Goal: Task Accomplishment & Management: Use online tool/utility

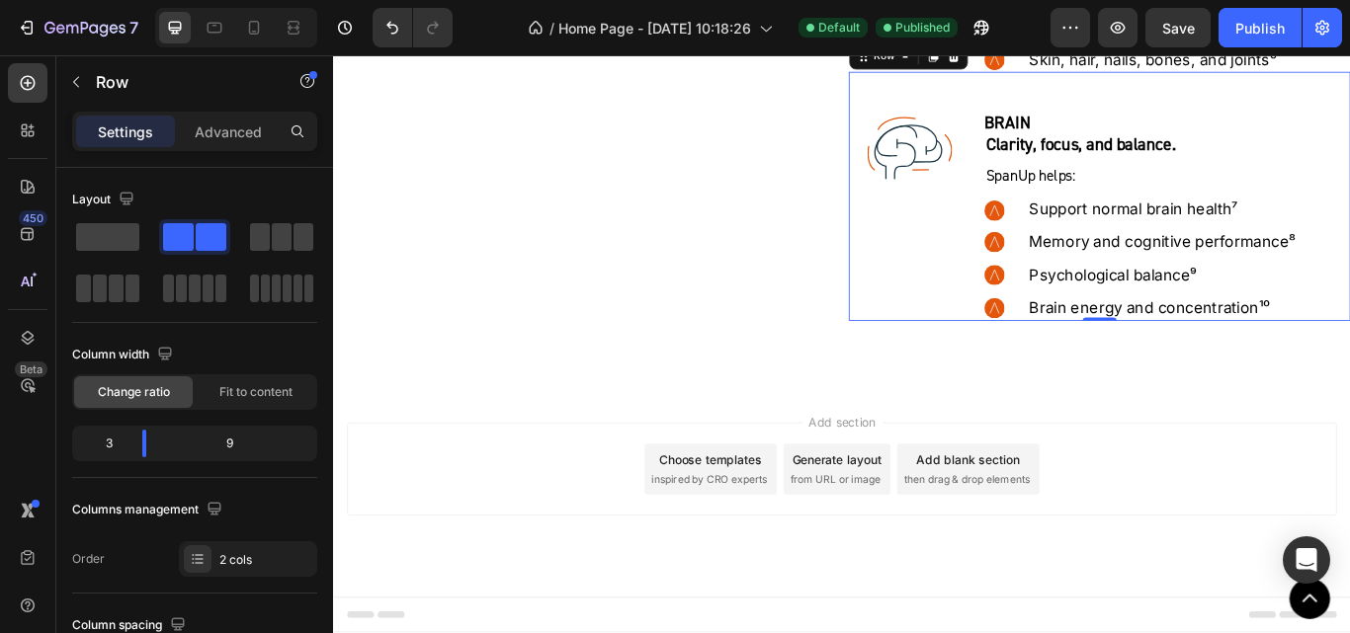
scroll to position [395, 0]
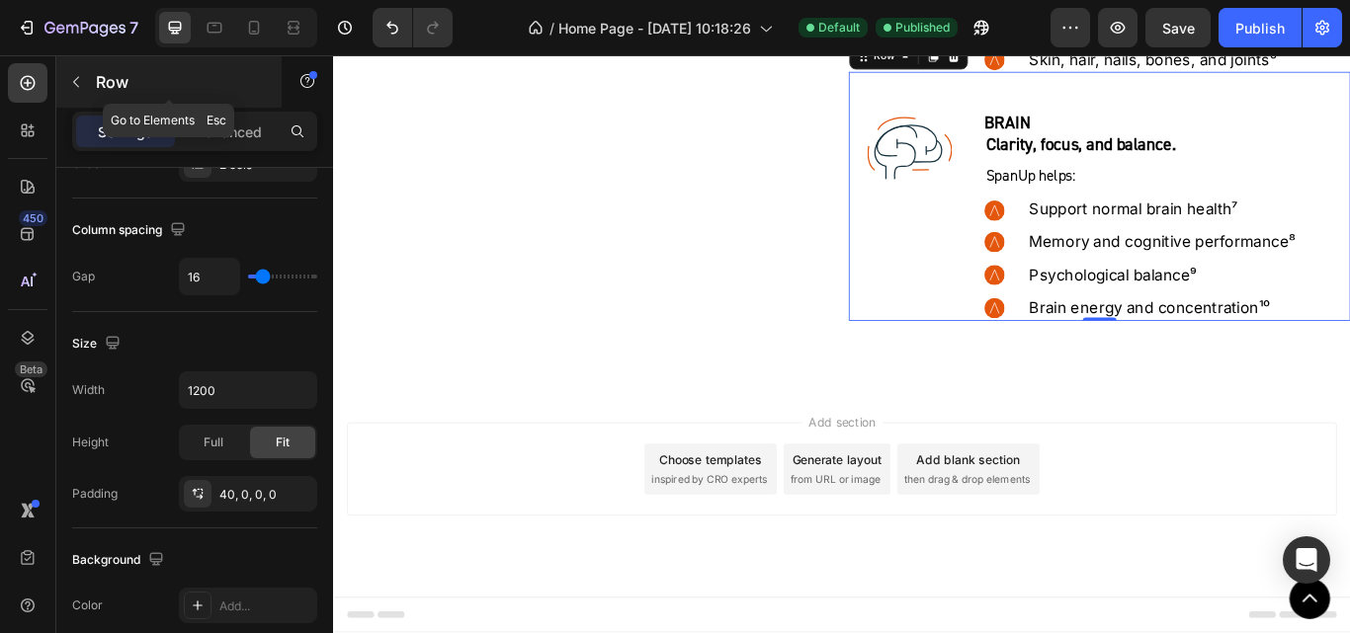
click at [78, 91] on button "button" at bounding box center [76, 82] width 32 height 32
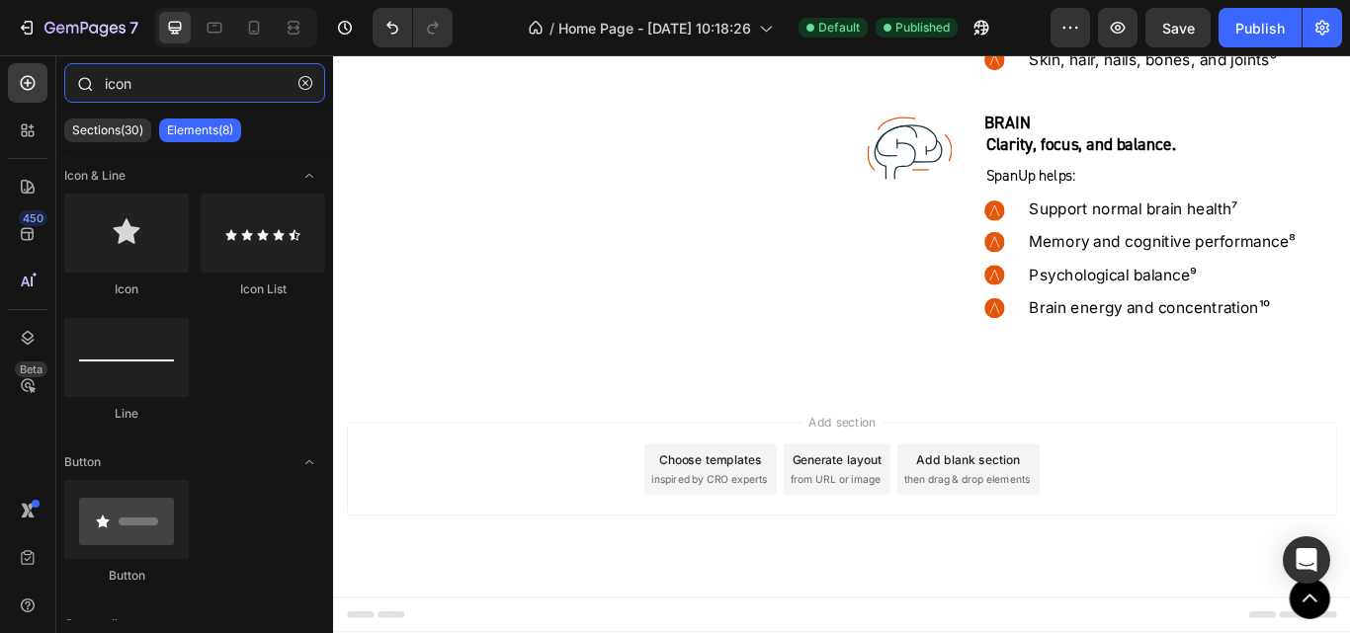
click at [142, 82] on input "icon" at bounding box center [194, 83] width 261 height 40
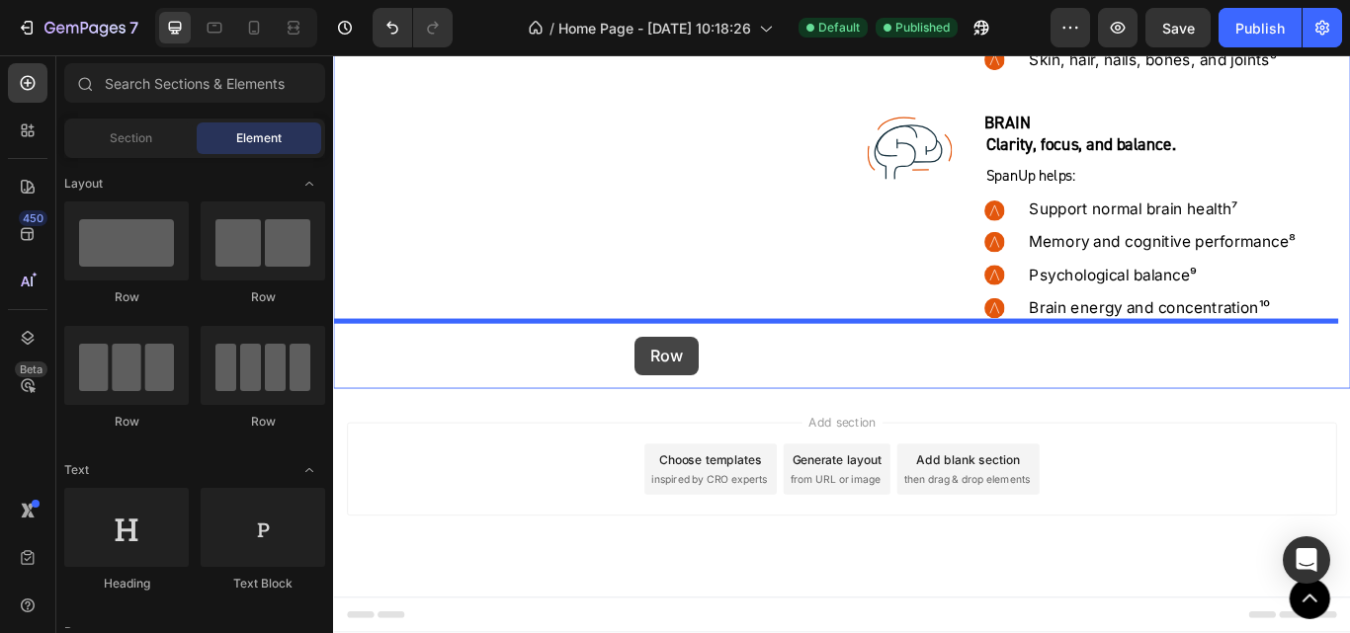
drag, startPoint x: 439, startPoint y: 329, endPoint x: 685, endPoint y: 383, distance: 252.0
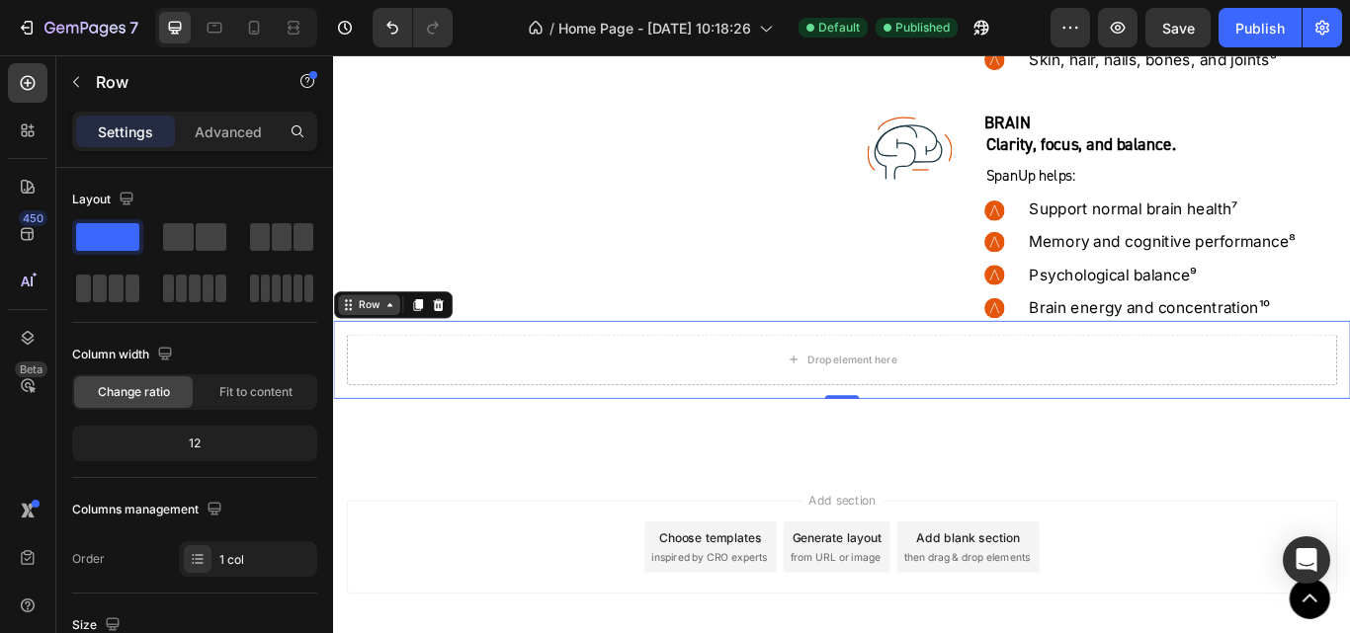
click at [376, 349] on div "Row" at bounding box center [374, 347] width 33 height 18
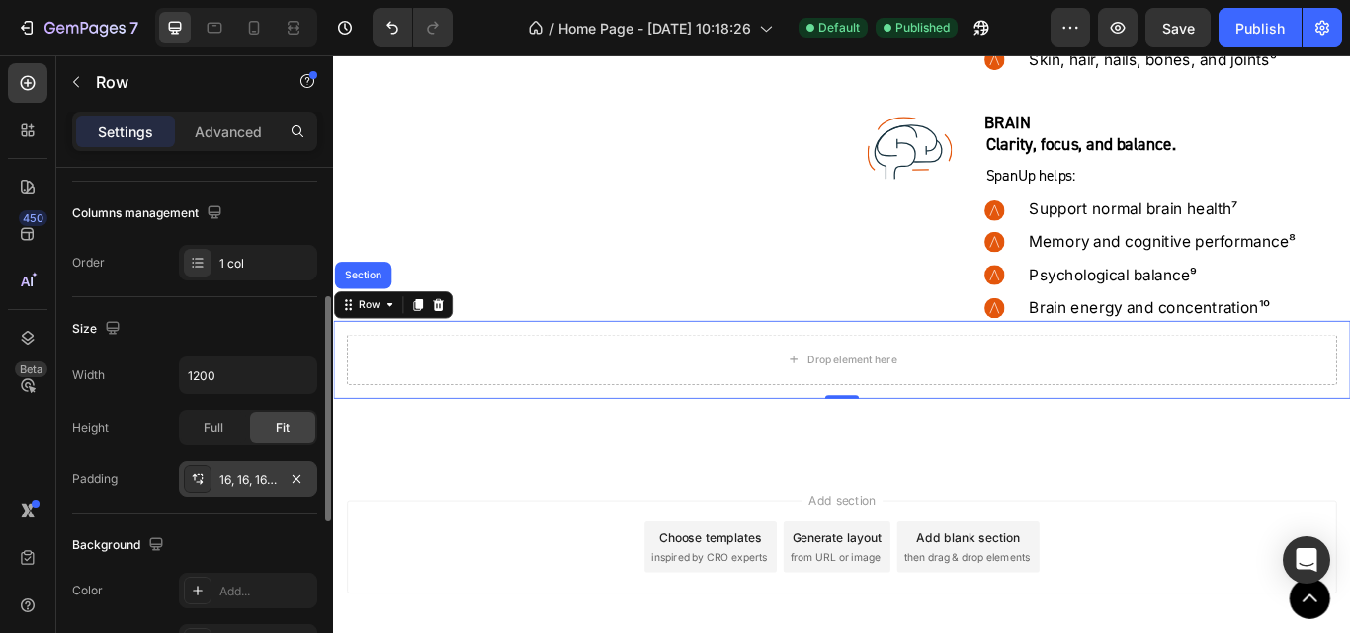
click at [258, 489] on div "16, 16, 16, 16" at bounding box center [248, 480] width 138 height 36
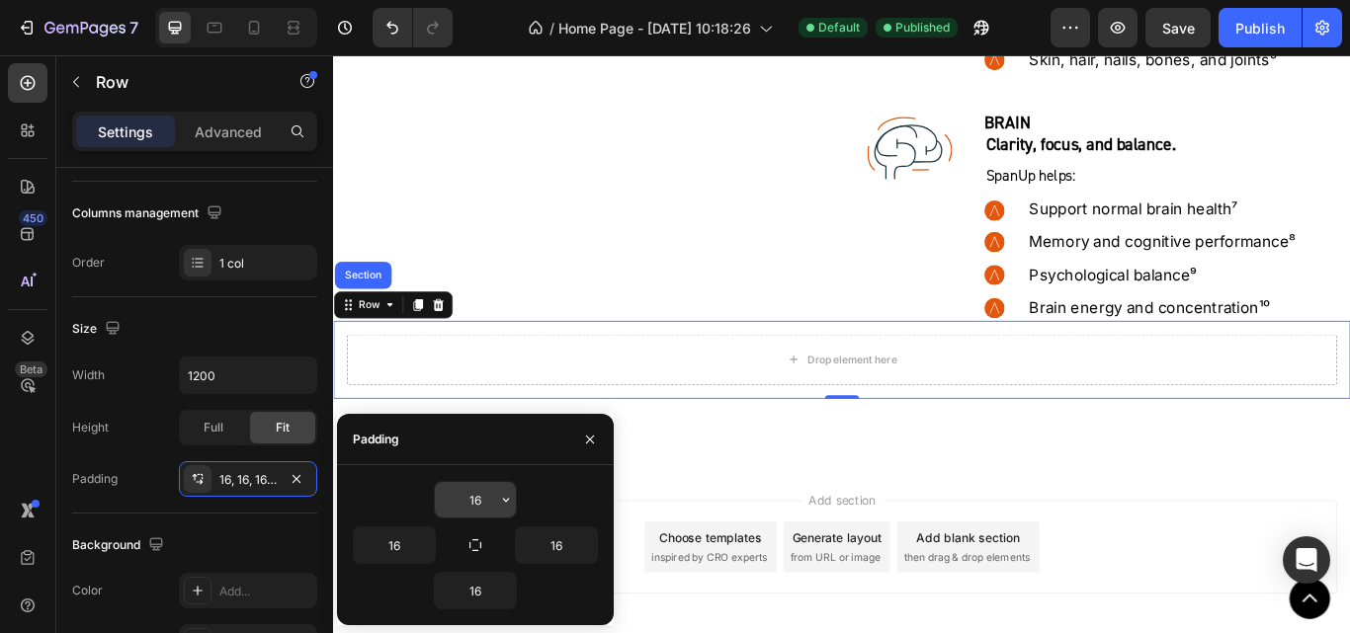
click at [472, 503] on input "16" at bounding box center [475, 500] width 81 height 36
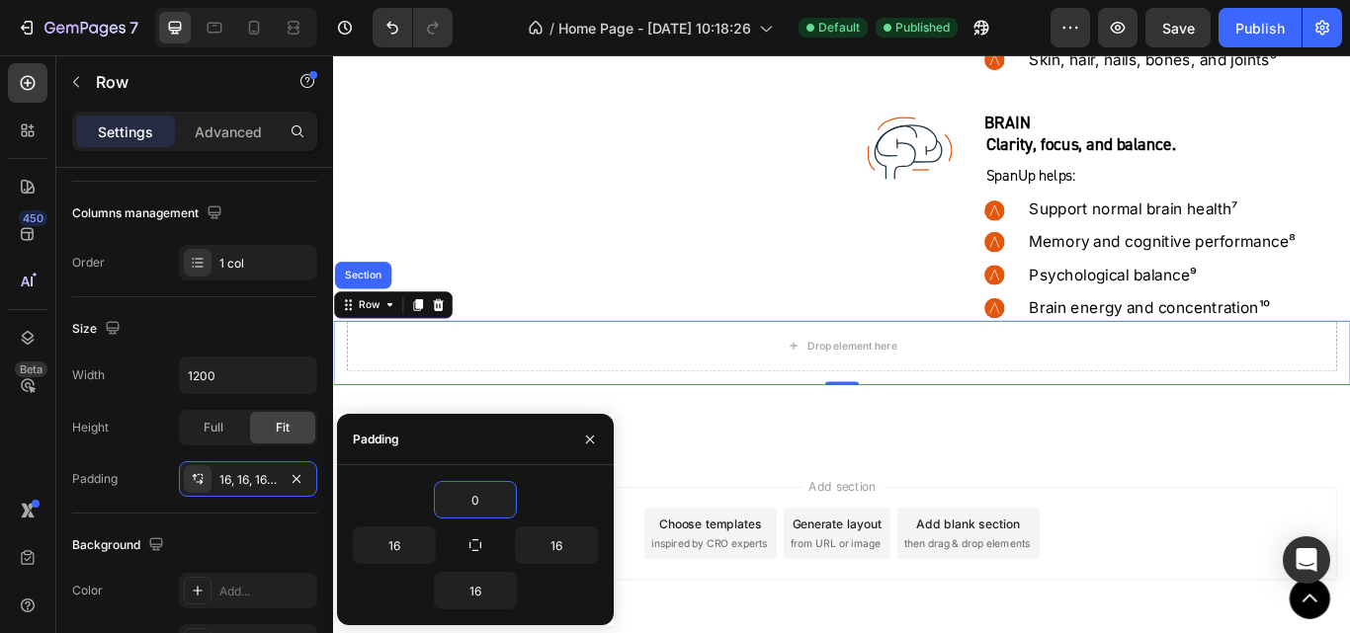
type input "0"
click at [568, 500] on div "0" at bounding box center [475, 500] width 245 height 38
click at [475, 547] on icon "button" at bounding box center [475, 546] width 16 height 16
type input "0"
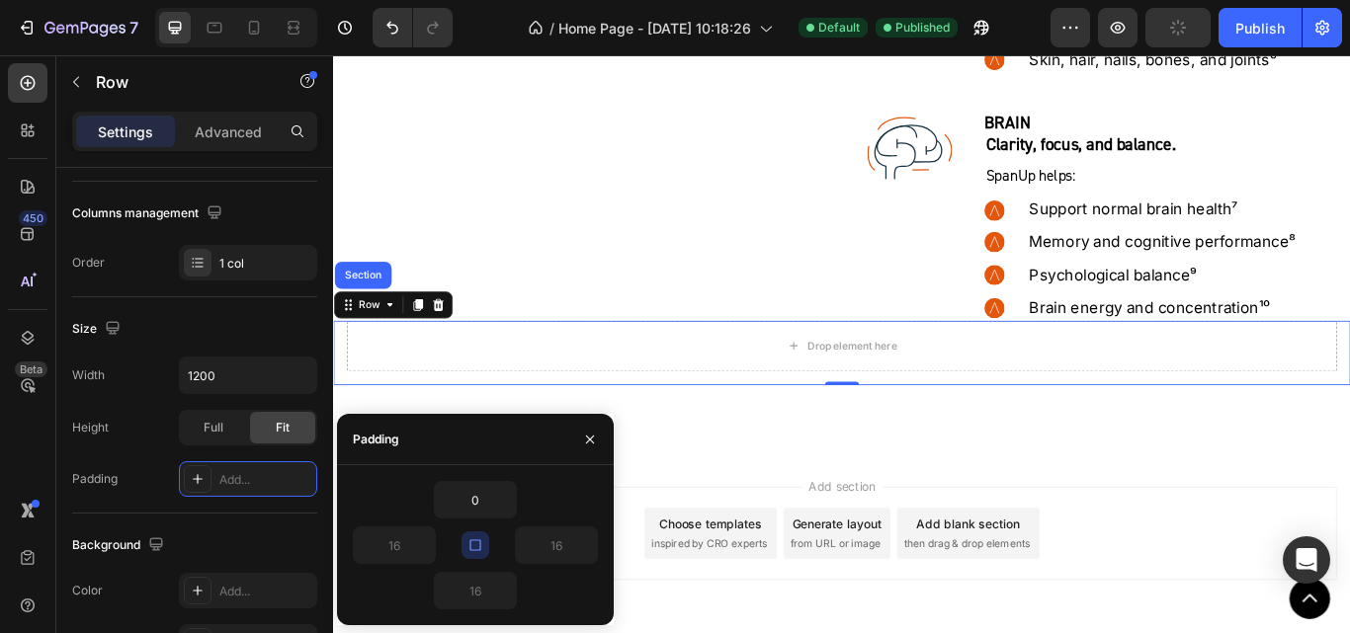
type input "0"
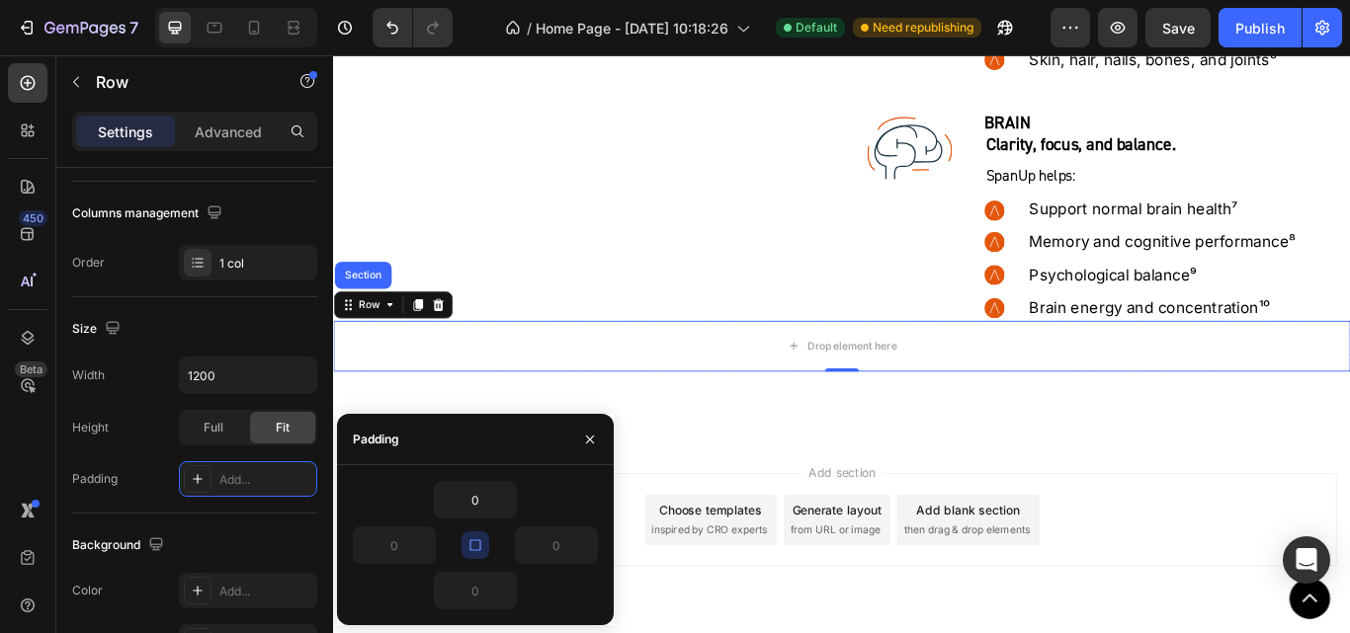
drag, startPoint x: 475, startPoint y: 547, endPoint x: 484, endPoint y: 537, distance: 13.3
click at [475, 546] on icon "button" at bounding box center [475, 546] width 16 height 16
click at [460, 502] on input "0" at bounding box center [475, 500] width 81 height 36
click at [461, 502] on input "0" at bounding box center [475, 500] width 81 height 36
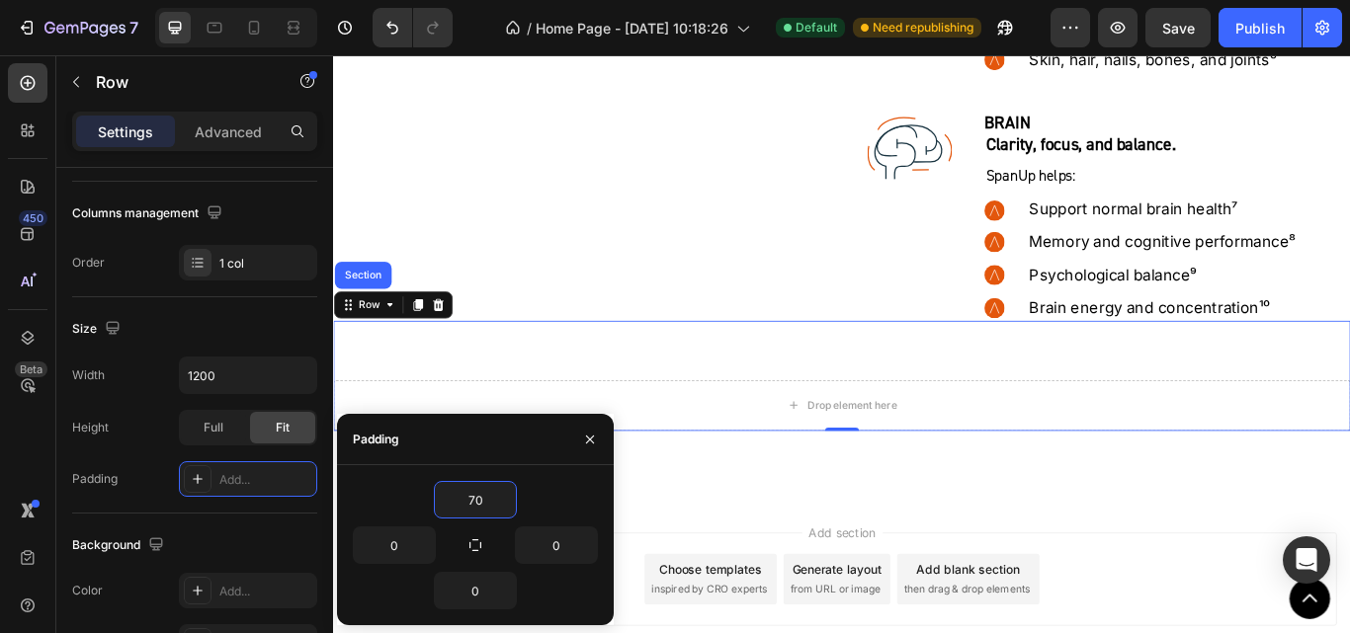
type input "70"
click at [573, 489] on div "70" at bounding box center [475, 500] width 245 height 38
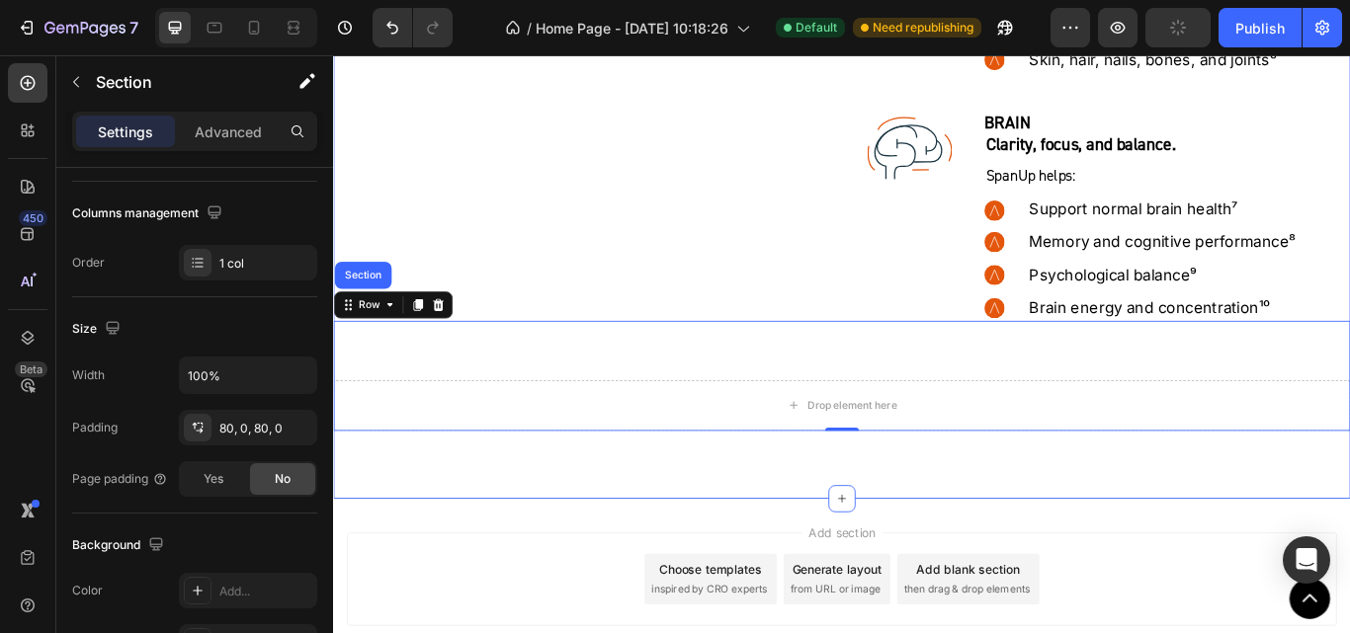
scroll to position [0, 0]
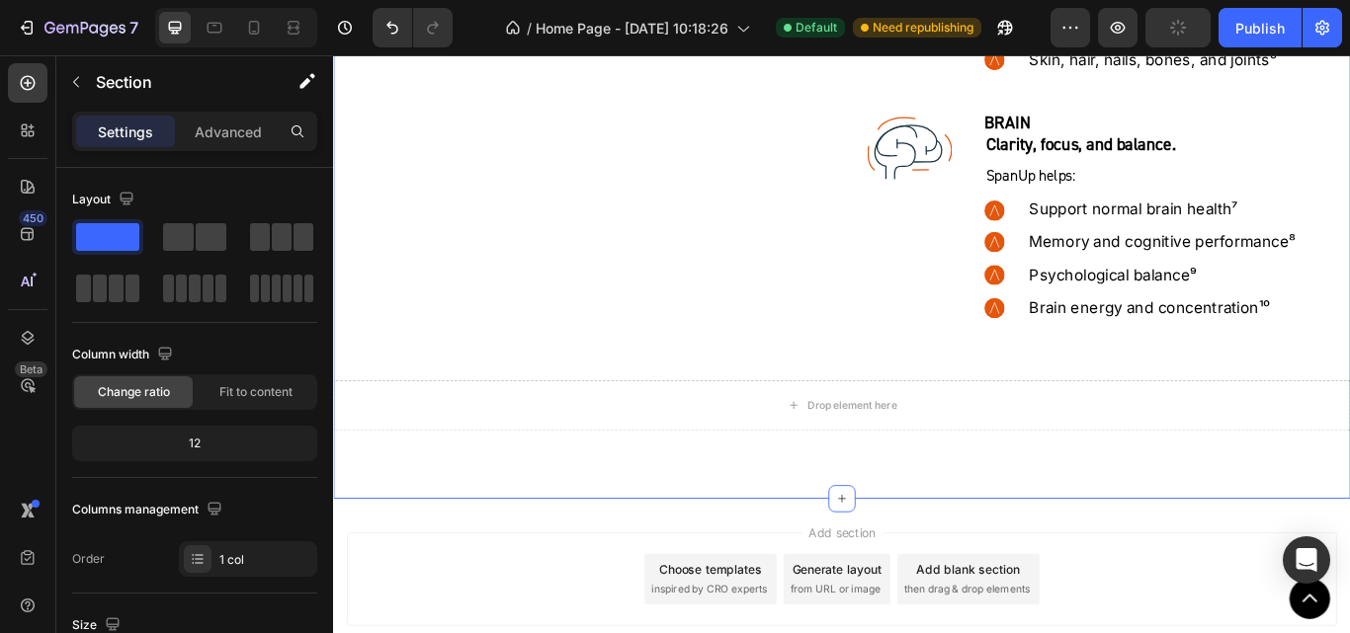
click at [822, 449] on div "Drop element here" at bounding box center [926, 464] width 1186 height 59
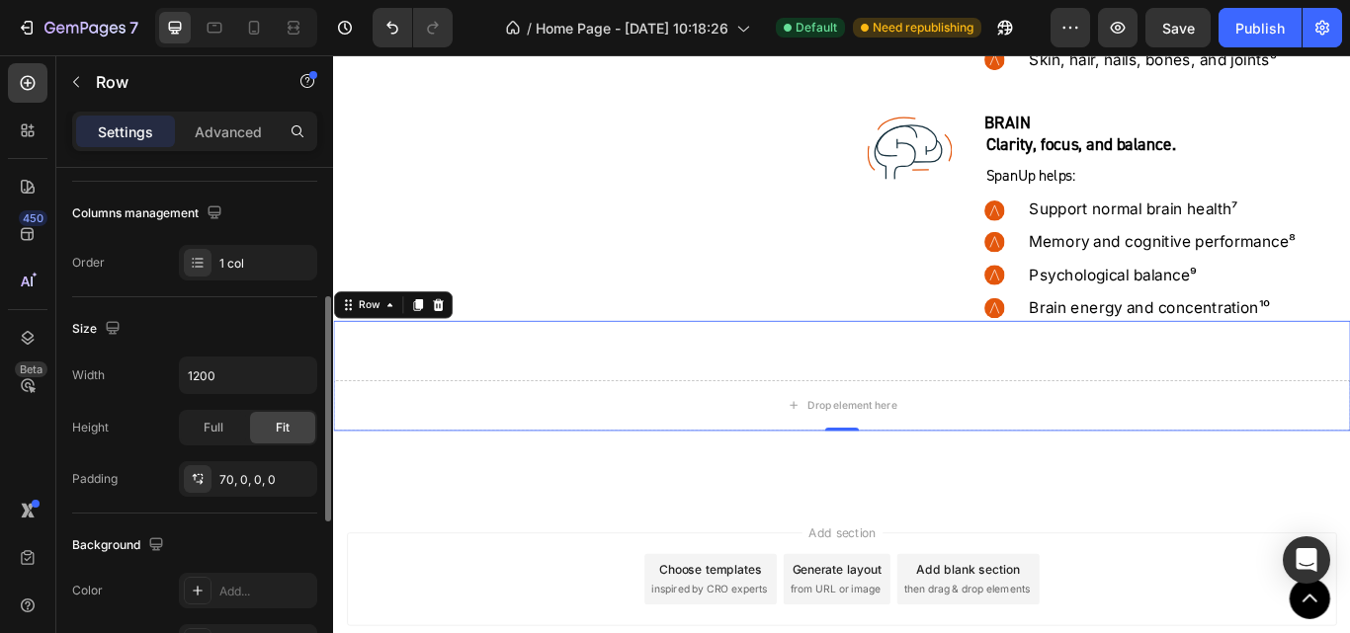
scroll to position [494, 0]
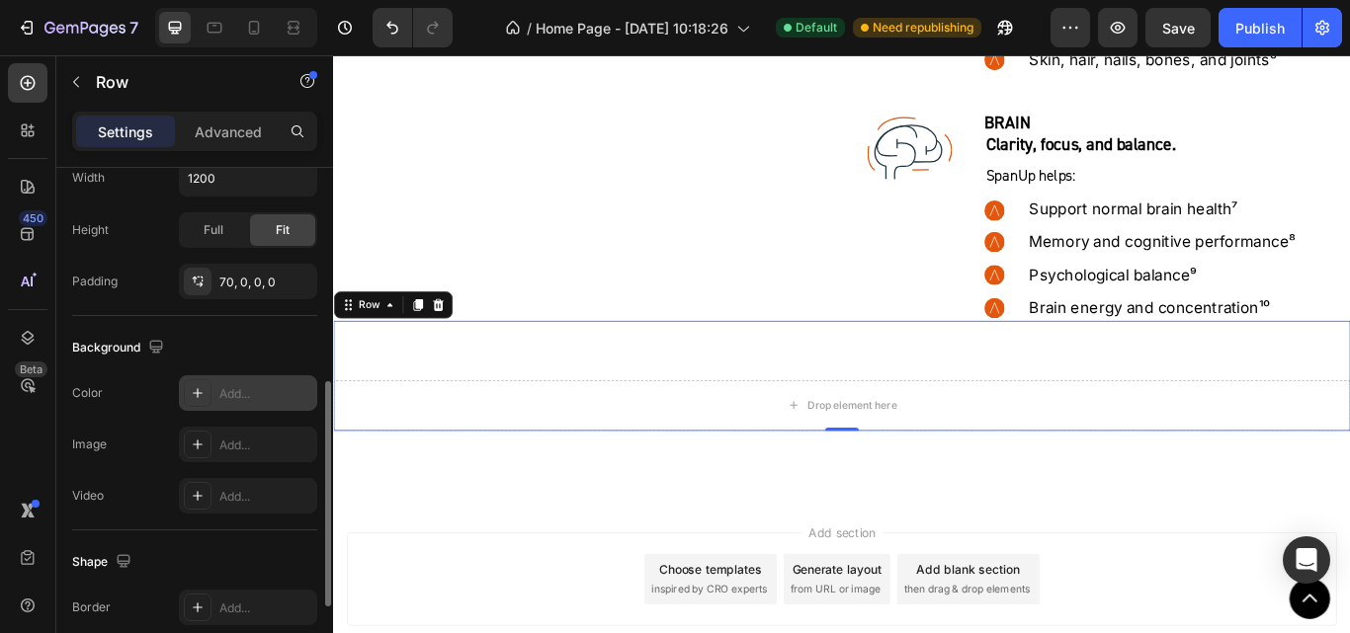
click at [245, 396] on div "Add..." at bounding box center [265, 394] width 93 height 18
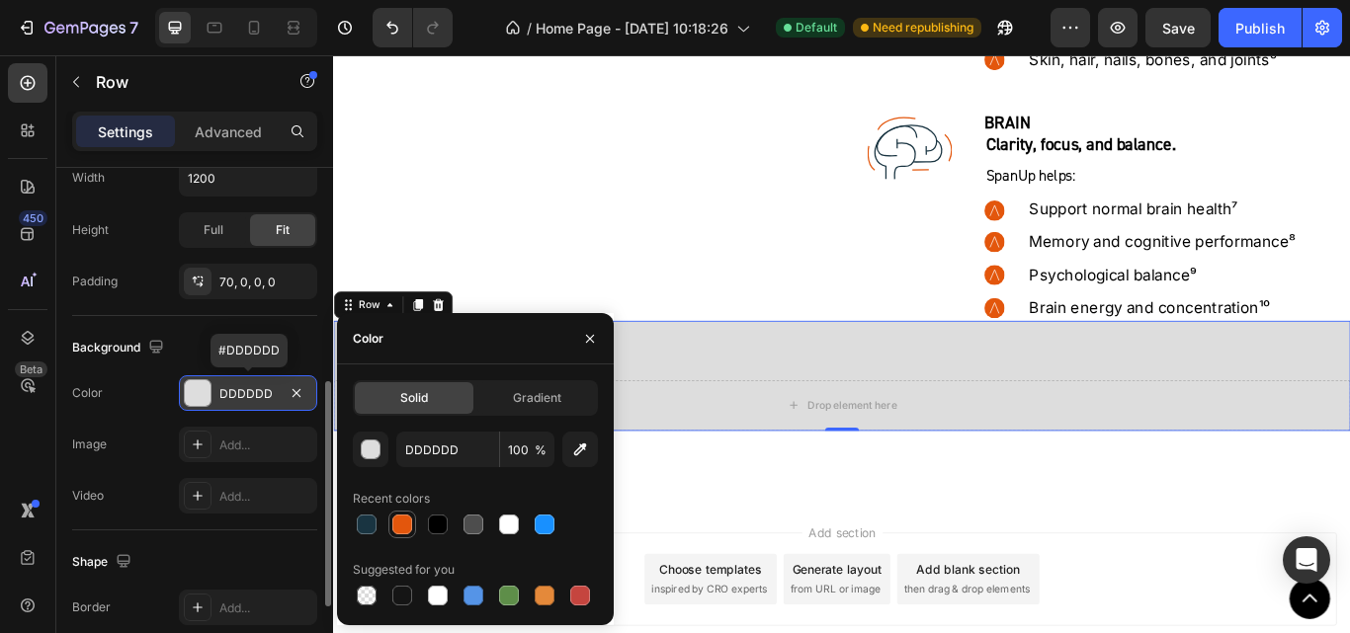
click at [399, 520] on div at bounding box center [402, 525] width 20 height 20
type input "E3560C"
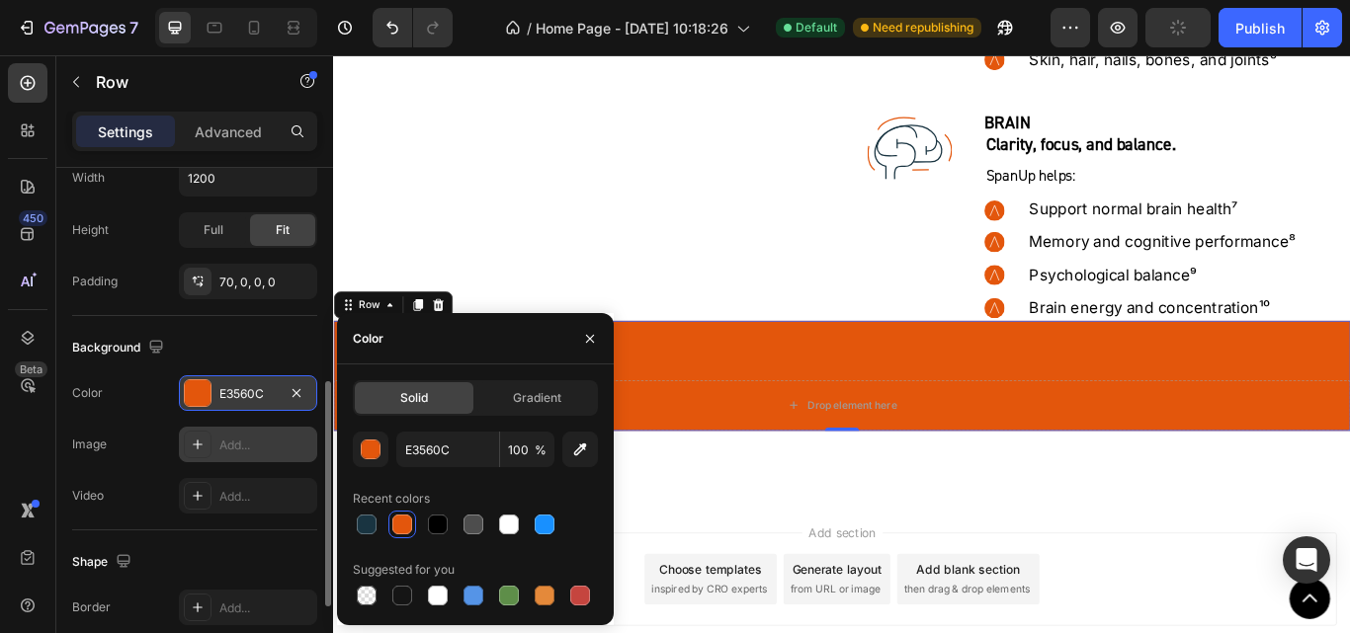
click at [275, 449] on div "Add..." at bounding box center [265, 446] width 93 height 18
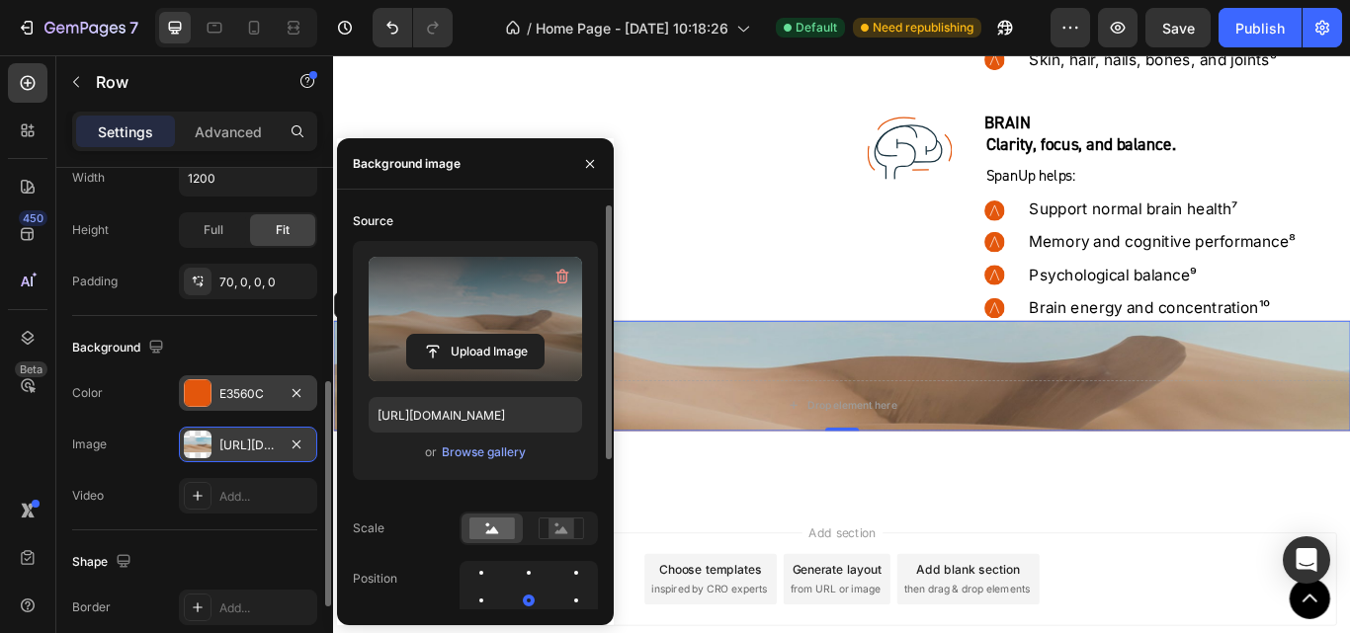
click at [501, 311] on label at bounding box center [475, 319] width 213 height 125
click at [501, 335] on input "file" at bounding box center [475, 352] width 136 height 34
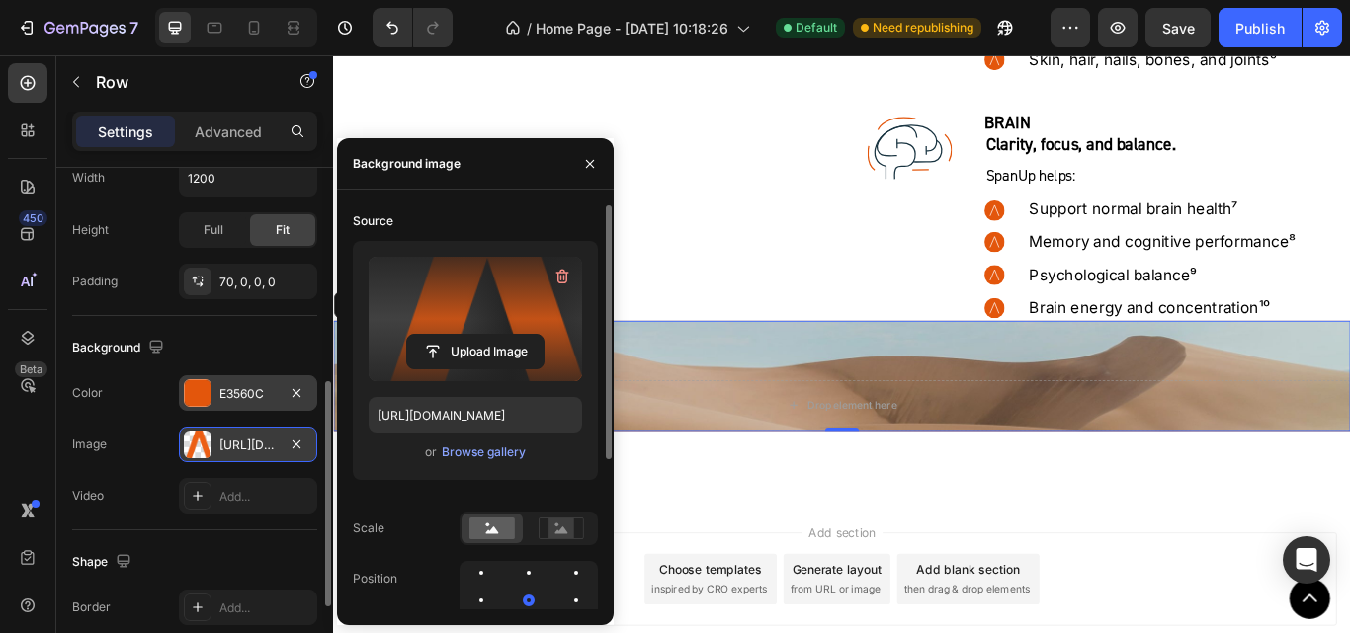
type input "[URL][DOMAIN_NAME]"
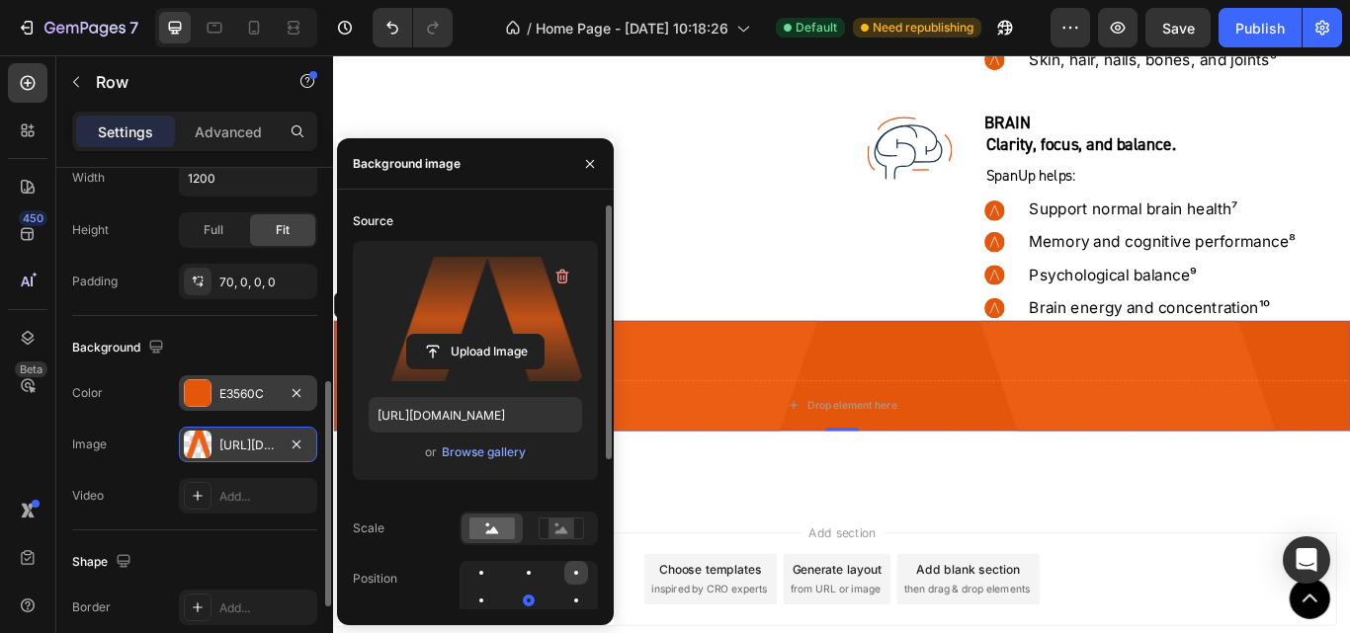
click at [493, 589] on div at bounding box center [481, 601] width 24 height 24
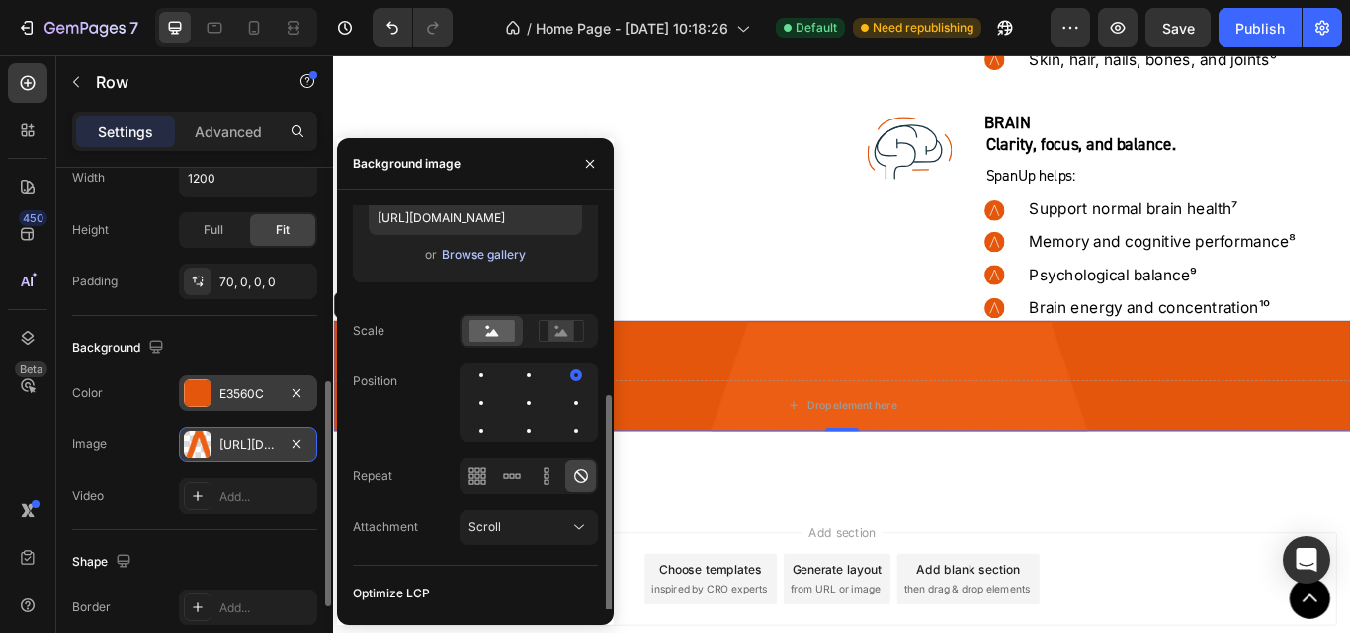
scroll to position [237, 0]
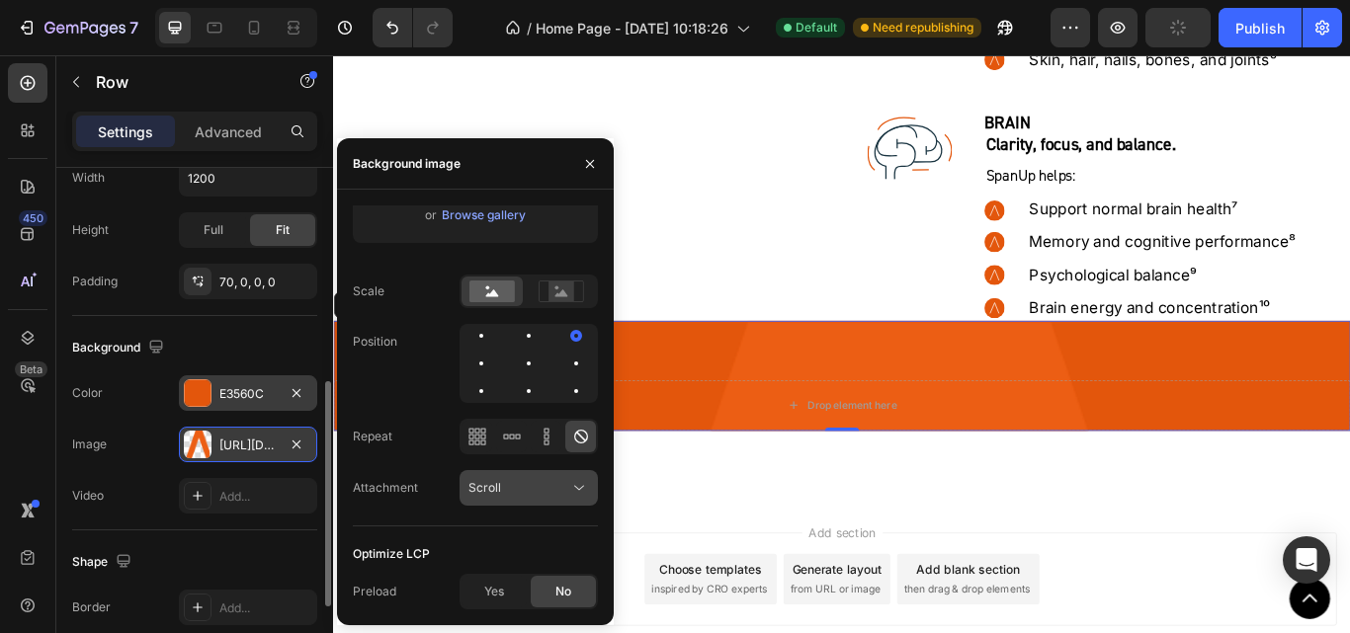
click at [579, 485] on icon at bounding box center [579, 488] width 20 height 20
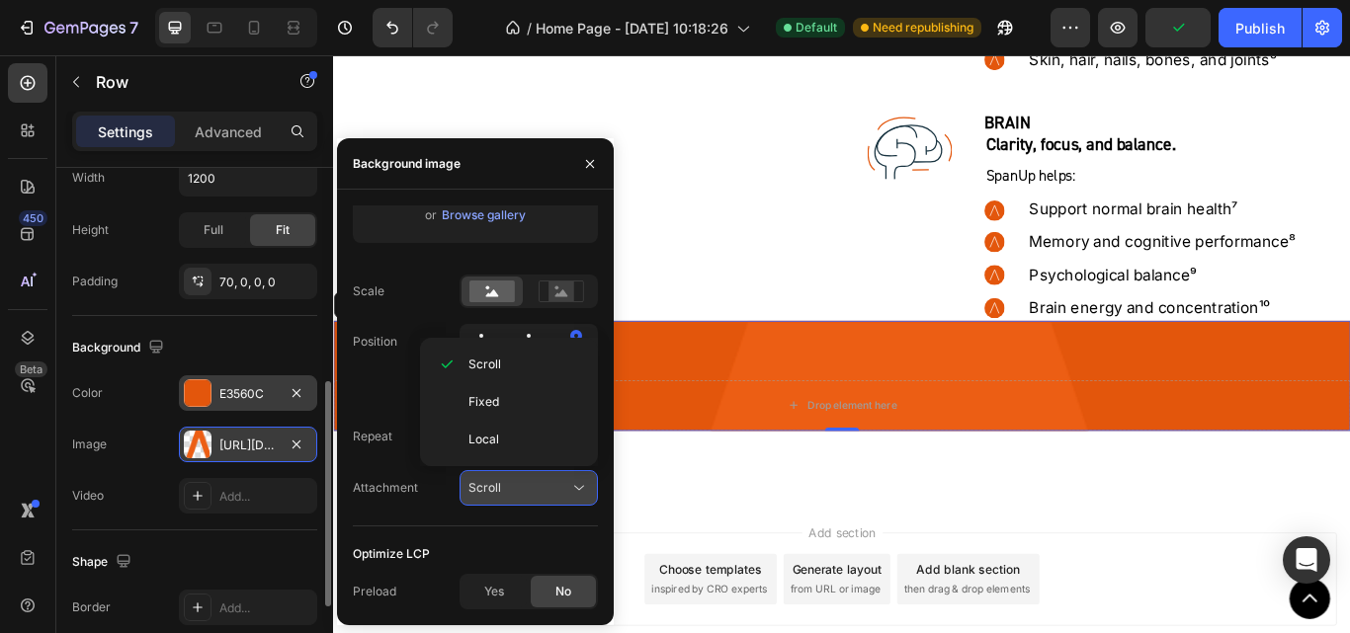
click at [579, 485] on icon at bounding box center [579, 488] width 20 height 20
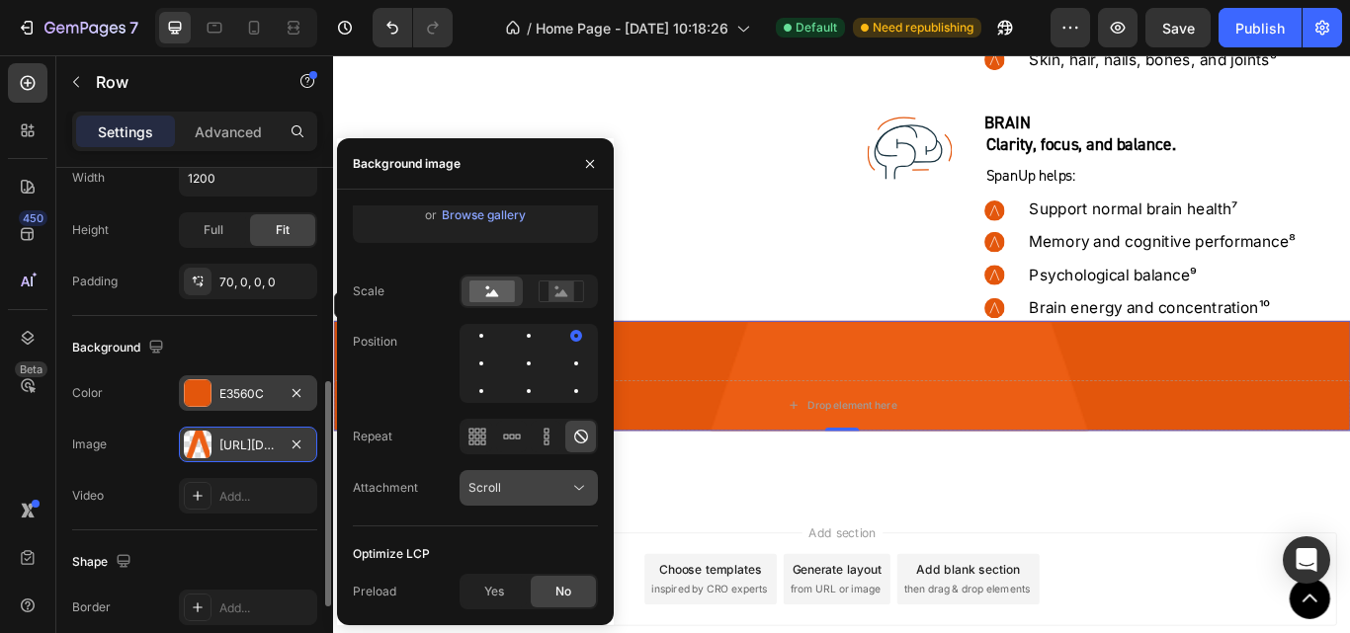
click at [534, 485] on div "Scroll" at bounding box center [518, 488] width 101 height 18
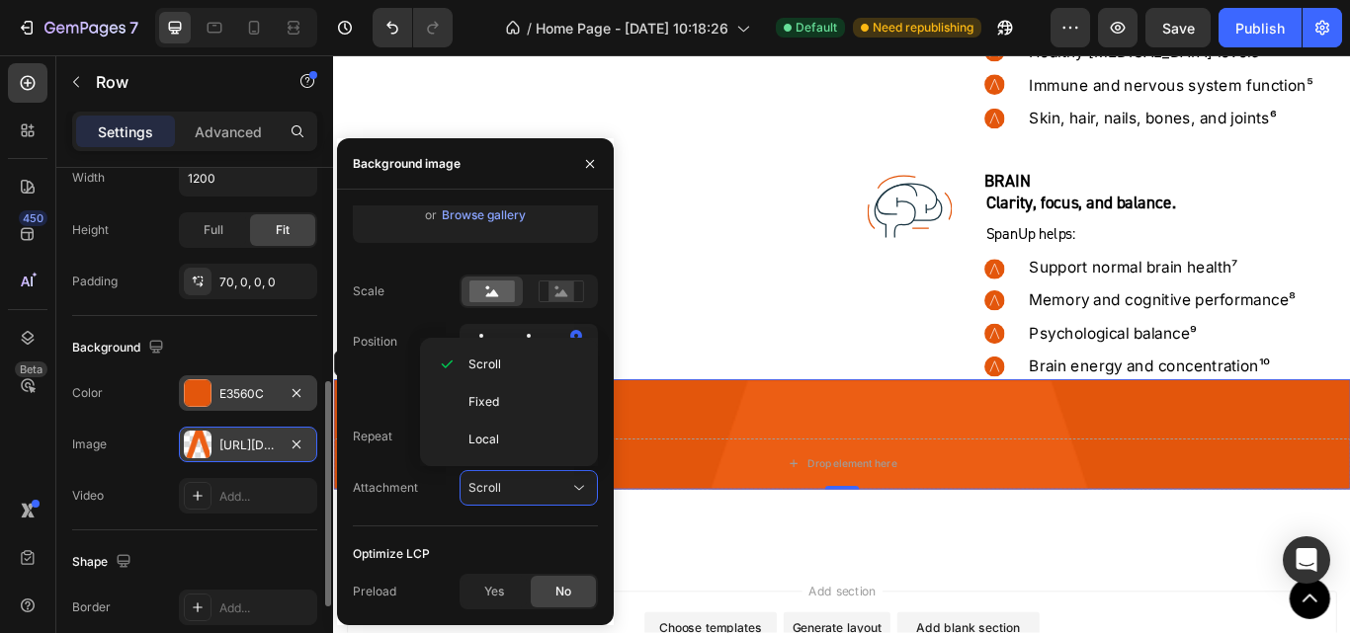
scroll to position [8261, 0]
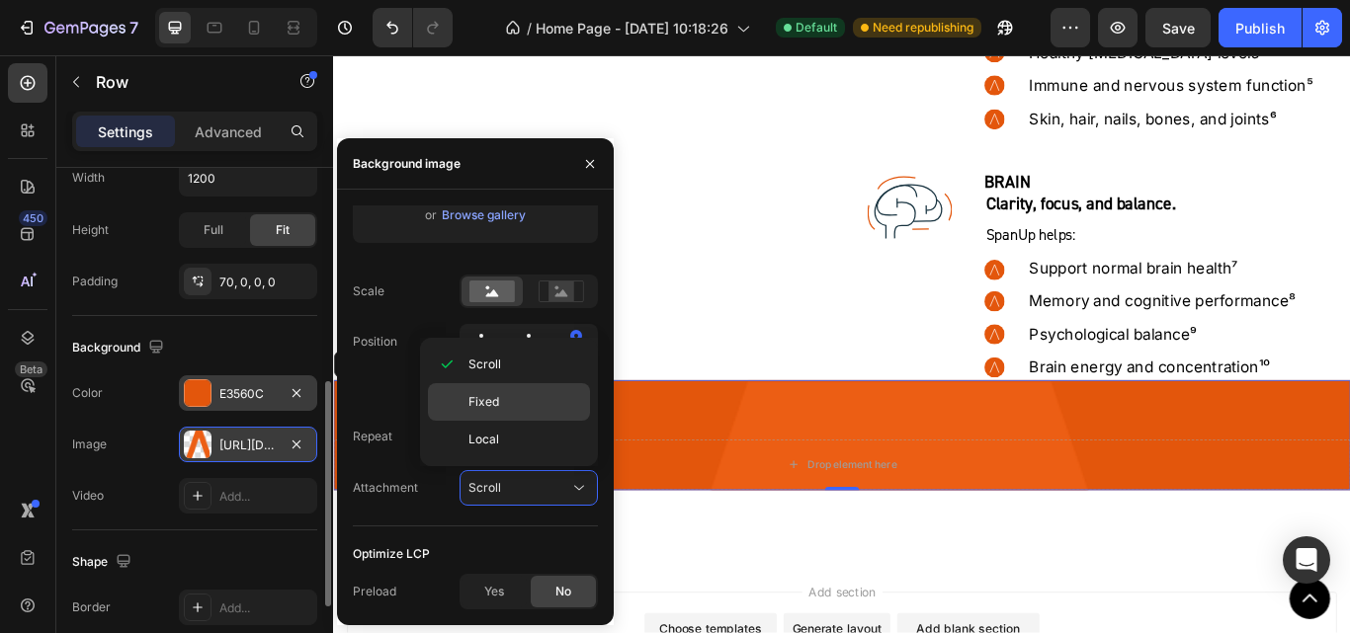
click at [470, 408] on span "Fixed" at bounding box center [483, 402] width 31 height 18
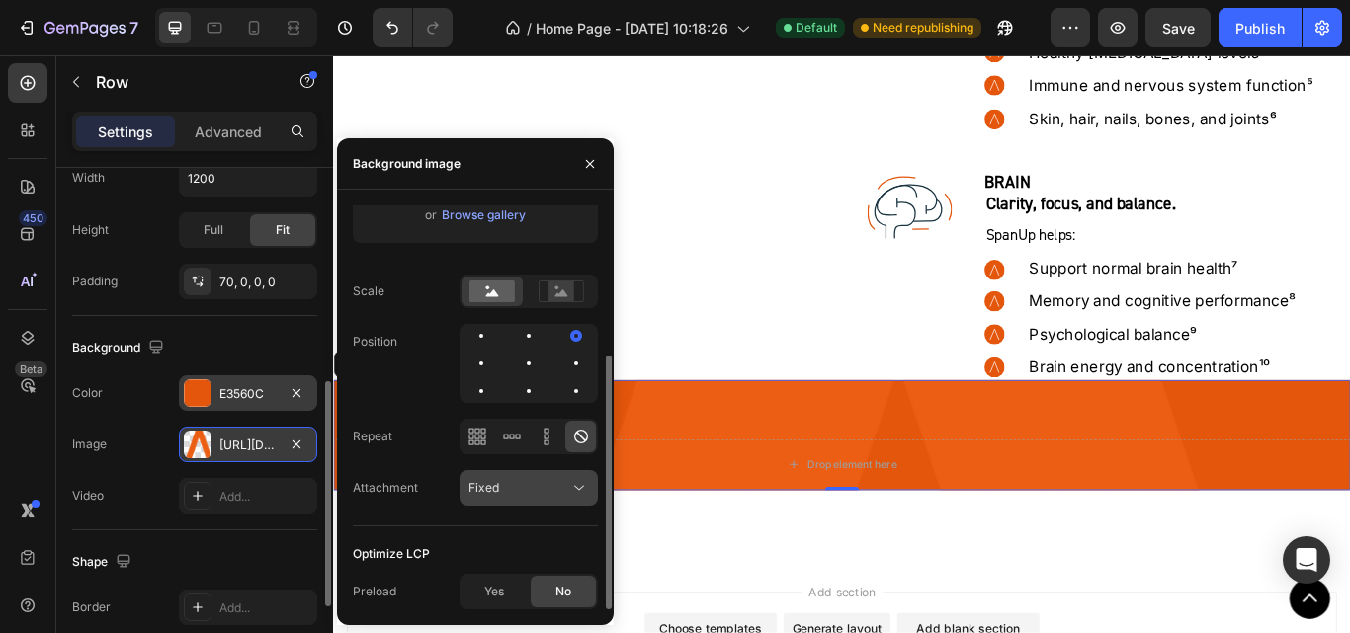
click at [528, 498] on div "Fixed" at bounding box center [528, 488] width 121 height 20
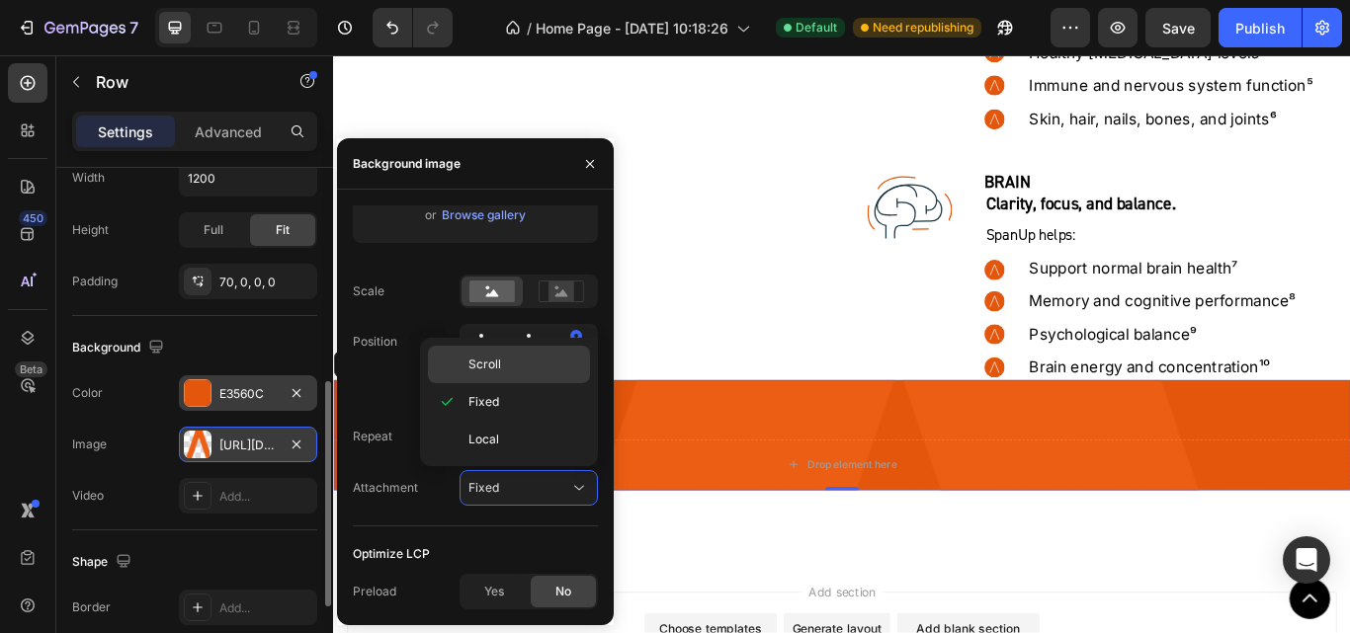
click at [486, 373] on span "Scroll" at bounding box center [484, 365] width 33 height 18
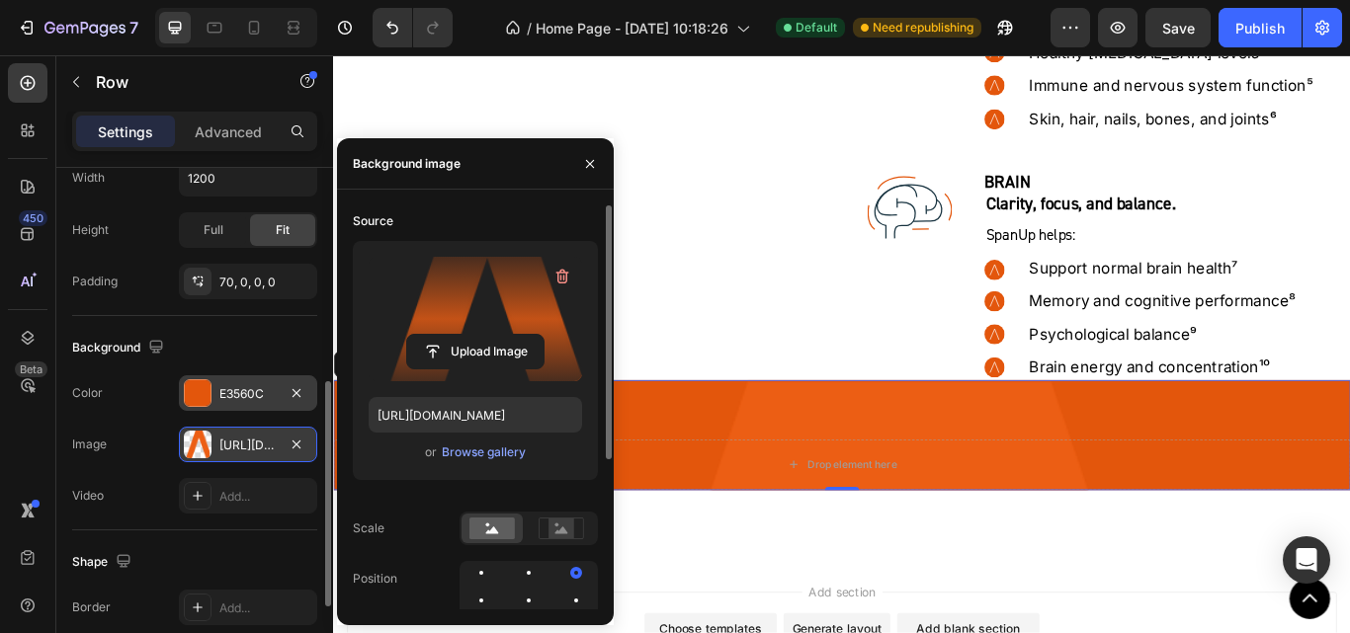
scroll to position [7965, 0]
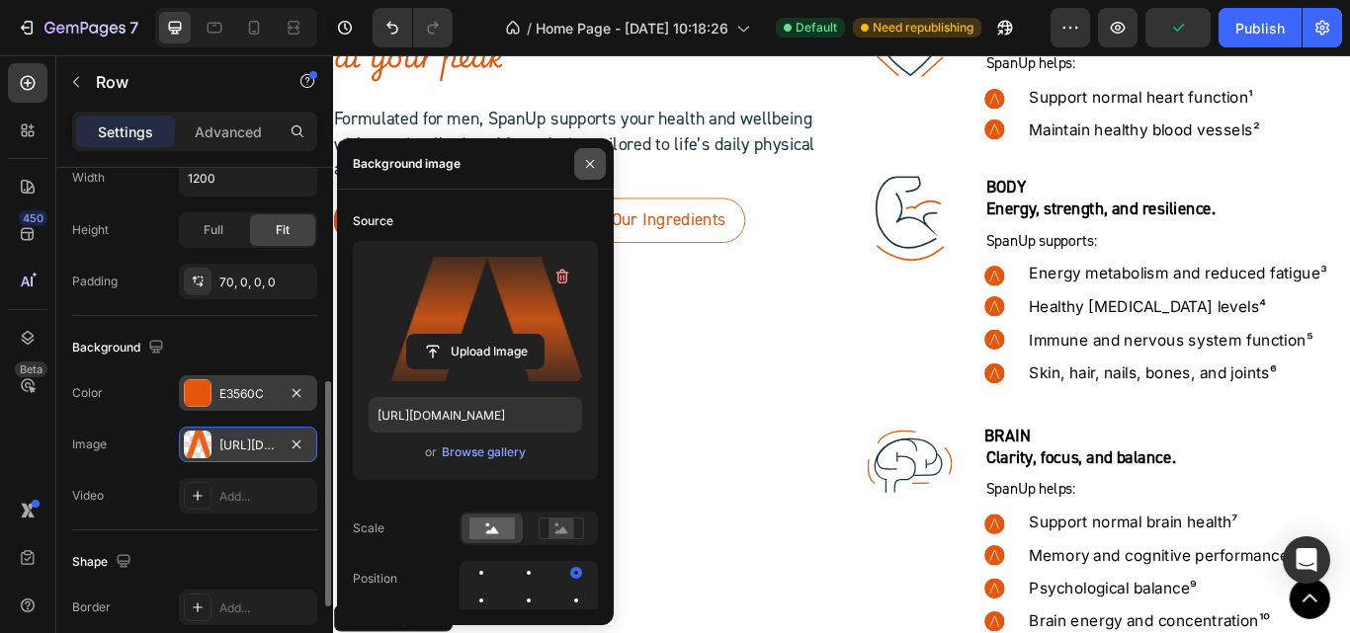
drag, startPoint x: 596, startPoint y: 165, endPoint x: 267, endPoint y: 191, distance: 330.1
click at [596, 165] on icon "button" at bounding box center [590, 164] width 16 height 16
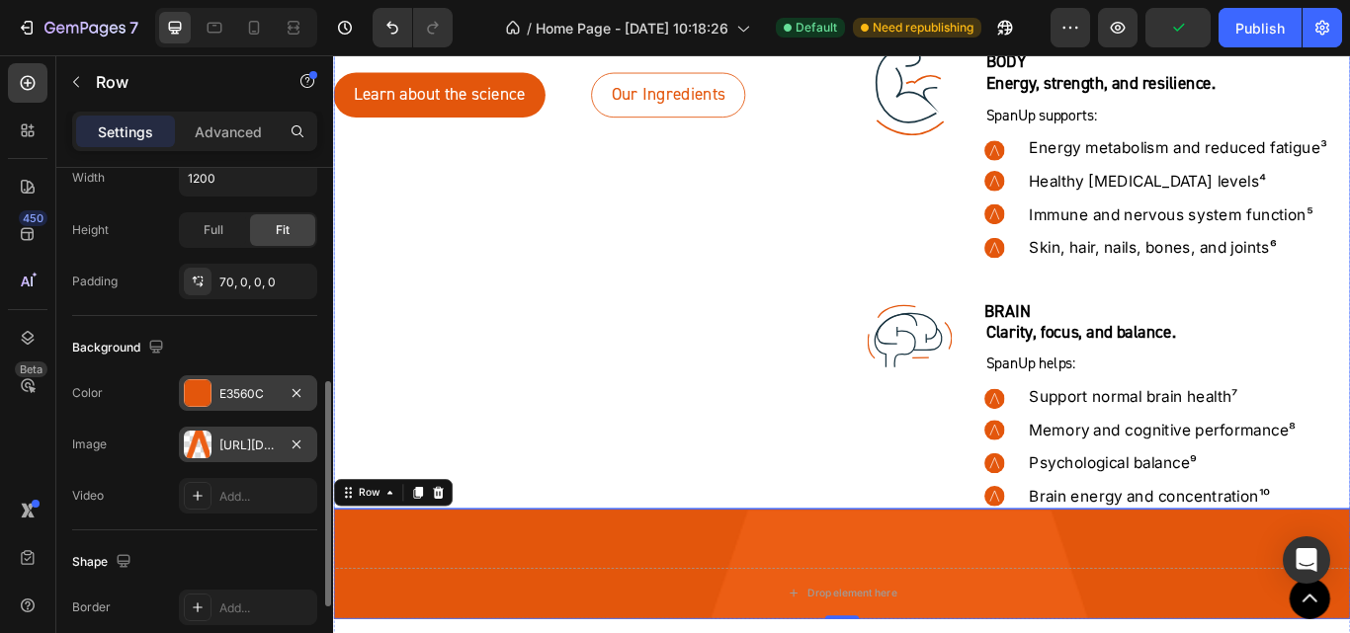
scroll to position [8261, 0]
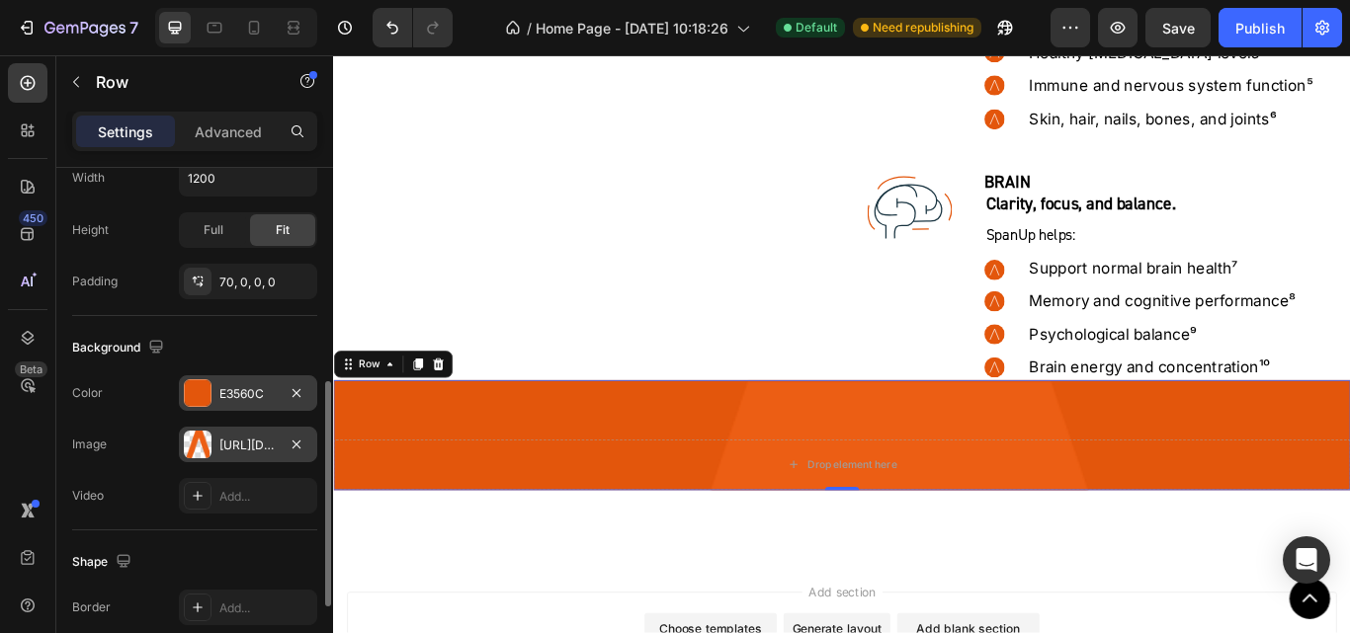
click at [232, 447] on div "[URL][DOMAIN_NAME]" at bounding box center [247, 446] width 57 height 18
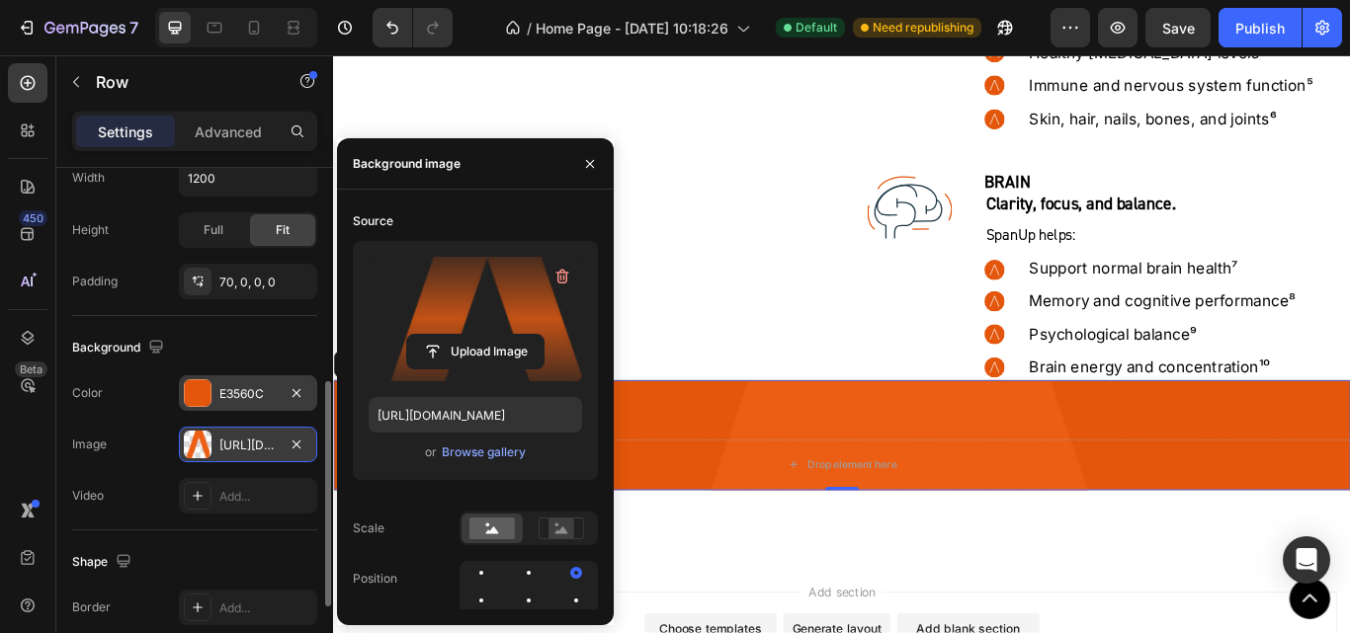
click at [236, 445] on div "[URL][DOMAIN_NAME]" at bounding box center [247, 446] width 57 height 18
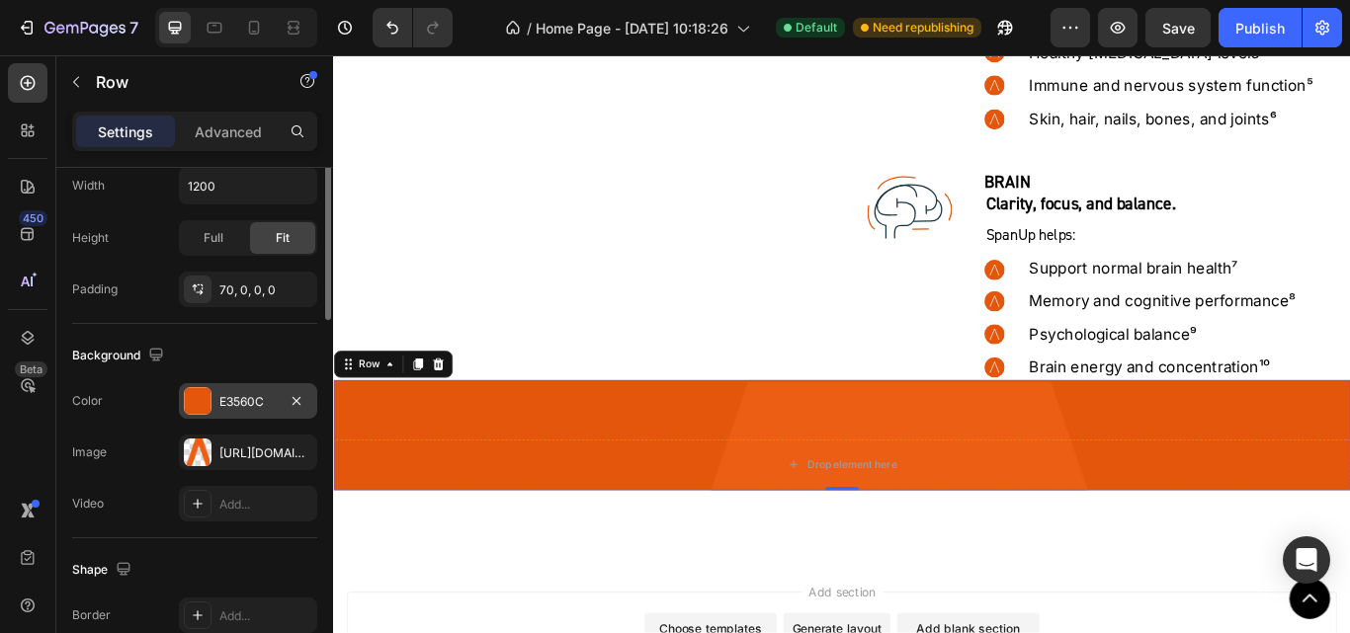
scroll to position [289, 0]
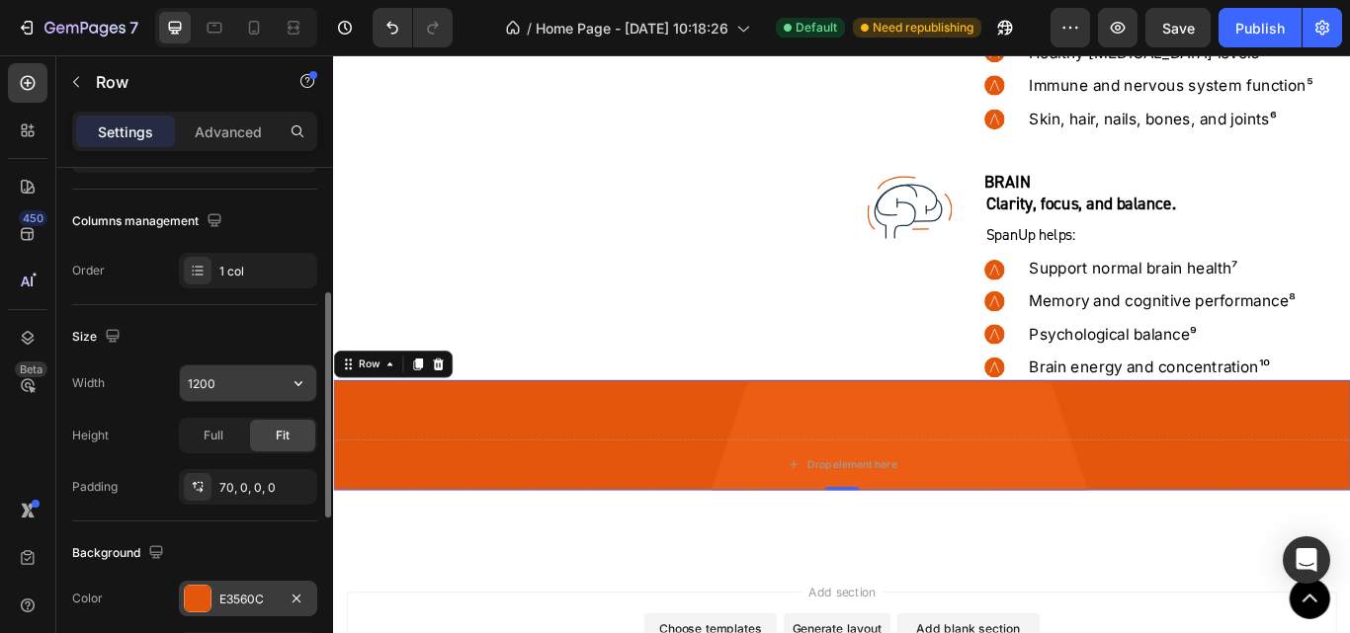
click at [247, 386] on input "1200" at bounding box center [248, 384] width 136 height 36
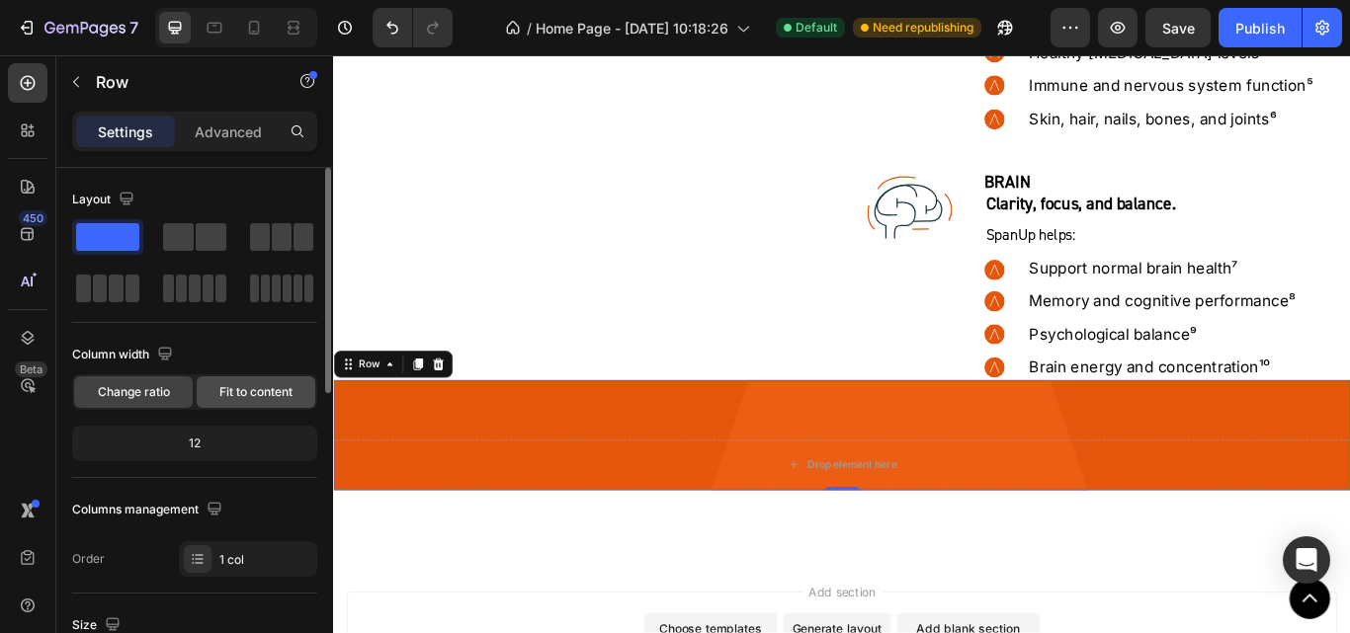
click at [253, 390] on span "Fit to content" at bounding box center [255, 392] width 73 height 18
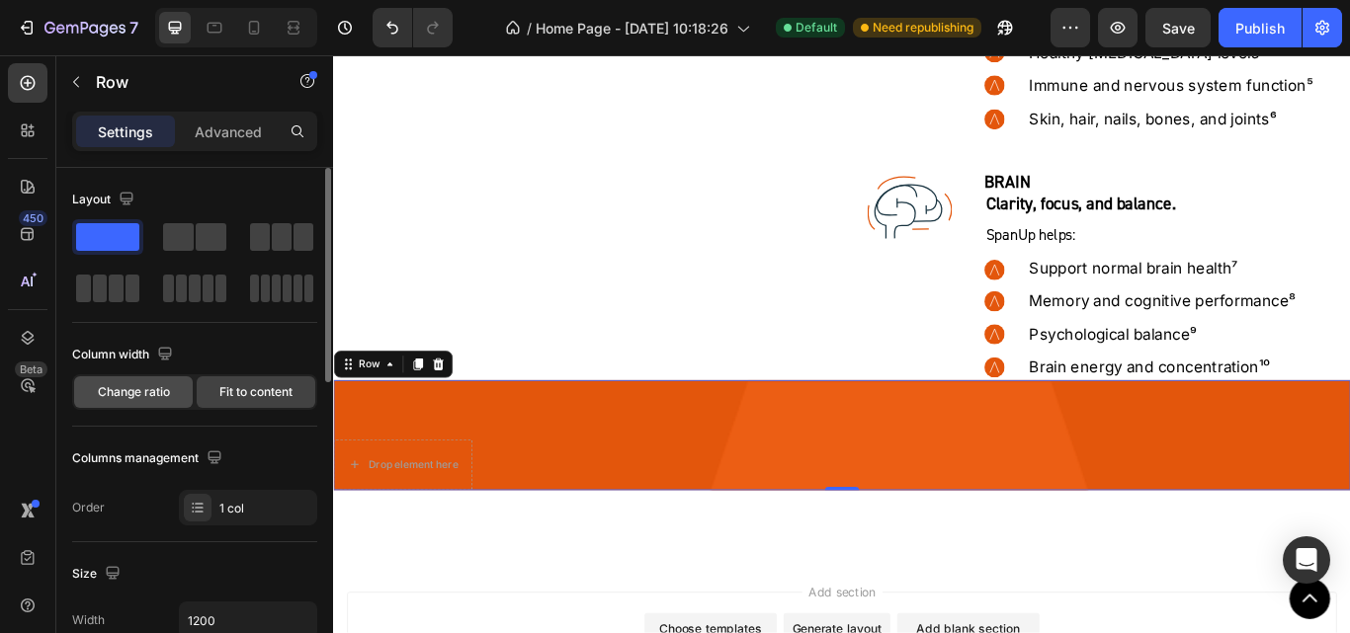
click at [125, 404] on div "Change ratio" at bounding box center [133, 393] width 119 height 32
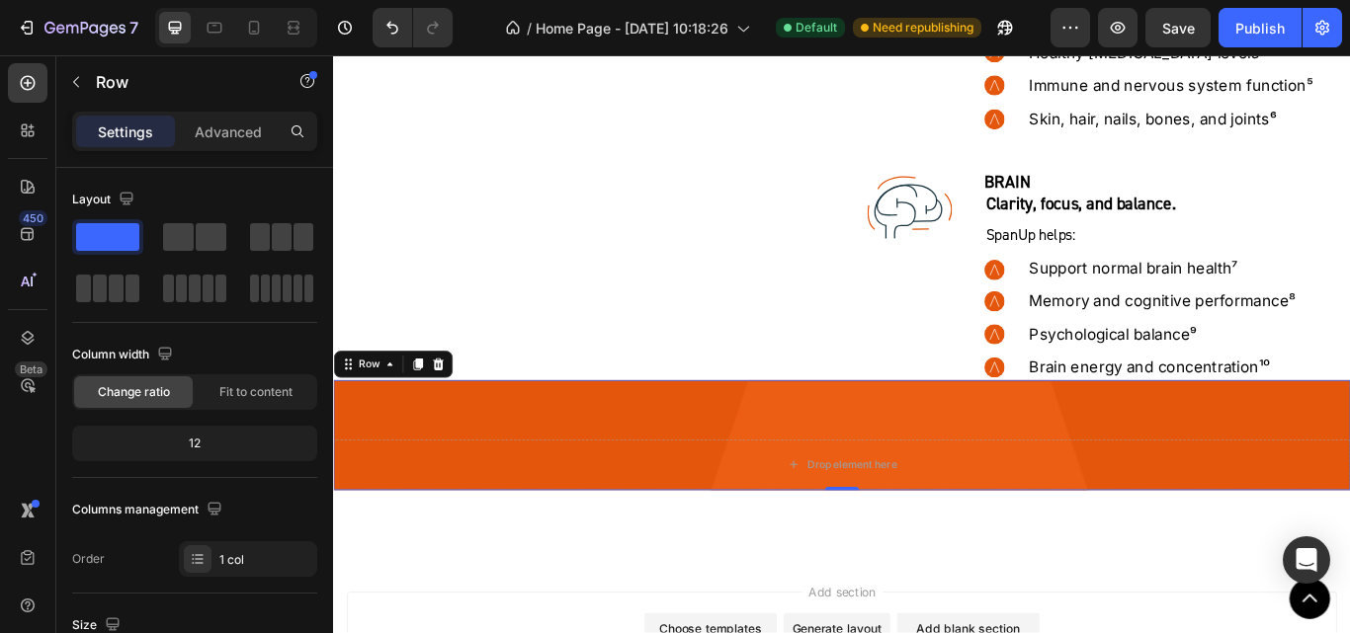
scroll to position [395, 0]
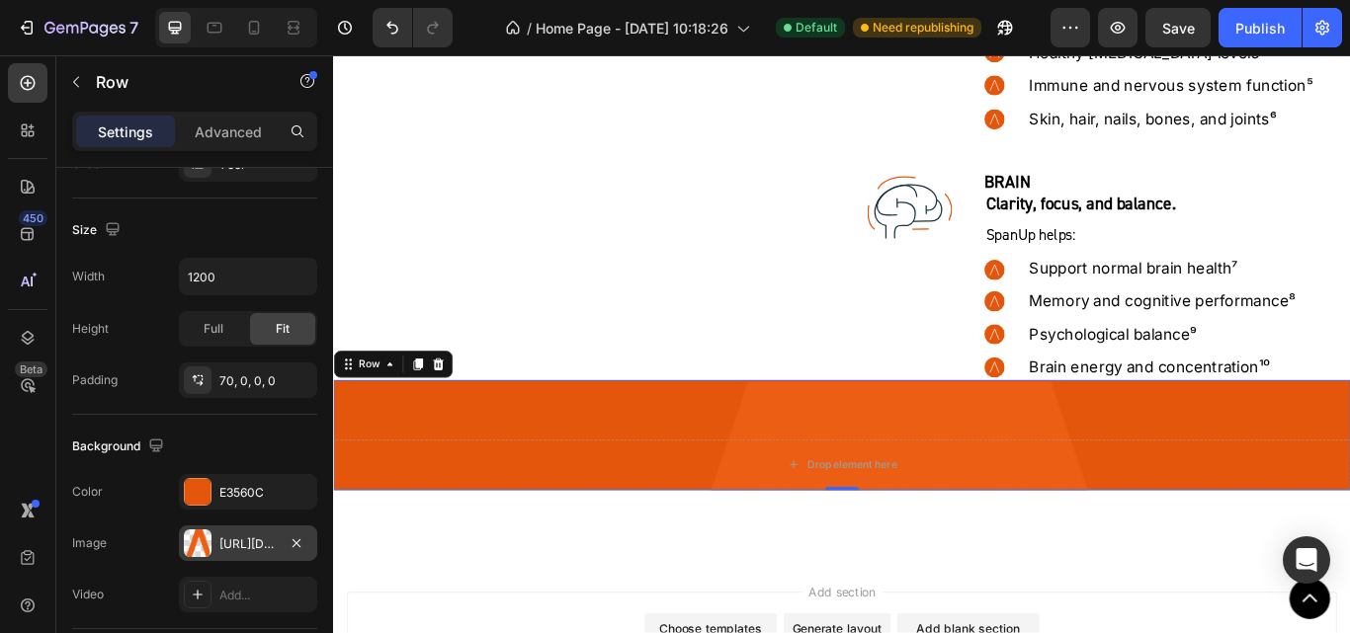
click at [243, 544] on div "[URL][DOMAIN_NAME]" at bounding box center [247, 545] width 57 height 18
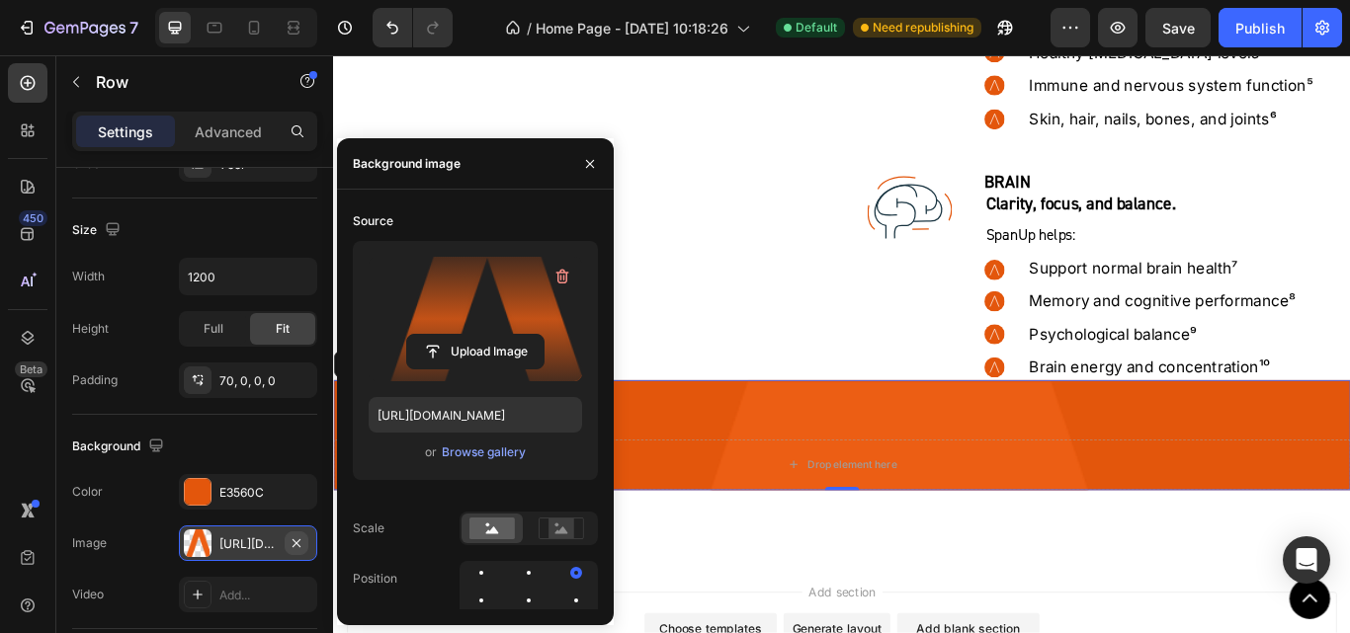
click at [295, 548] on icon "button" at bounding box center [297, 544] width 16 height 16
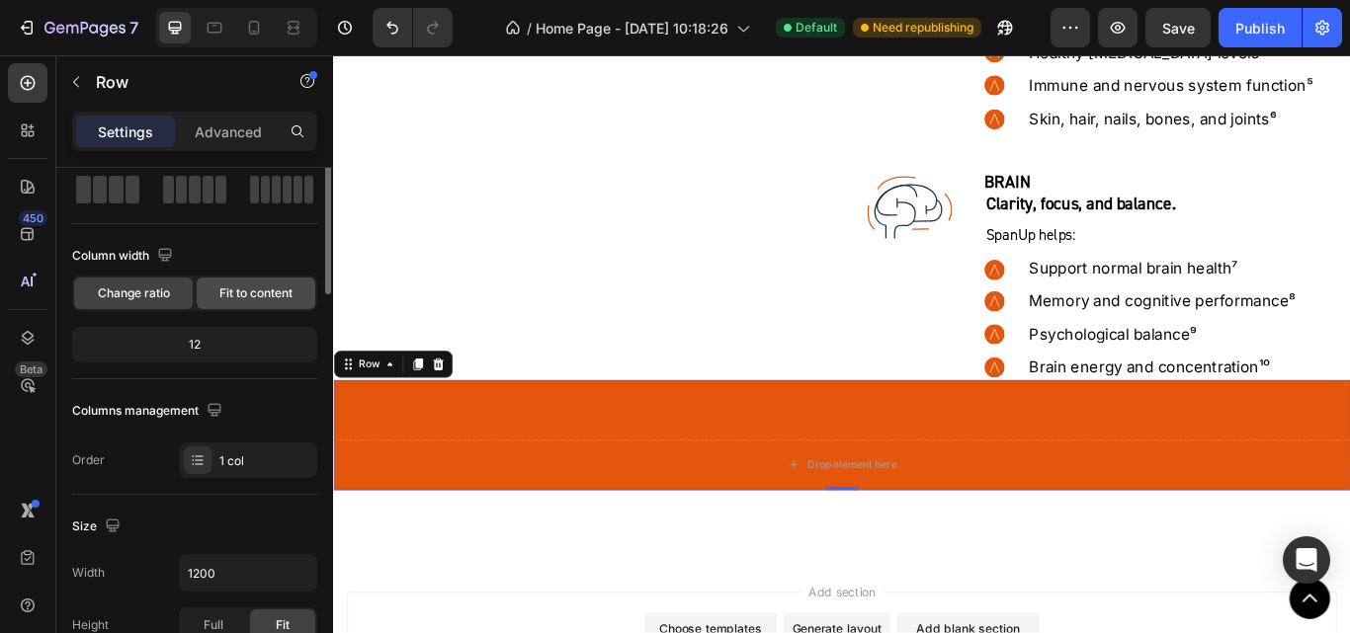
scroll to position [0, 0]
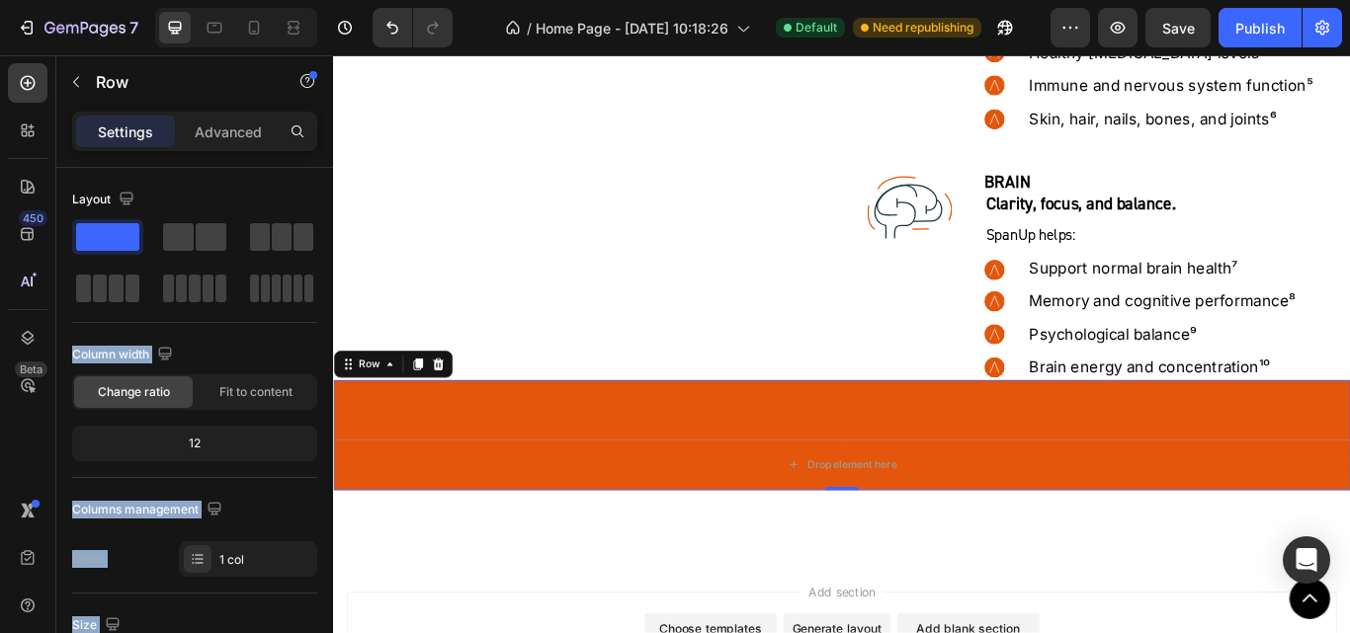
drag, startPoint x: 546, startPoint y: 296, endPoint x: 680, endPoint y: 496, distance: 240.7
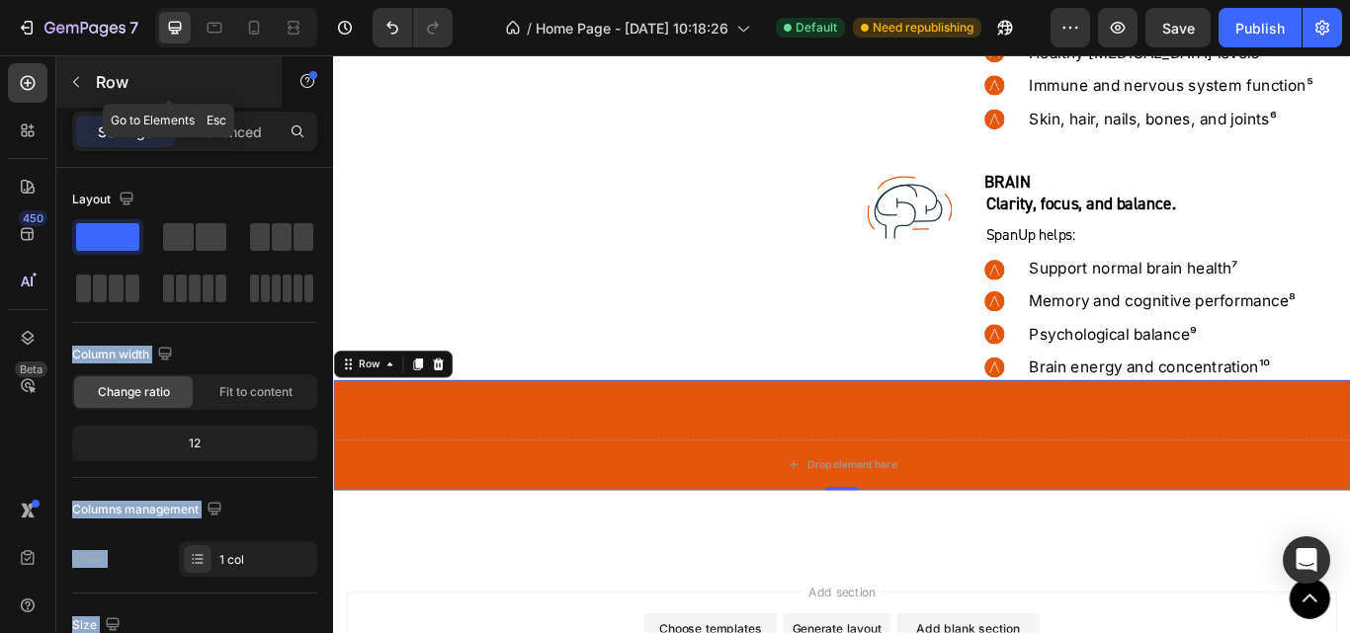
click at [79, 83] on icon "button" at bounding box center [76, 82] width 16 height 16
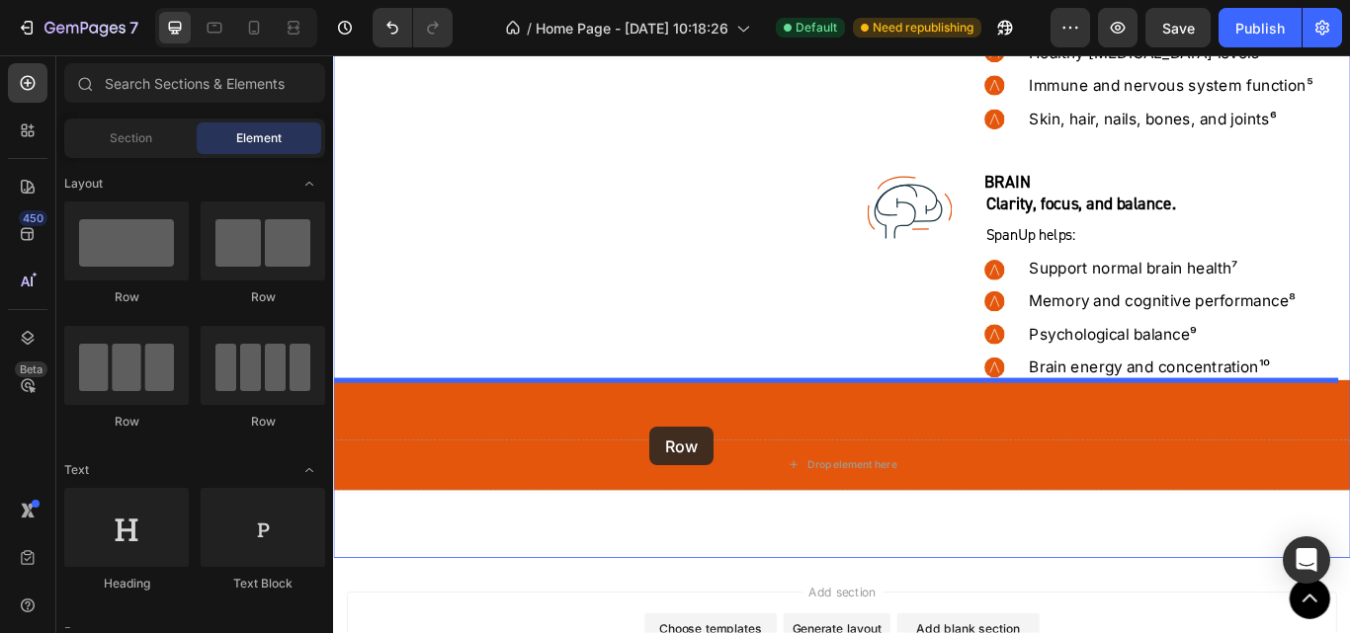
drag, startPoint x: 588, startPoint y: 321, endPoint x: 702, endPoint y: 489, distance: 202.8
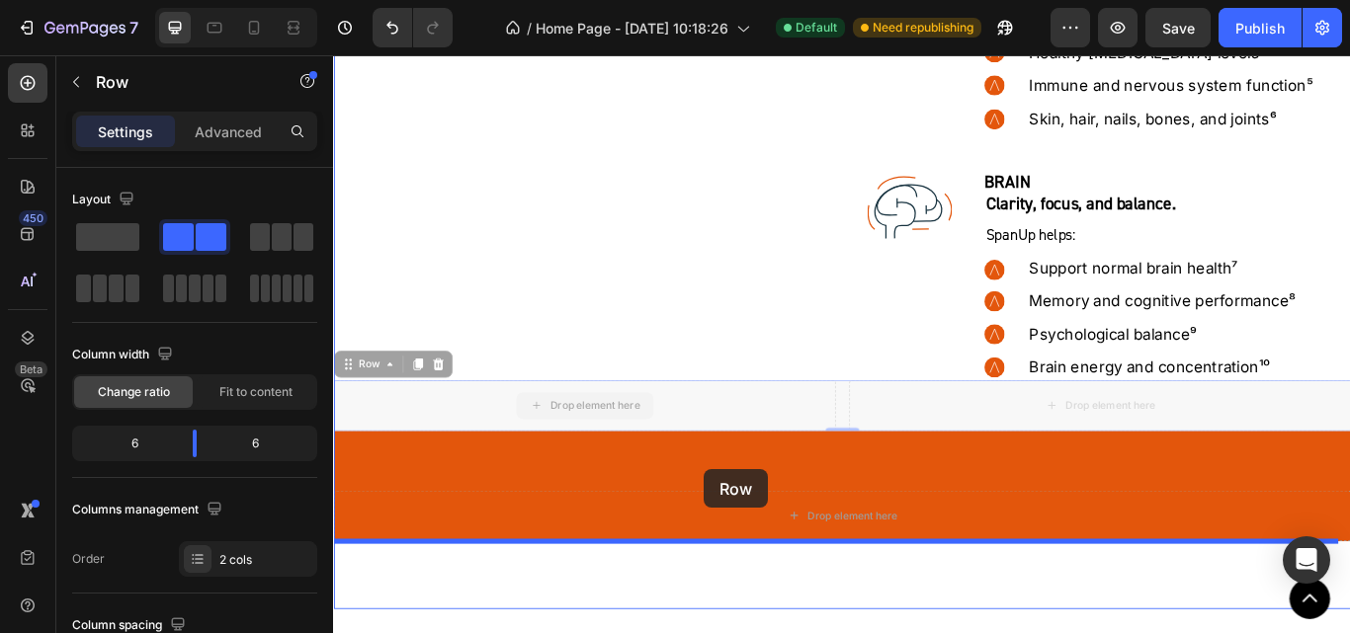
drag, startPoint x: 767, startPoint y: 469, endPoint x: 765, endPoint y: 542, distance: 72.2
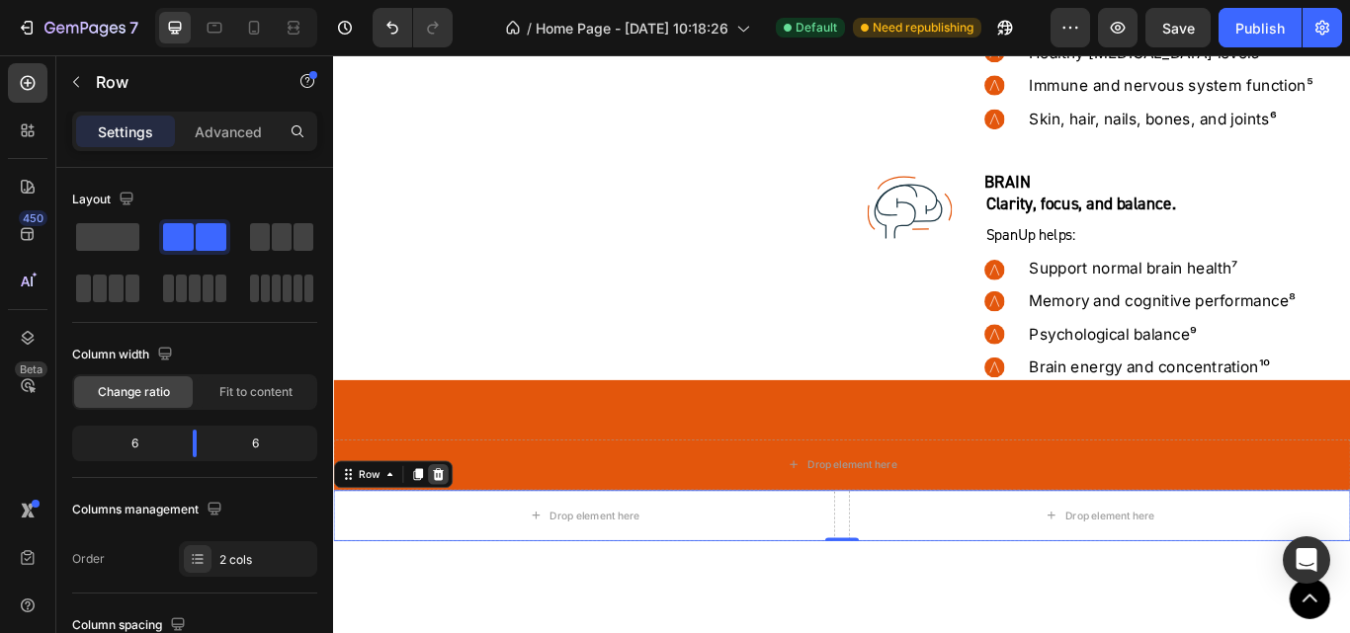
click at [457, 544] on icon at bounding box center [455, 544] width 13 height 14
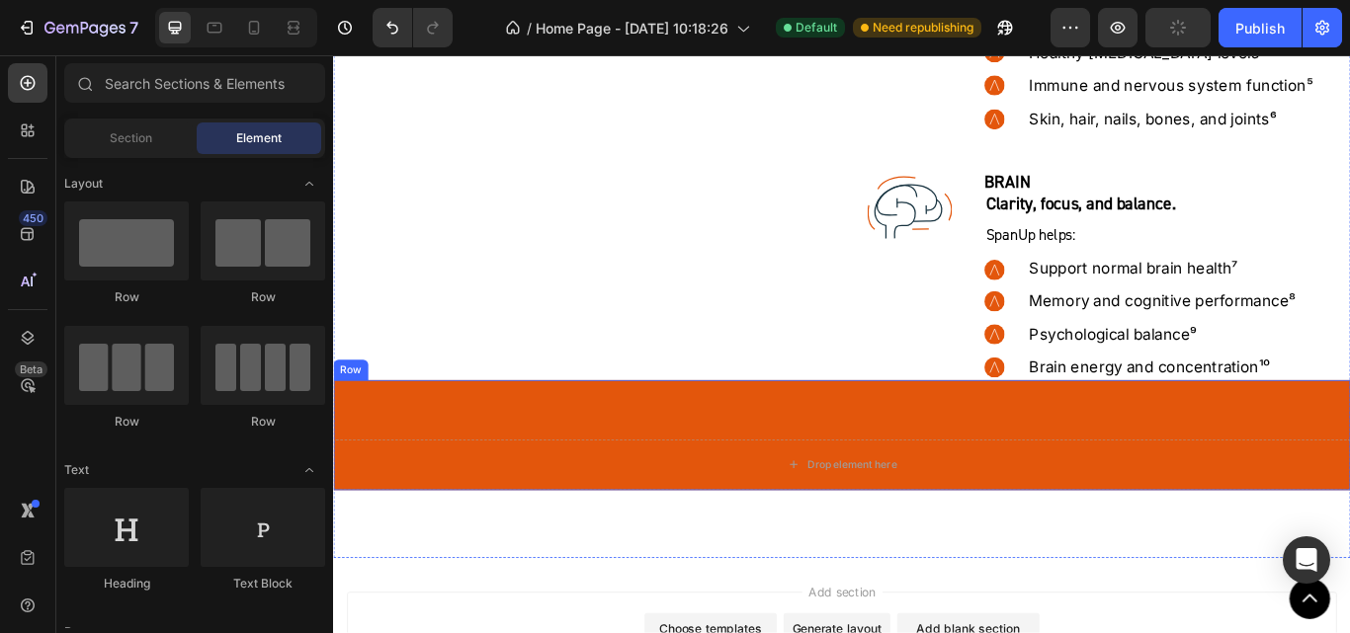
click at [590, 468] on div "Drop element here Row" at bounding box center [926, 499] width 1186 height 128
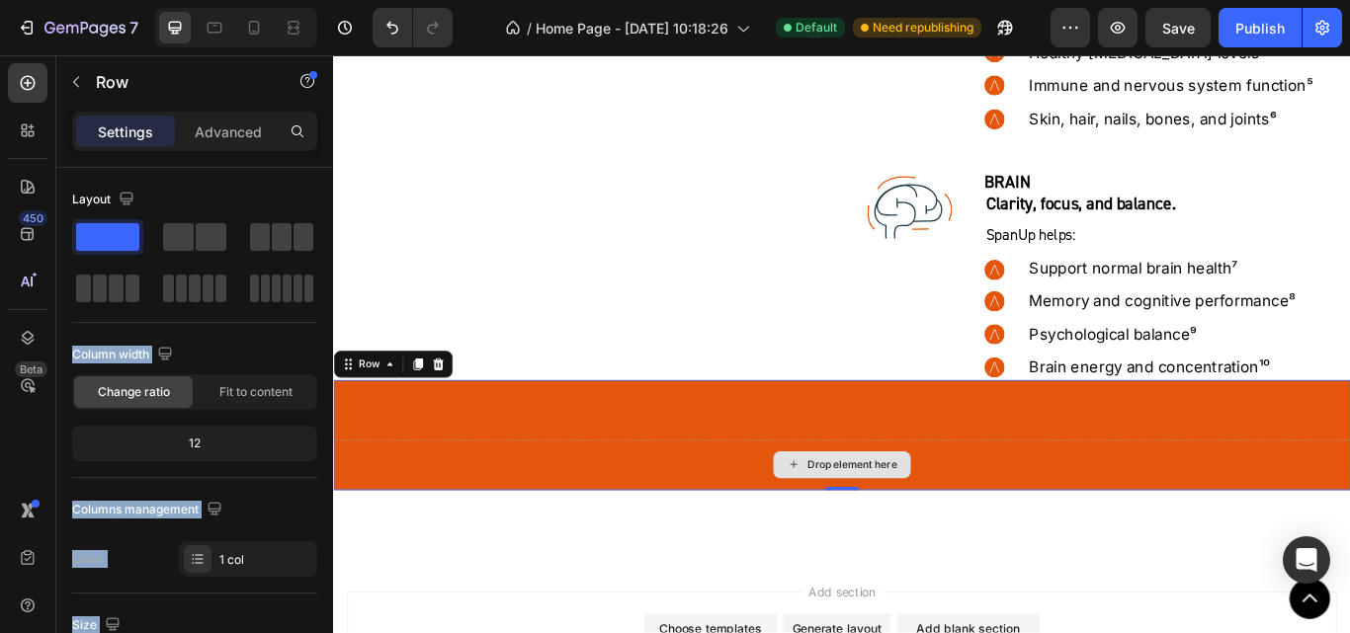
drag, startPoint x: 540, startPoint y: 284, endPoint x: 819, endPoint y: 494, distance: 350.1
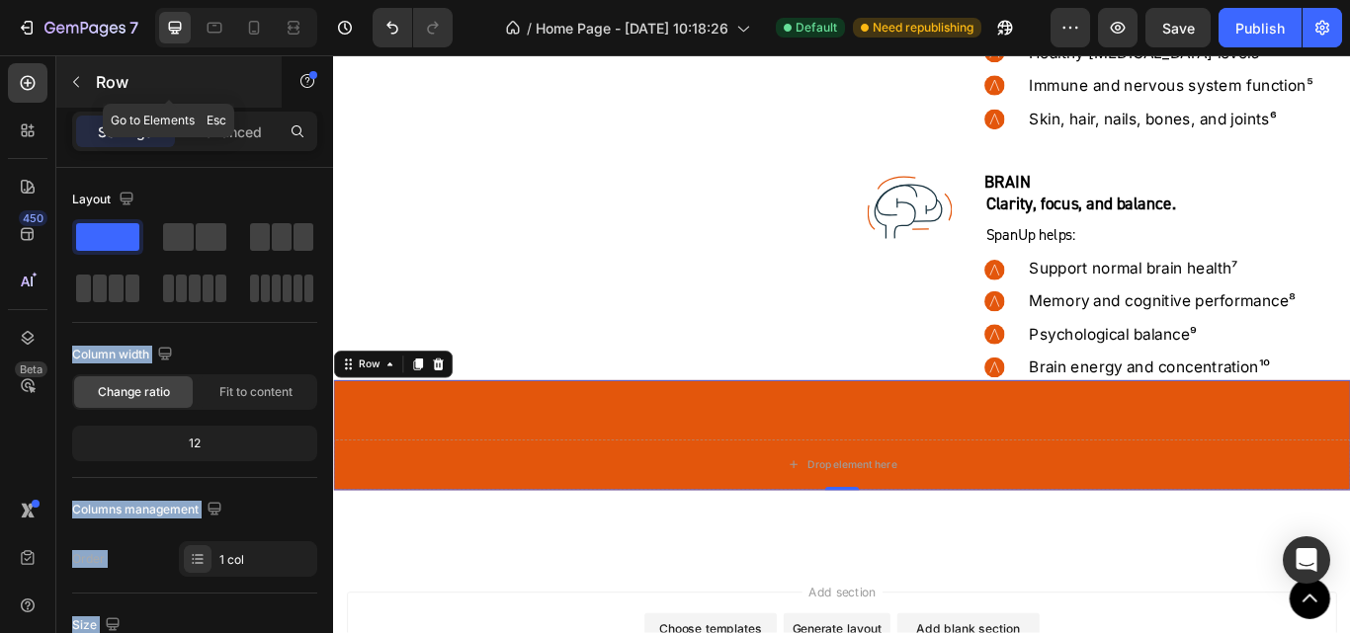
click at [72, 82] on icon "button" at bounding box center [76, 82] width 16 height 16
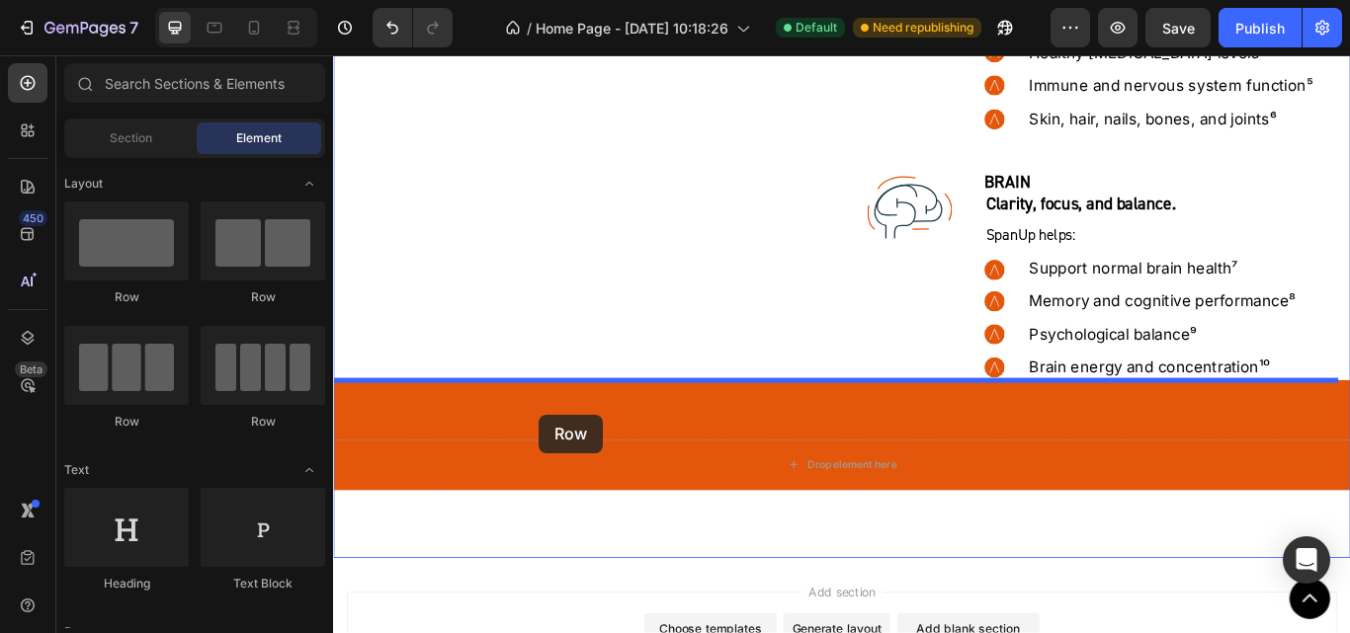
drag, startPoint x: 581, startPoint y: 290, endPoint x: 573, endPoint y: 474, distance: 185.0
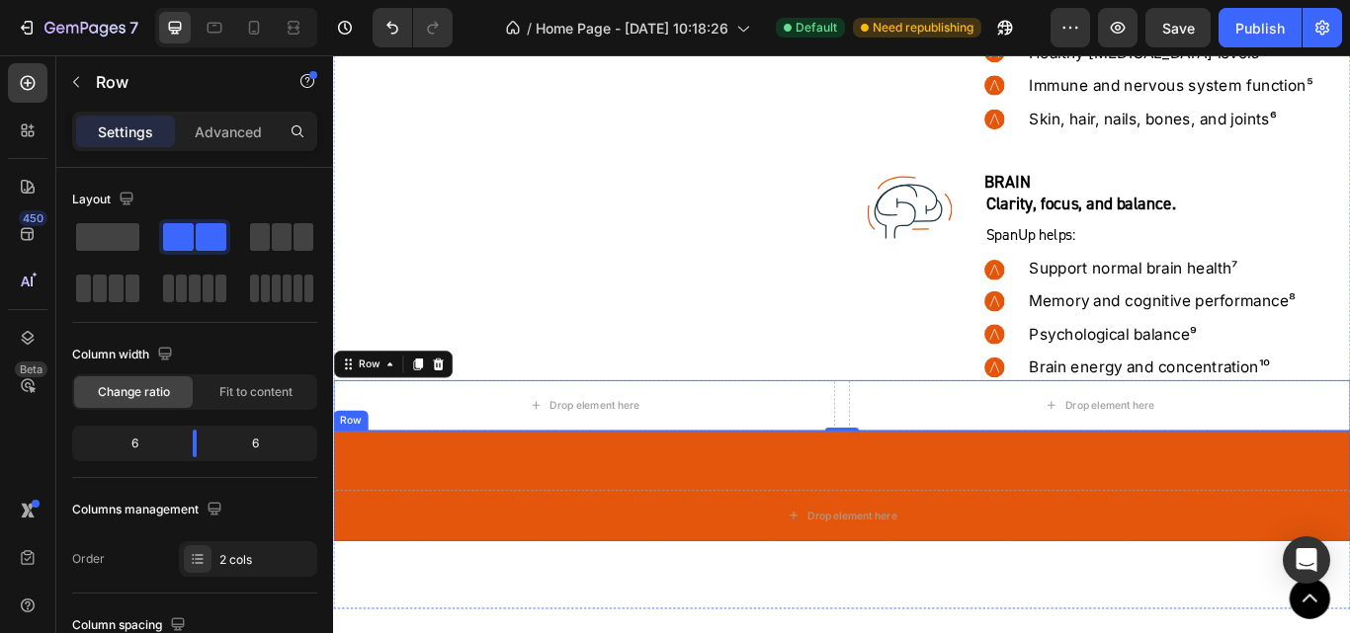
click at [449, 551] on div "Drop element here Row" at bounding box center [926, 558] width 1186 height 128
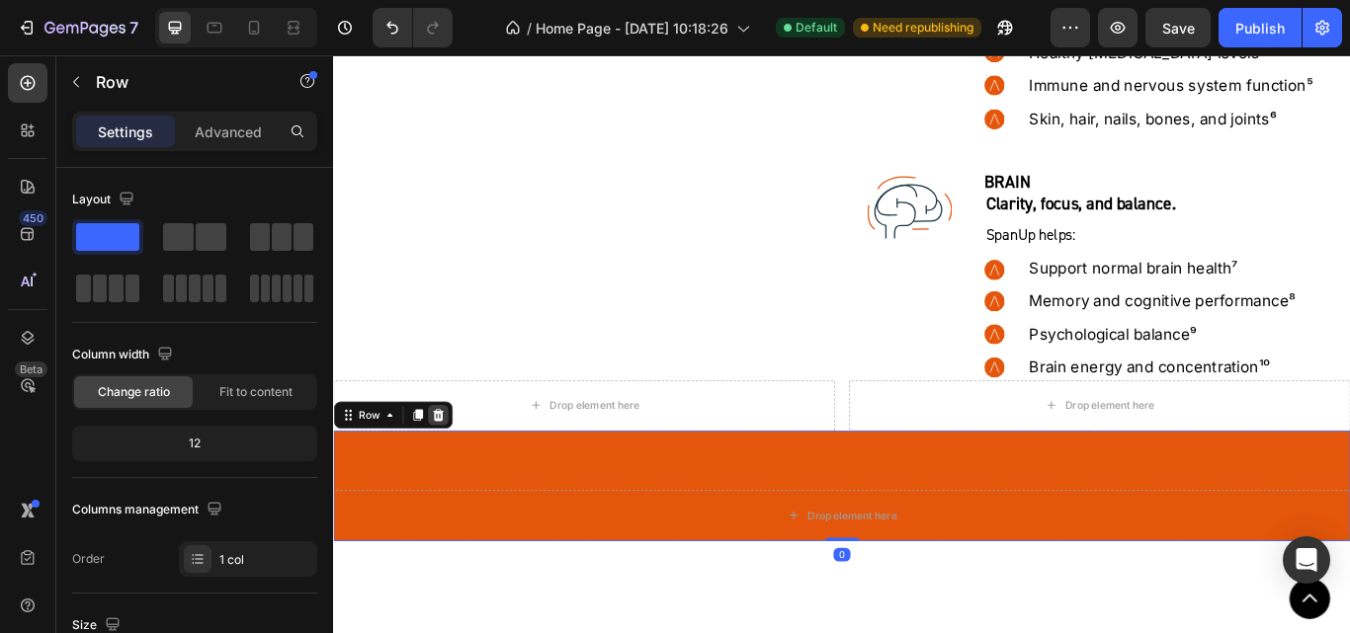
click at [459, 475] on icon at bounding box center [455, 474] width 13 height 14
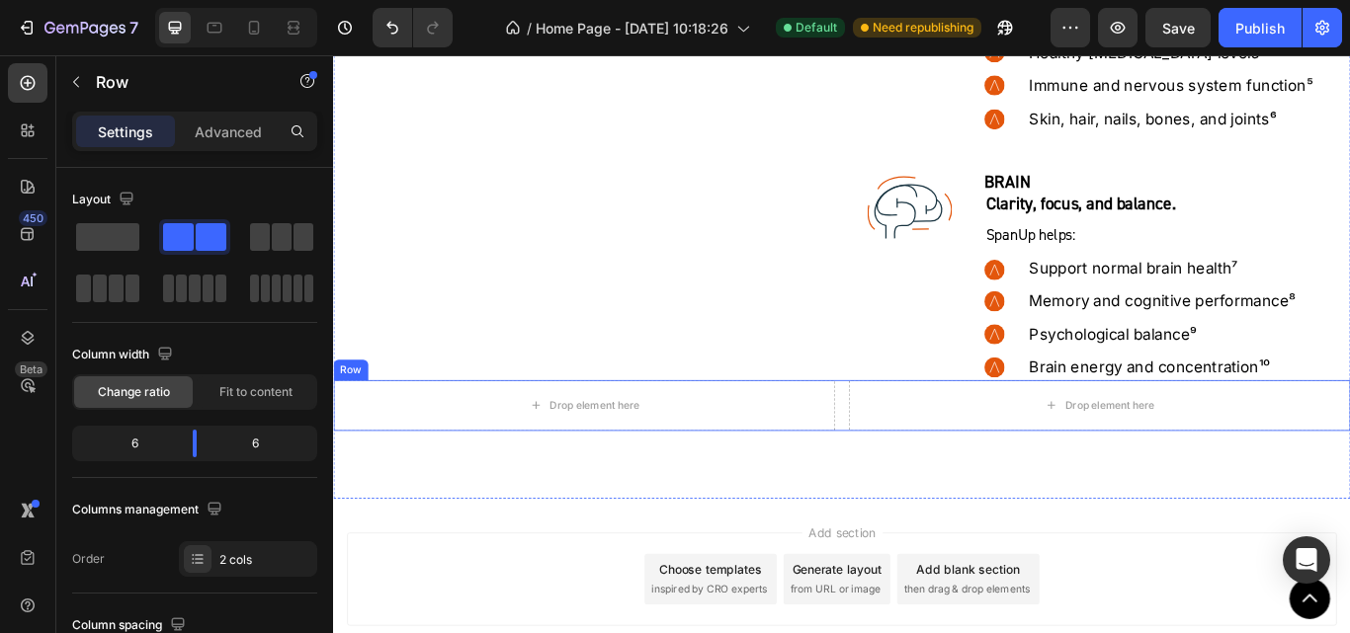
click at [359, 431] on div "Row" at bounding box center [353, 423] width 41 height 24
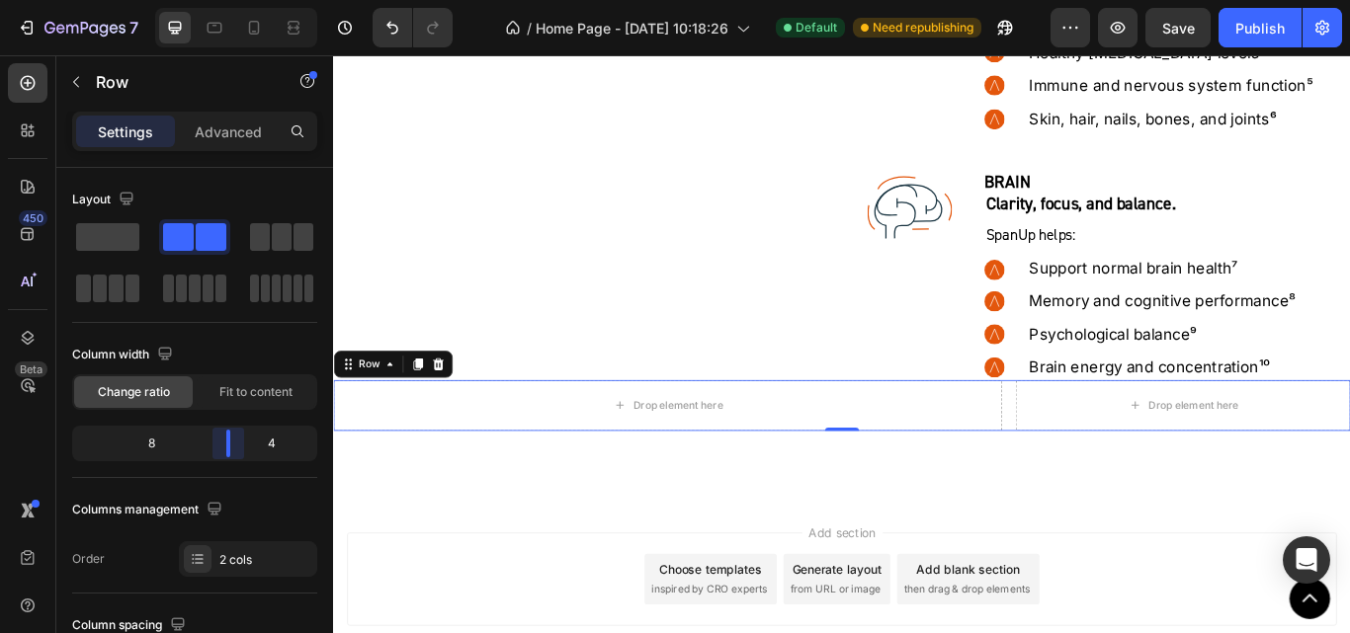
drag, startPoint x: 196, startPoint y: 443, endPoint x: 234, endPoint y: 440, distance: 38.7
click at [234, 0] on body "7 / Home Page - [DATE] 10:18:26 Default Need republishing Preview Save Publish …" at bounding box center [675, 0] width 1350 height 0
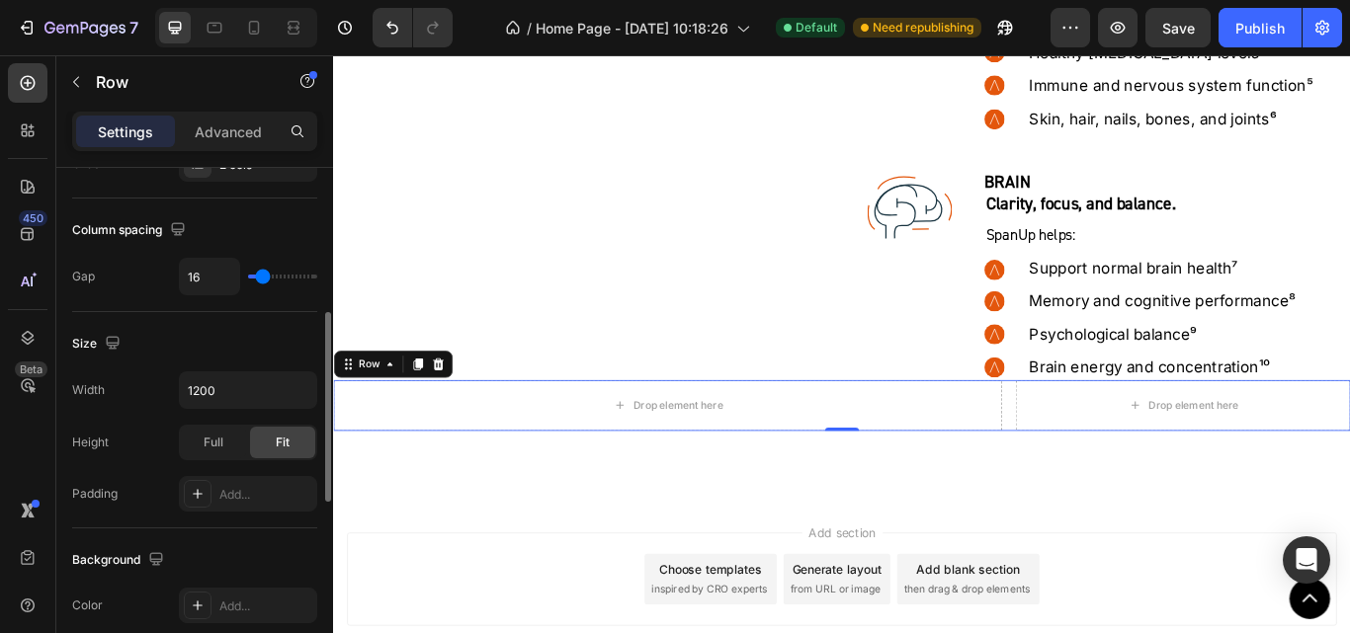
scroll to position [593, 0]
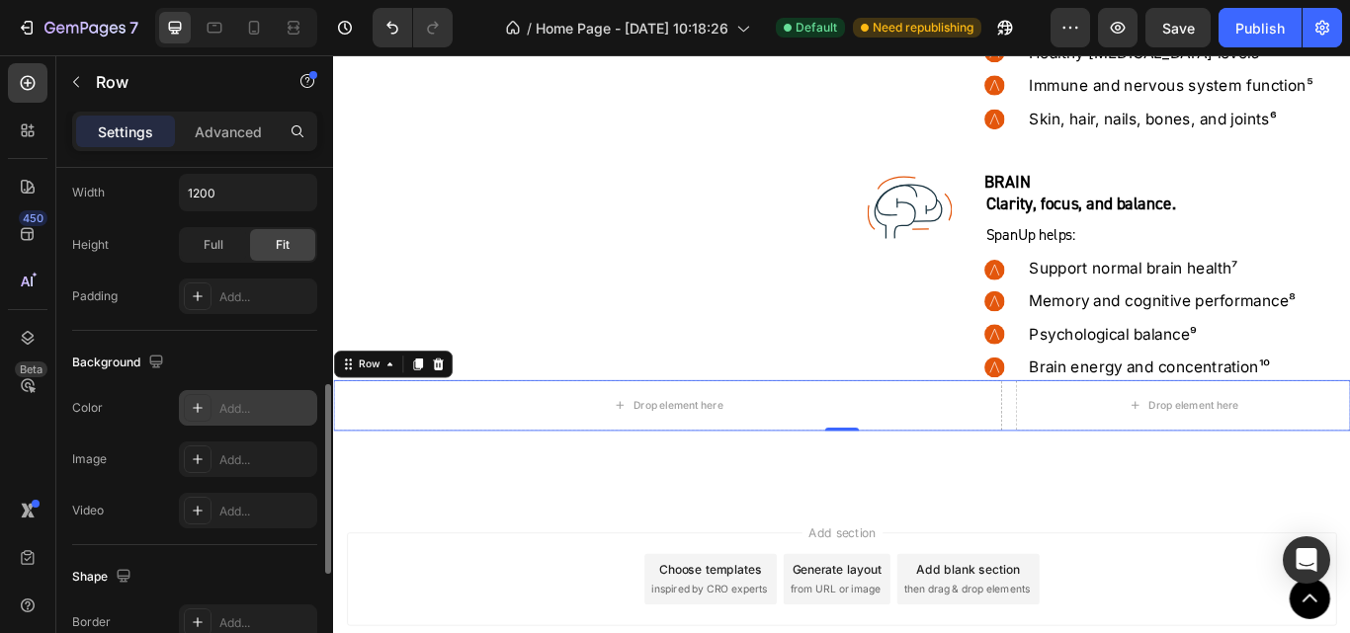
click at [270, 403] on div "Add..." at bounding box center [265, 409] width 93 height 18
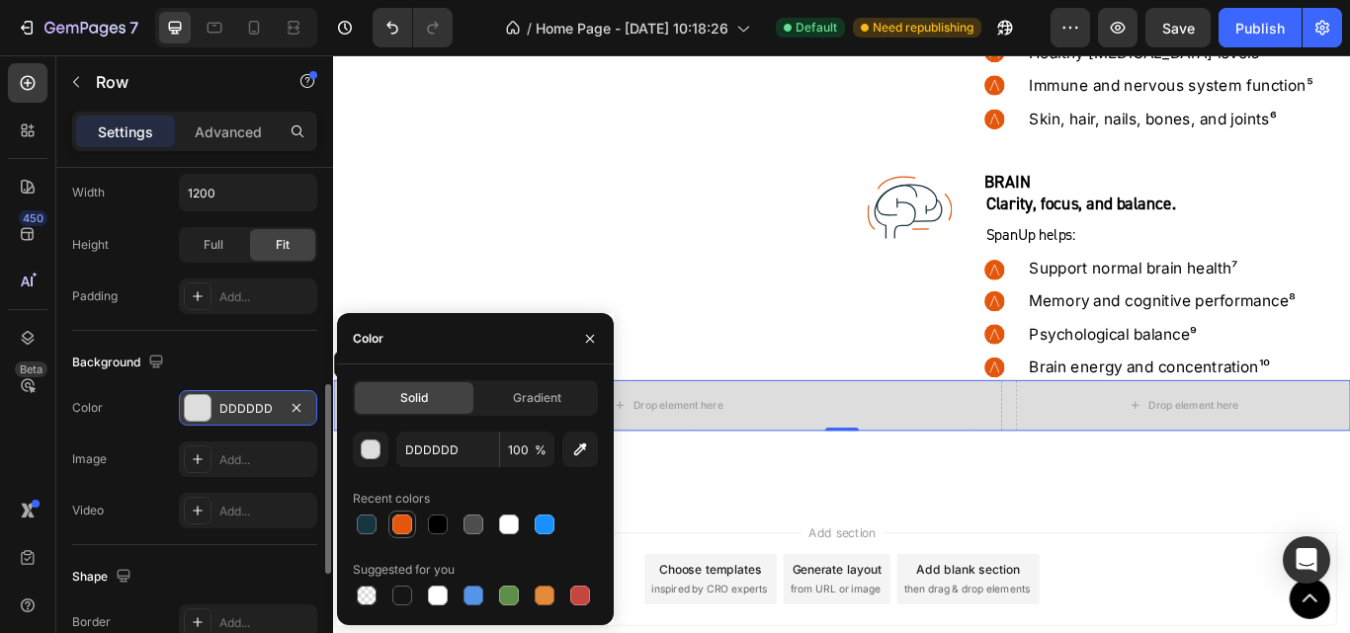
click at [400, 524] on div at bounding box center [402, 525] width 20 height 20
type input "E3560C"
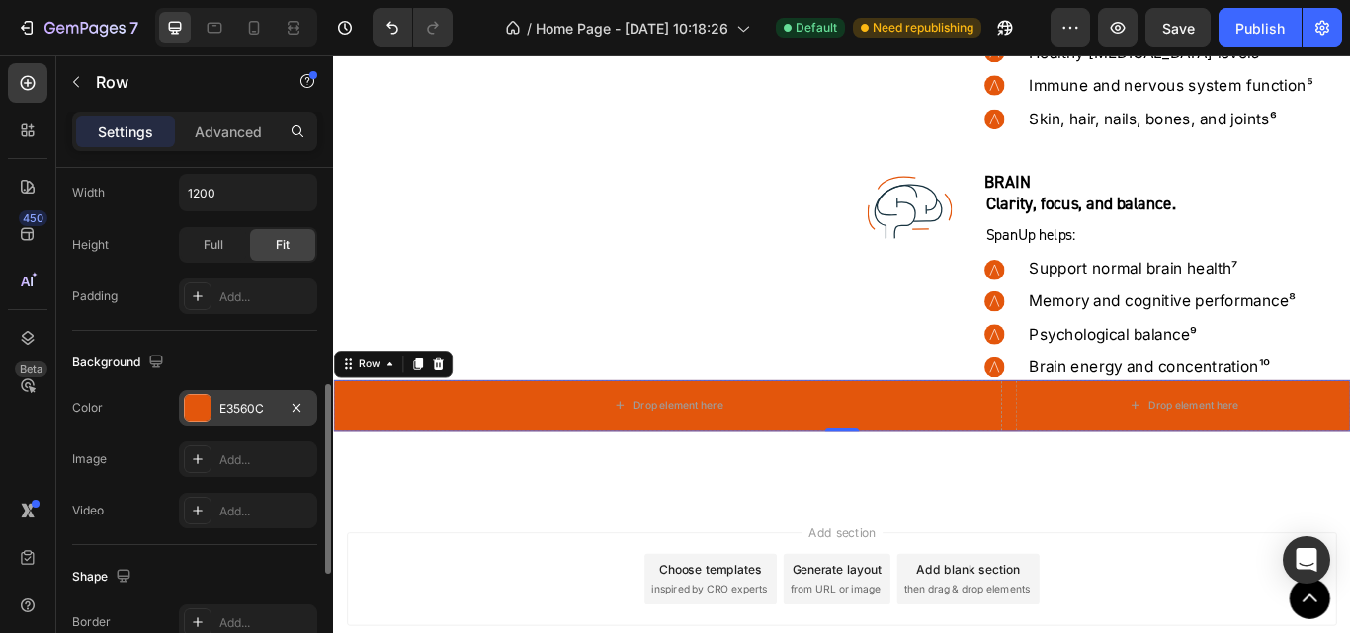
click at [239, 355] on div "Background" at bounding box center [194, 363] width 245 height 32
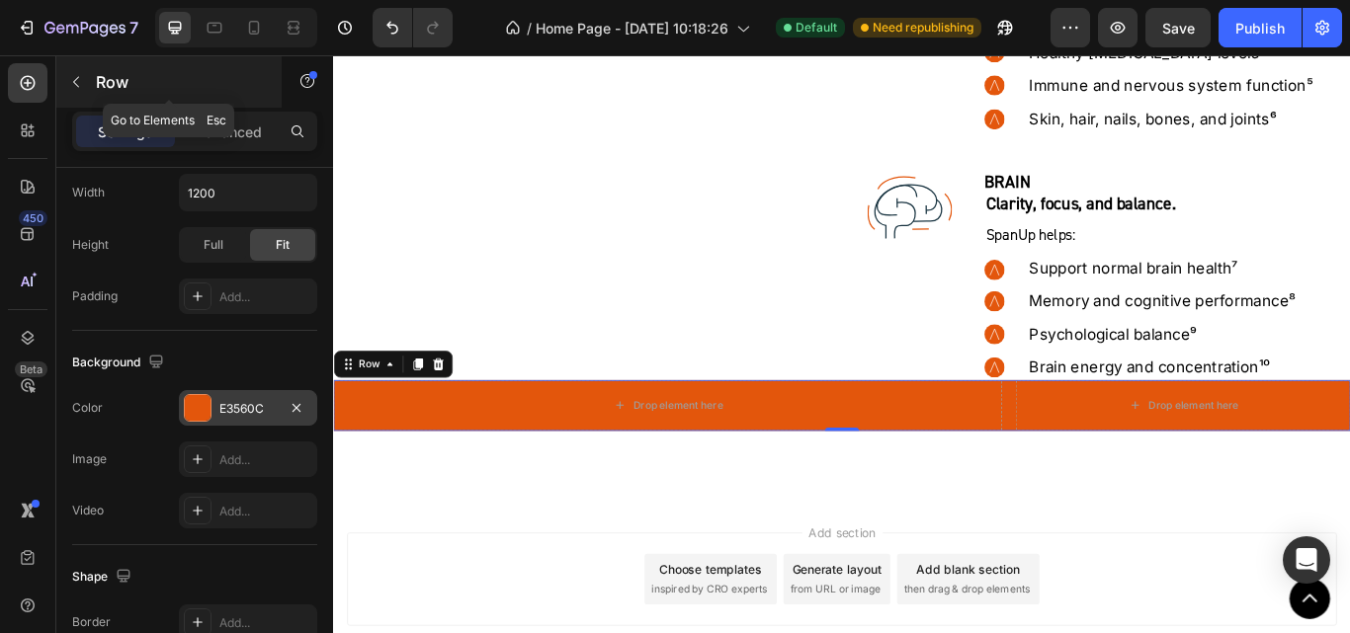
click at [73, 84] on icon "button" at bounding box center [76, 82] width 16 height 16
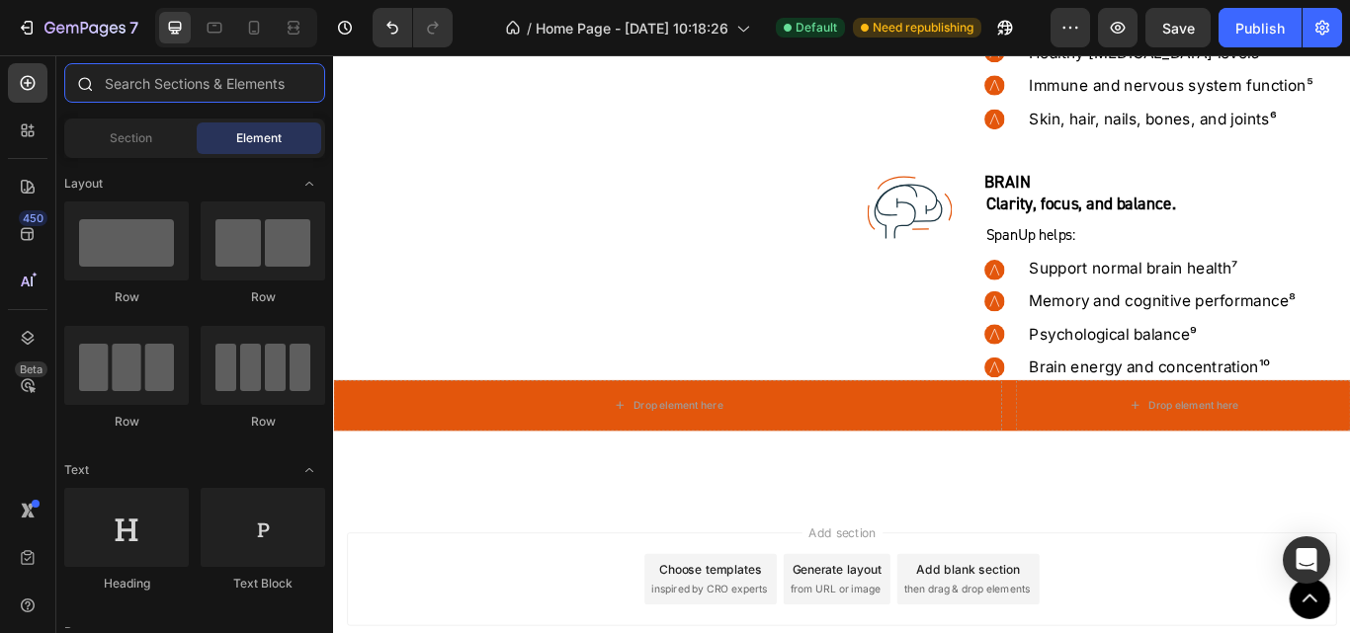
click at [151, 90] on input "text" at bounding box center [194, 83] width 261 height 40
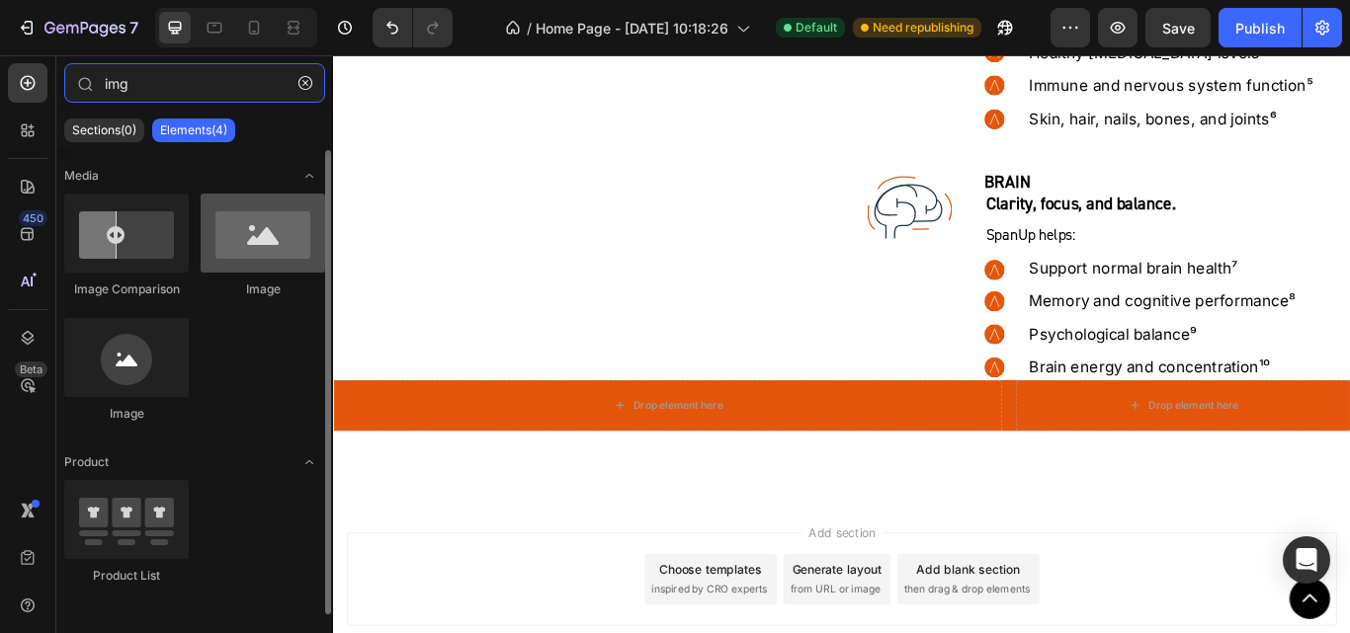
type input "img"
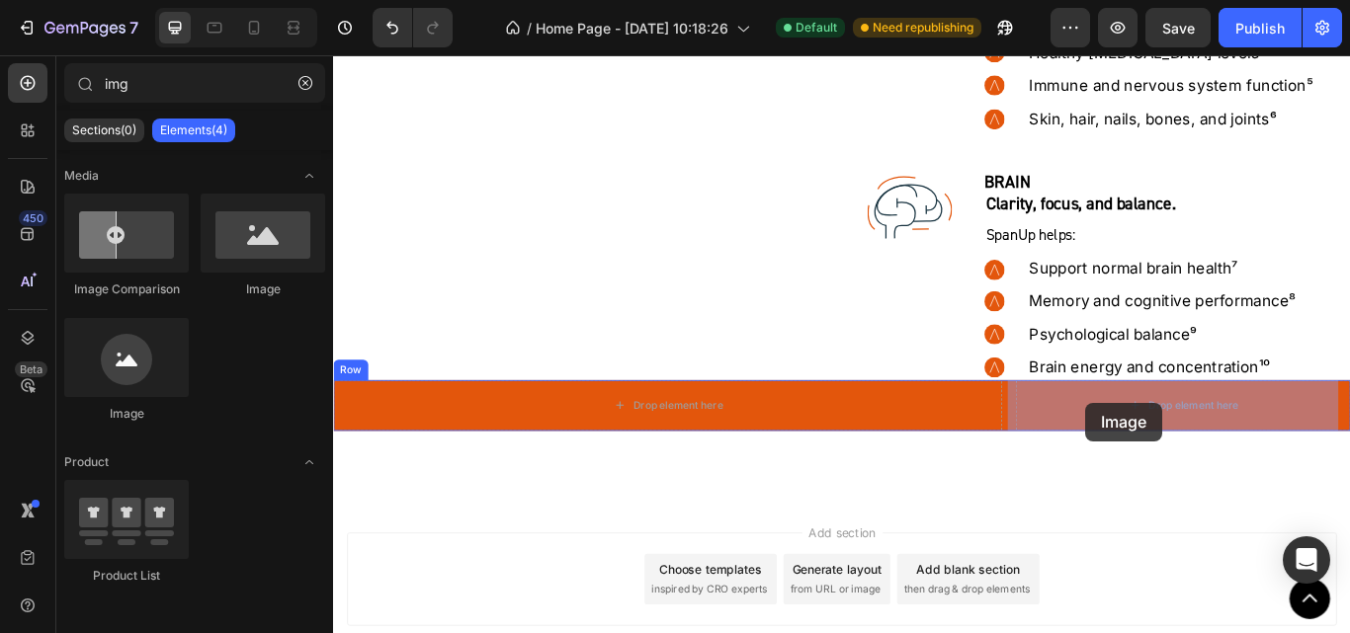
drag, startPoint x: 597, startPoint y: 305, endPoint x: 1211, endPoint y: 461, distance: 633.0
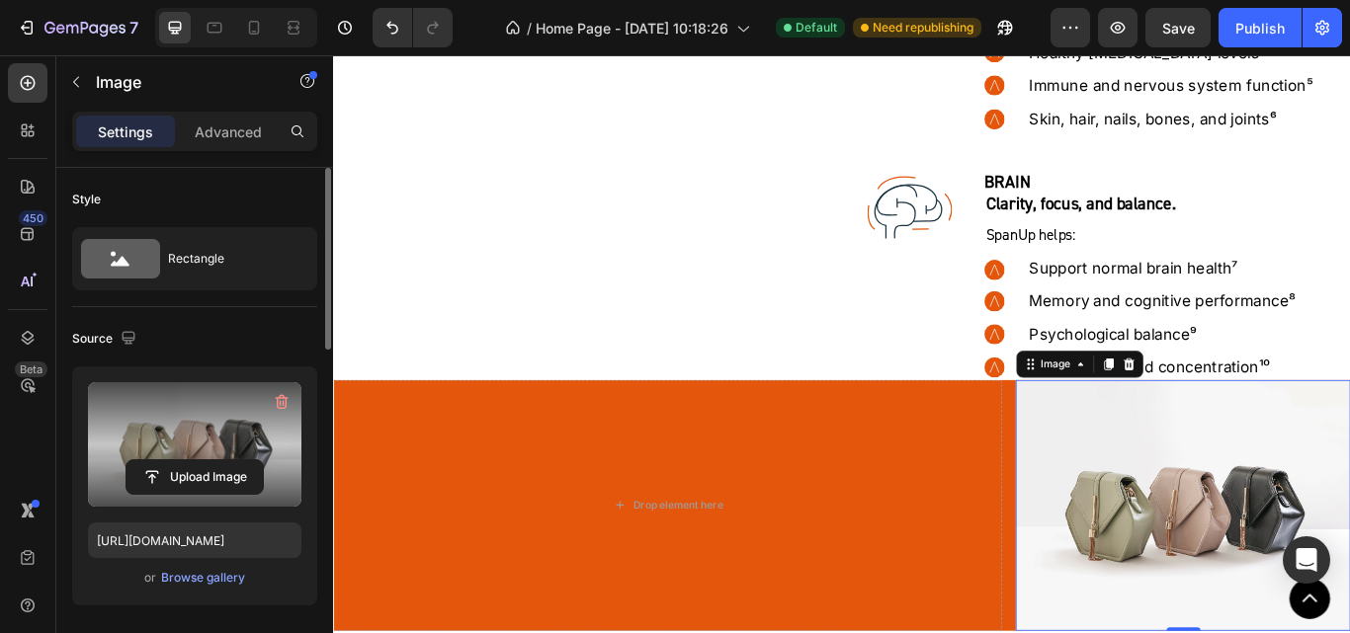
click at [262, 449] on label at bounding box center [194, 444] width 213 height 125
click at [262, 461] on input "file" at bounding box center [195, 478] width 136 height 34
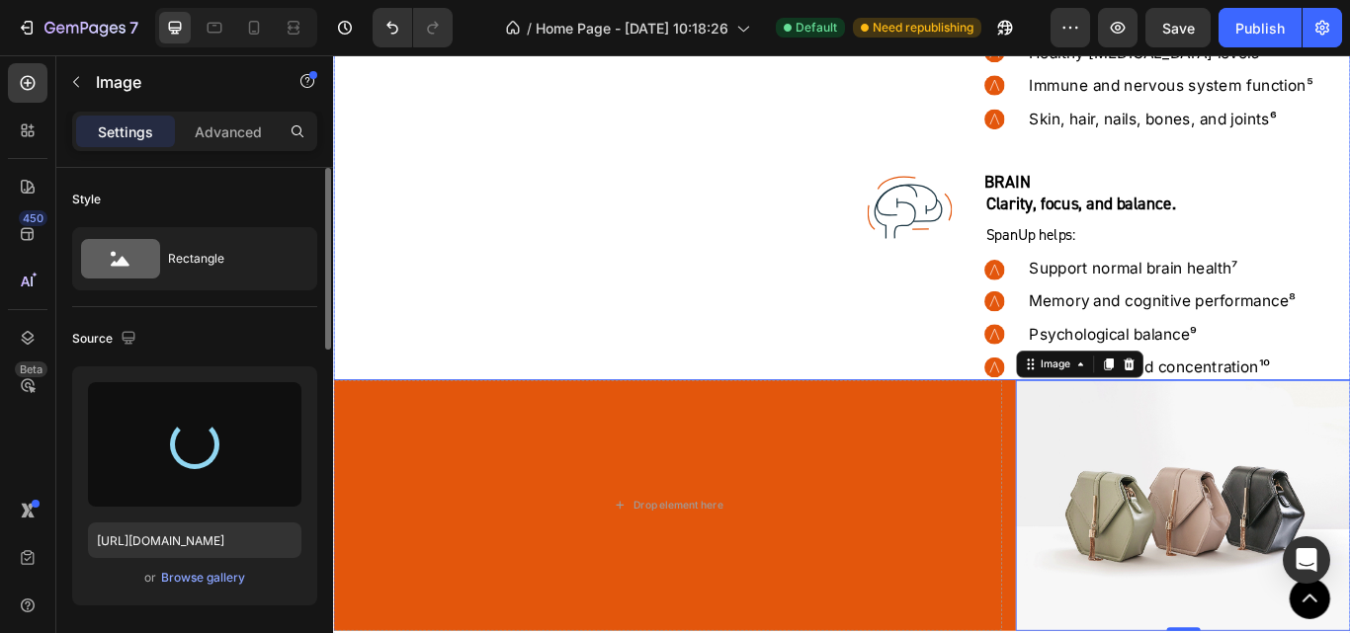
type input "[URL][DOMAIN_NAME]"
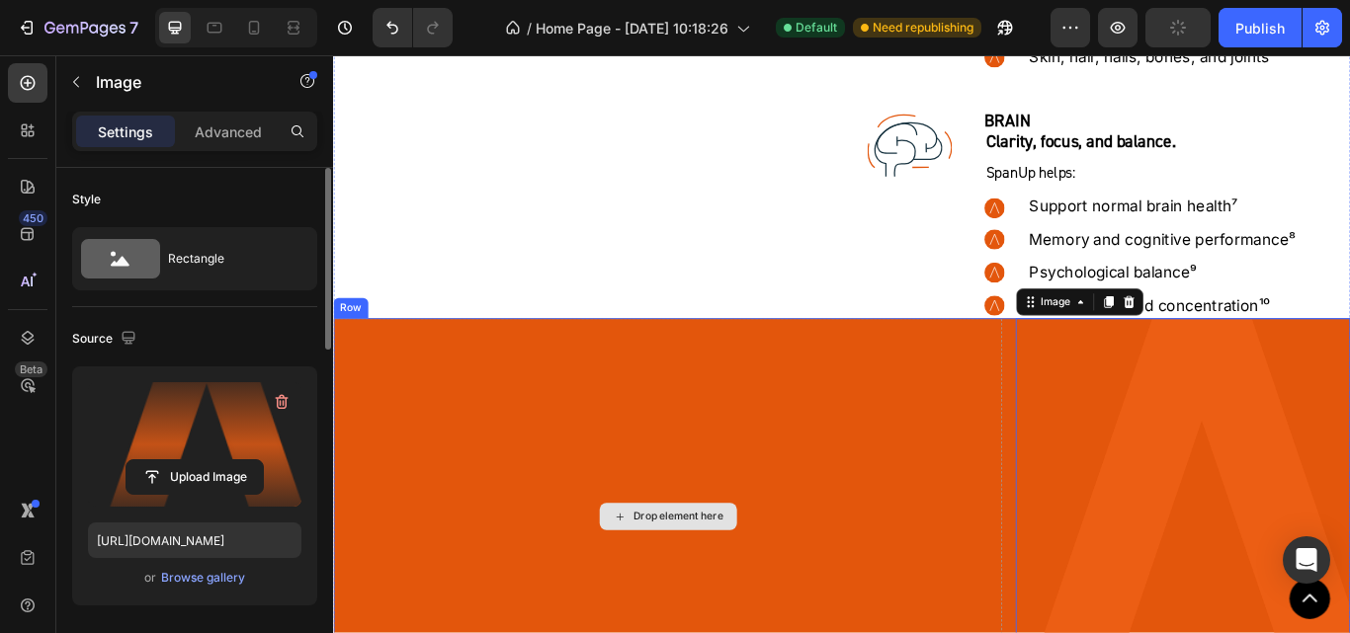
scroll to position [8459, 0]
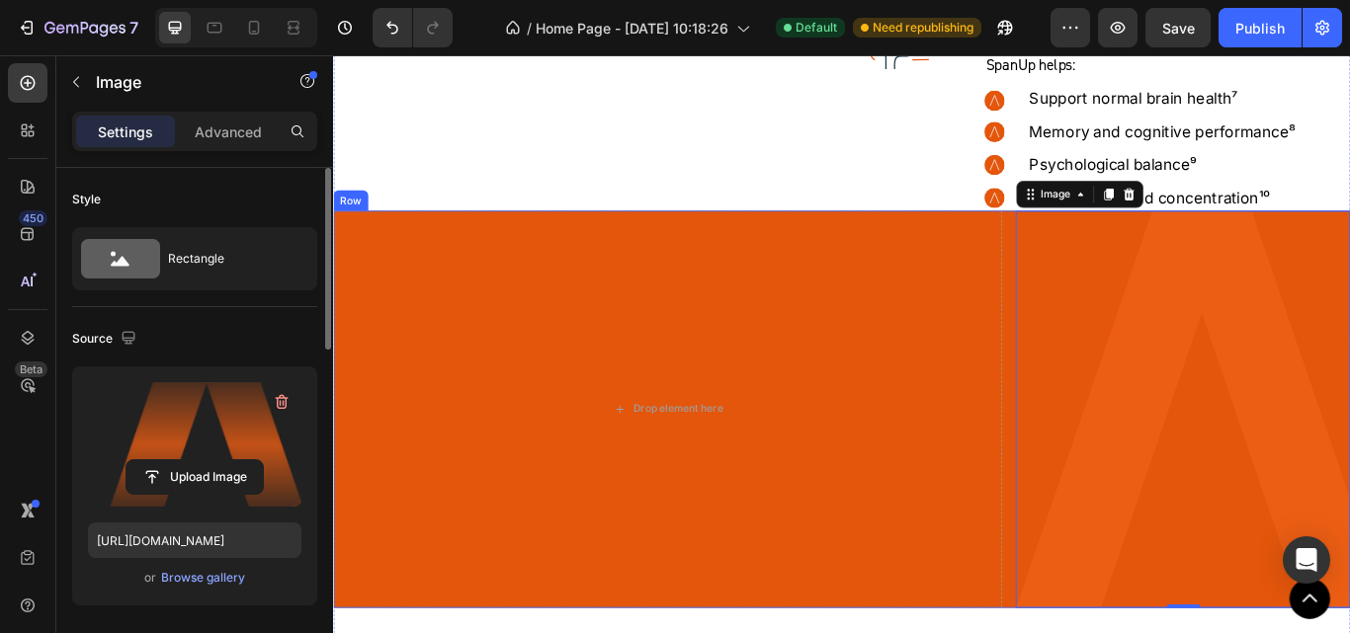
click at [356, 229] on div "Row" at bounding box center [353, 225] width 33 height 18
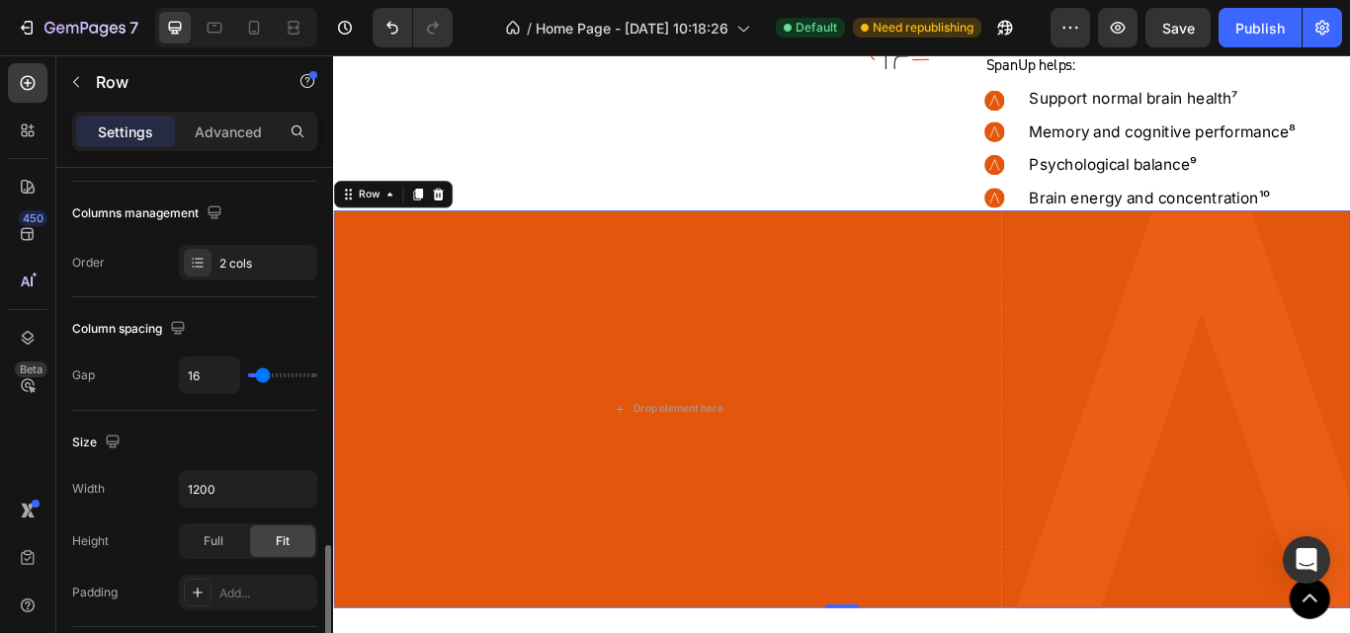
scroll to position [494, 0]
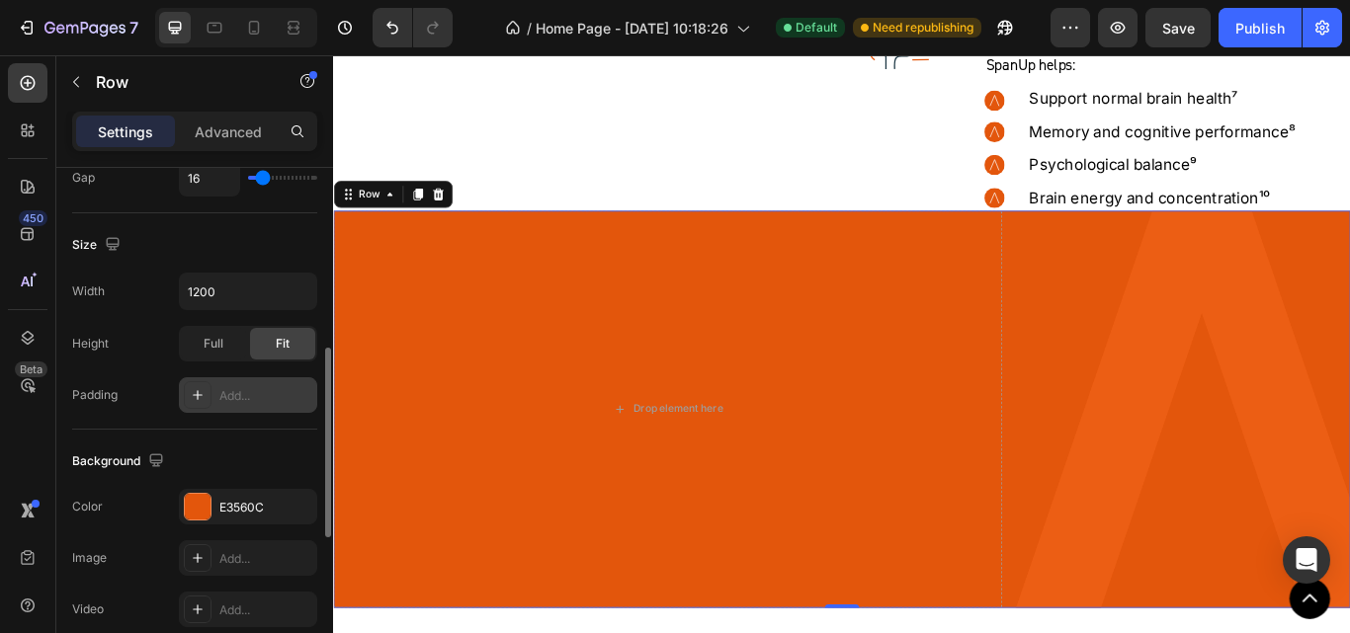
click at [253, 407] on div "Add..." at bounding box center [248, 396] width 138 height 36
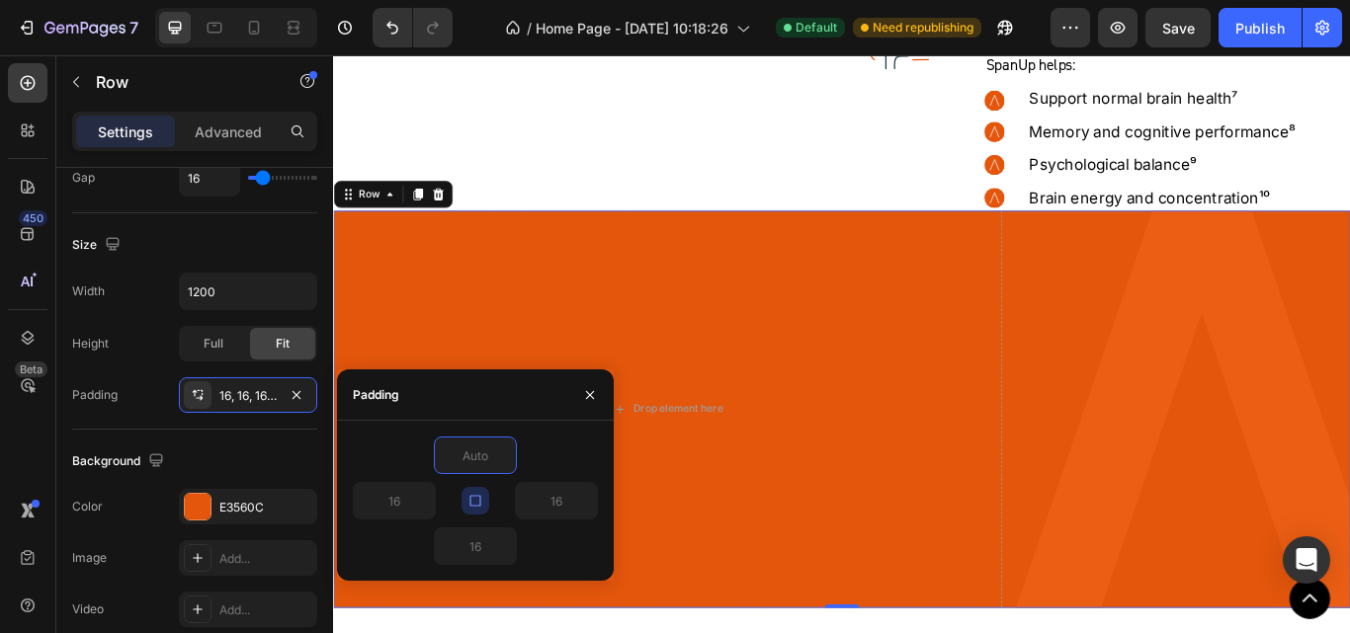
click at [366, 444] on div at bounding box center [475, 456] width 245 height 38
type input "0"
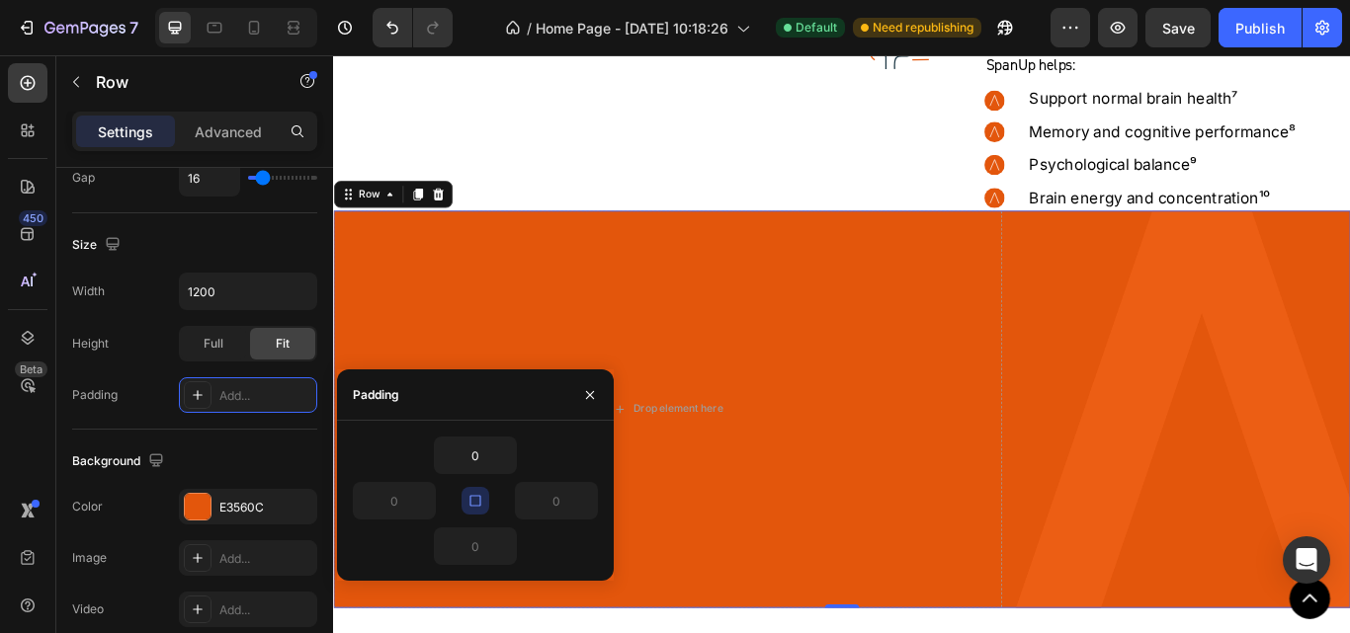
click at [477, 499] on icon "button" at bounding box center [475, 501] width 16 height 16
click at [470, 449] on input "0" at bounding box center [475, 456] width 81 height 36
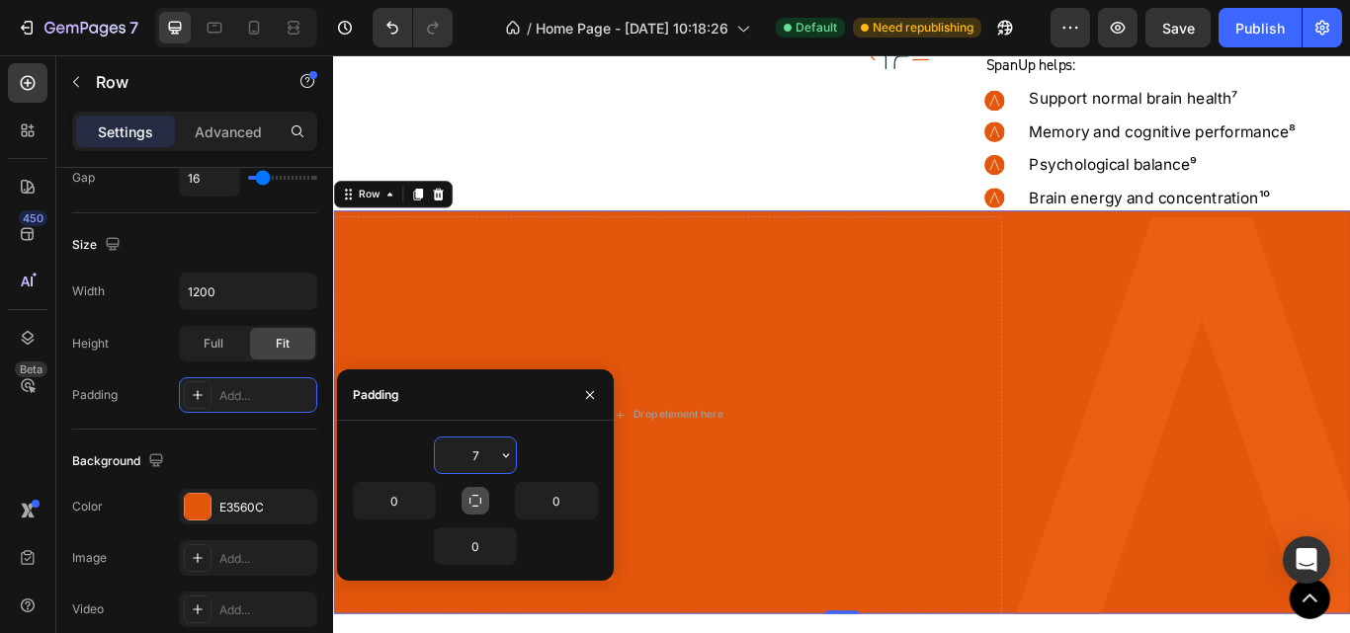
type input "70"
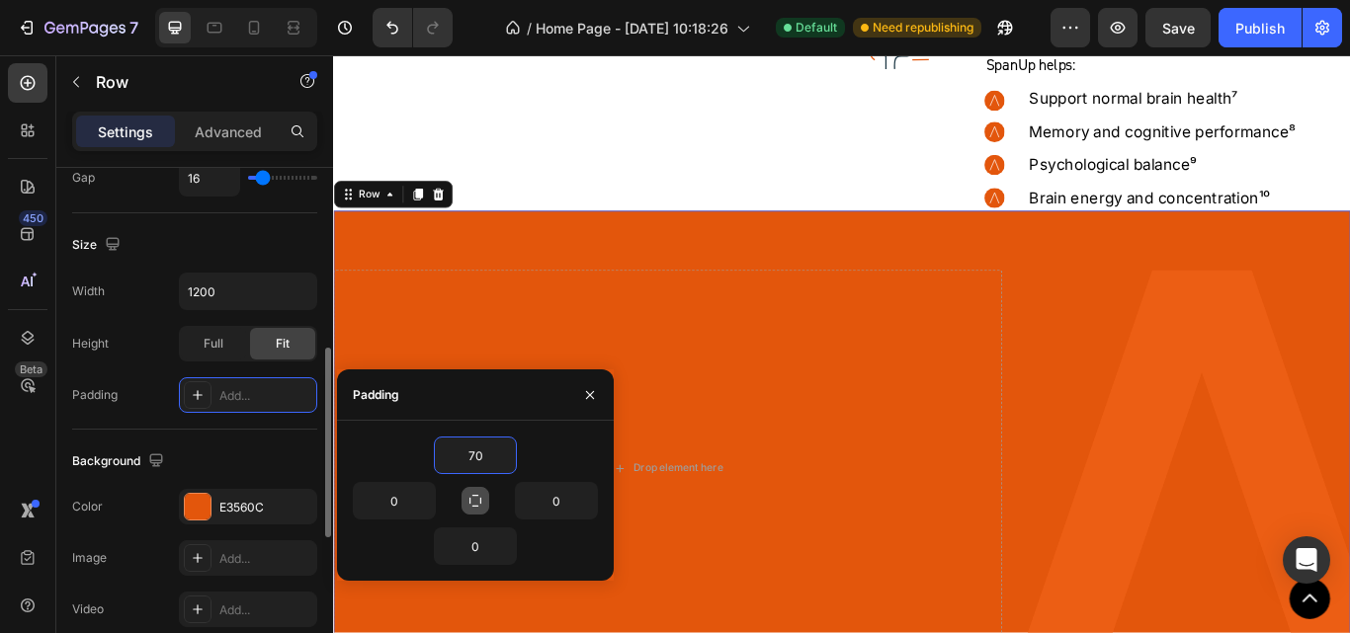
click at [278, 464] on div "Background" at bounding box center [194, 462] width 245 height 32
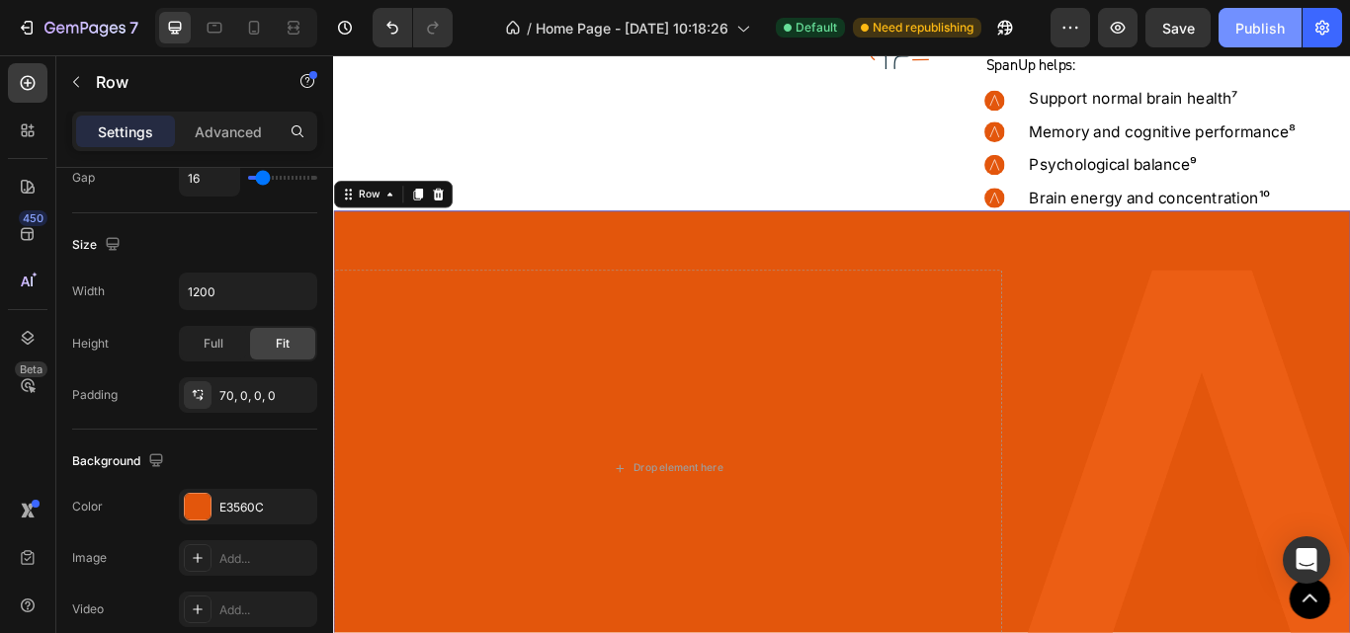
click at [1264, 40] on button "Publish" at bounding box center [1260, 28] width 83 height 40
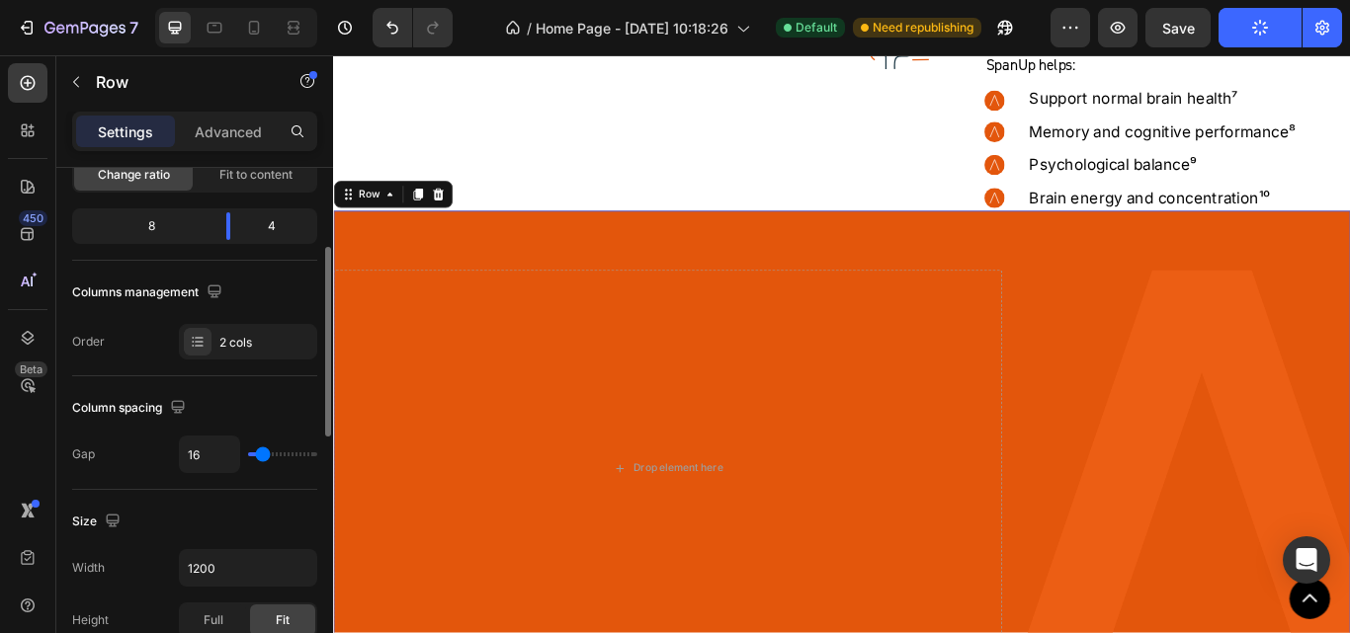
scroll to position [20, 0]
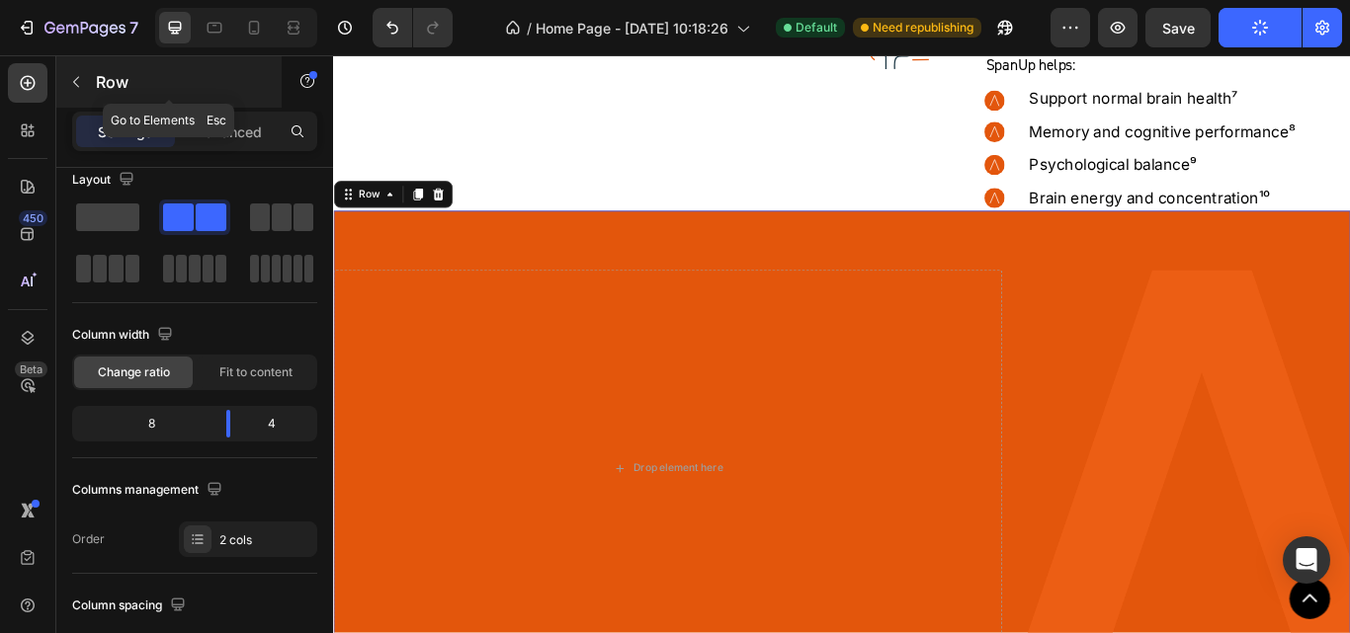
click at [77, 81] on icon "button" at bounding box center [76, 82] width 16 height 16
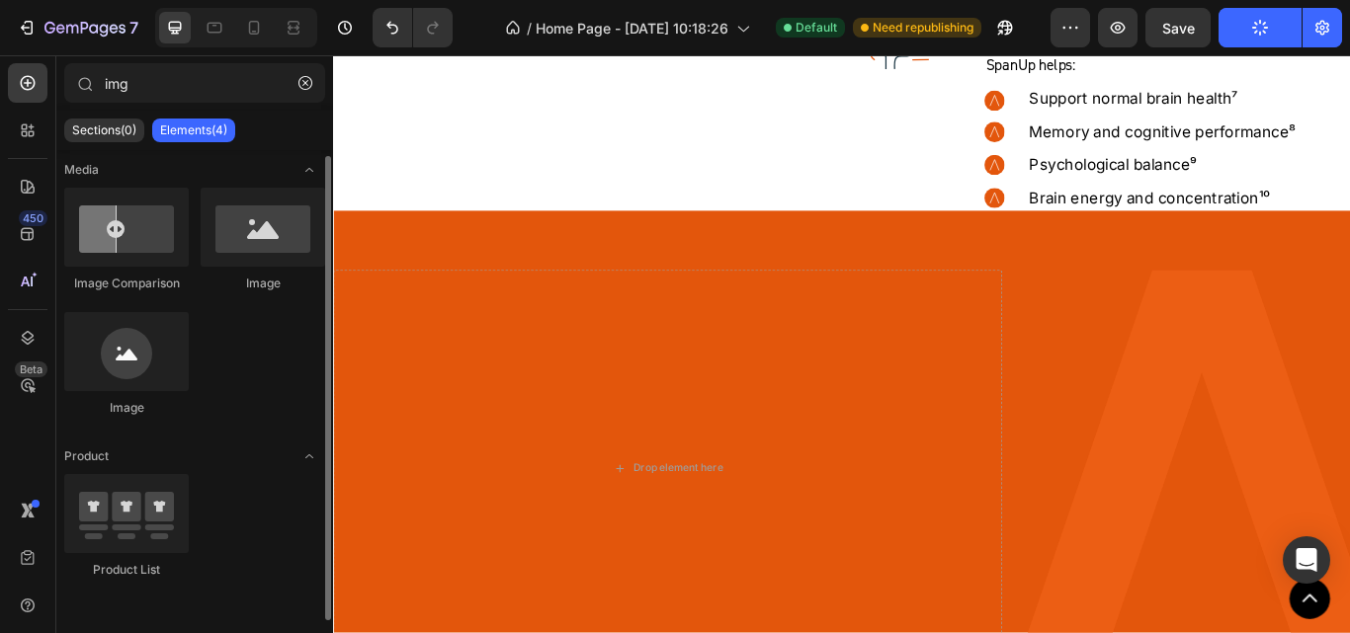
scroll to position [0, 0]
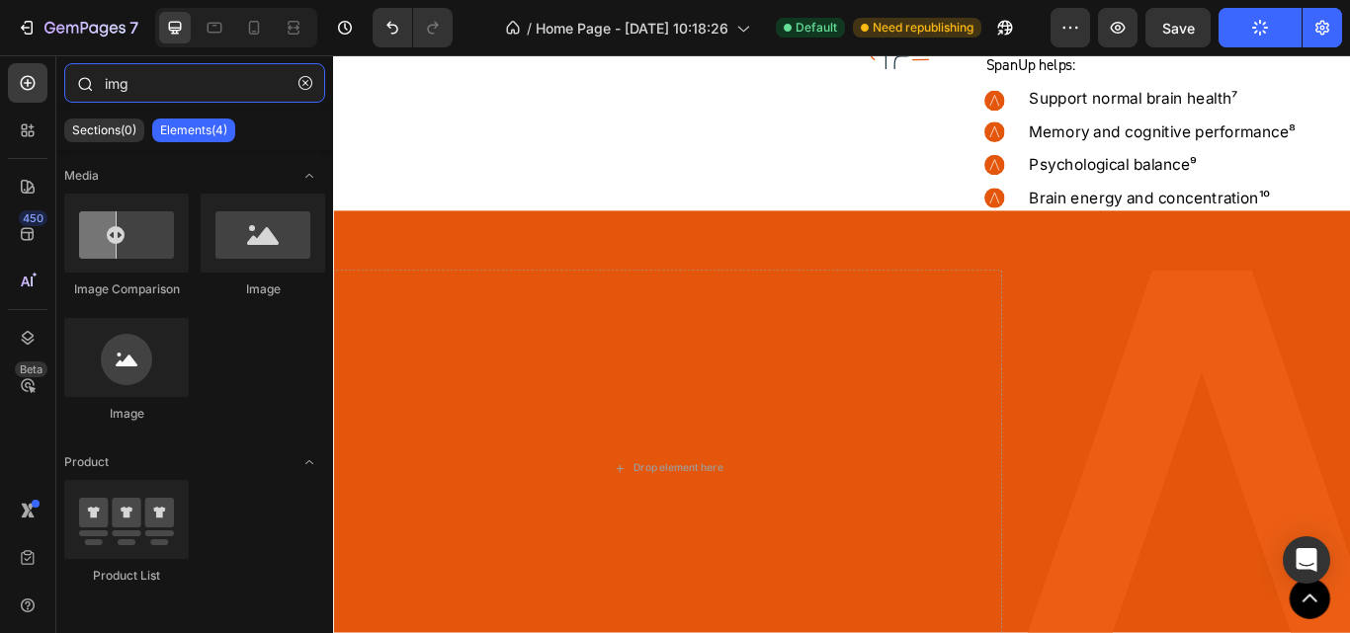
click at [154, 95] on input "img" at bounding box center [194, 83] width 261 height 40
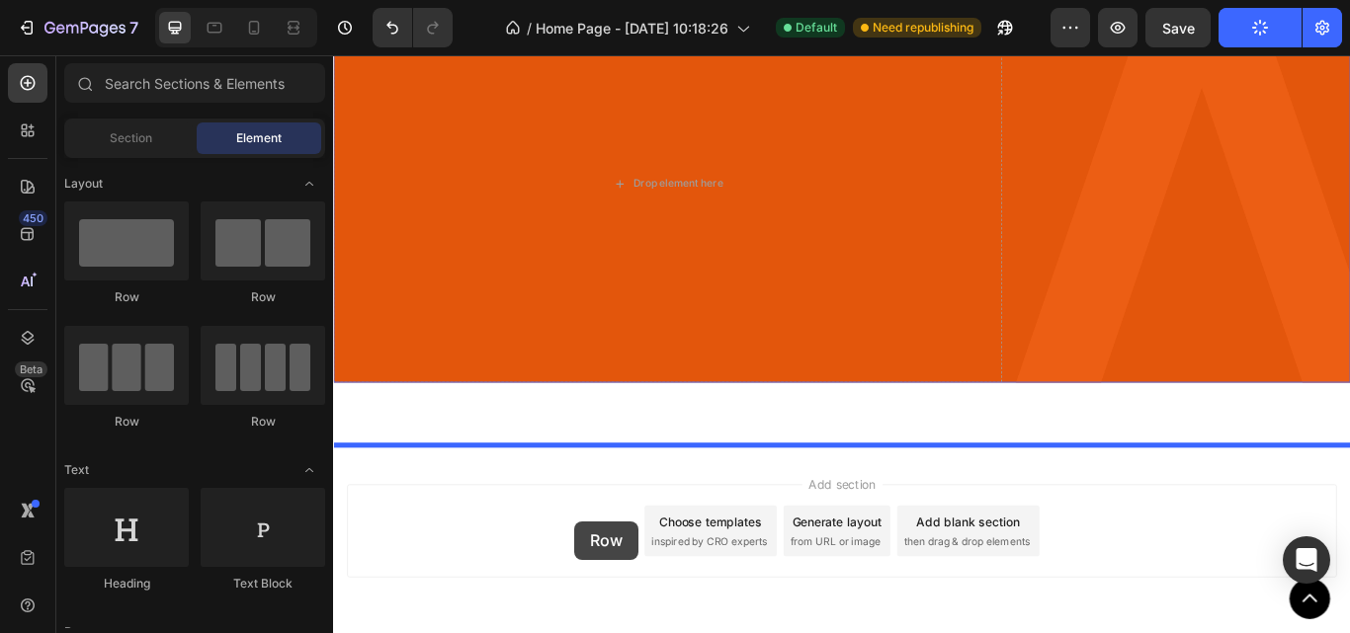
scroll to position [8834, 0]
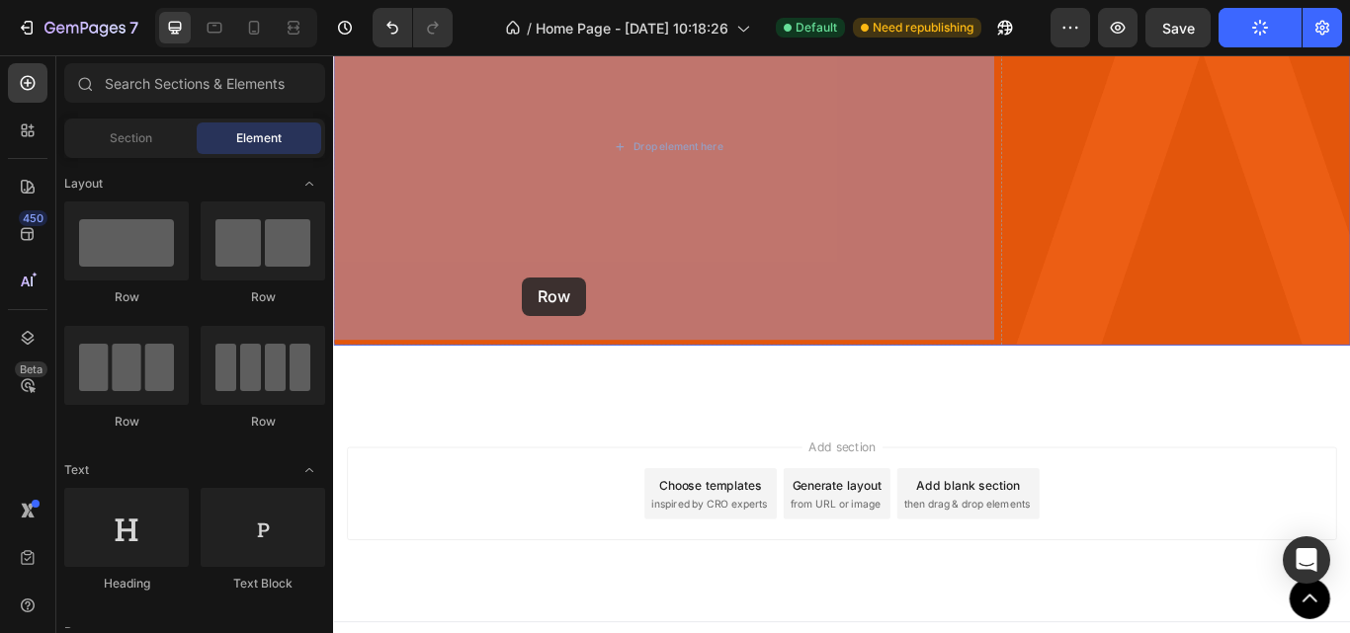
drag, startPoint x: 574, startPoint y: 445, endPoint x: 553, endPoint y: 314, distance: 132.1
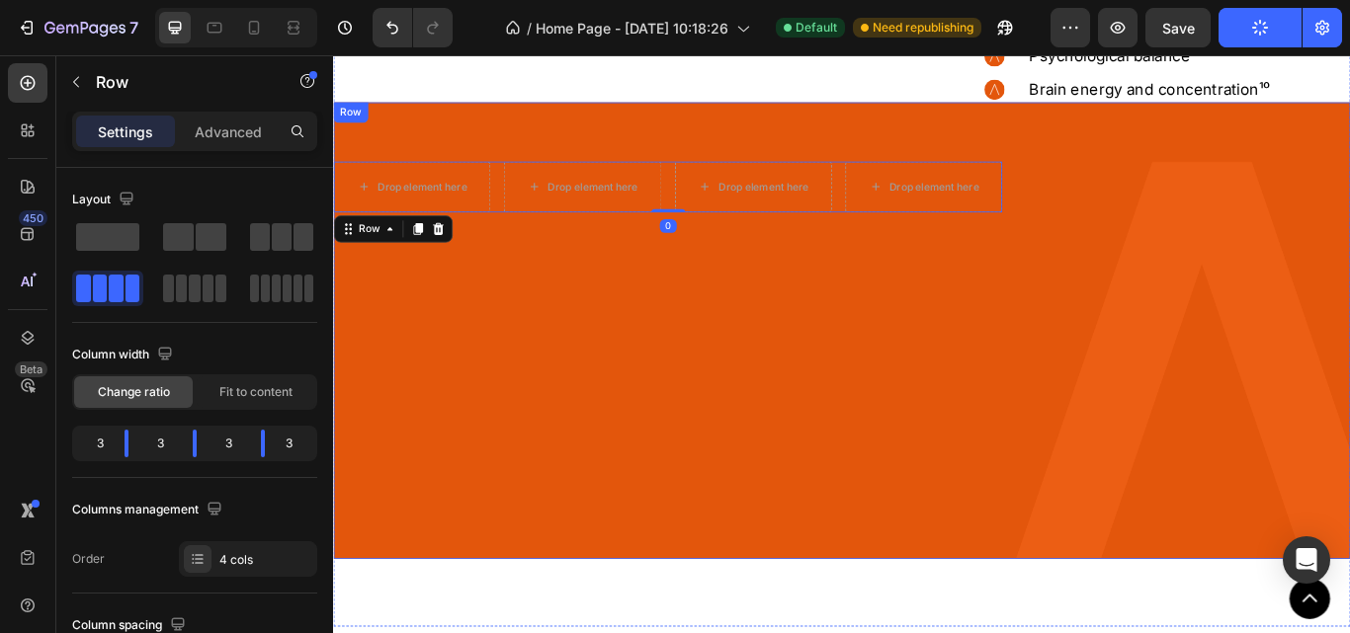
scroll to position [8538, 0]
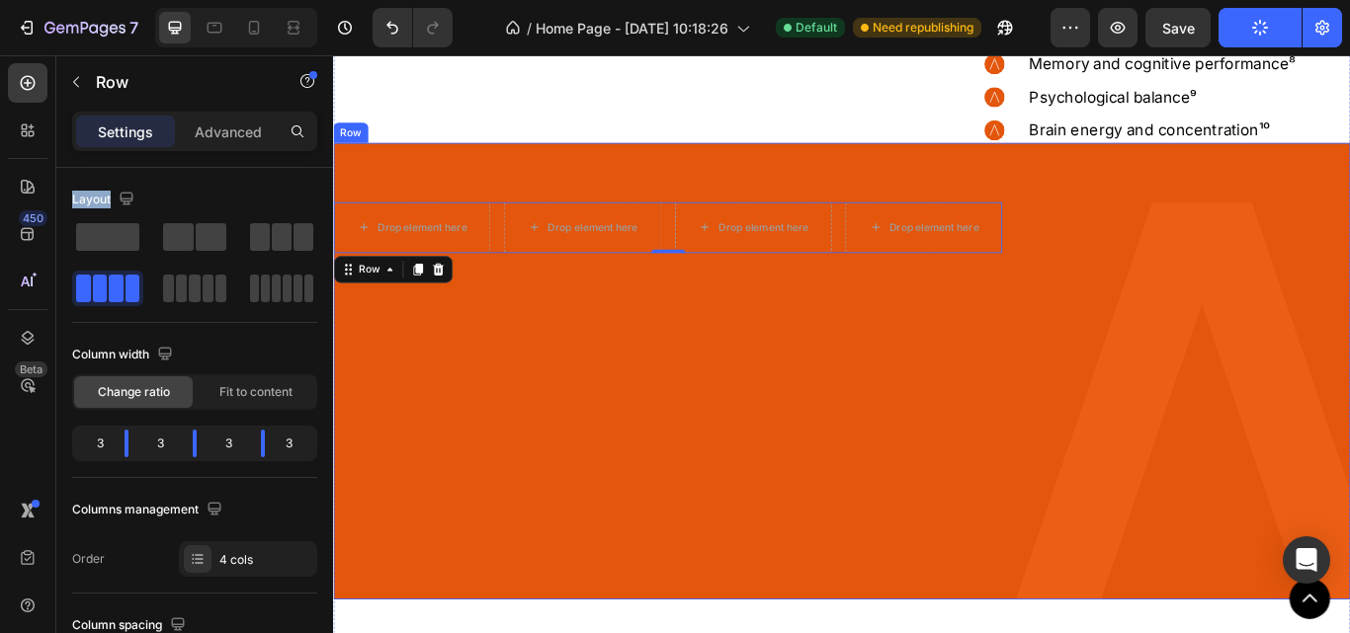
drag, startPoint x: 449, startPoint y: 290, endPoint x: 565, endPoint y: 216, distance: 137.7
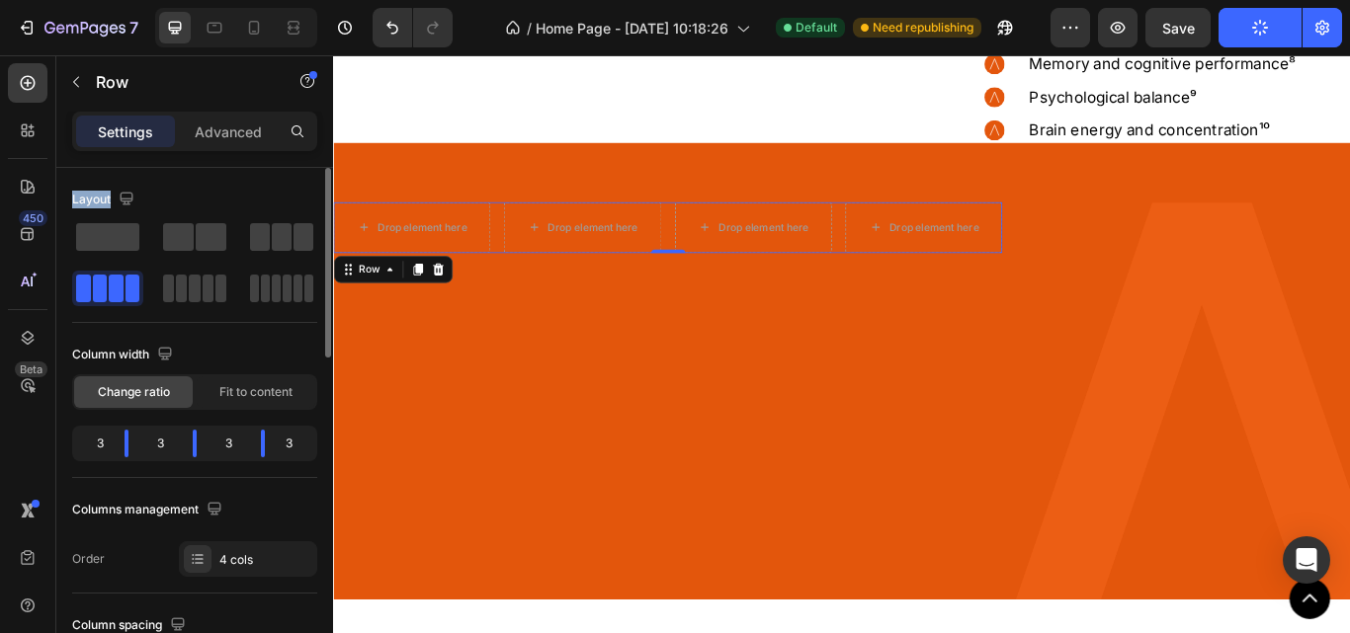
click at [161, 205] on div "Layout" at bounding box center [194, 200] width 245 height 32
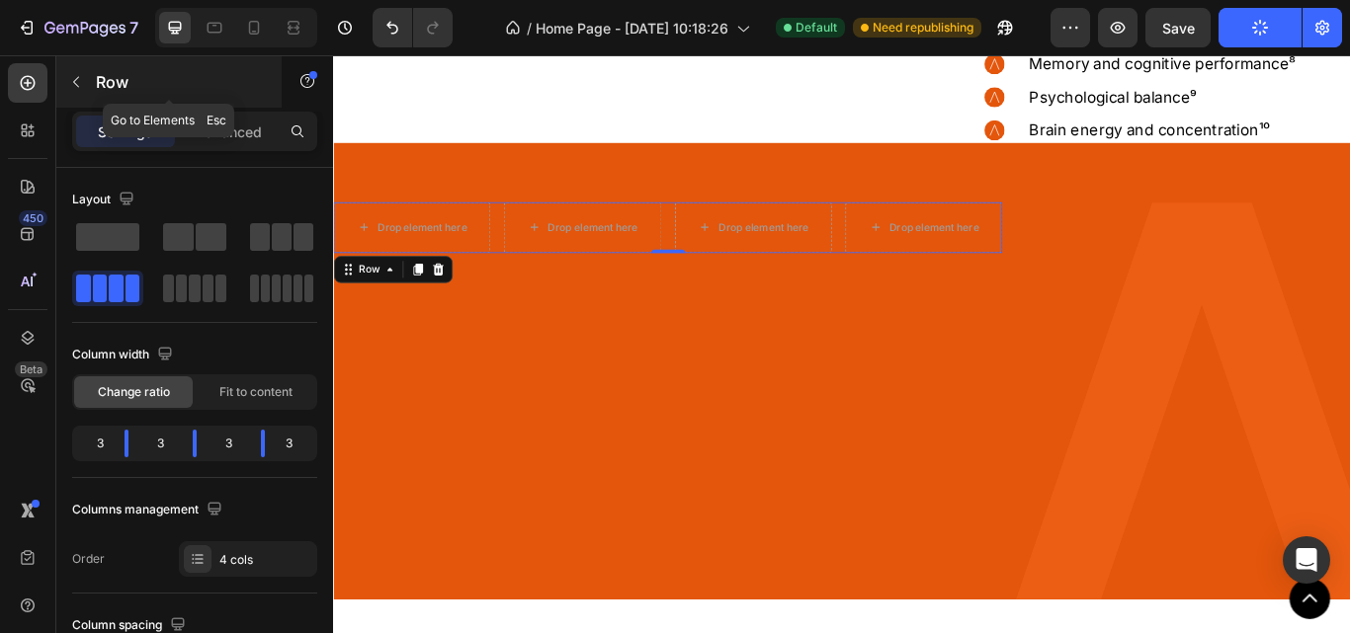
click at [78, 89] on icon "button" at bounding box center [76, 82] width 16 height 16
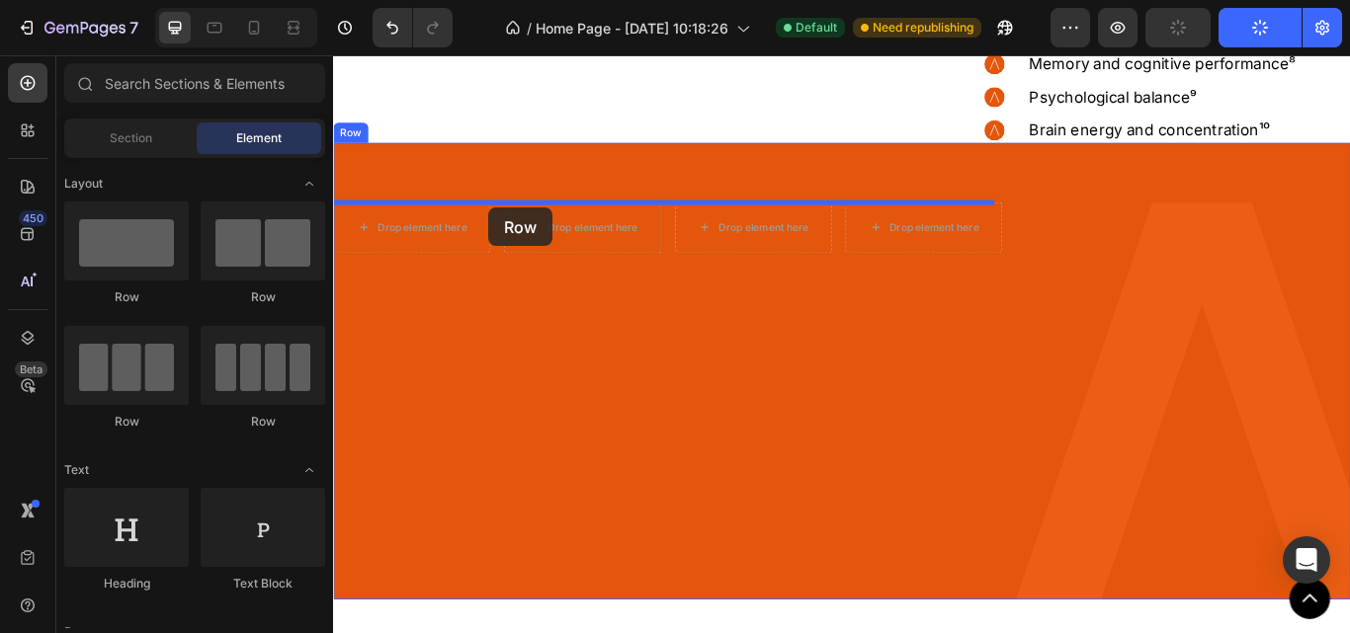
drag, startPoint x: 456, startPoint y: 300, endPoint x: 514, endPoint y: 233, distance: 89.0
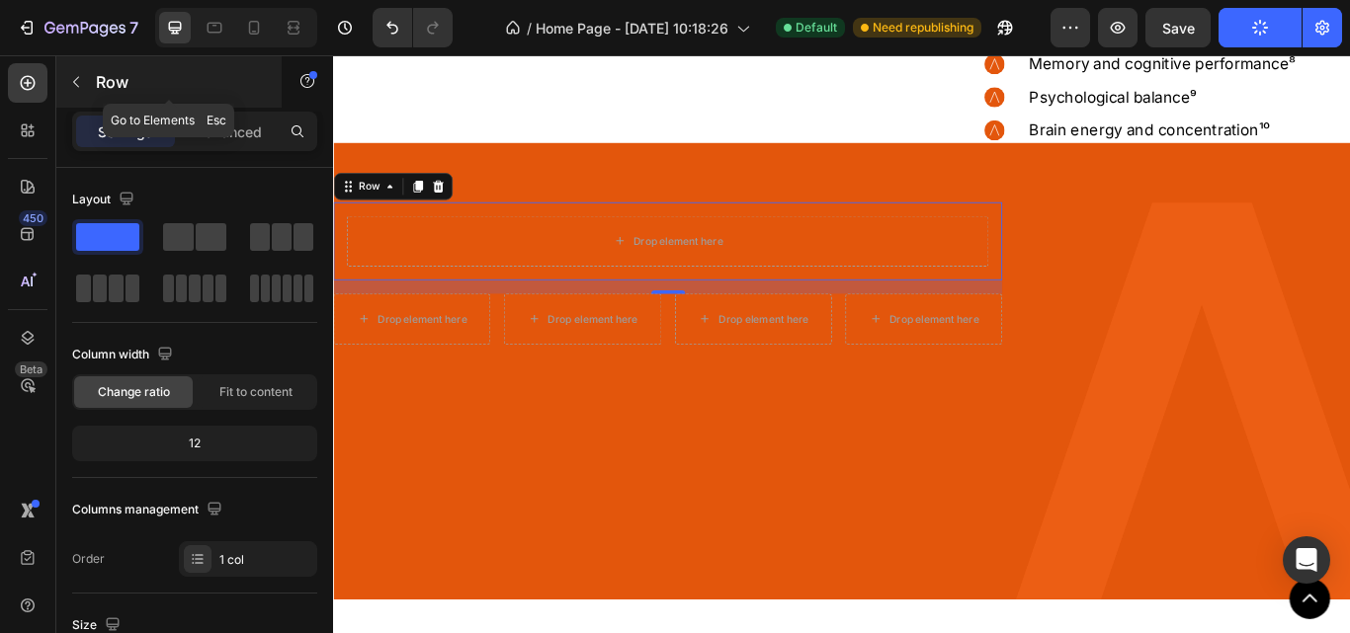
click at [67, 87] on button "button" at bounding box center [76, 82] width 32 height 32
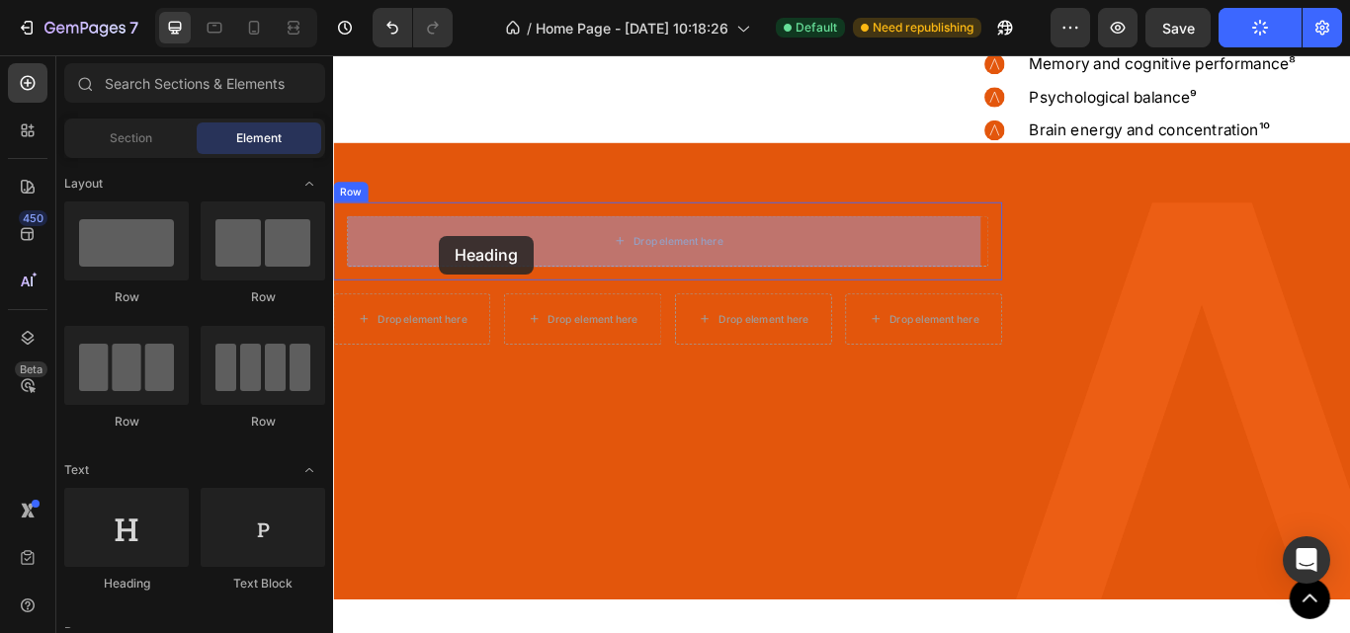
drag, startPoint x: 591, startPoint y: 531, endPoint x: 457, endPoint y: 266, distance: 297.0
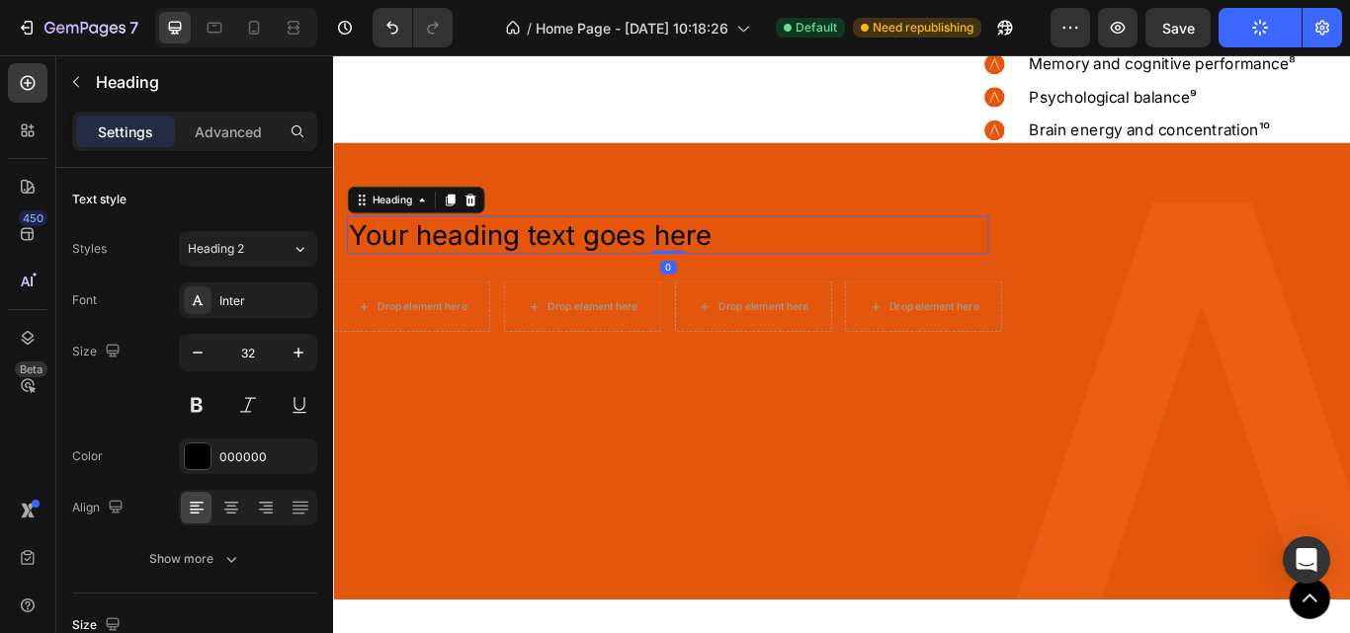
click at [466, 264] on h2 "Your heading text goes here" at bounding box center [723, 265] width 748 height 45
click at [466, 264] on p "Your heading text goes here" at bounding box center [723, 266] width 744 height 42
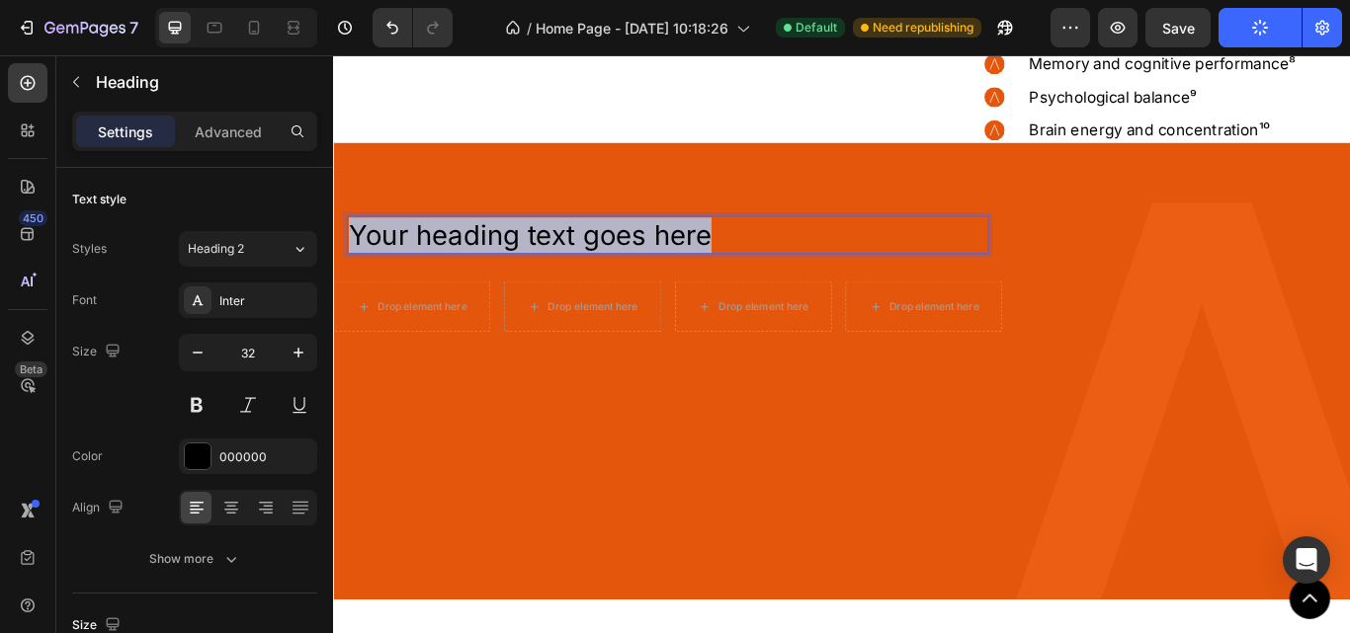
click at [466, 264] on p "Your heading text goes here" at bounding box center [723, 266] width 744 height 42
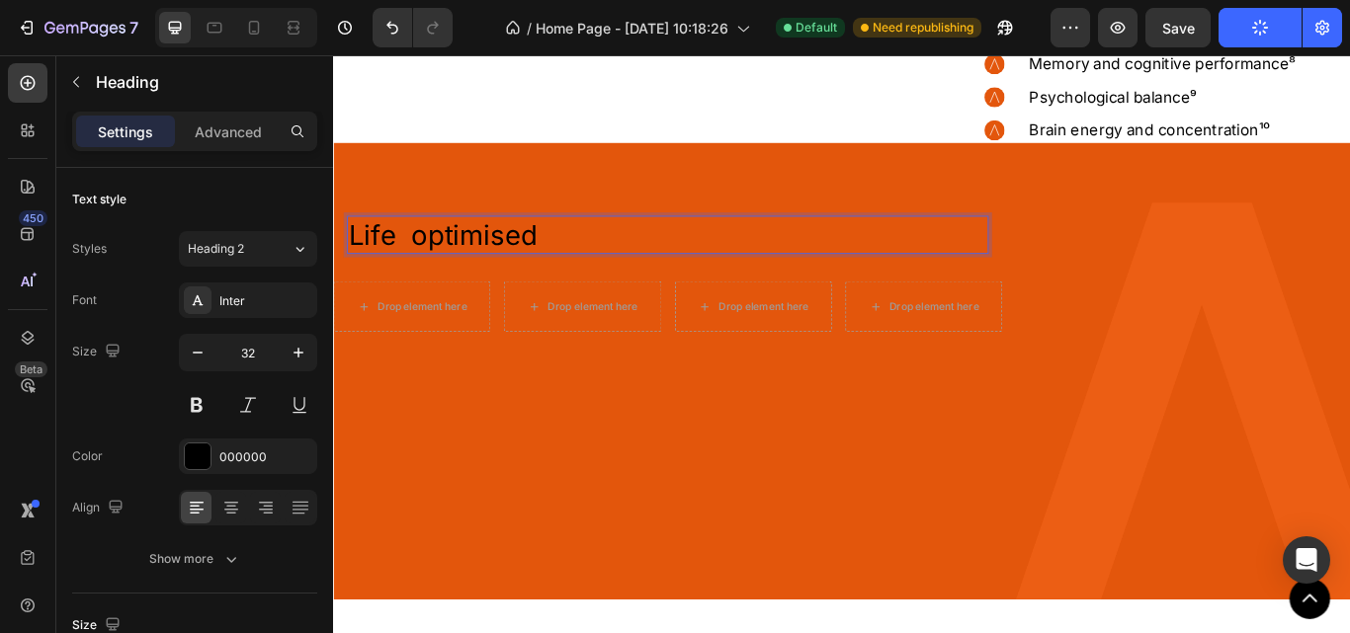
click at [579, 258] on p "Life  optimised" at bounding box center [723, 266] width 744 height 42
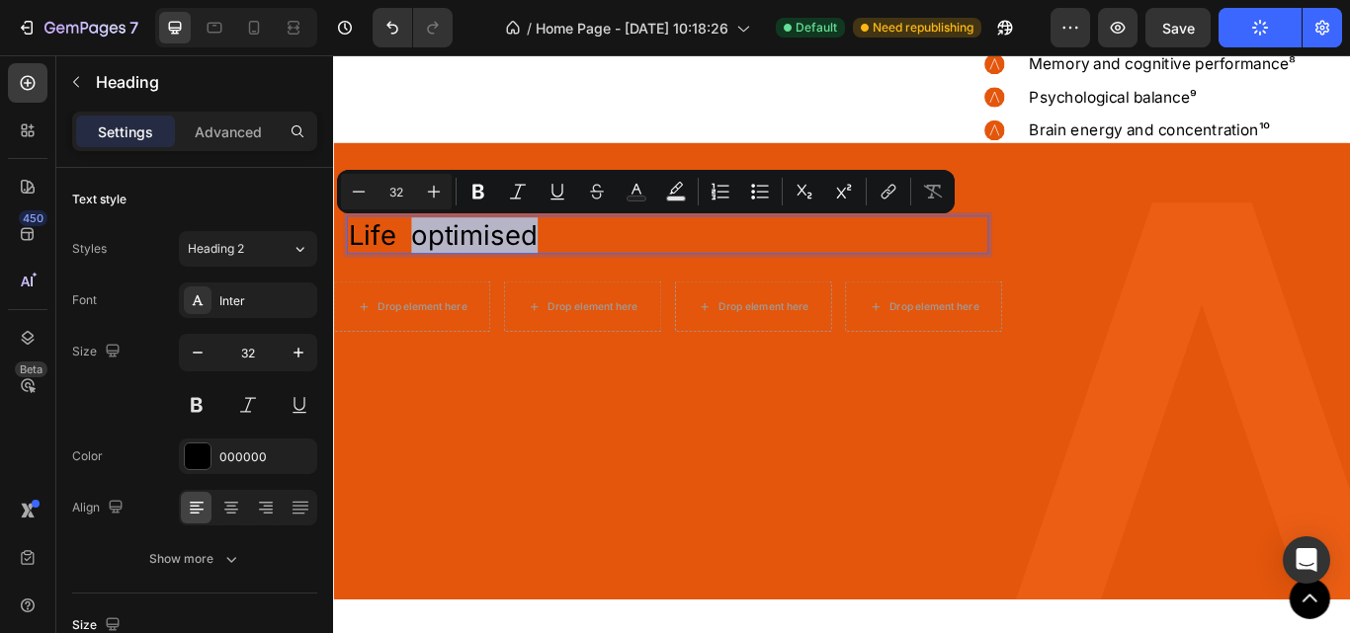
drag, startPoint x: 570, startPoint y: 259, endPoint x: 424, endPoint y: 255, distance: 146.3
click at [424, 255] on p "Life  optimised" at bounding box center [723, 266] width 744 height 42
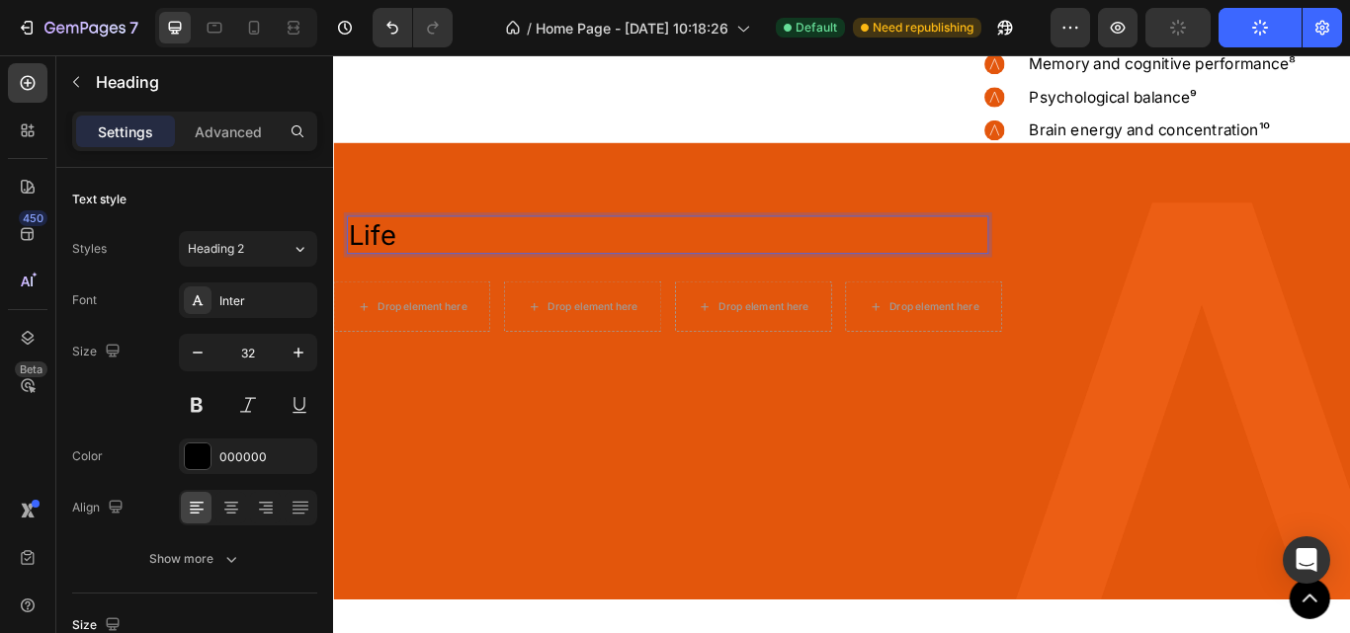
click at [399, 276] on p "Life" at bounding box center [723, 266] width 744 height 42
click at [374, 267] on p "Life" at bounding box center [723, 266] width 744 height 42
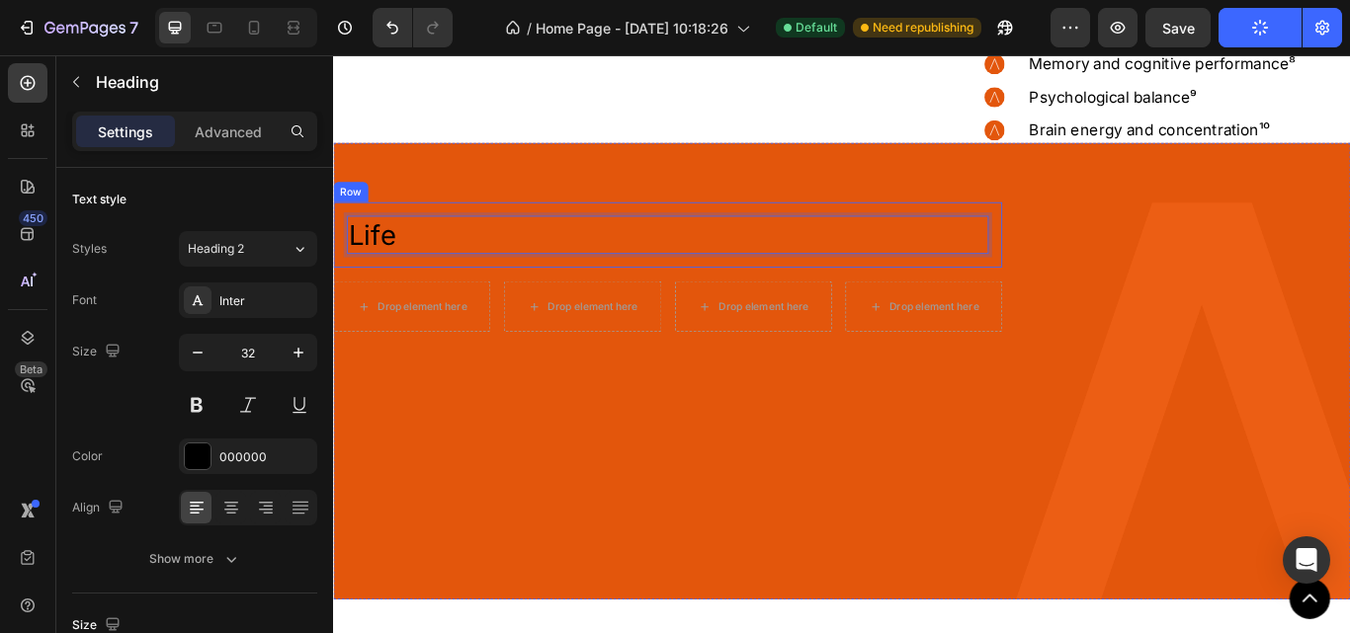
click at [370, 220] on div "Row" at bounding box center [353, 216] width 41 height 24
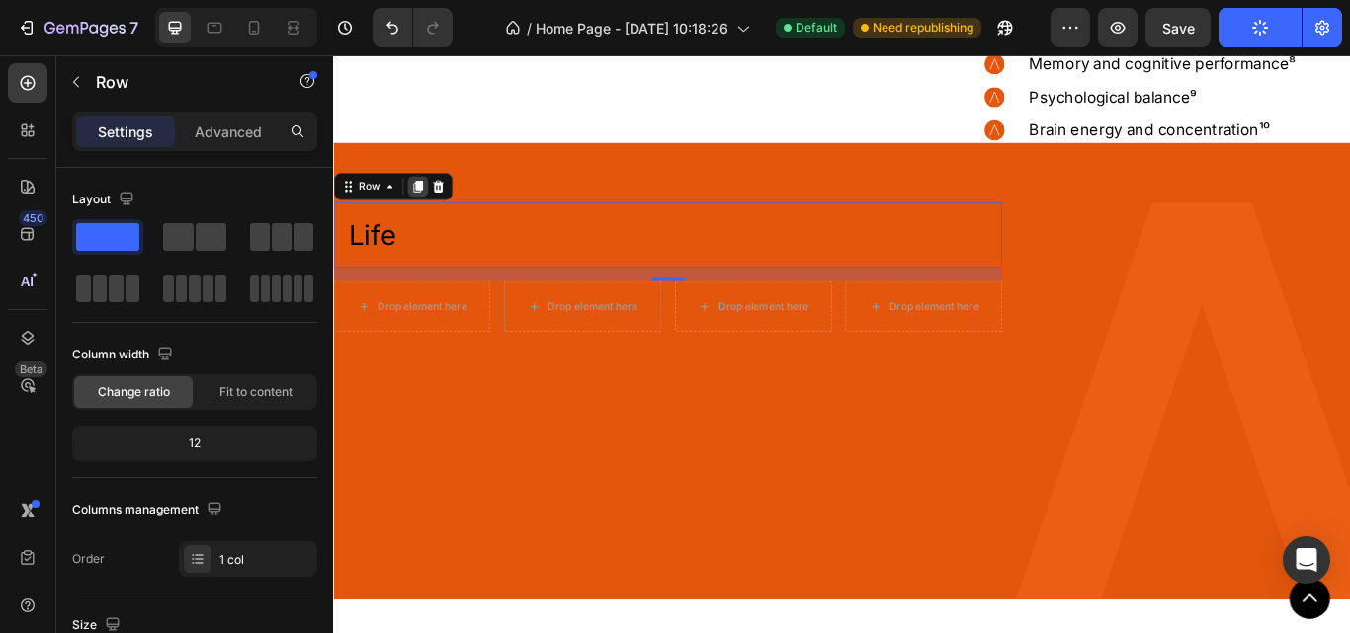
click at [431, 209] on icon at bounding box center [431, 209] width 11 height 14
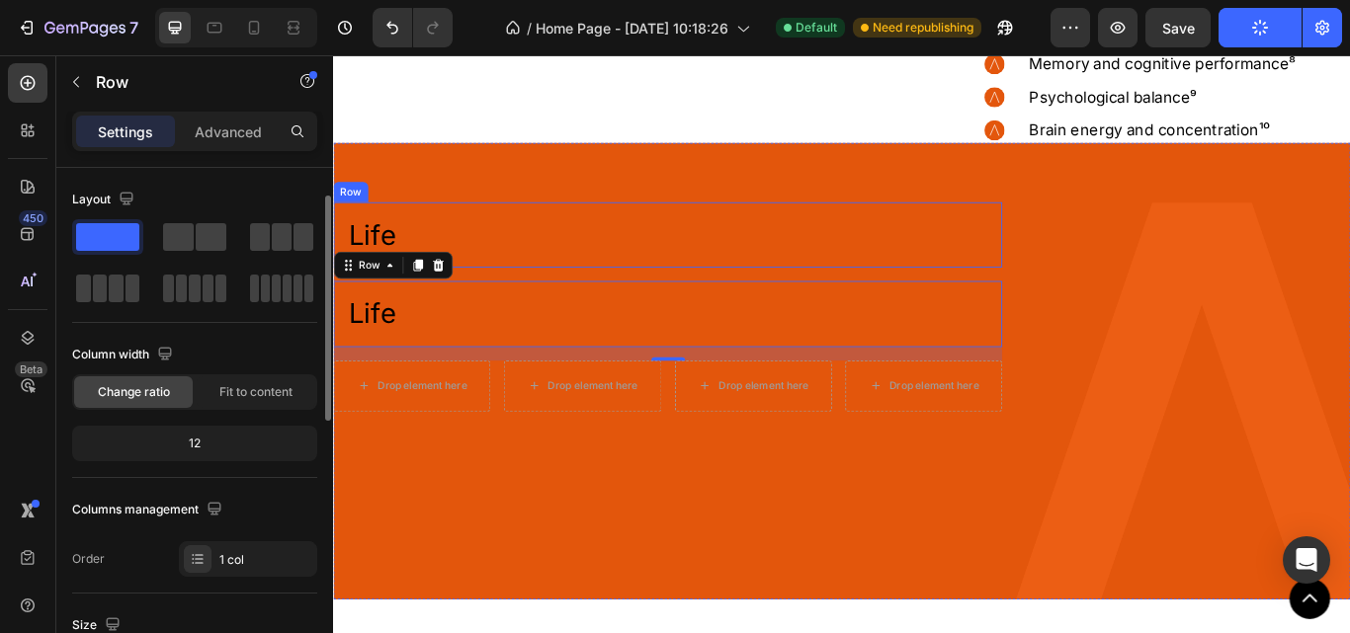
scroll to position [20, 0]
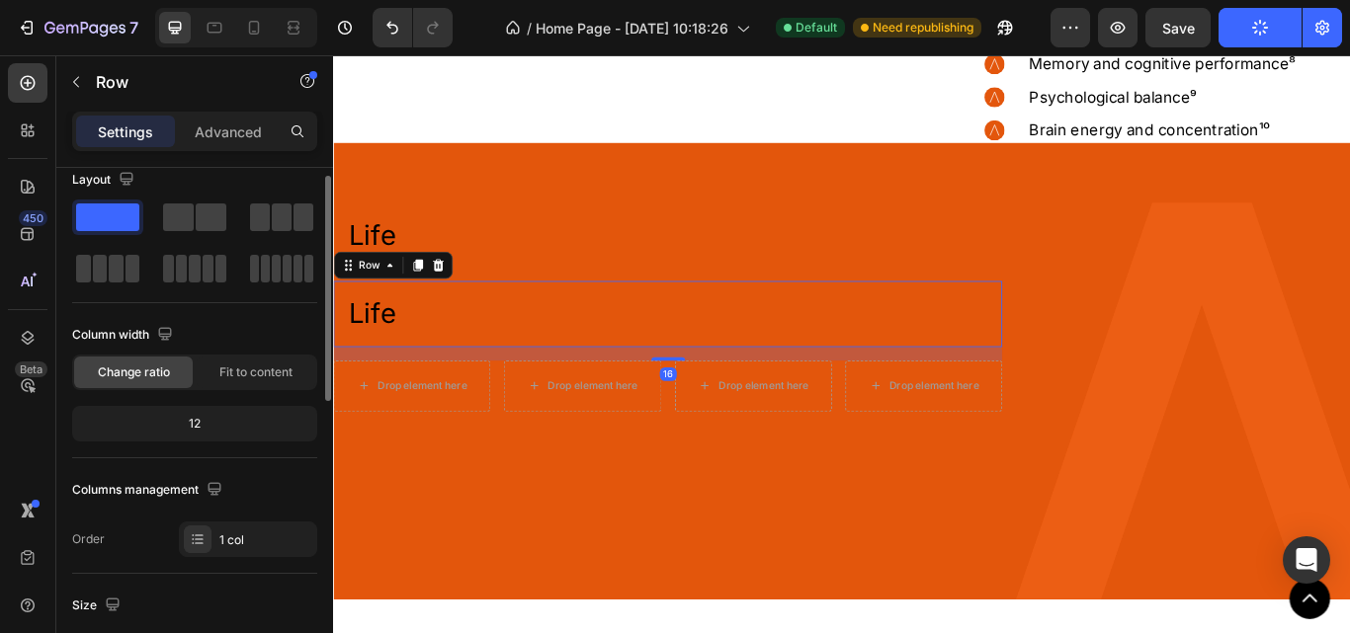
click at [403, 365] on p "Life" at bounding box center [723, 358] width 744 height 42
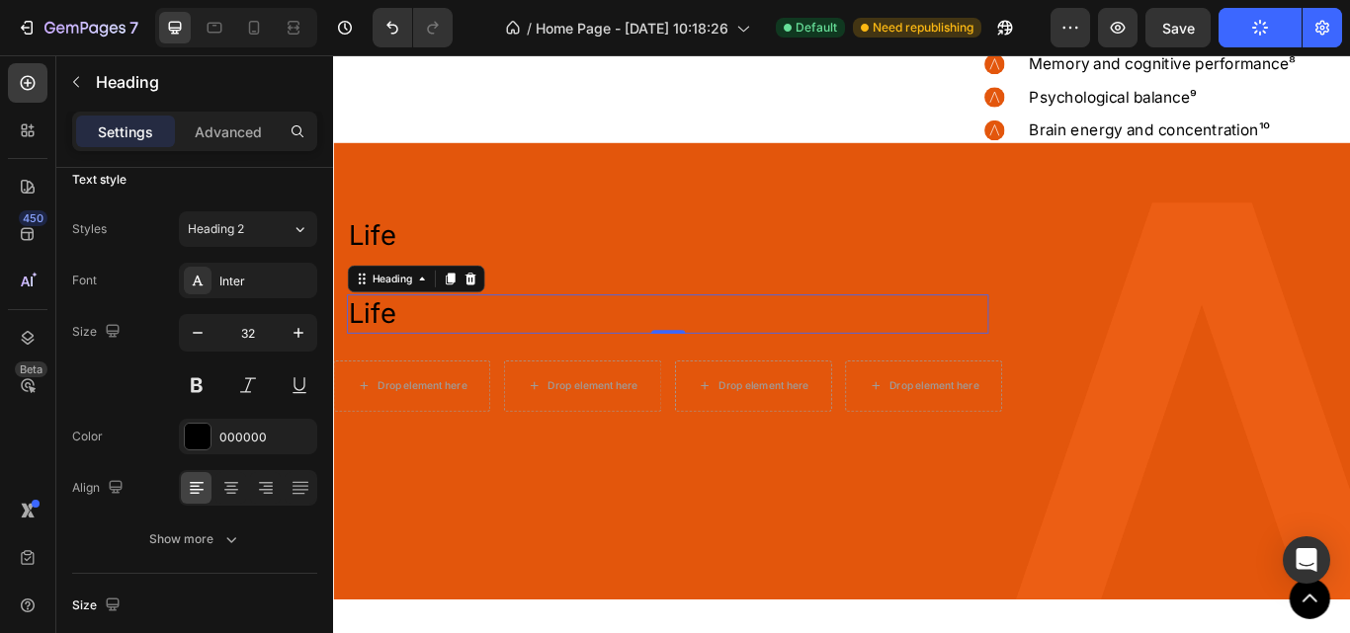
click at [403, 365] on p "Life" at bounding box center [723, 358] width 744 height 42
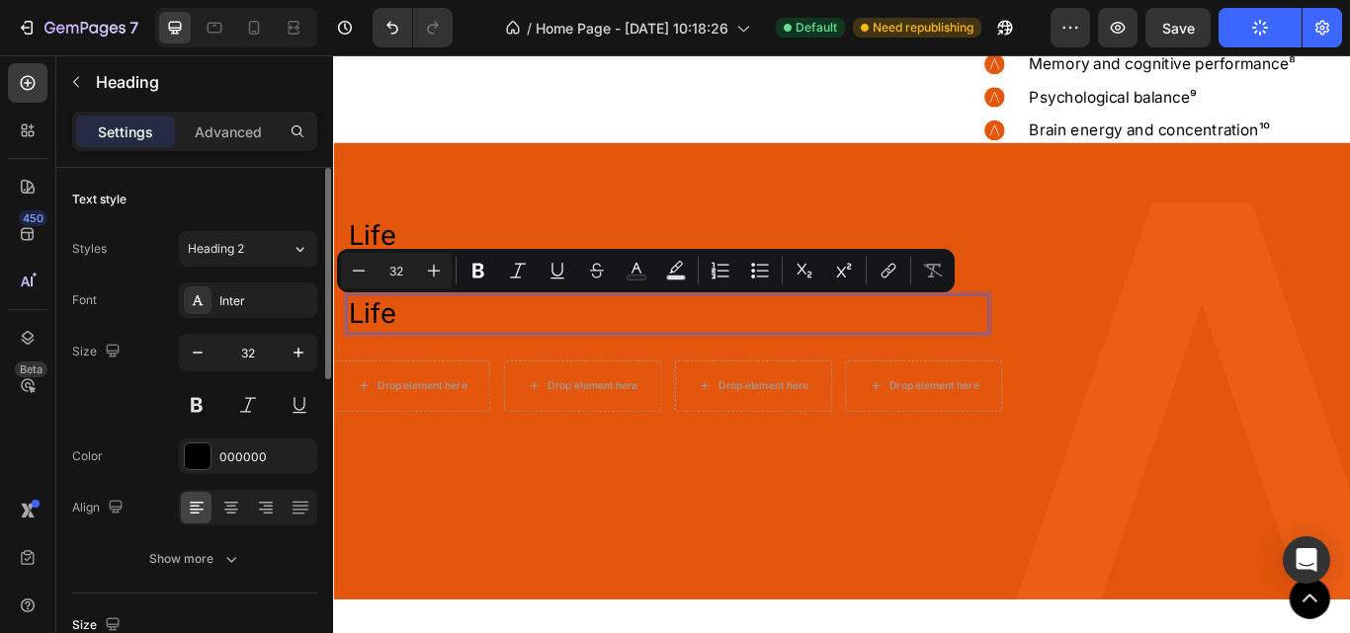
click at [403, 365] on p "Life" at bounding box center [723, 358] width 744 height 42
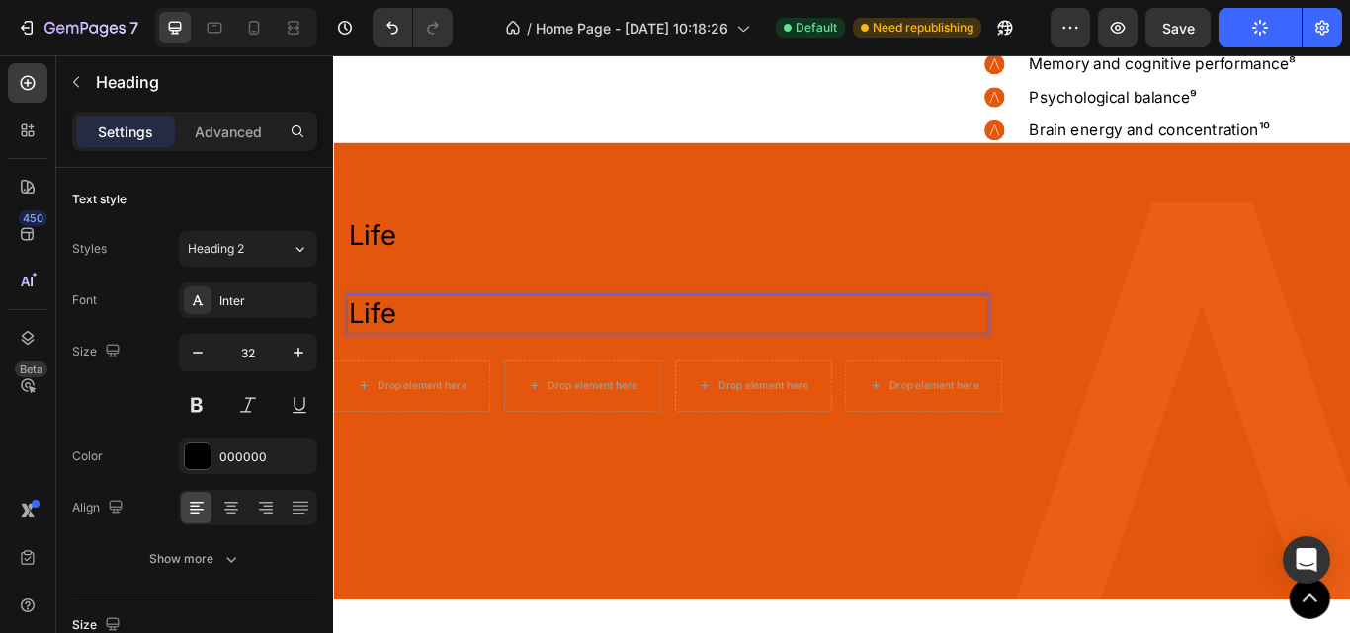
click at [403, 365] on p "Life" at bounding box center [723, 358] width 744 height 42
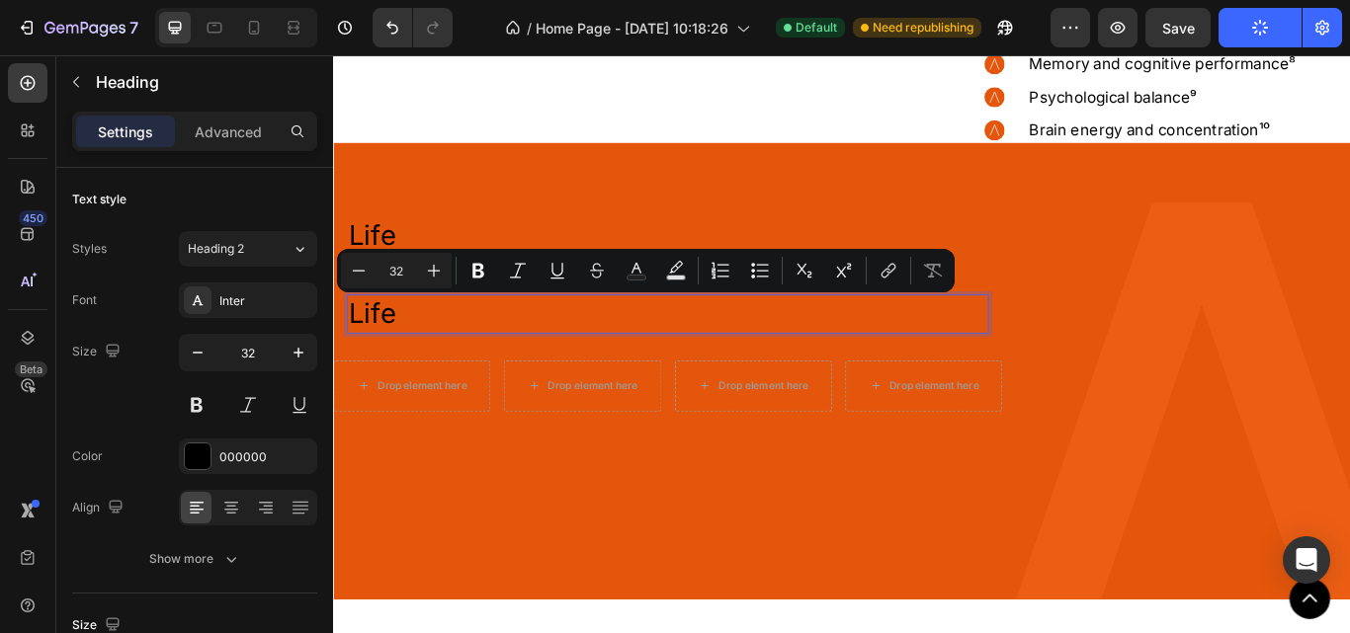
click at [403, 362] on p "Life" at bounding box center [723, 358] width 744 height 42
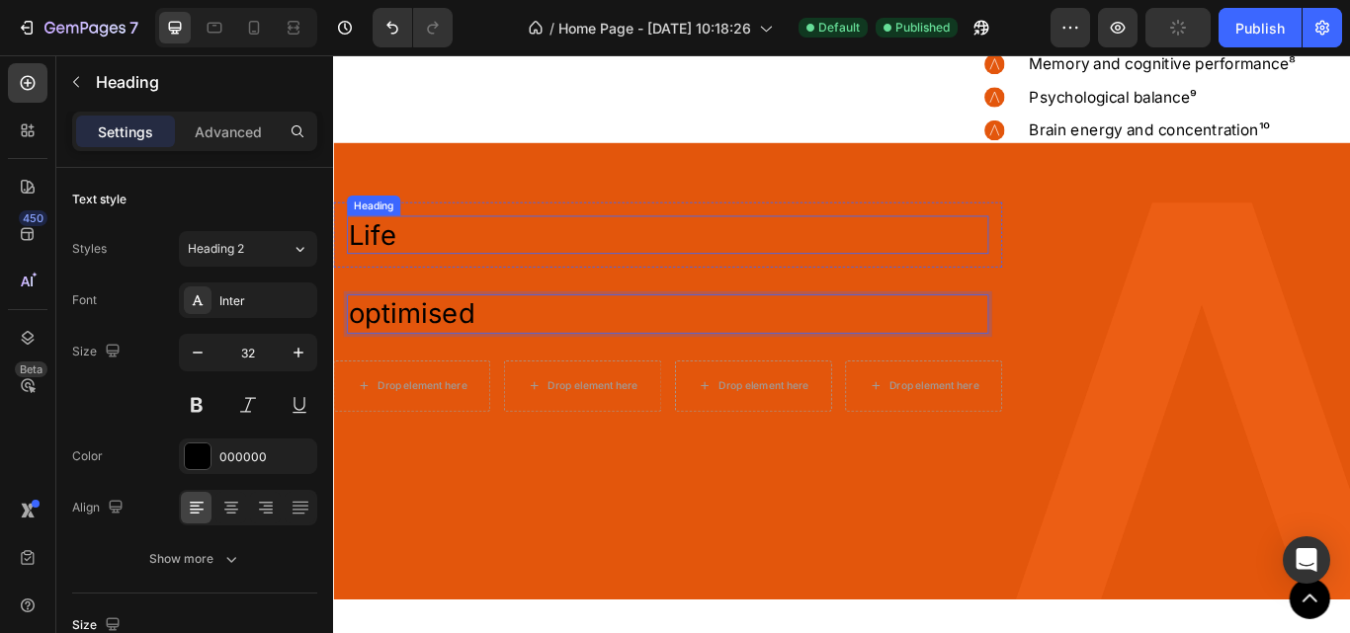
click at [393, 262] on p "Life" at bounding box center [723, 266] width 744 height 42
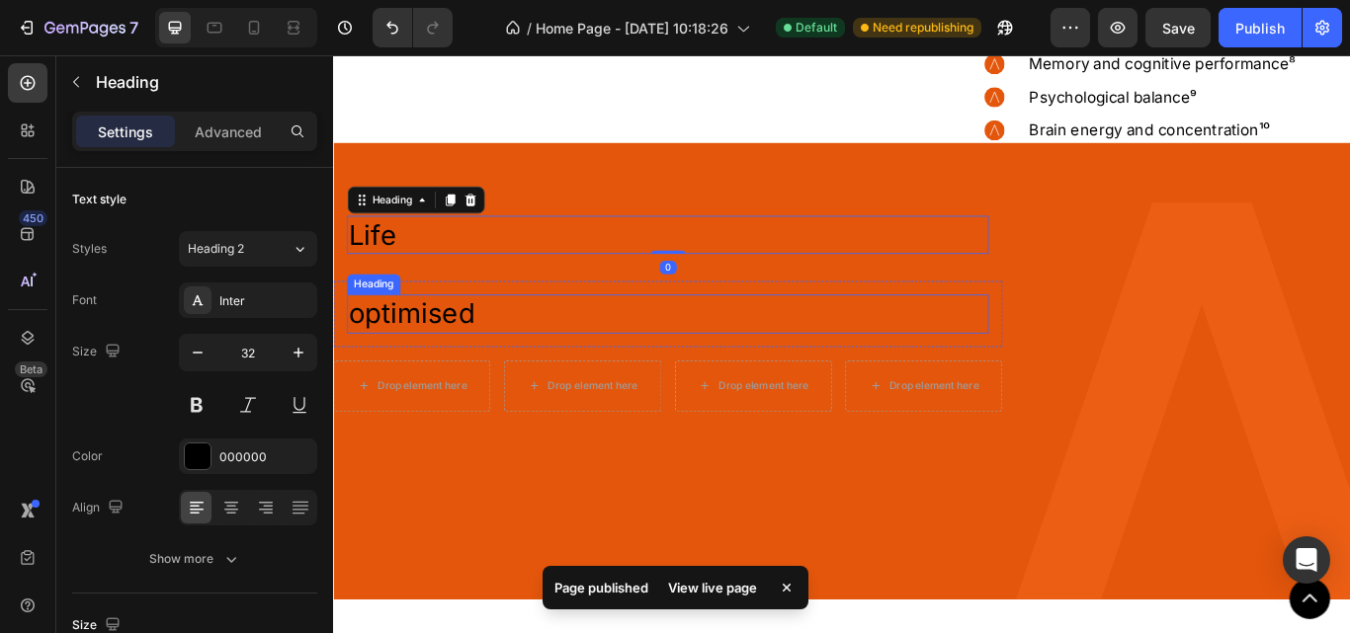
click at [447, 365] on p "optimised" at bounding box center [723, 358] width 744 height 42
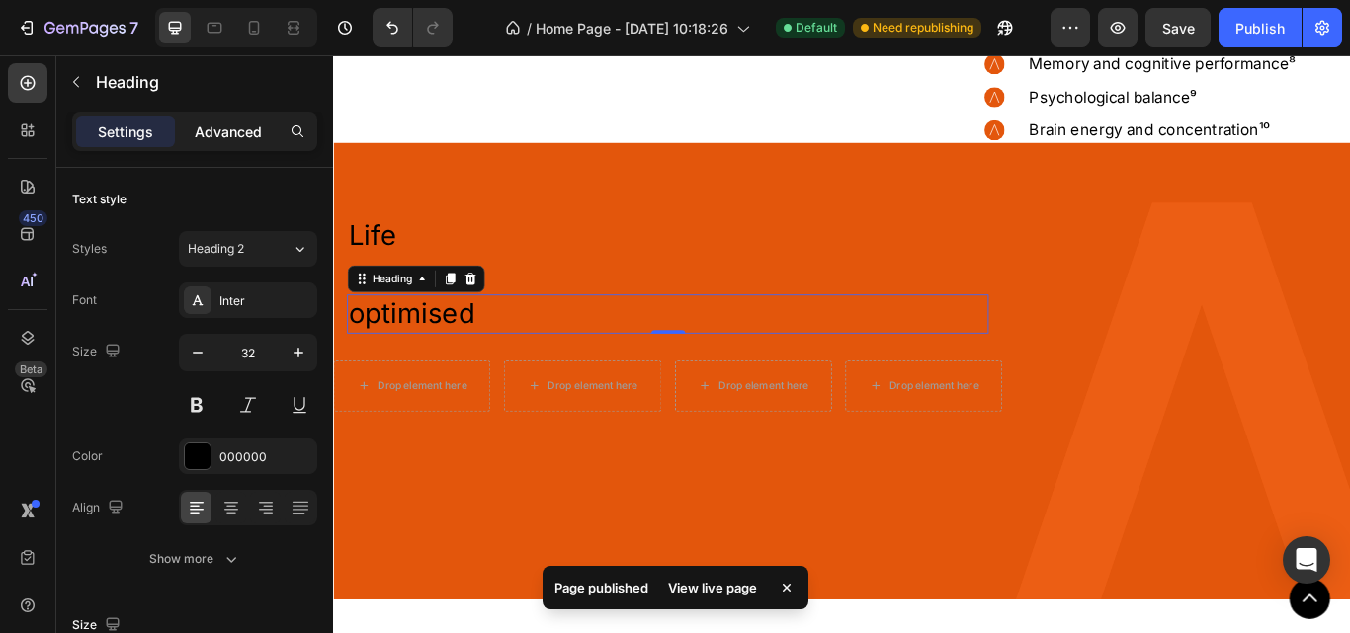
click at [225, 130] on p "Advanced" at bounding box center [228, 132] width 67 height 21
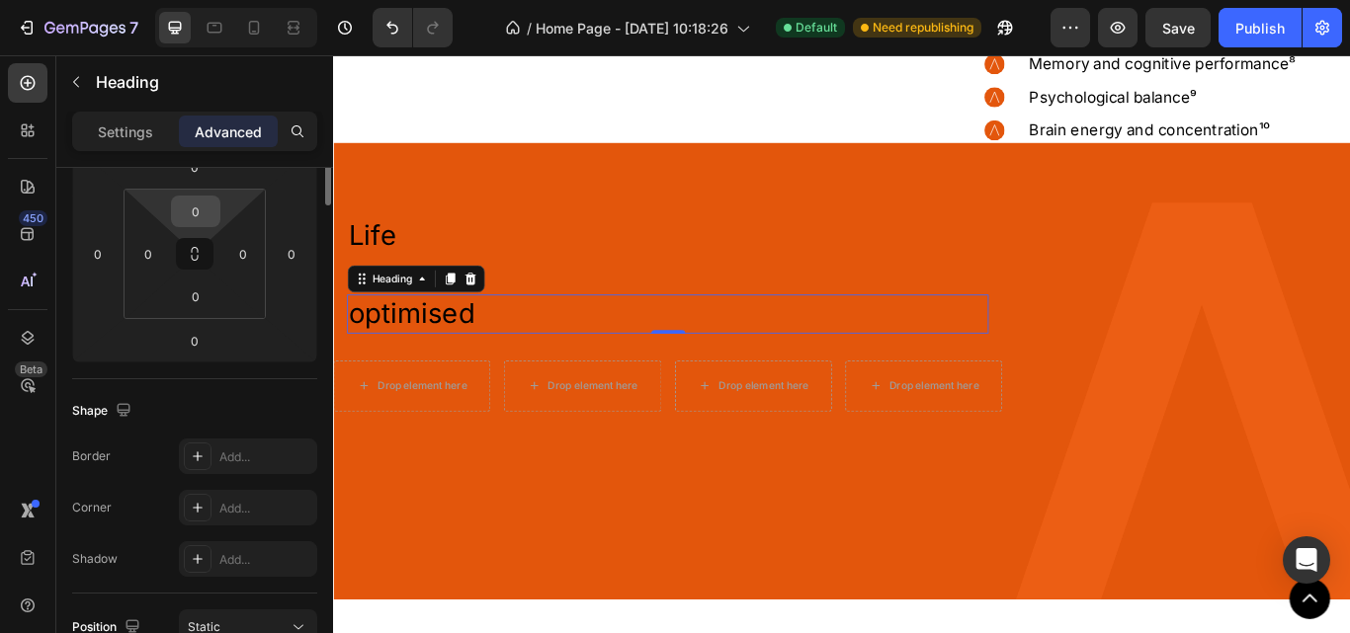
scroll to position [99, 0]
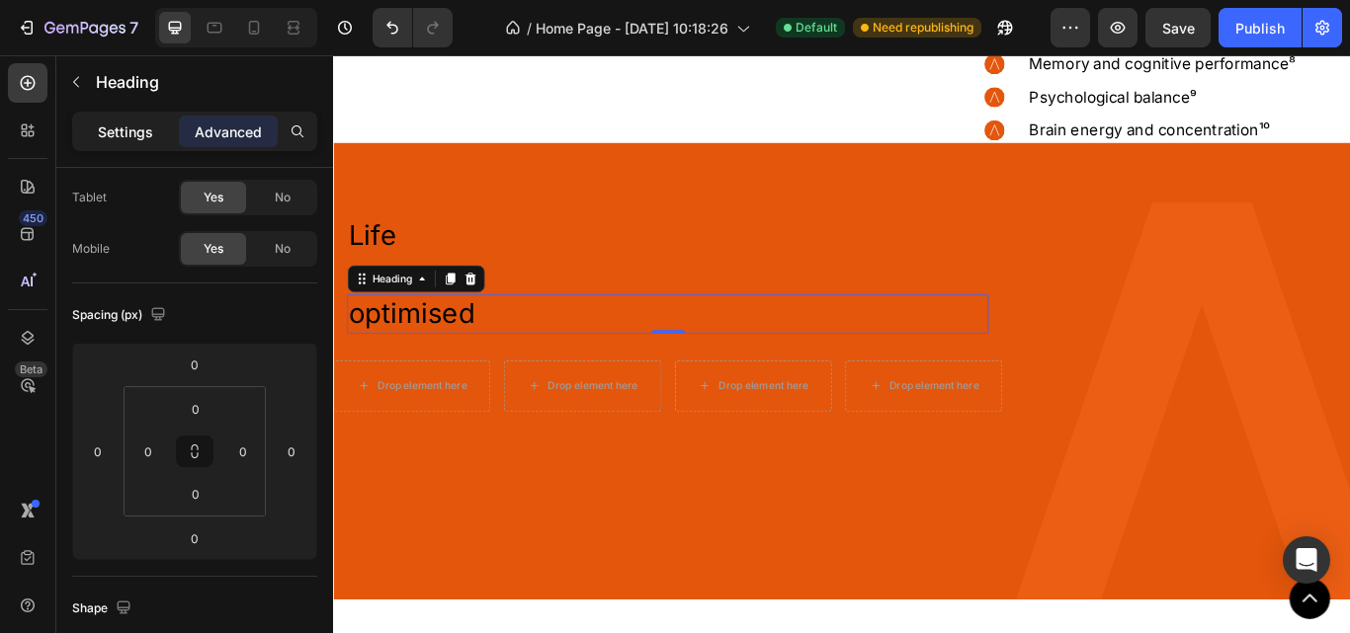
click at [122, 131] on p "Settings" at bounding box center [125, 132] width 55 height 21
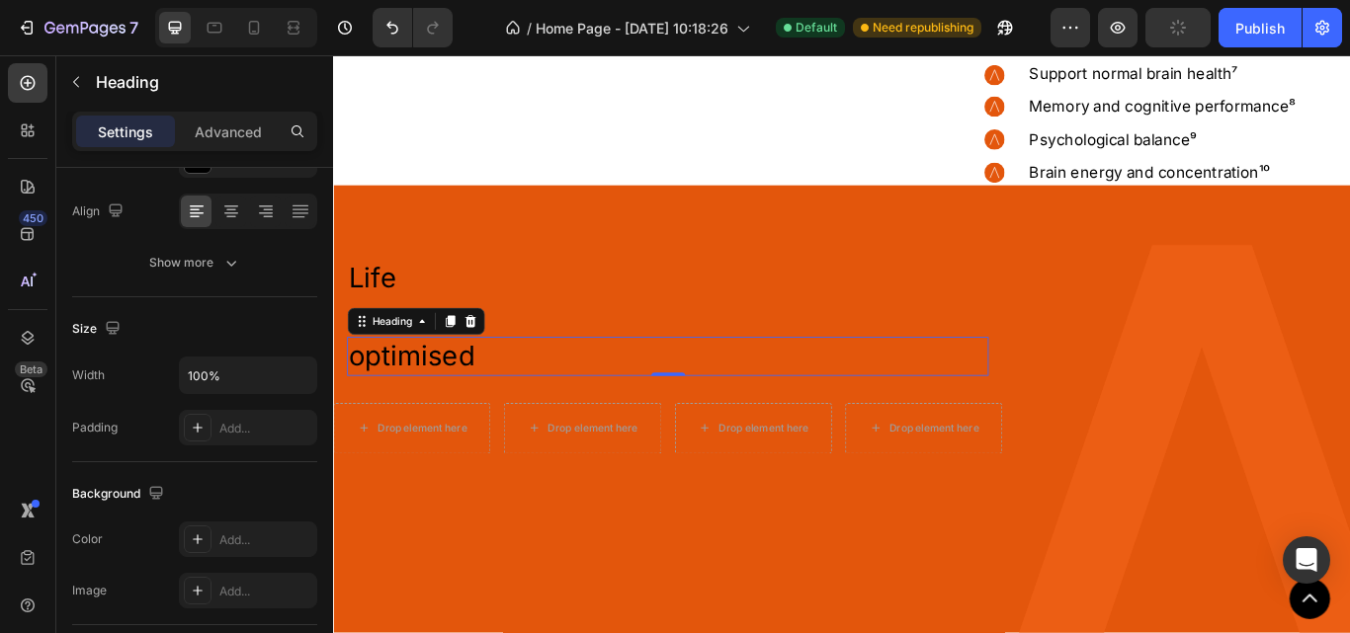
scroll to position [8439, 0]
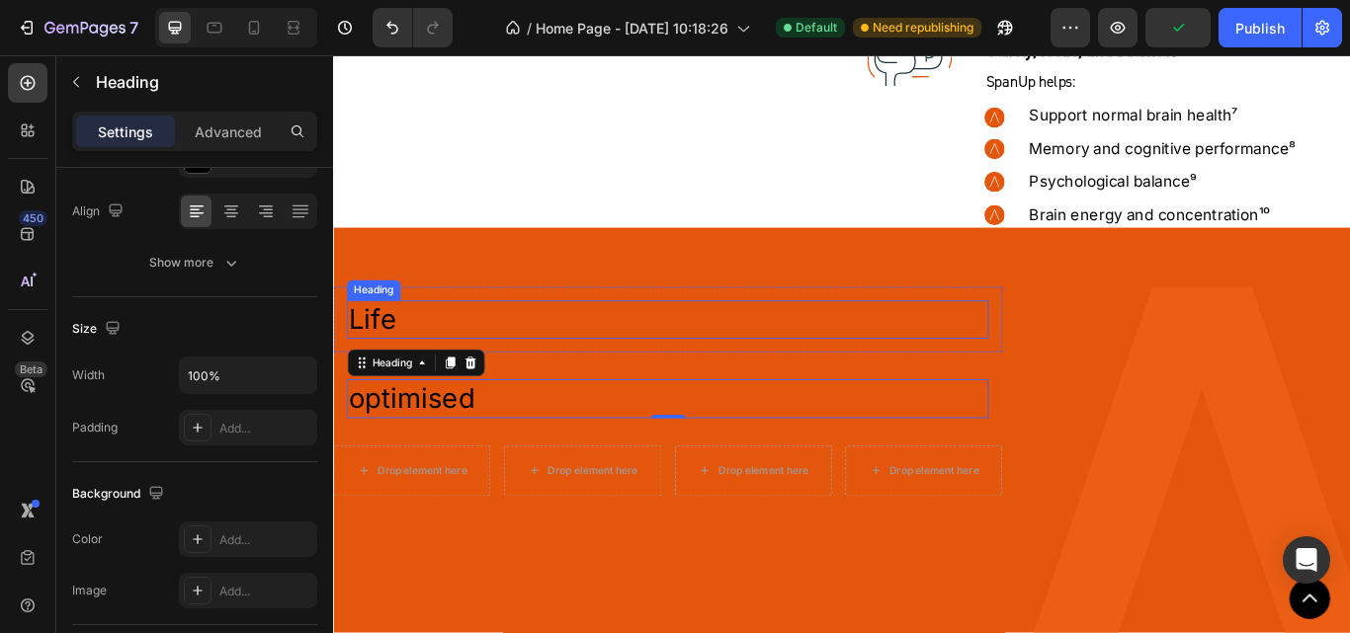
click at [385, 354] on p "Life" at bounding box center [723, 365] width 744 height 42
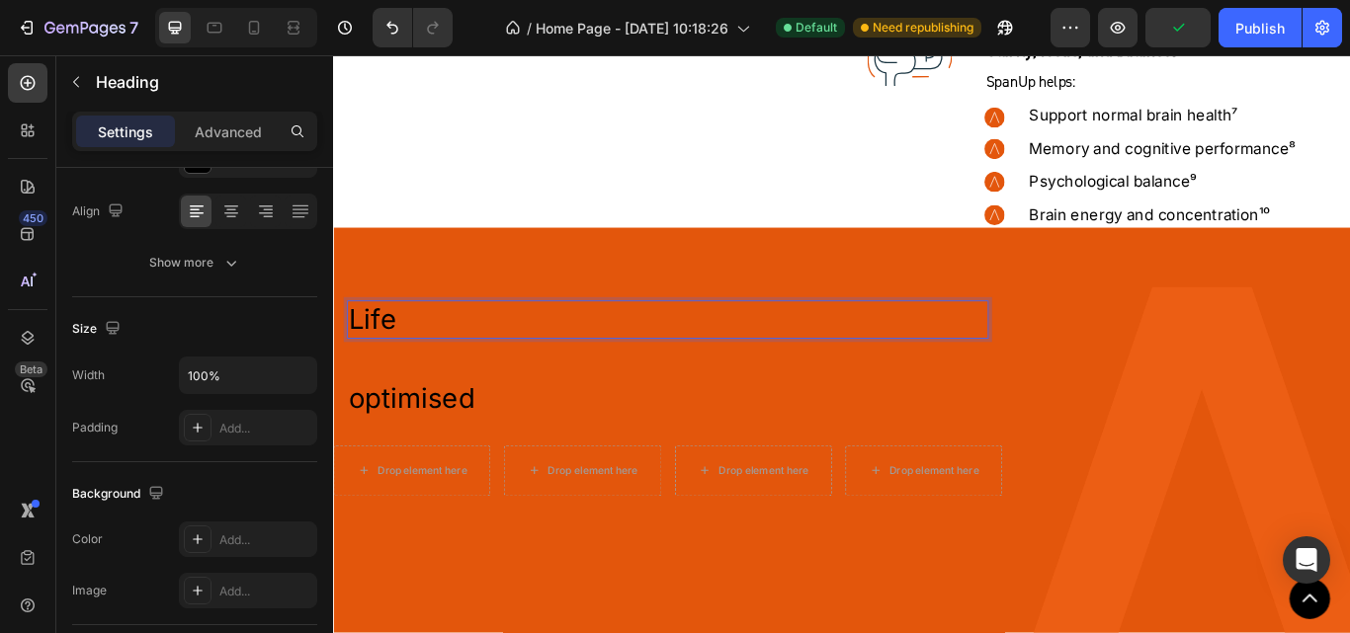
click at [407, 361] on p "Life" at bounding box center [723, 365] width 744 height 42
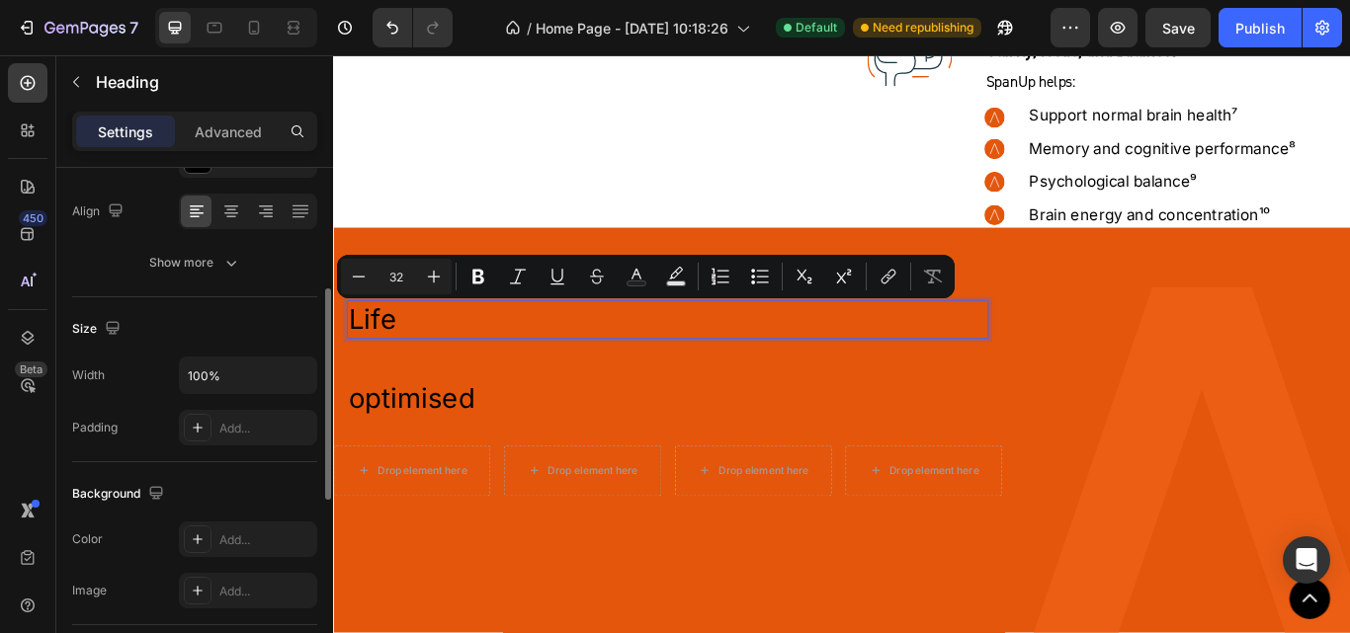
scroll to position [0, 0]
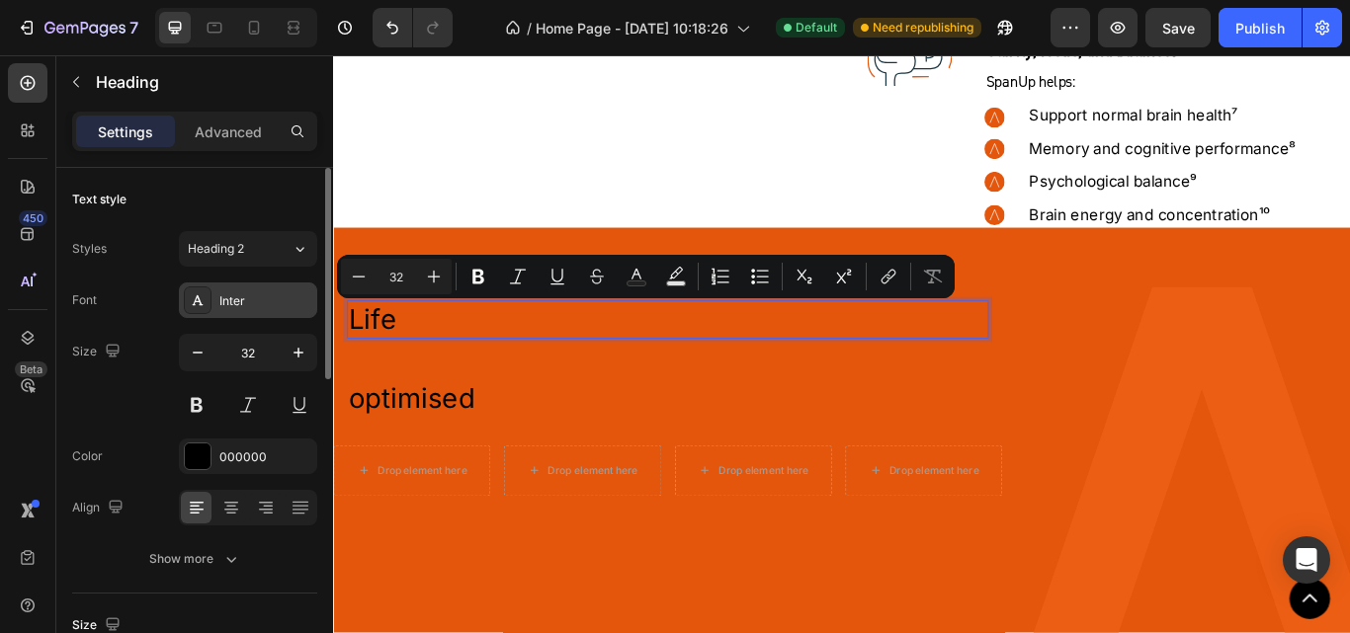
click at [242, 299] on div "Inter" at bounding box center [265, 302] width 93 height 18
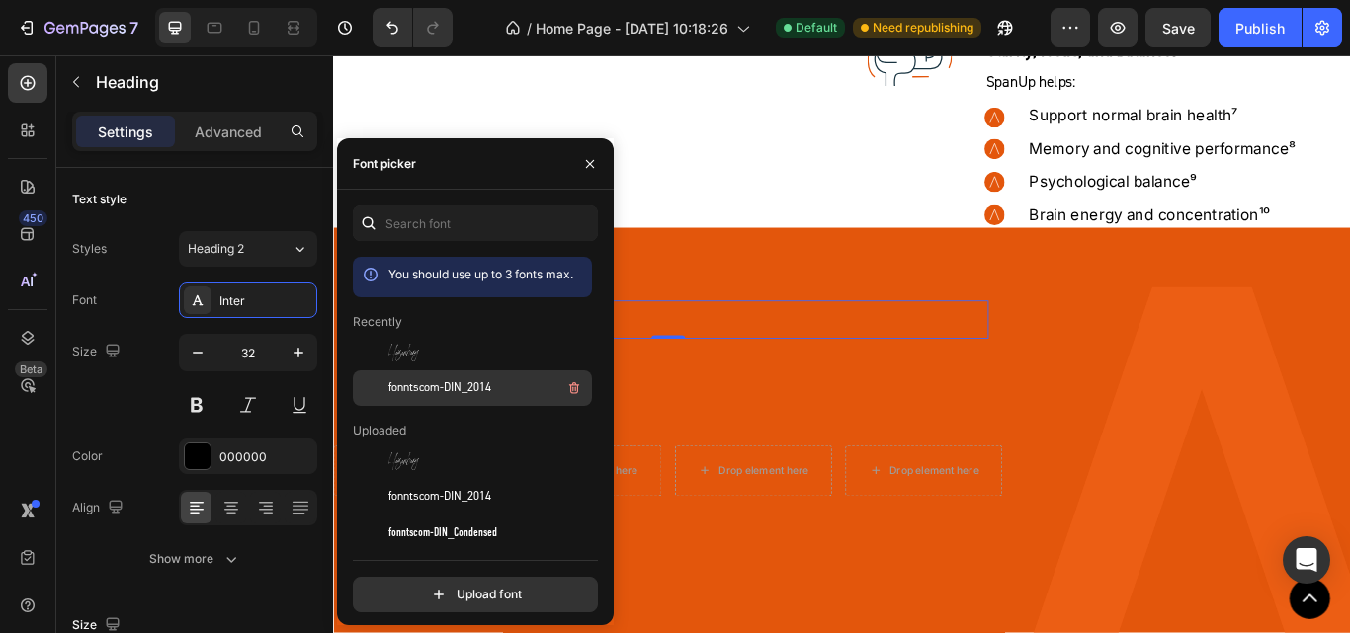
click at [445, 381] on span "fonntscom-DIN_2014" at bounding box center [439, 389] width 103 height 18
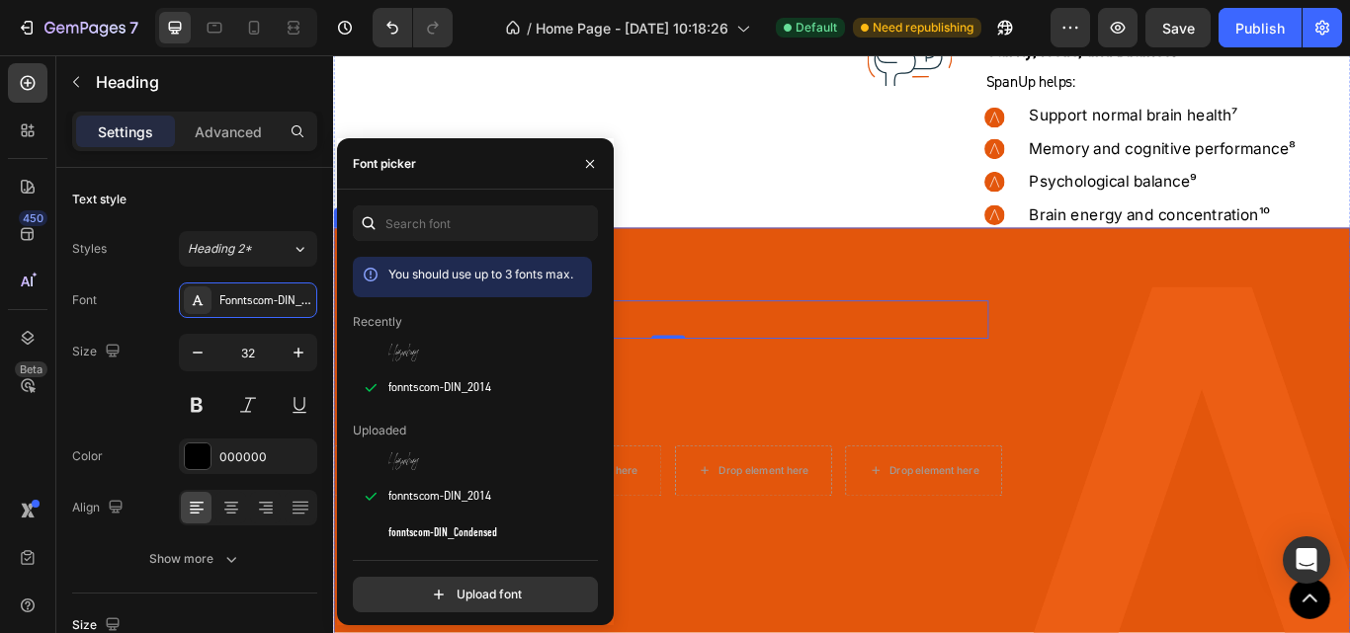
click at [724, 417] on div "Life   Heading 0 Row optimised Heading Row Drop element here Drop element here …" at bounding box center [723, 558] width 780 height 464
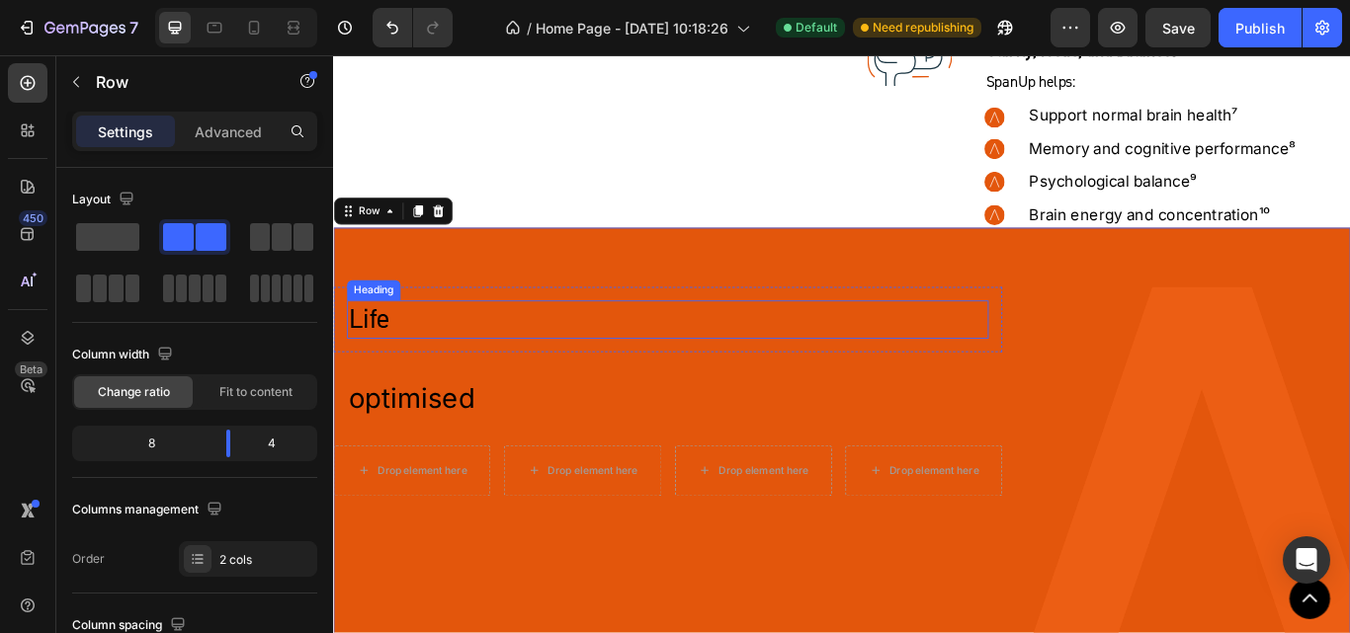
click at [383, 358] on p "Life" at bounding box center [723, 365] width 744 height 42
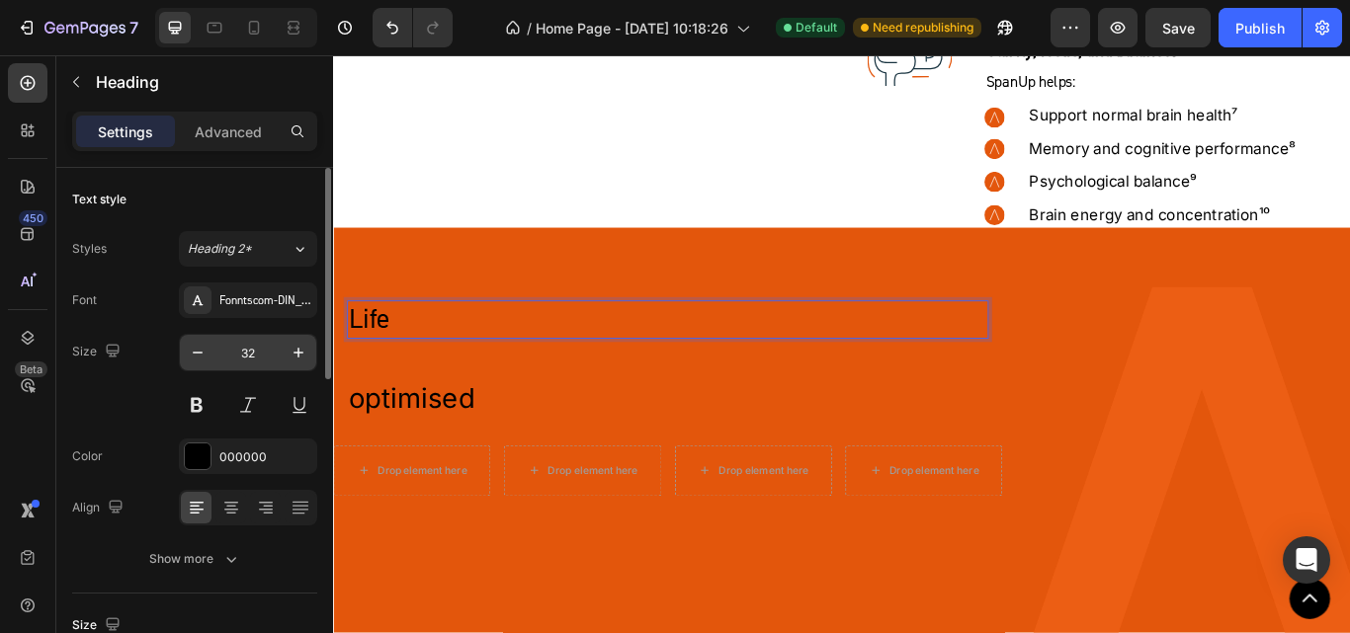
click at [255, 352] on input "32" at bounding box center [247, 353] width 65 height 36
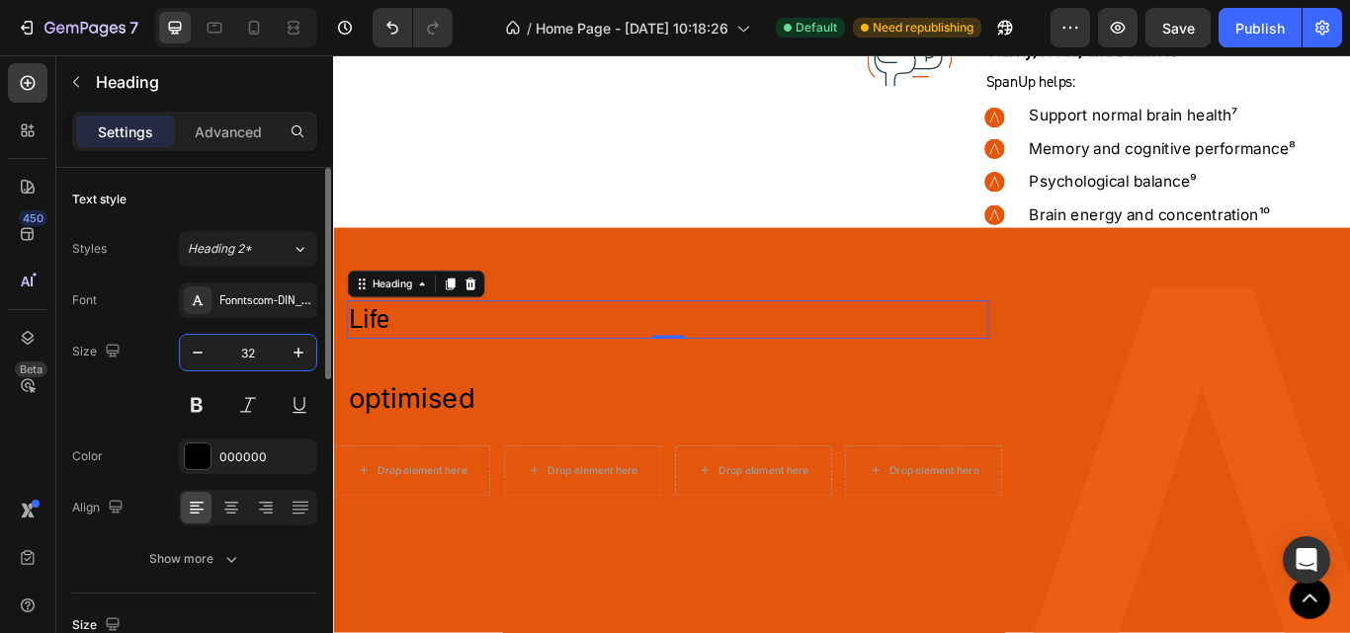
click at [255, 352] on input "32" at bounding box center [247, 353] width 65 height 36
paste input "112.5"
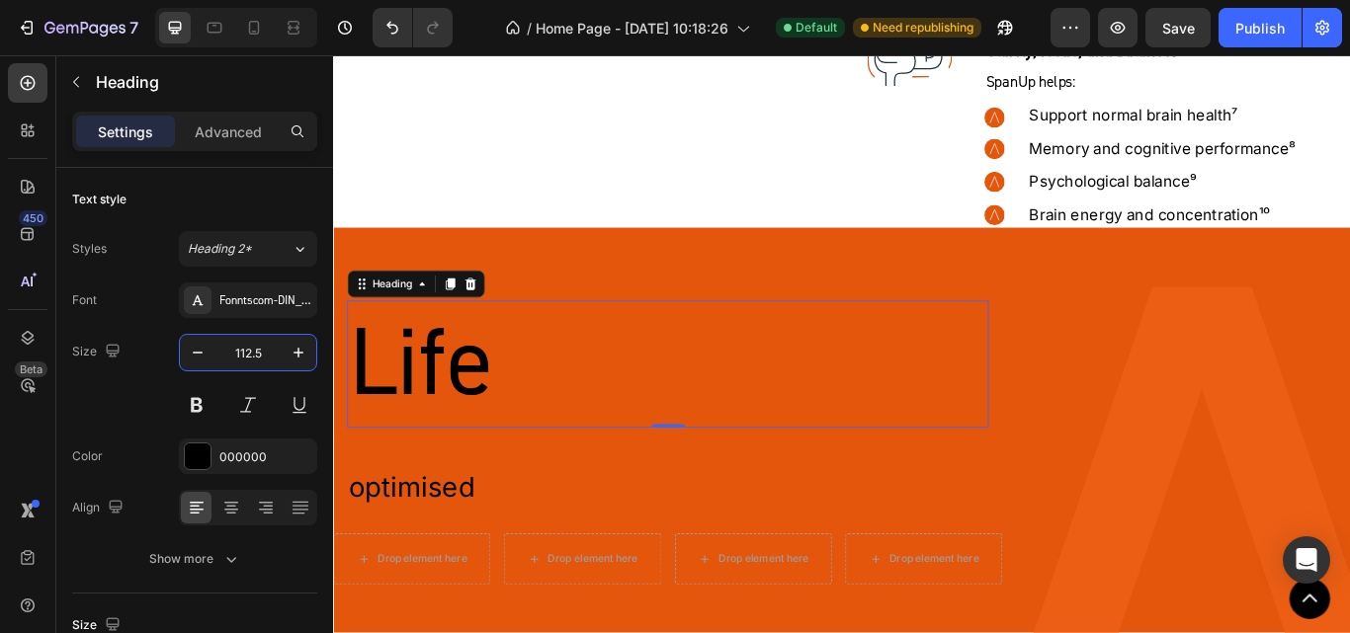
type input "112.5"
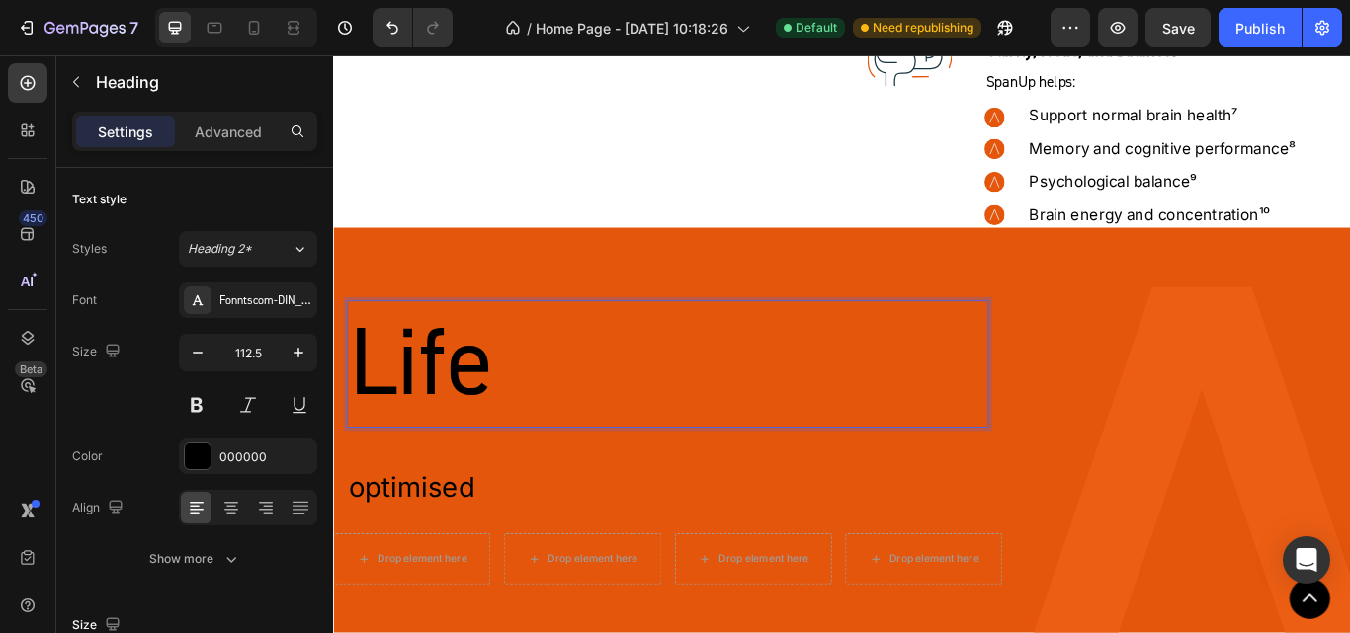
click at [475, 429] on p "Life" at bounding box center [723, 416] width 744 height 144
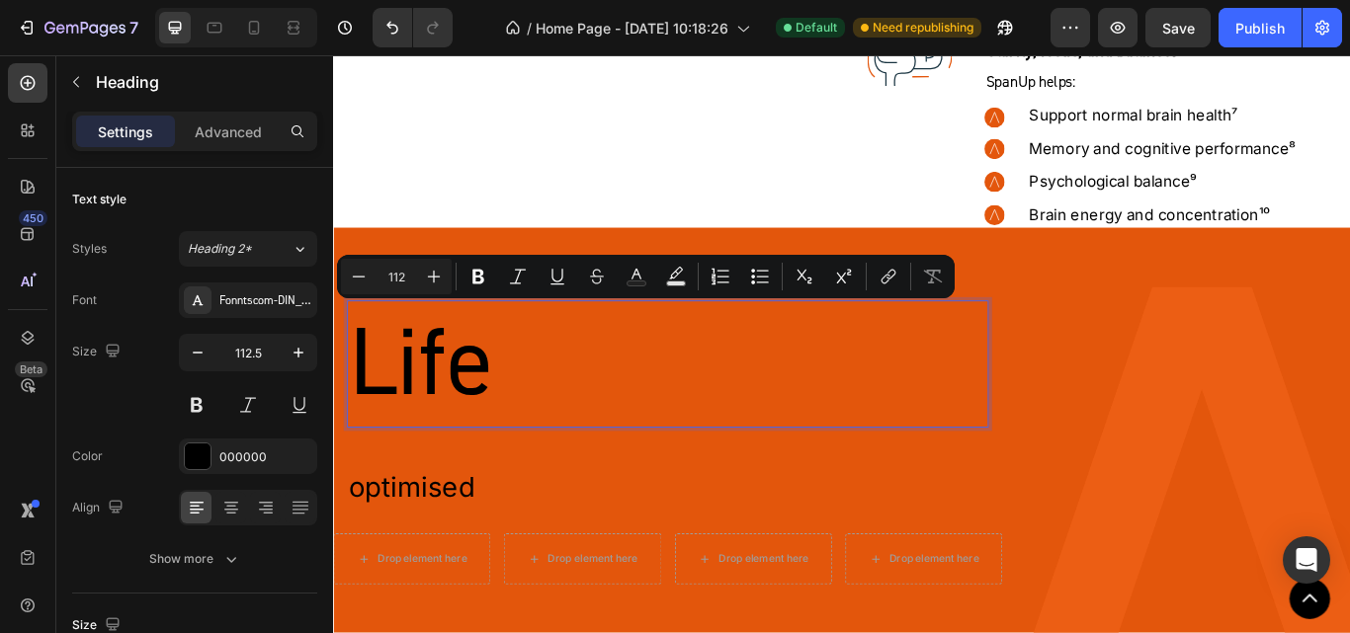
click at [475, 429] on p "Life" at bounding box center [723, 416] width 744 height 144
click at [198, 454] on div at bounding box center [198, 457] width 26 height 26
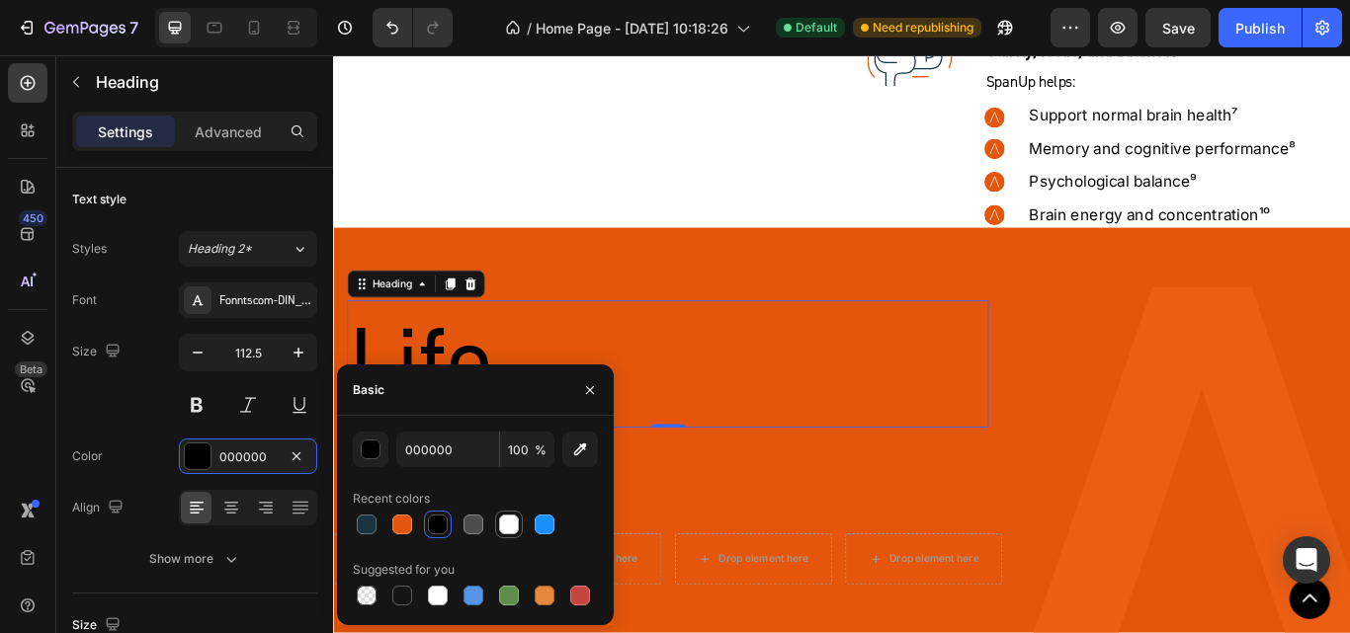
click at [511, 525] on div at bounding box center [509, 525] width 20 height 20
type input "FFFFFF"
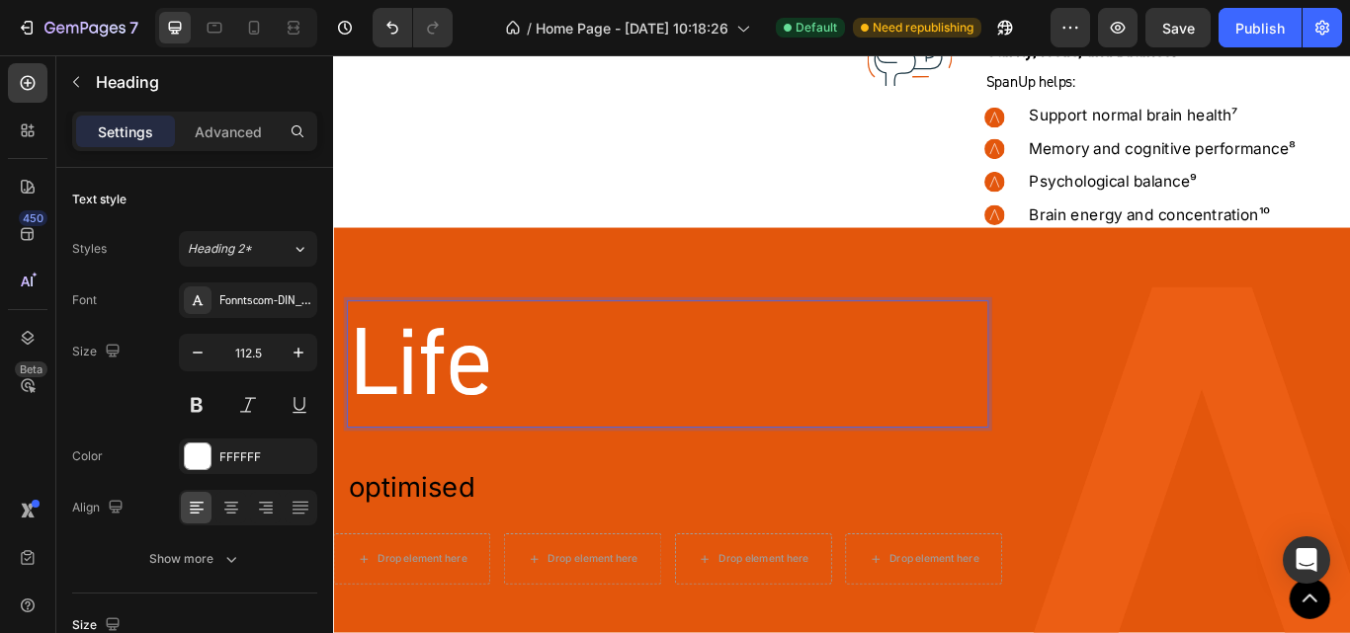
click at [502, 422] on p "Life" at bounding box center [723, 416] width 744 height 144
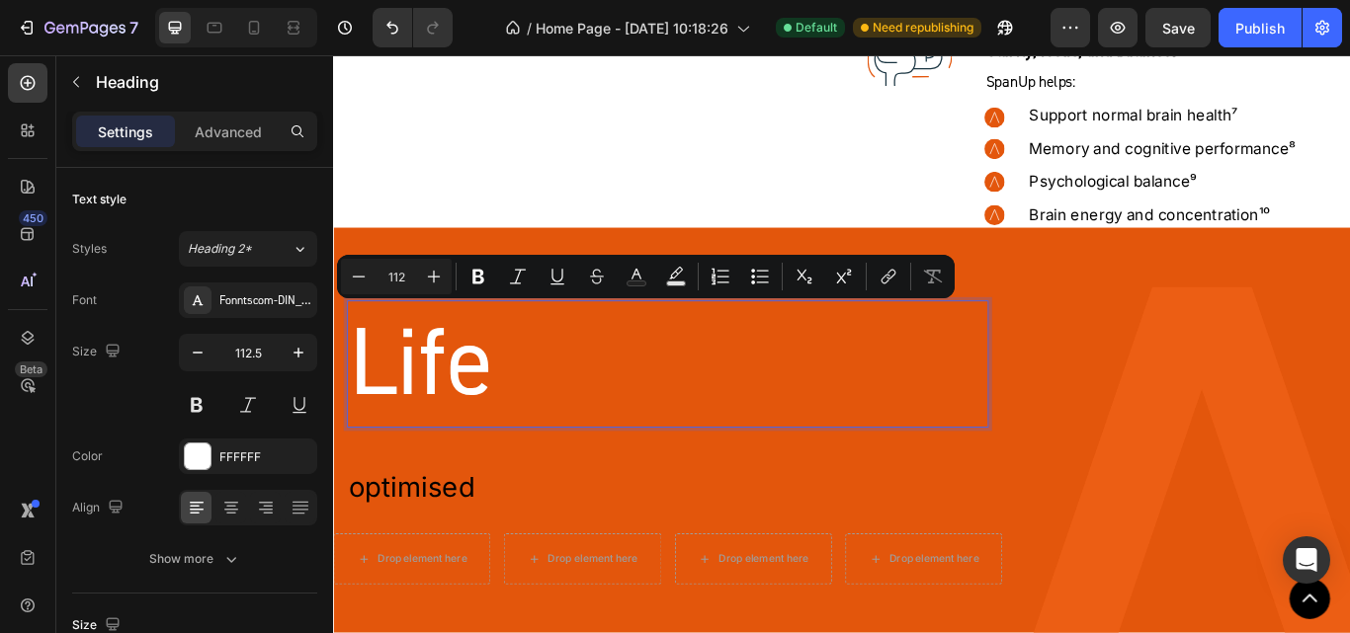
click at [502, 422] on p "Life" at bounding box center [723, 416] width 744 height 144
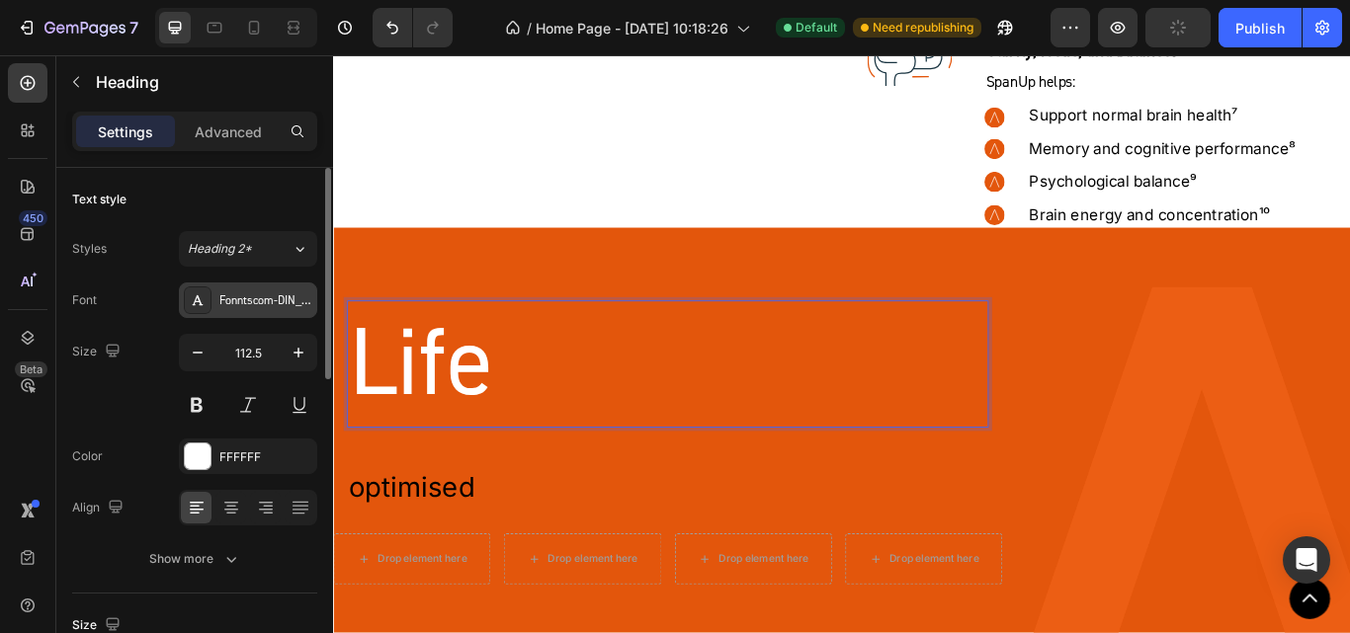
click at [224, 297] on div "Fonntscom-DIN_2014" at bounding box center [265, 302] width 93 height 18
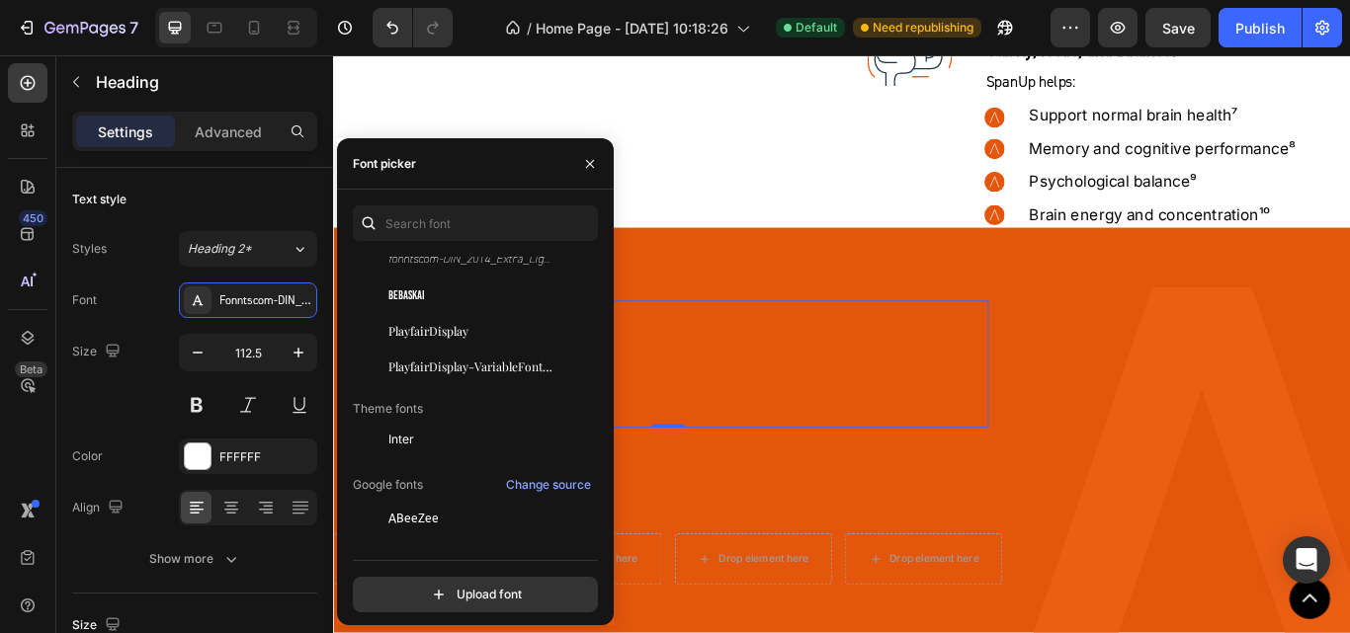
scroll to position [593, 0]
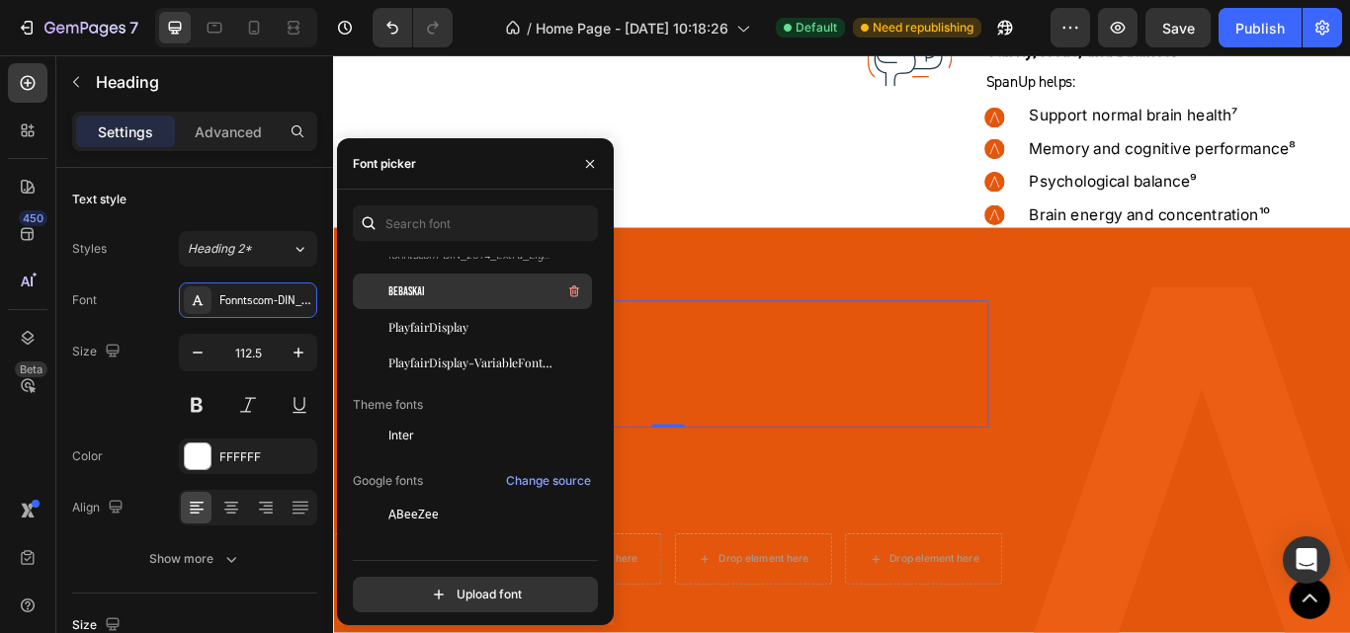
click at [415, 289] on span "BebasKai" at bounding box center [406, 292] width 37 height 18
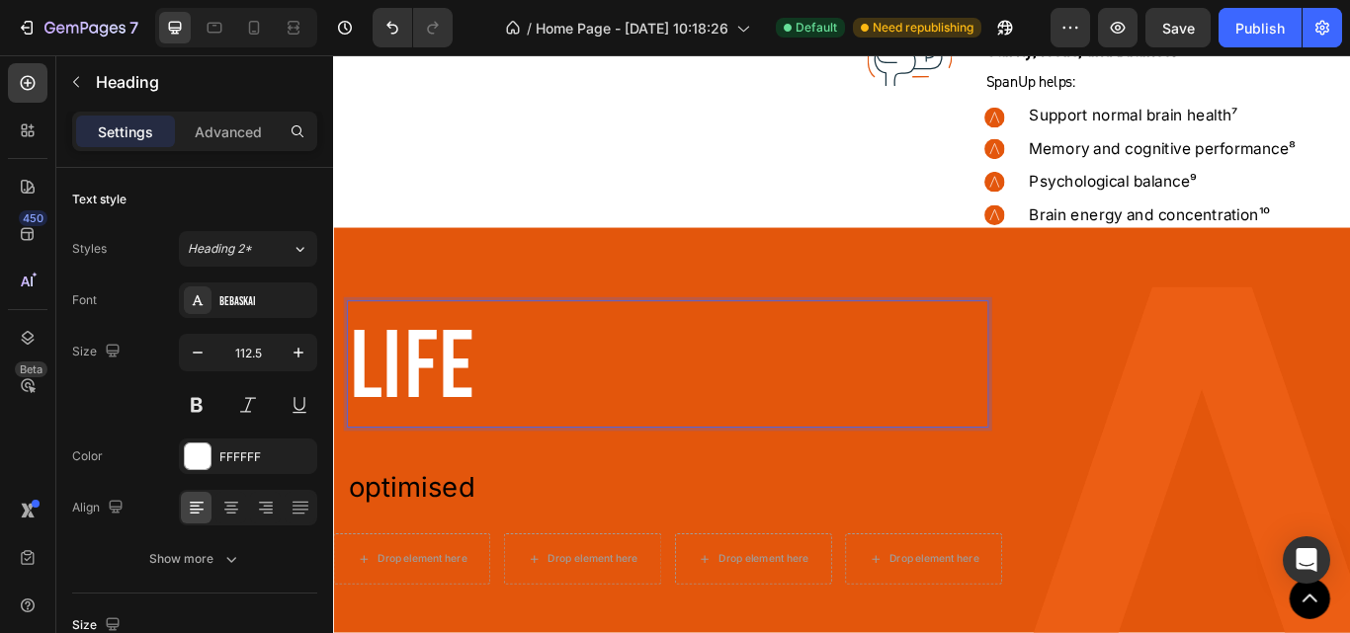
click at [475, 422] on p "Life" at bounding box center [723, 416] width 744 height 144
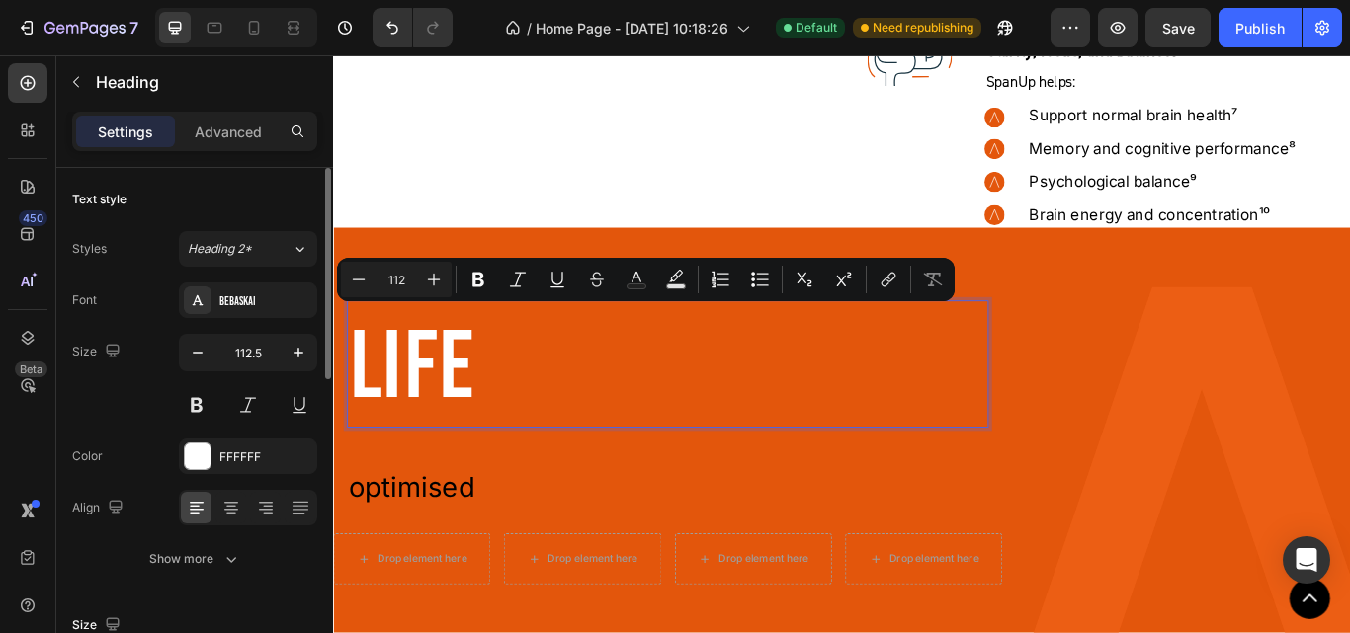
click at [136, 313] on div "Font BebasKai" at bounding box center [194, 301] width 245 height 36
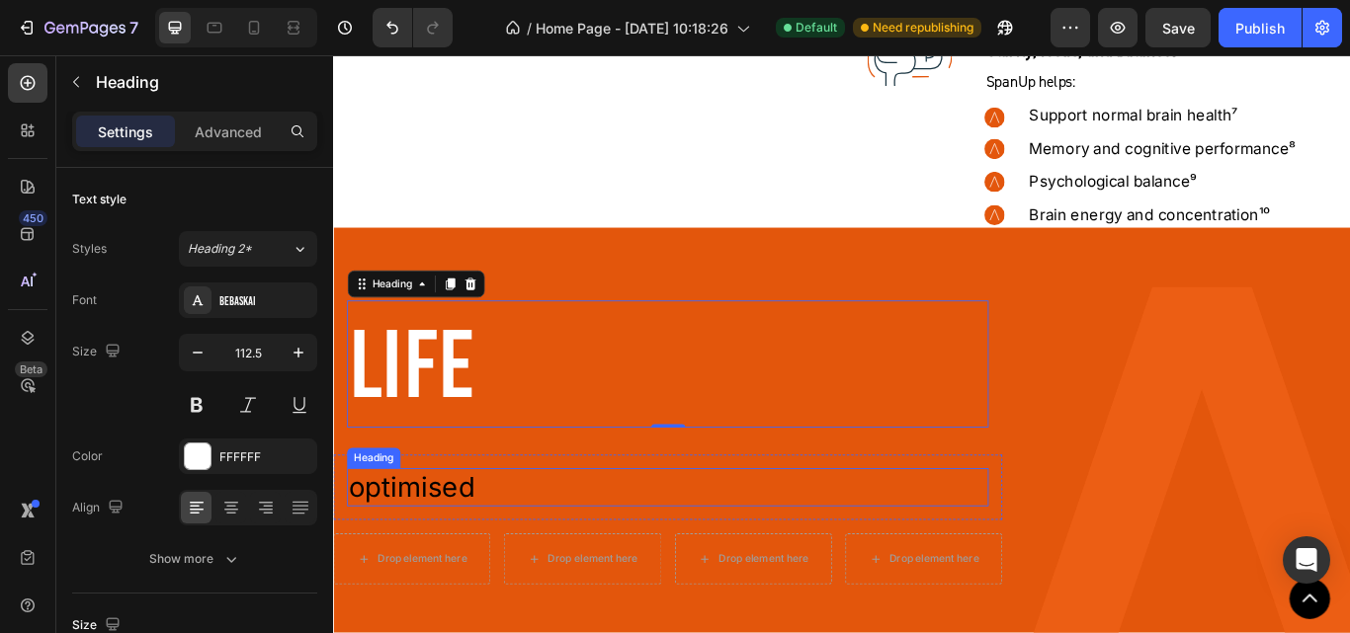
click at [460, 551] on p "optimised" at bounding box center [723, 561] width 744 height 42
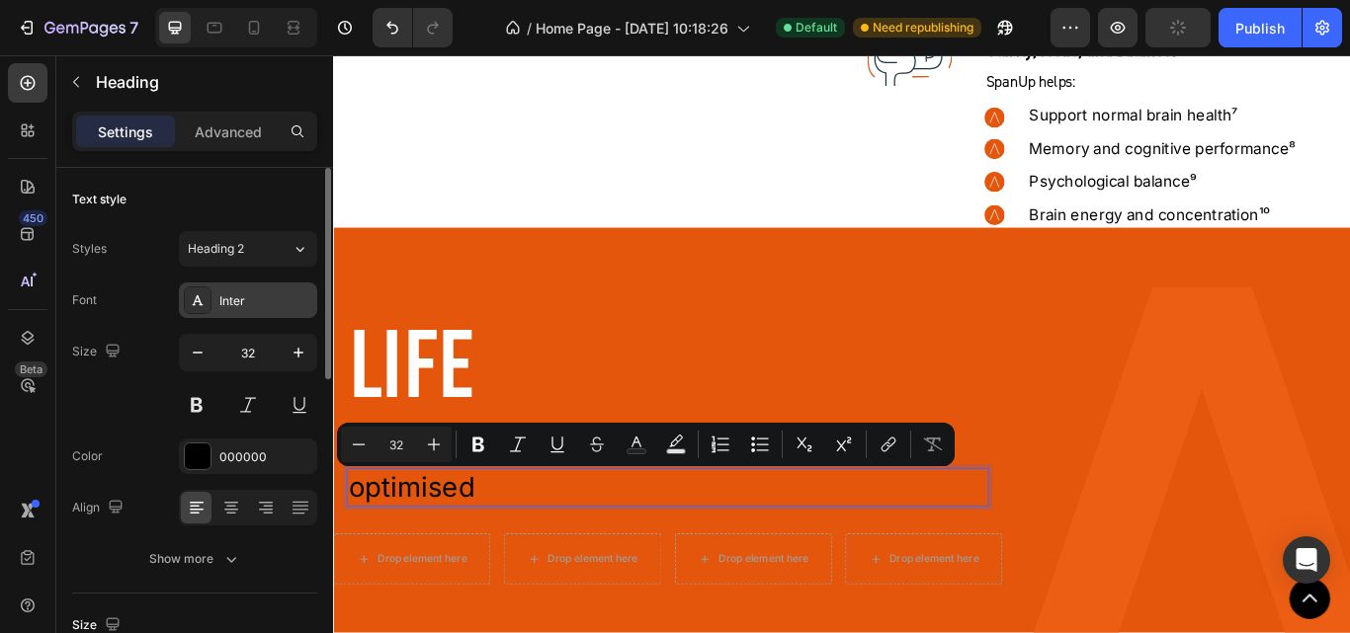
click at [239, 296] on div "Inter" at bounding box center [265, 302] width 93 height 18
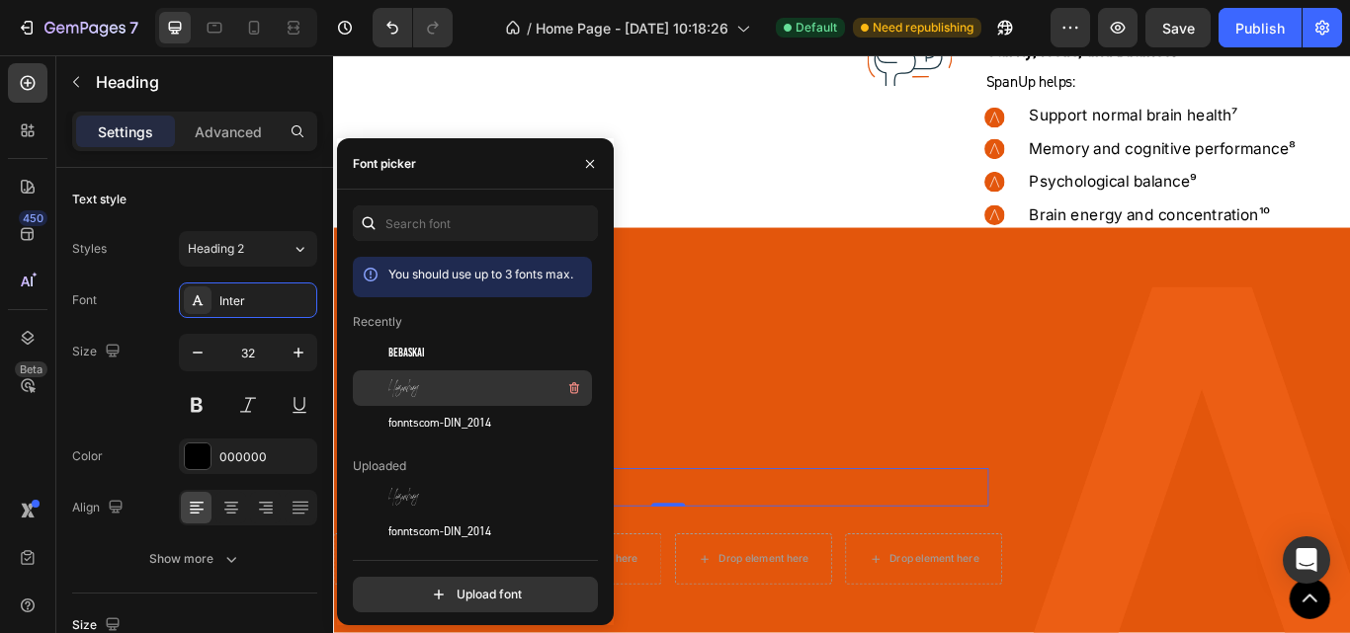
scroll to position [99, 0]
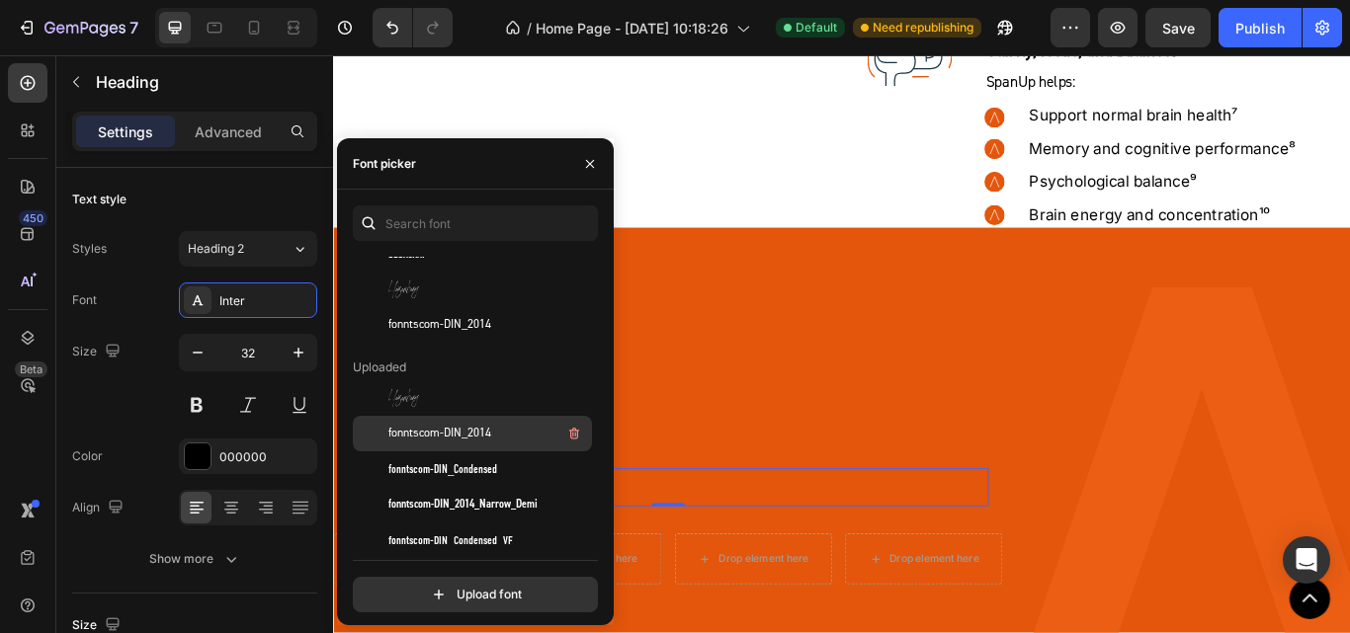
click at [469, 443] on div "fonntscom-DIN_2014" at bounding box center [488, 434] width 200 height 24
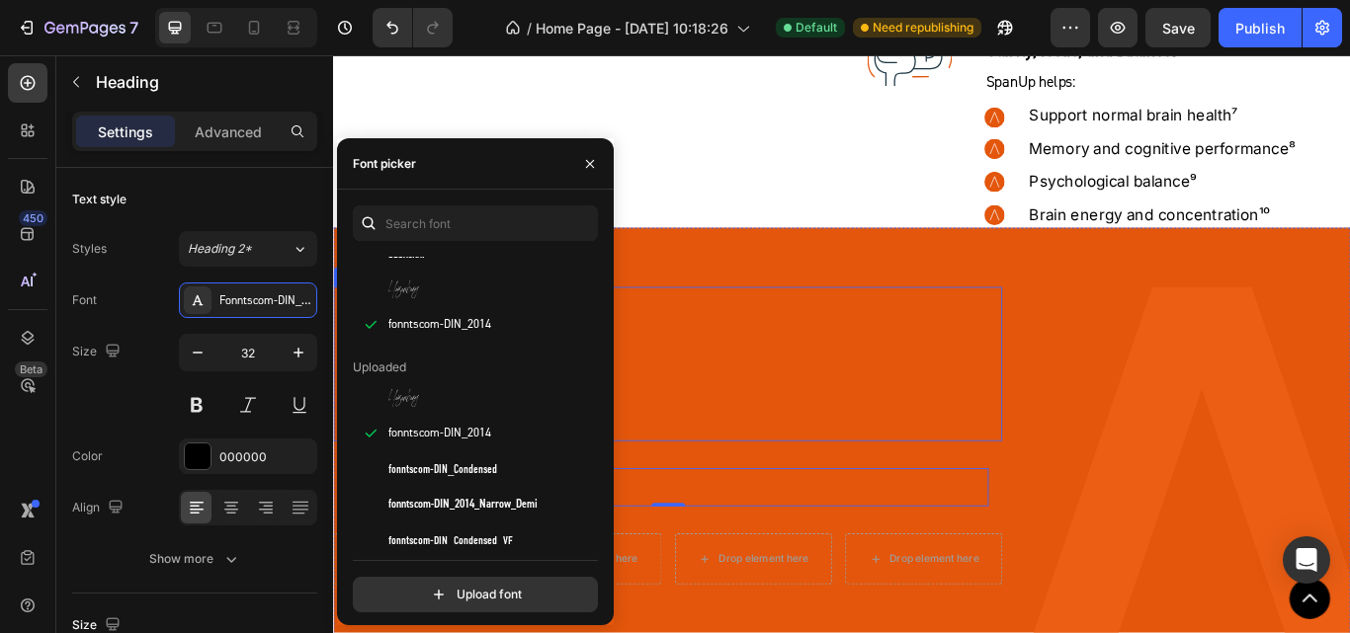
click at [782, 466] on p "Life" at bounding box center [723, 416] width 744 height 144
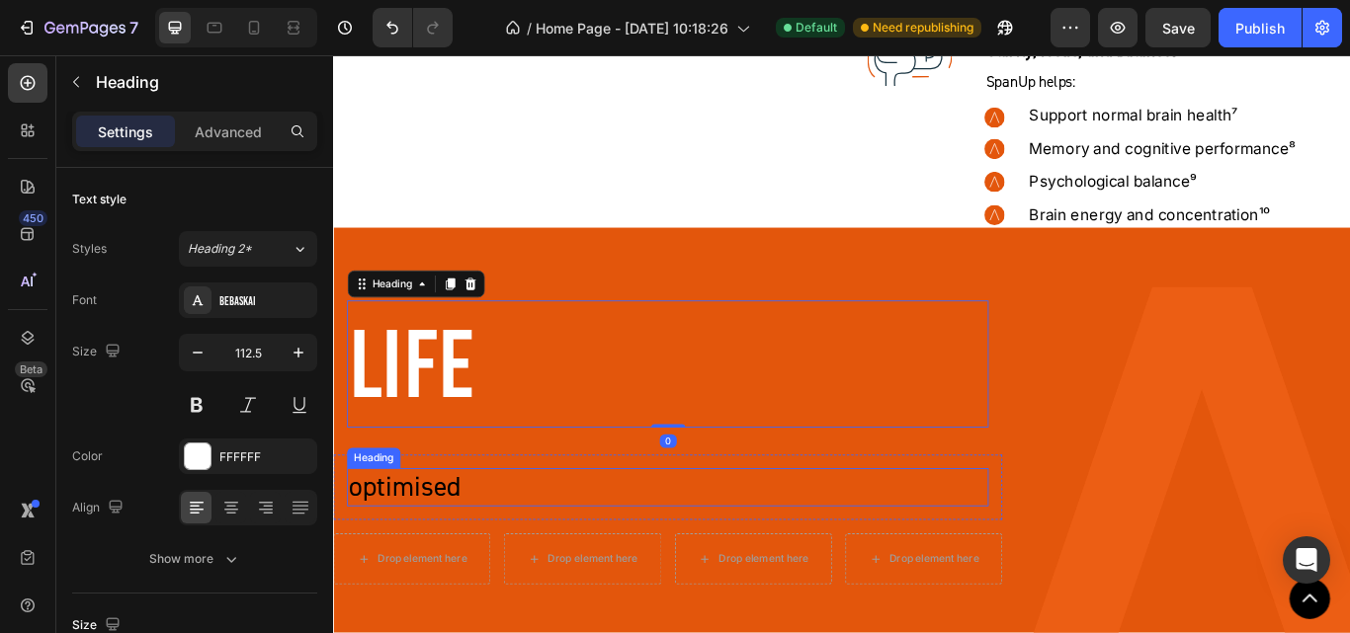
click at [463, 560] on p "optimised" at bounding box center [723, 561] width 744 height 42
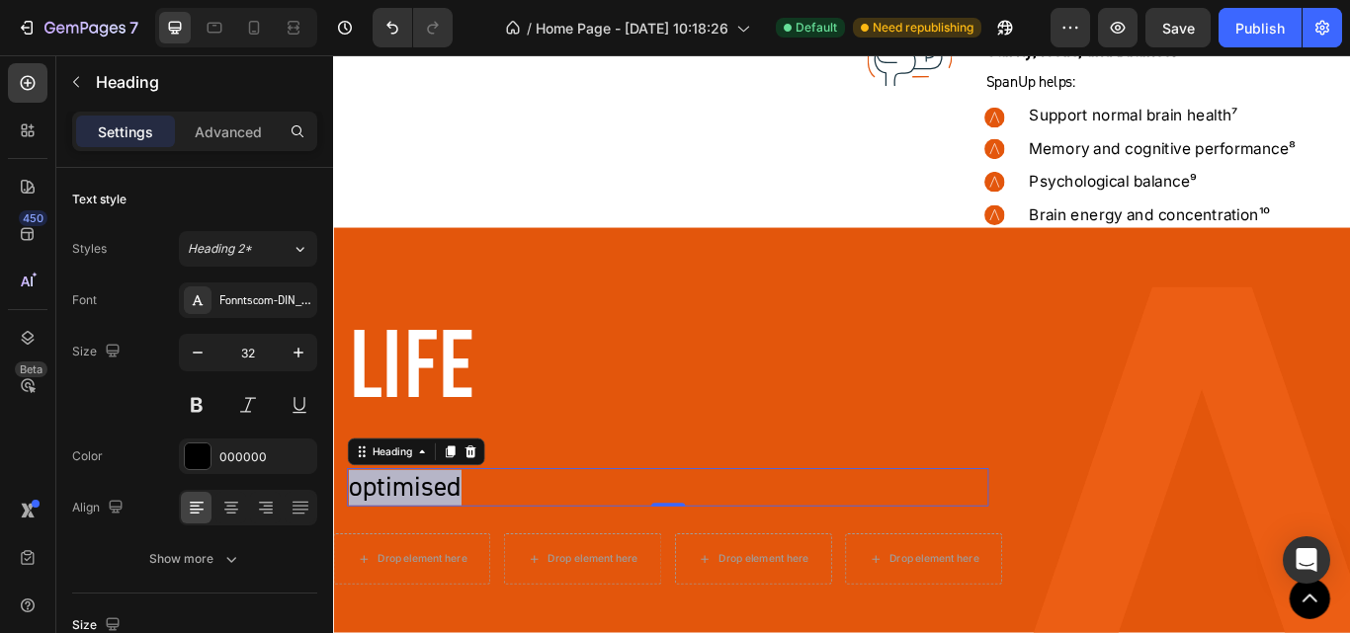
click at [463, 560] on p "optimised" at bounding box center [723, 561] width 744 height 42
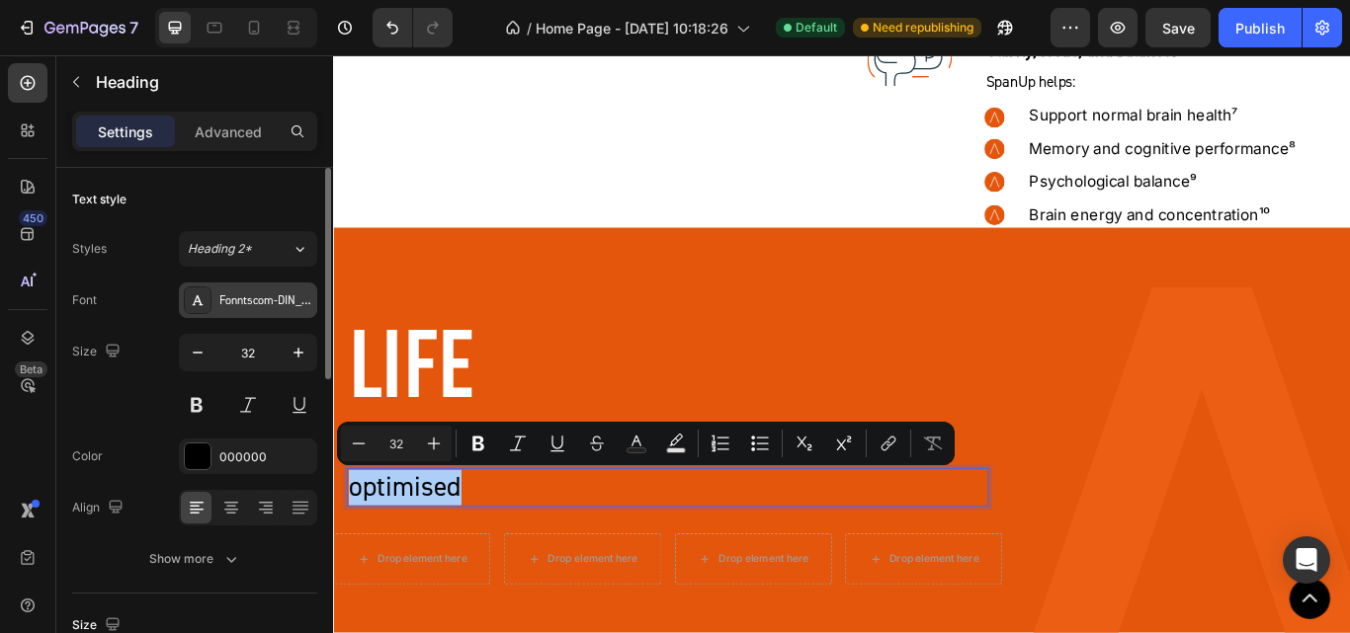
click at [247, 305] on div "Fonntscom-DIN_2014" at bounding box center [265, 302] width 93 height 18
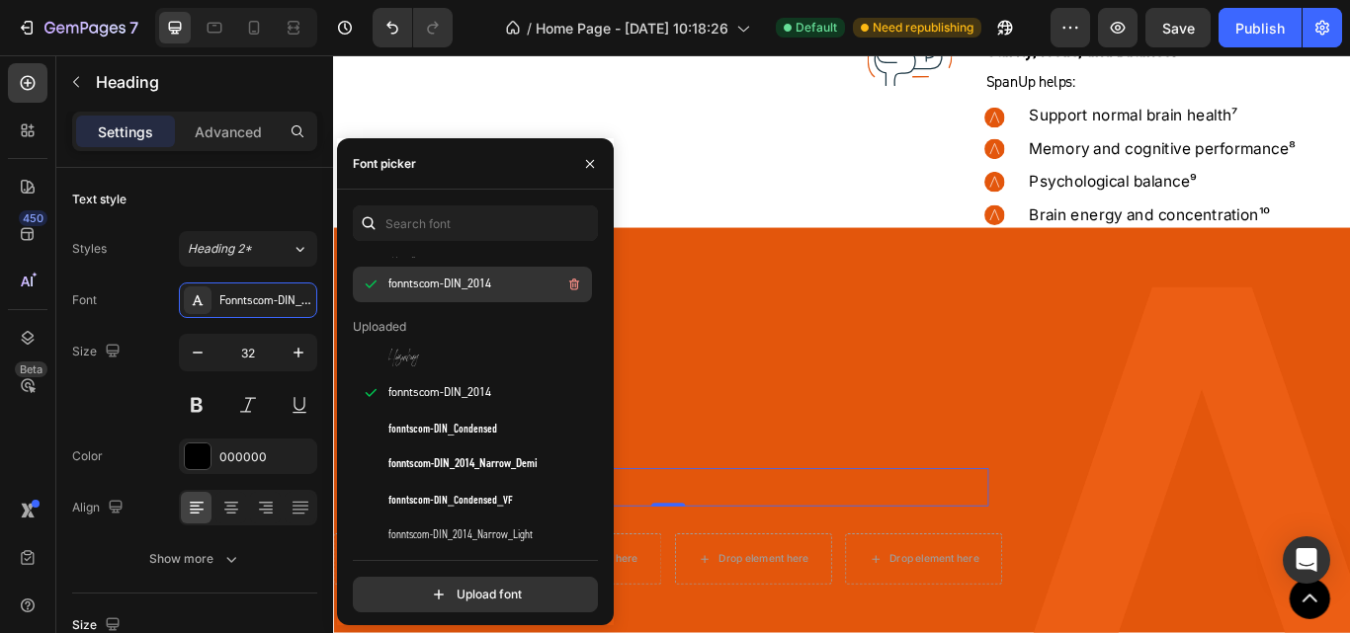
scroll to position [198, 0]
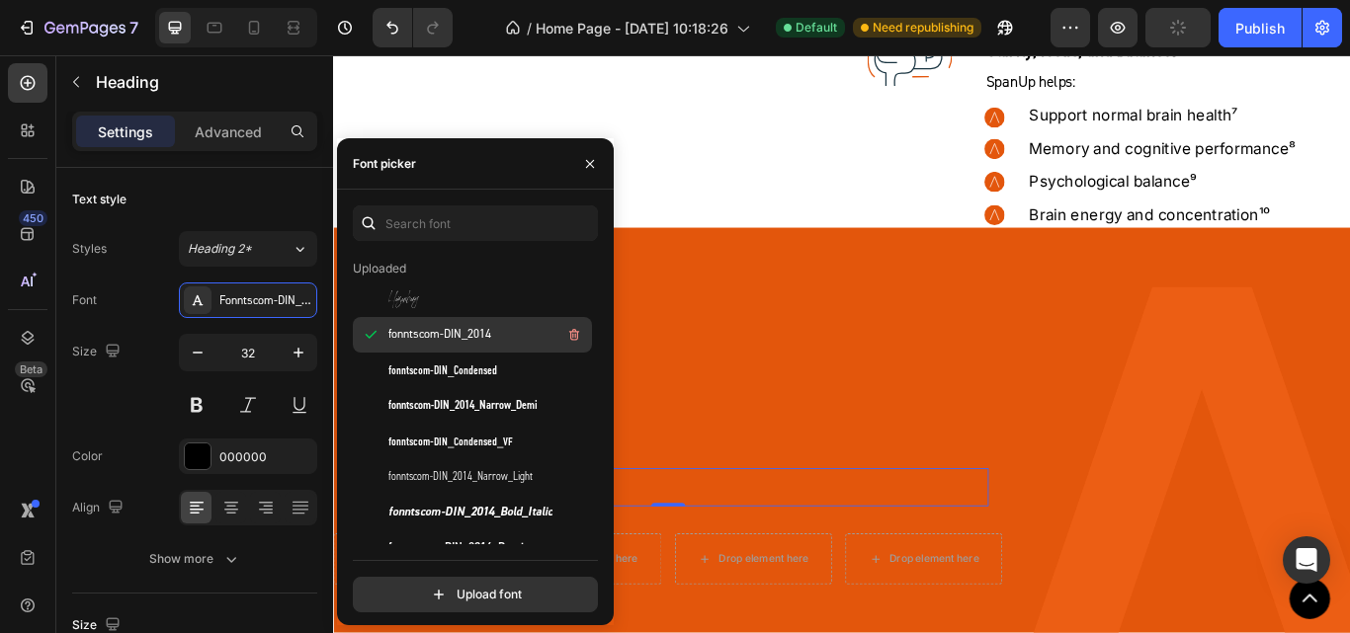
click at [465, 338] on span "fonntscom-DIN_2014" at bounding box center [439, 335] width 103 height 18
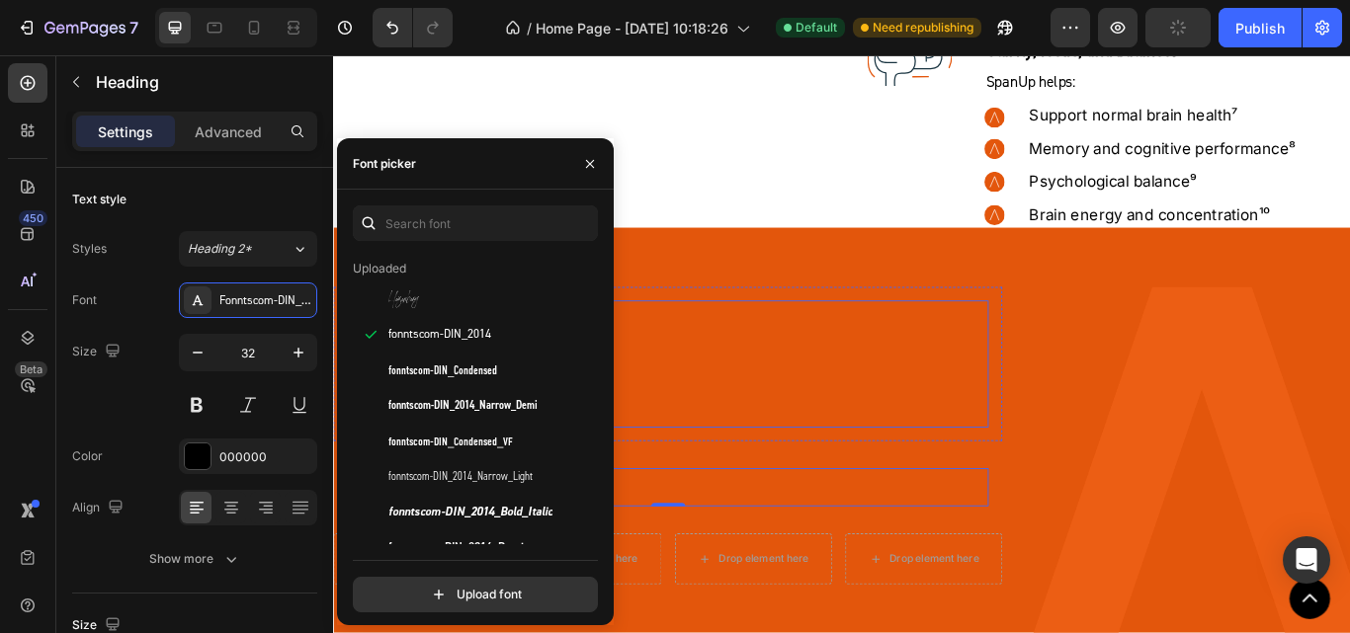
click at [827, 349] on p "Life" at bounding box center [723, 416] width 744 height 144
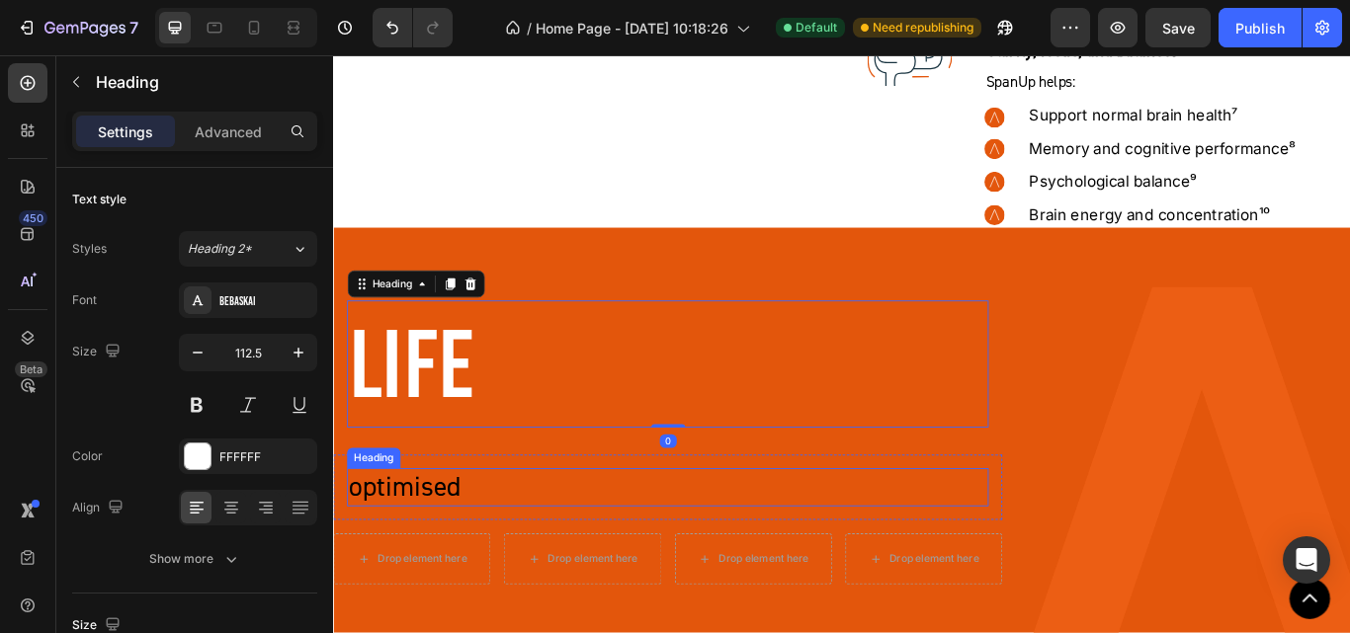
click at [446, 570] on p "optimised" at bounding box center [723, 561] width 744 height 42
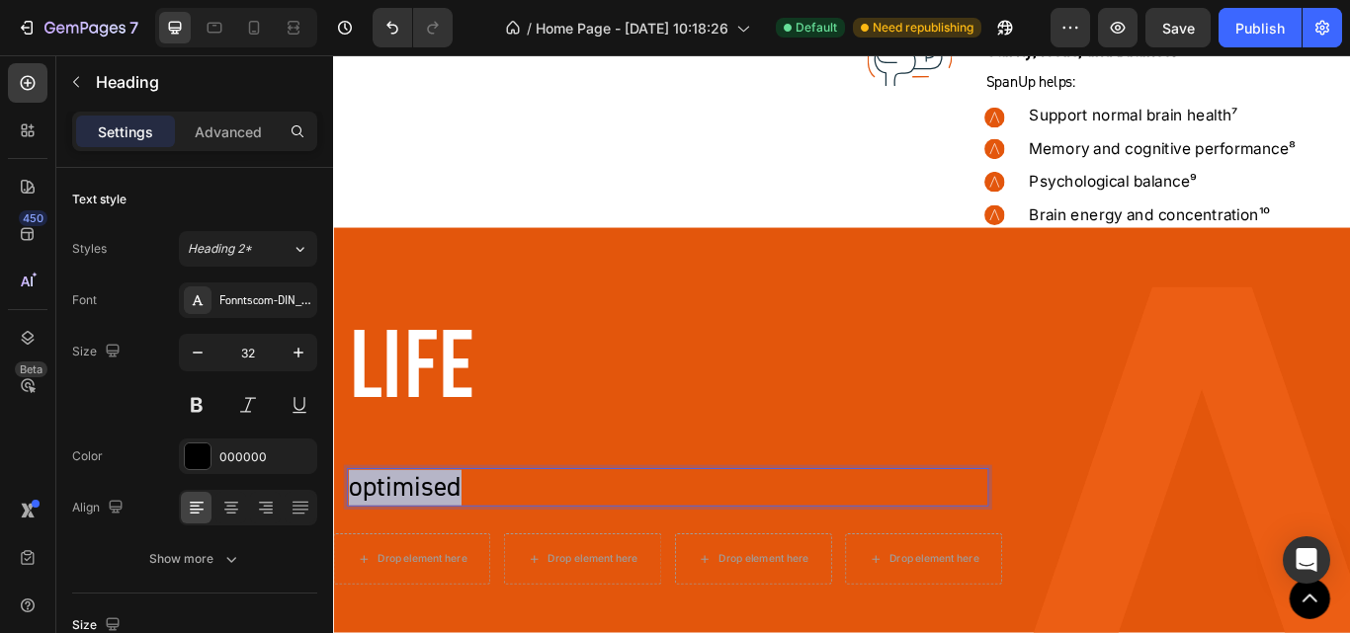
click at [446, 570] on p "optimised" at bounding box center [723, 561] width 744 height 42
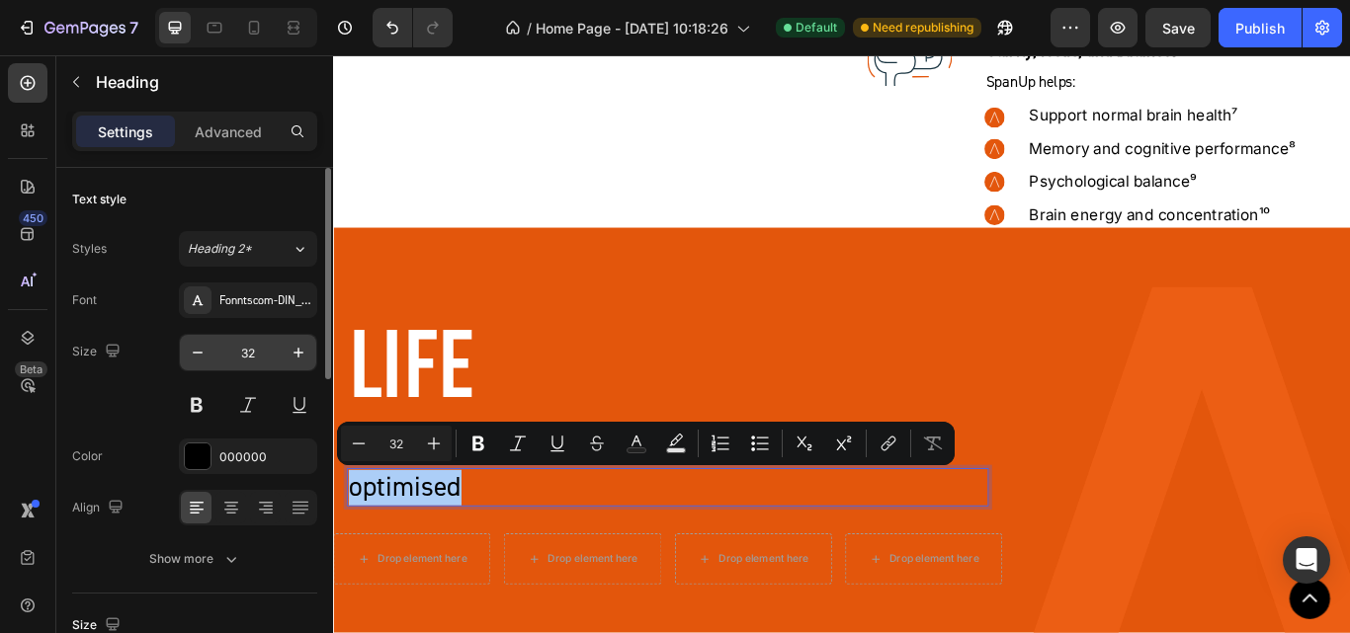
click at [268, 366] on input "32" at bounding box center [247, 353] width 65 height 36
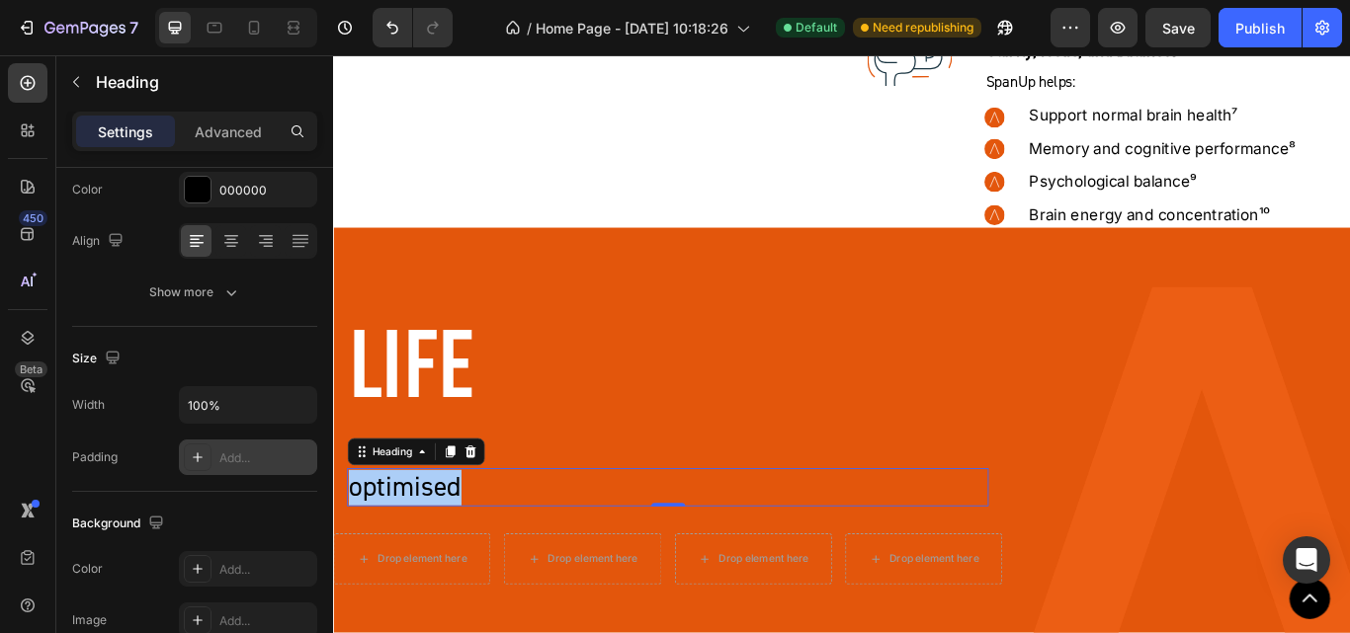
scroll to position [0, 0]
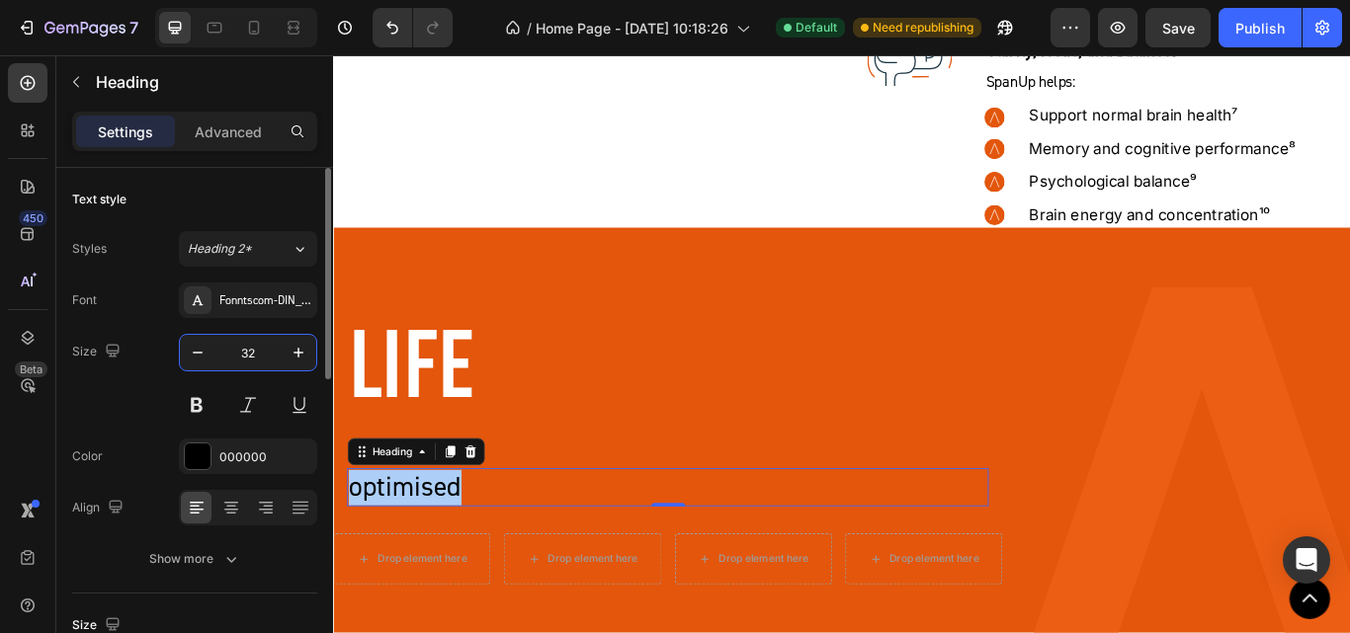
paste input "112.5"
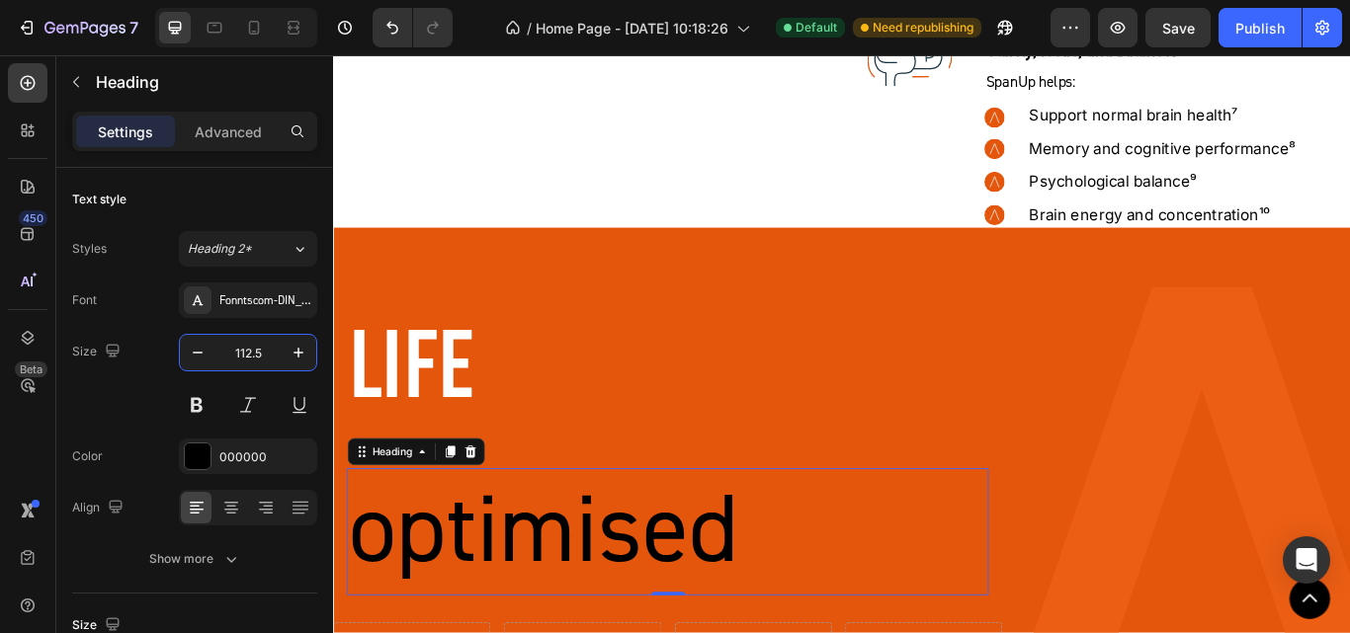
type input "112.5"
click at [450, 621] on p "optimised" at bounding box center [723, 612] width 744 height 144
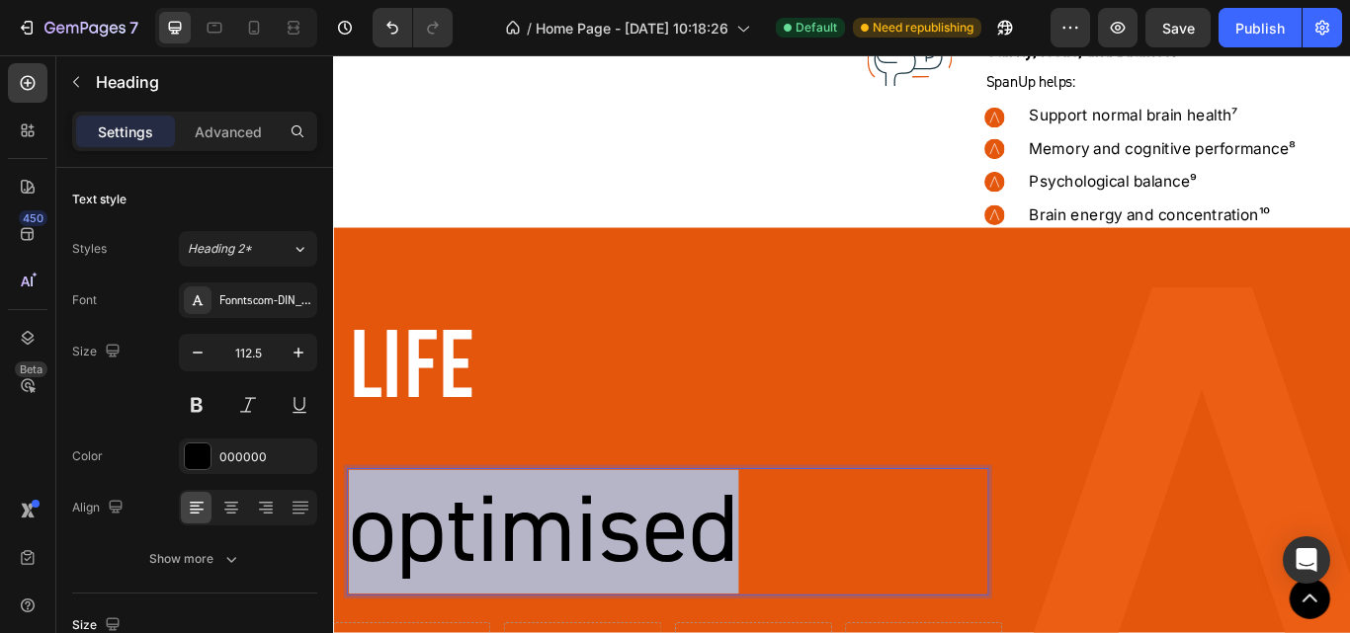
click at [450, 621] on p "optimised" at bounding box center [723, 612] width 744 height 144
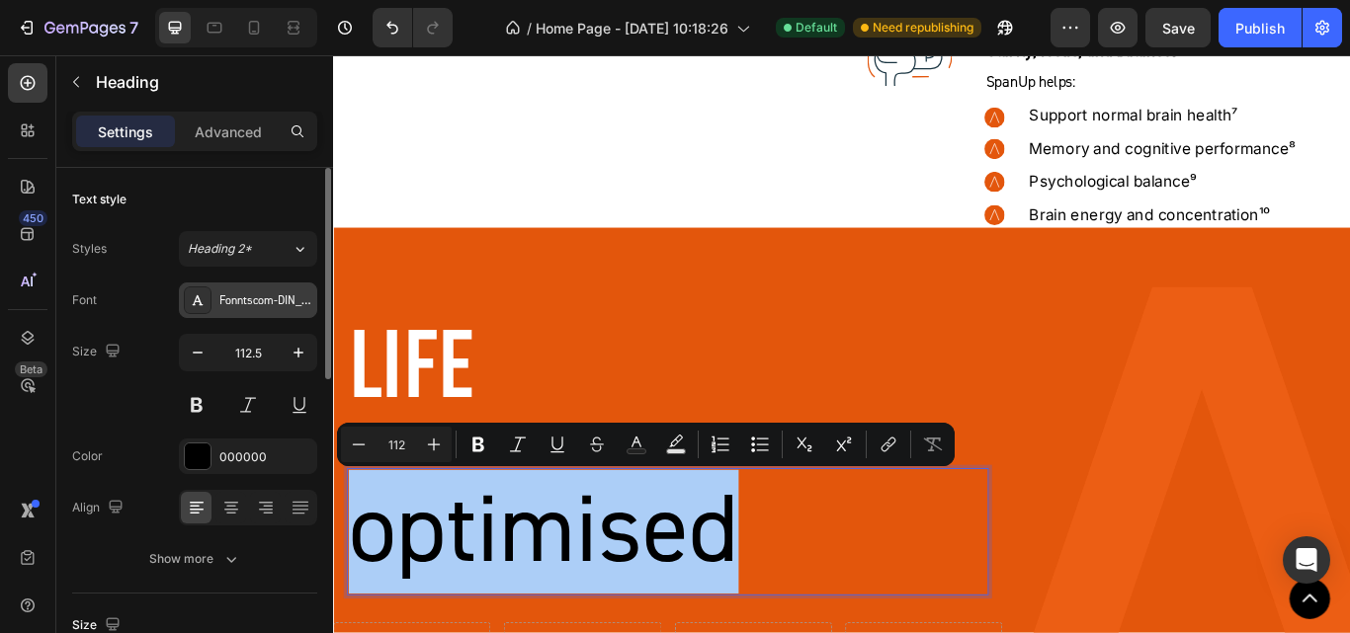
click at [241, 307] on div "Fonntscom-DIN_2014" at bounding box center [265, 302] width 93 height 18
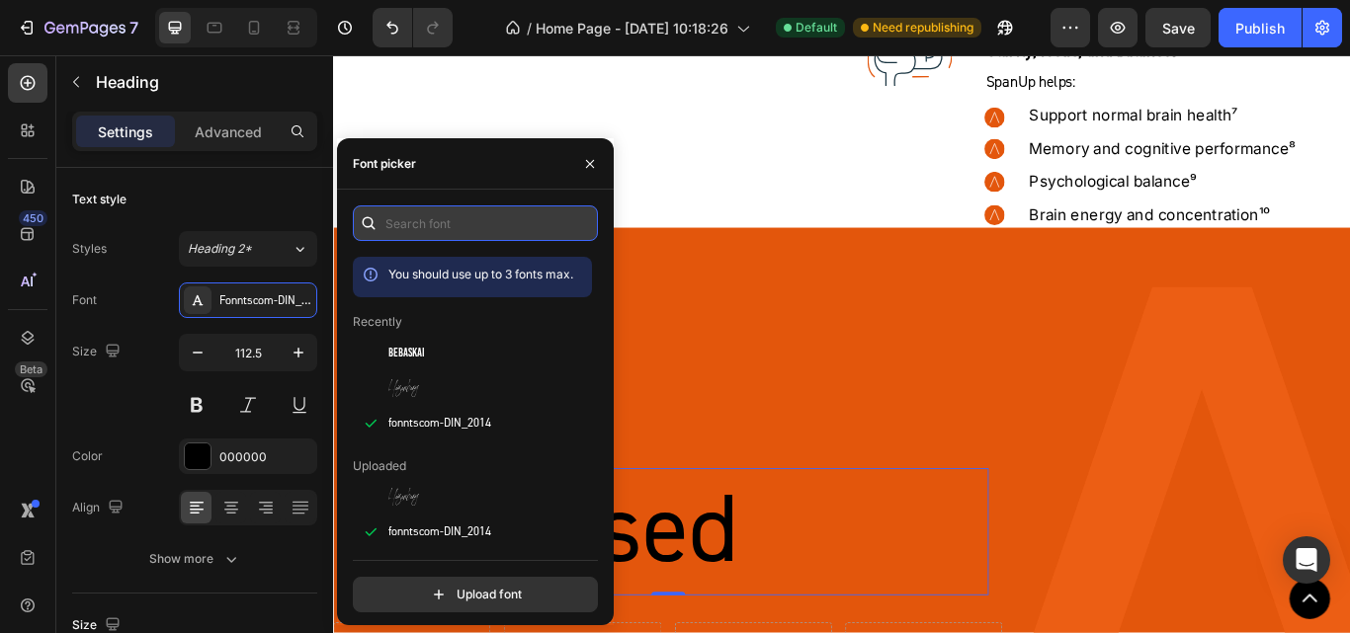
click at [454, 212] on input "text" at bounding box center [475, 224] width 245 height 36
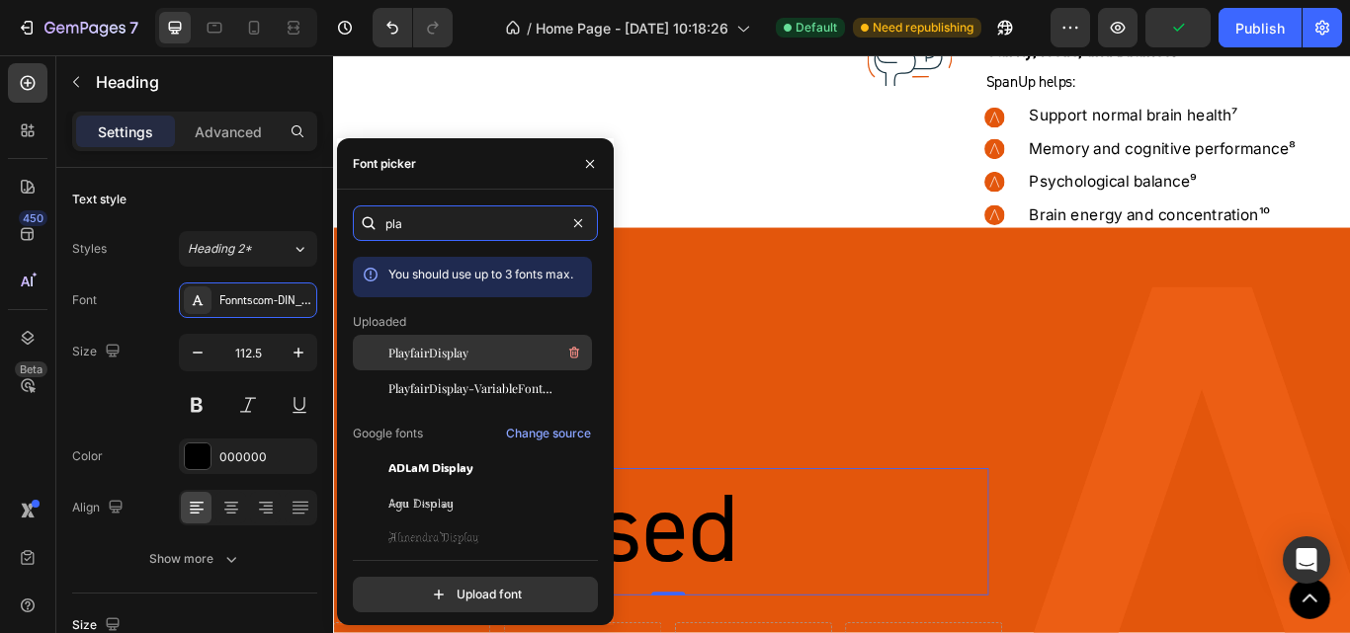
type input "pla"
click at [435, 351] on span "PlayfairDisplay" at bounding box center [428, 353] width 80 height 18
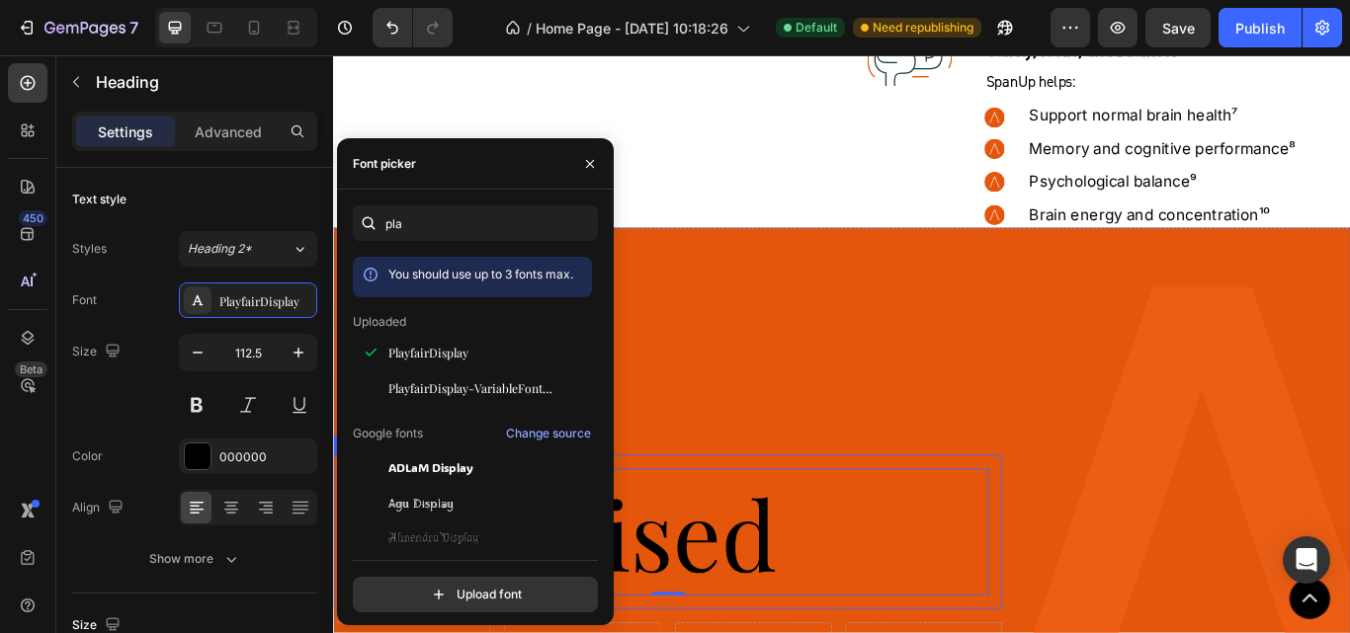
click at [731, 495] on div "Life   Heading Row" at bounding box center [723, 416] width 780 height 180
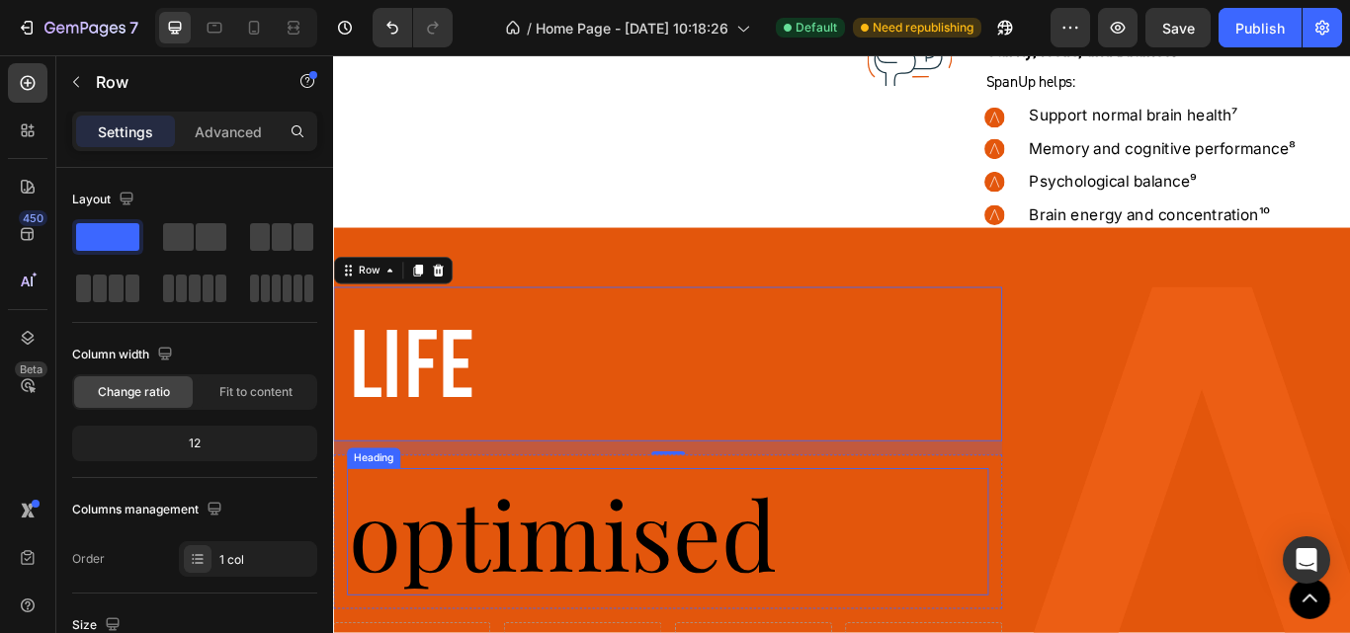
click at [578, 618] on p "optimised" at bounding box center [723, 612] width 744 height 144
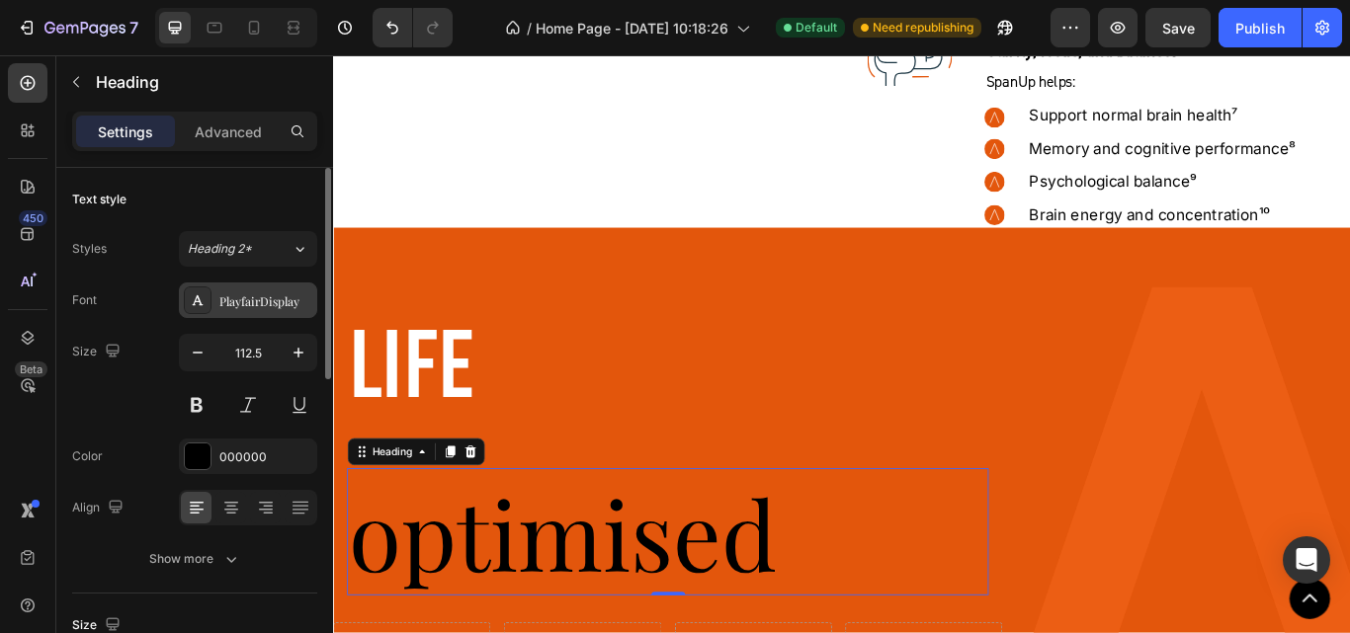
click at [269, 315] on div "PlayfairDisplay" at bounding box center [248, 301] width 138 height 36
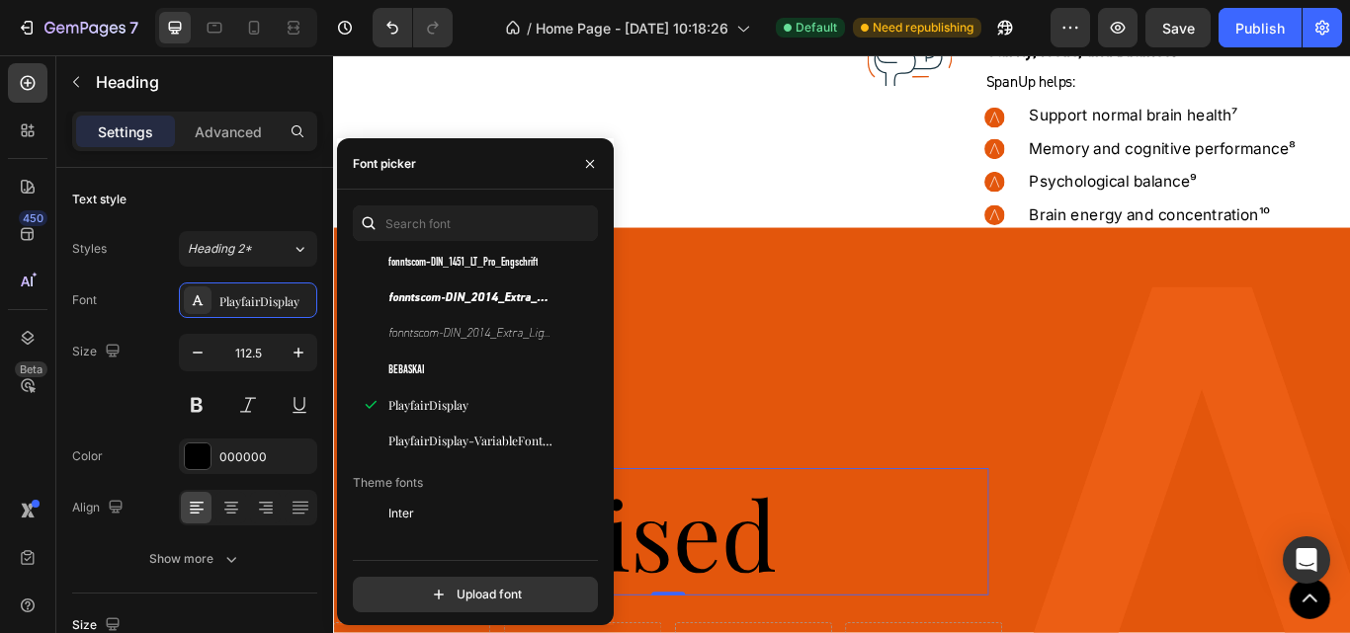
scroll to position [593, 0]
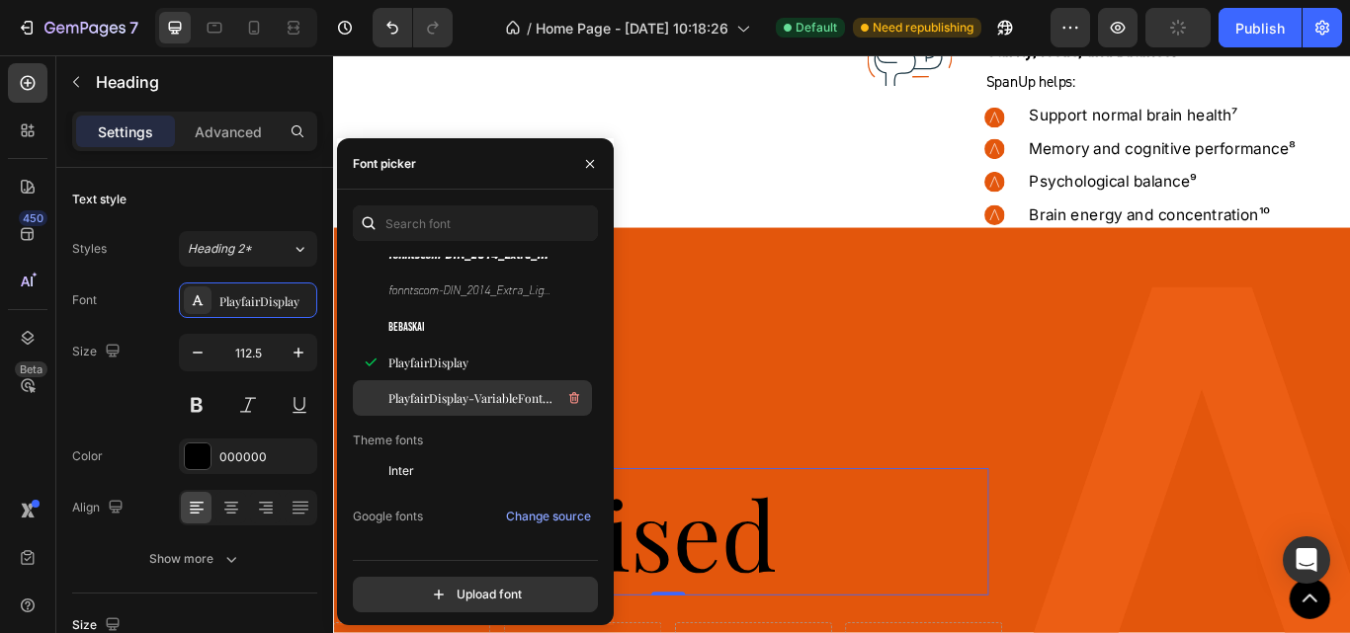
click at [463, 399] on span "PlayfairDisplay-VariableFont_wght" at bounding box center [470, 398] width 164 height 18
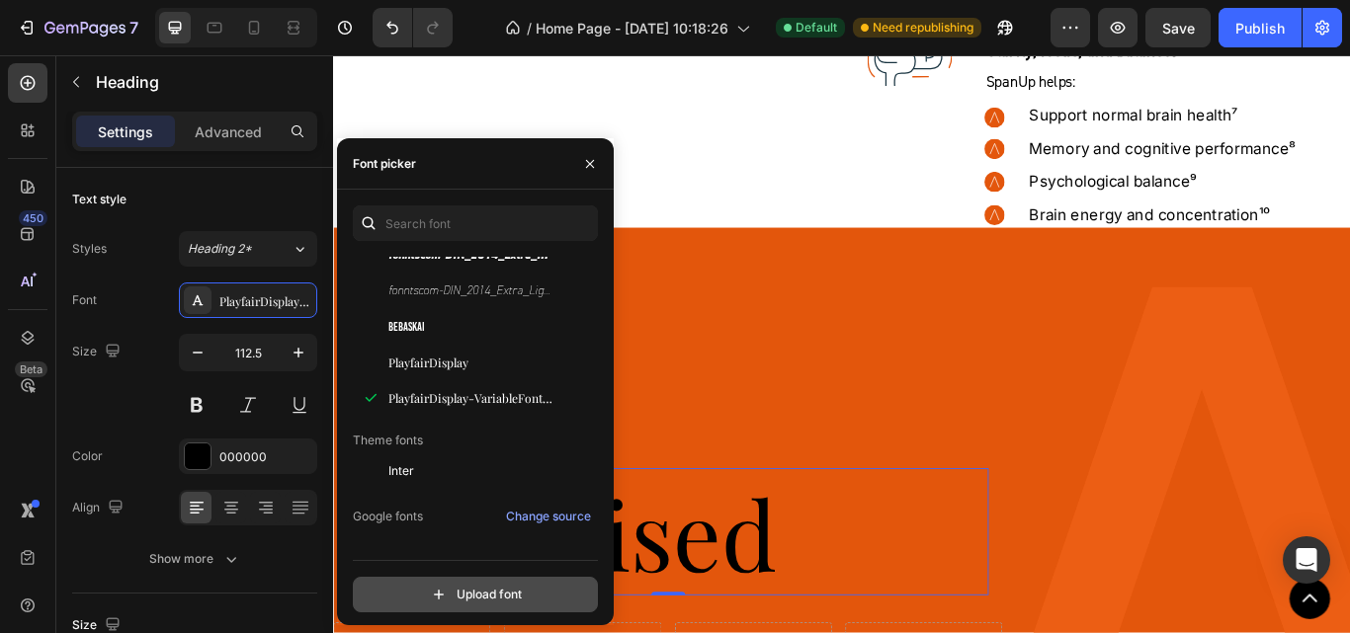
click at [483, 587] on input "file" at bounding box center [518, 595] width 494 height 34
type input "C:\fakepath\PlayfairDisplay-Italic.ttf"
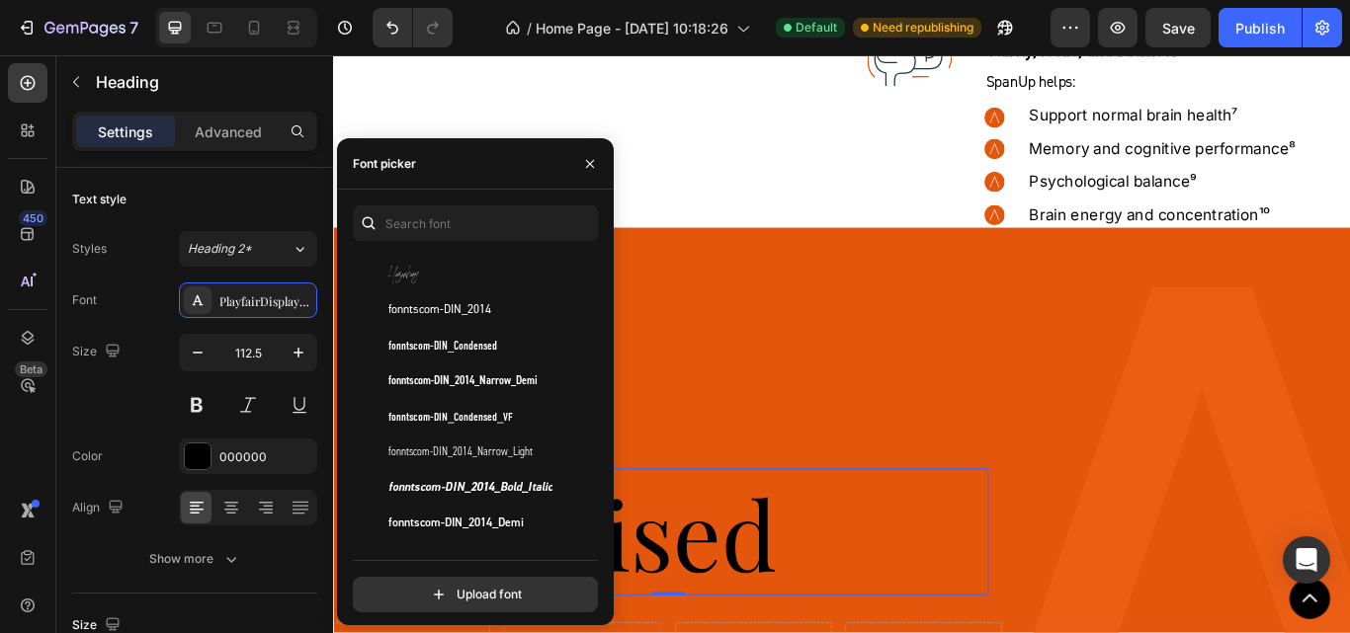
scroll to position [198, 0]
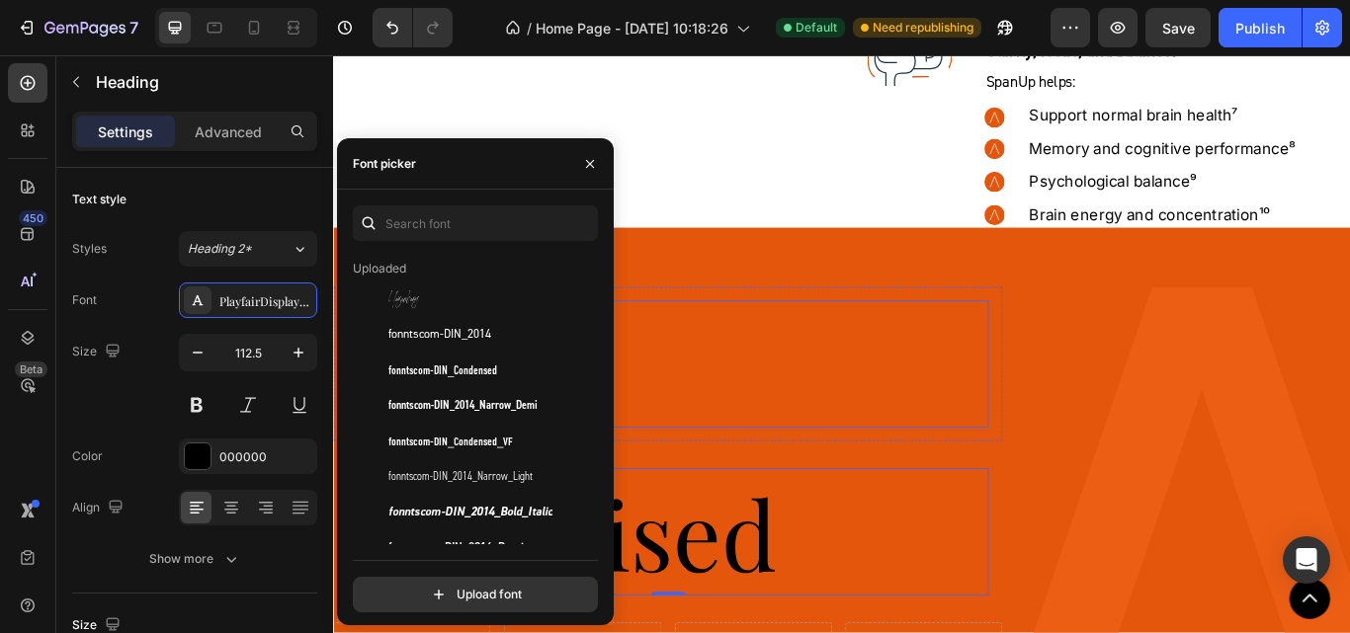
click at [783, 397] on p "Life" at bounding box center [723, 416] width 744 height 144
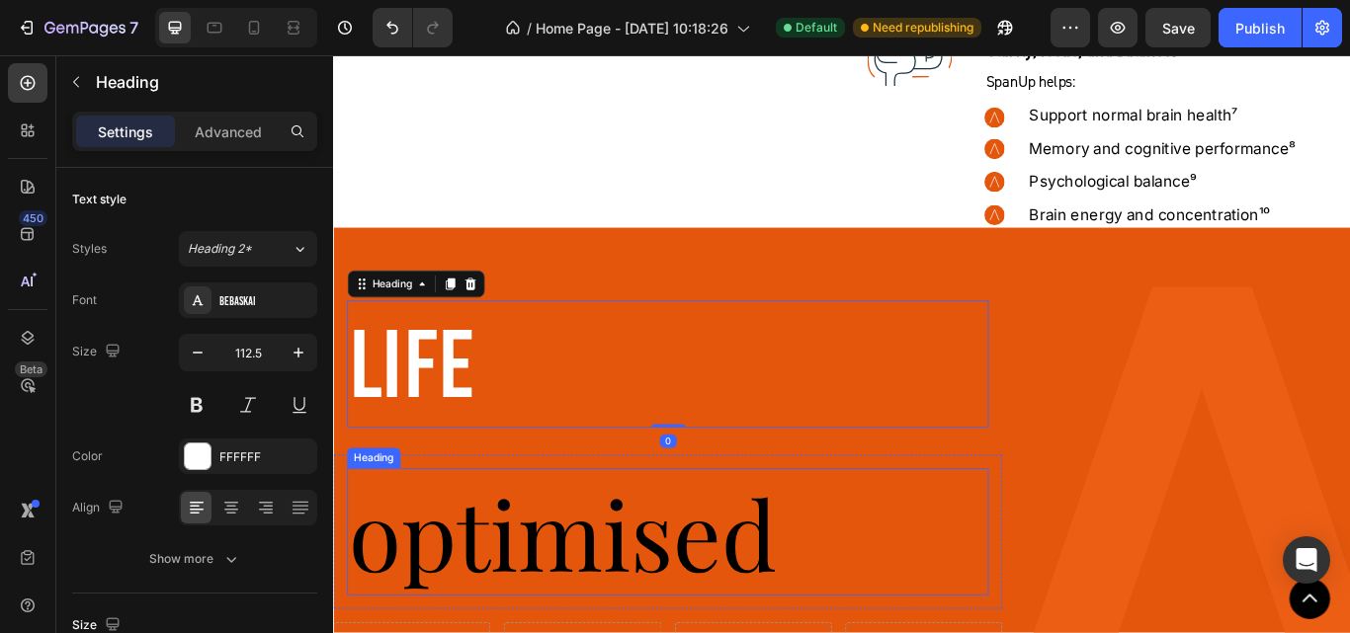
click at [535, 615] on p "optimised" at bounding box center [723, 612] width 744 height 144
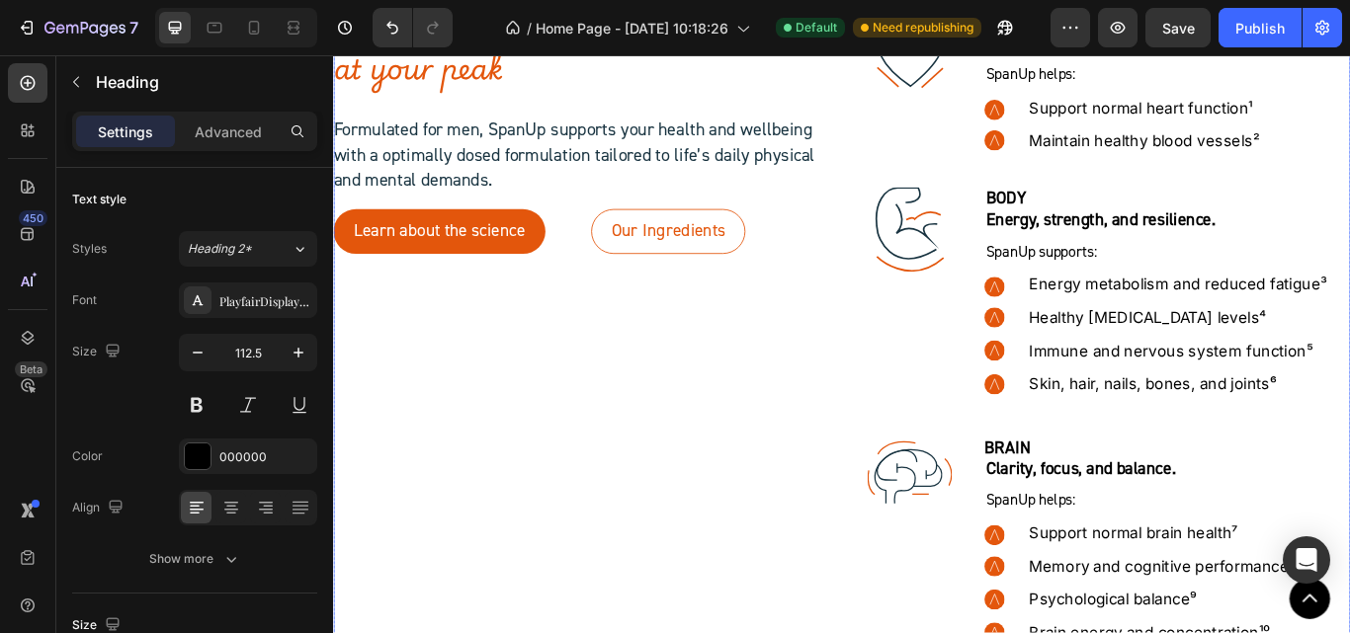
scroll to position [7747, 0]
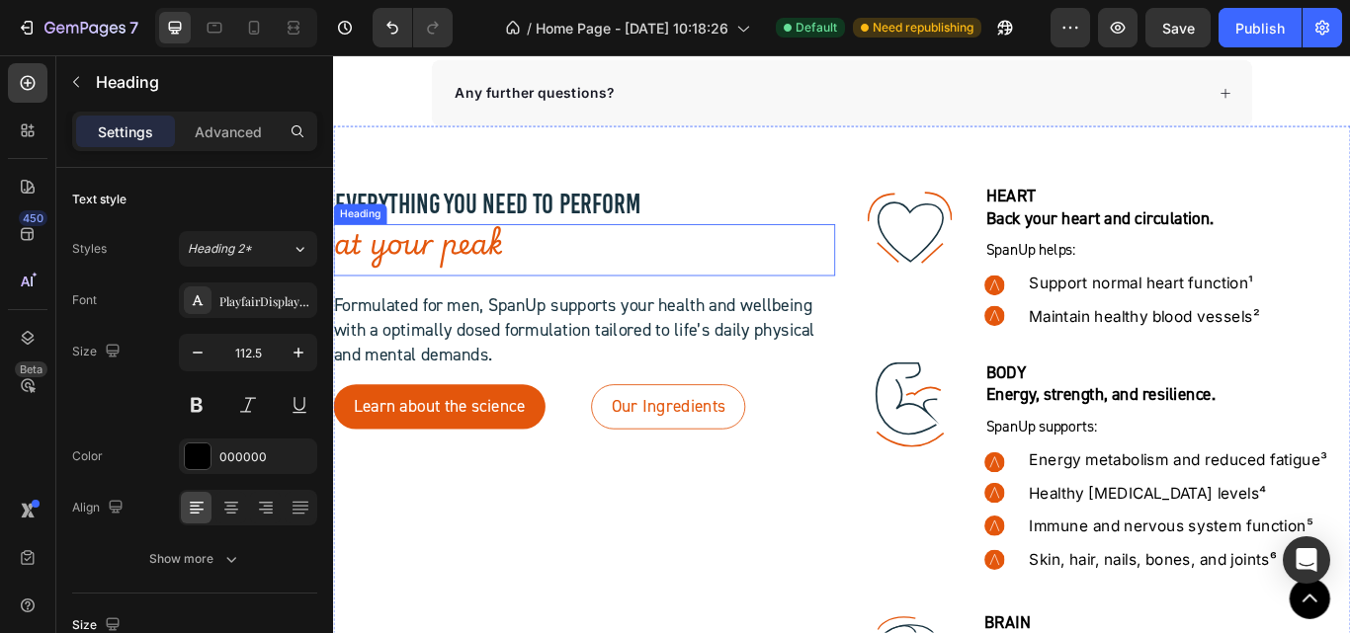
click at [491, 293] on h2 "at your peak" at bounding box center [625, 283] width 585 height 61
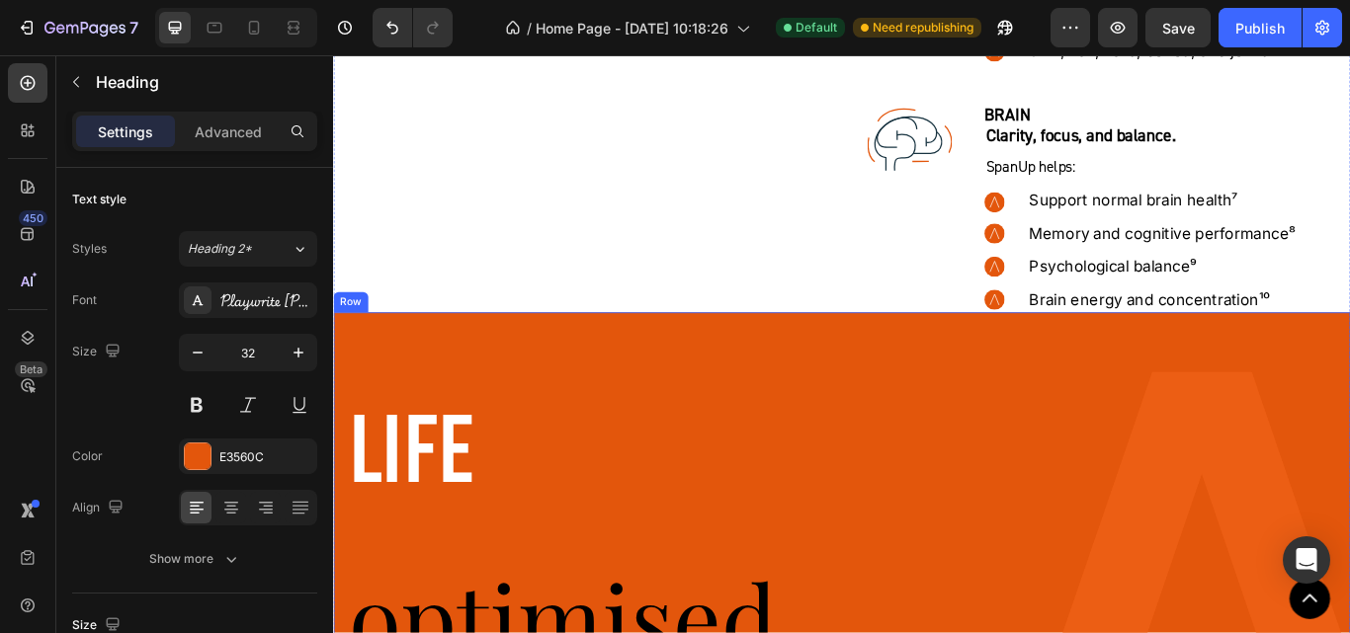
scroll to position [8538, 0]
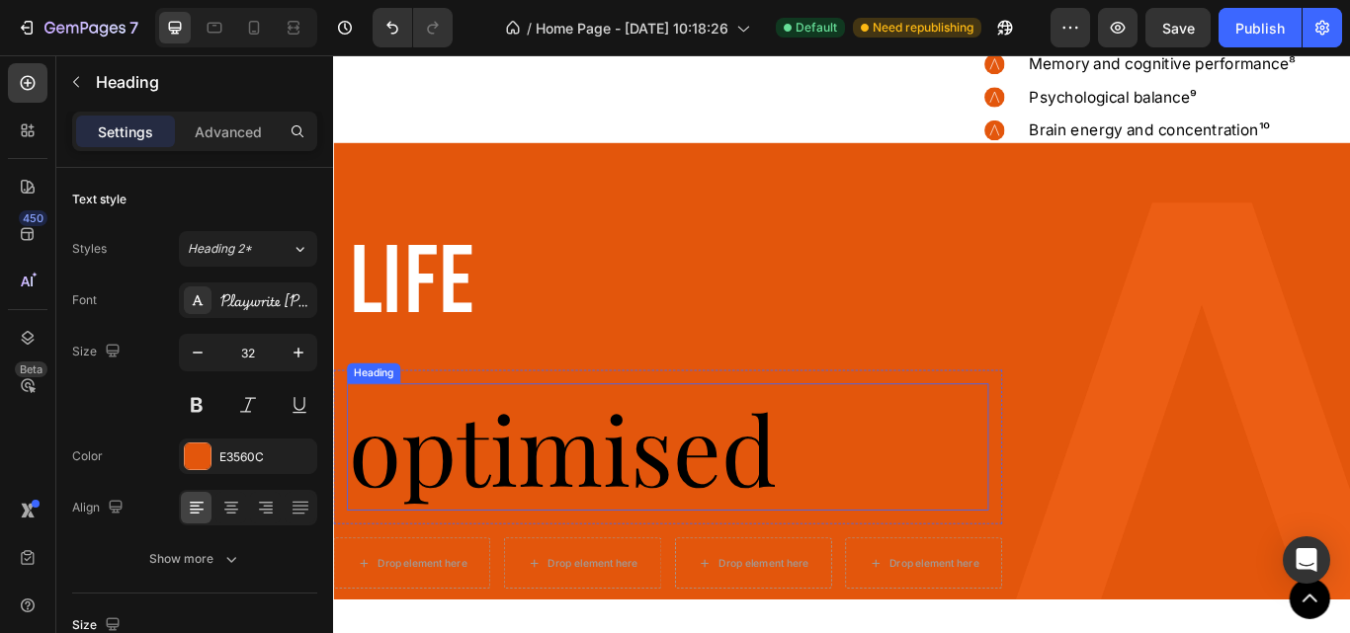
click at [555, 549] on p "optimised" at bounding box center [723, 513] width 744 height 144
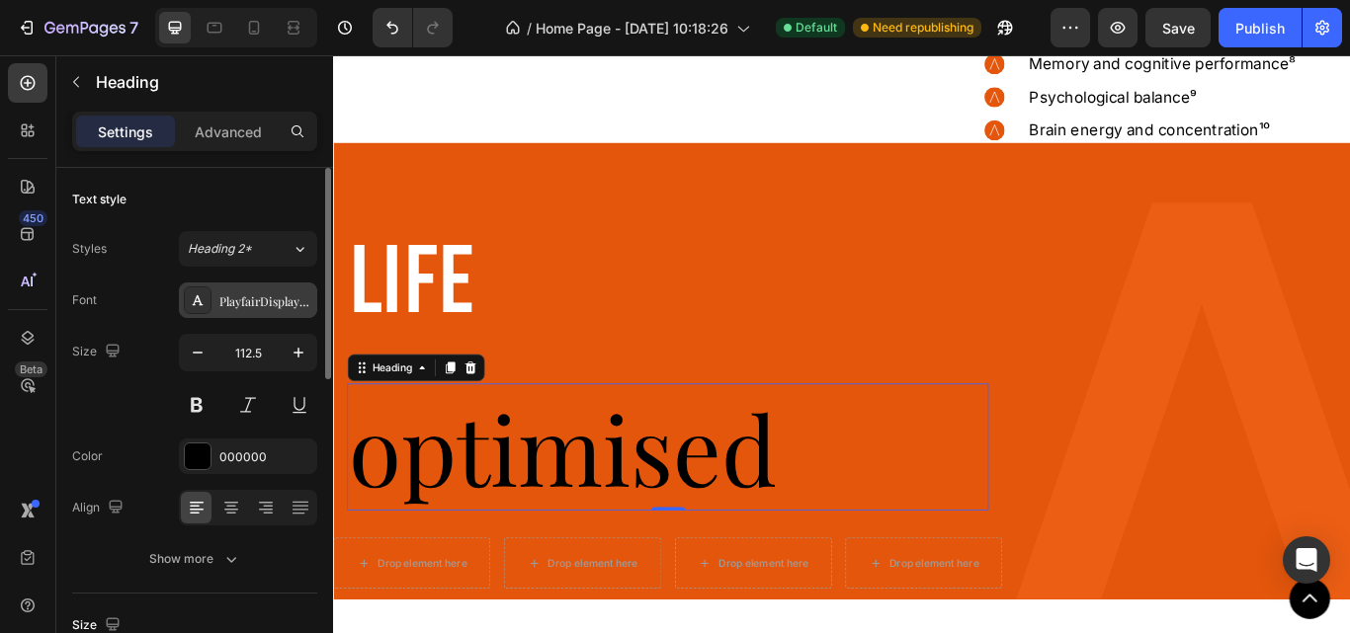
click at [226, 303] on div "PlayfairDisplay-VariableFont_wght" at bounding box center [265, 302] width 93 height 18
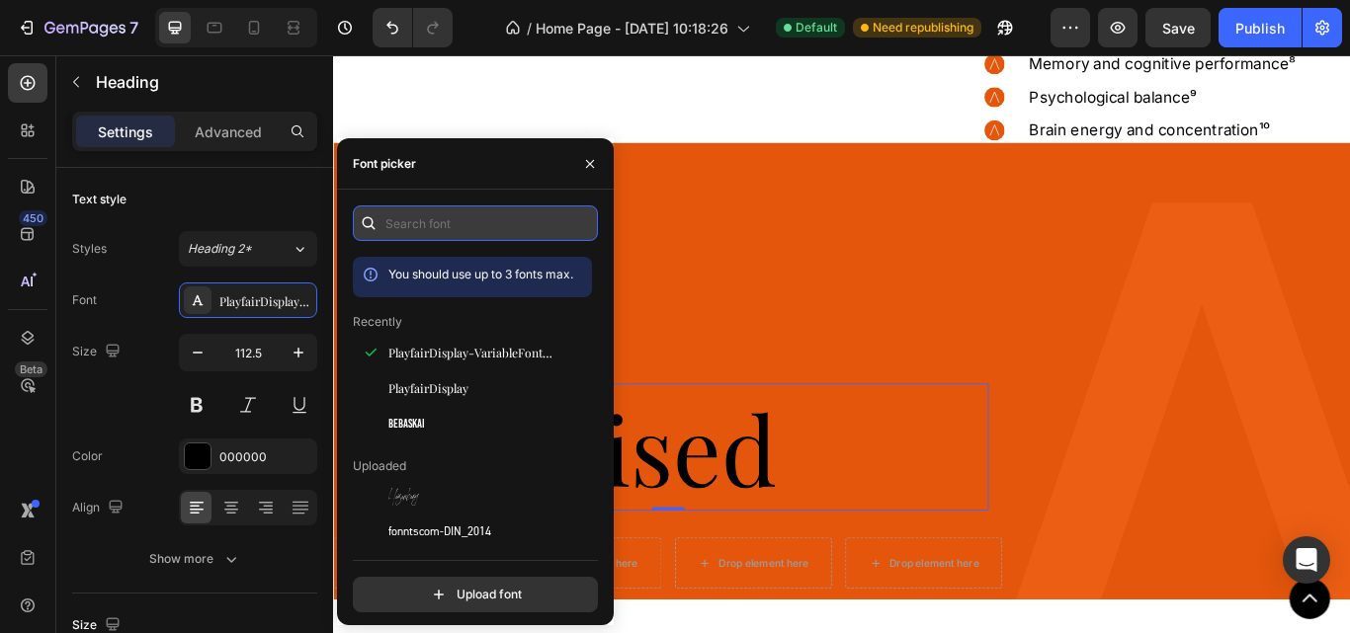
click at [453, 218] on input "text" at bounding box center [475, 224] width 245 height 36
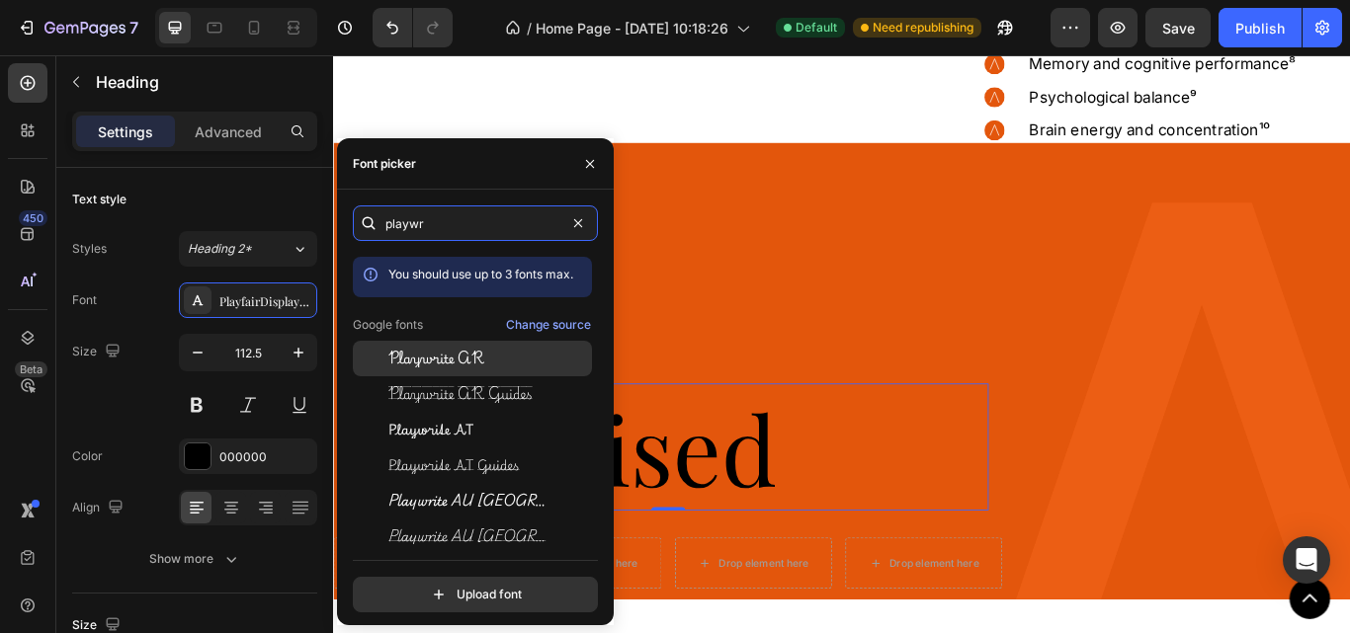
type input "playwr"
click at [439, 483] on div "Playwrite AR" at bounding box center [472, 501] width 239 height 36
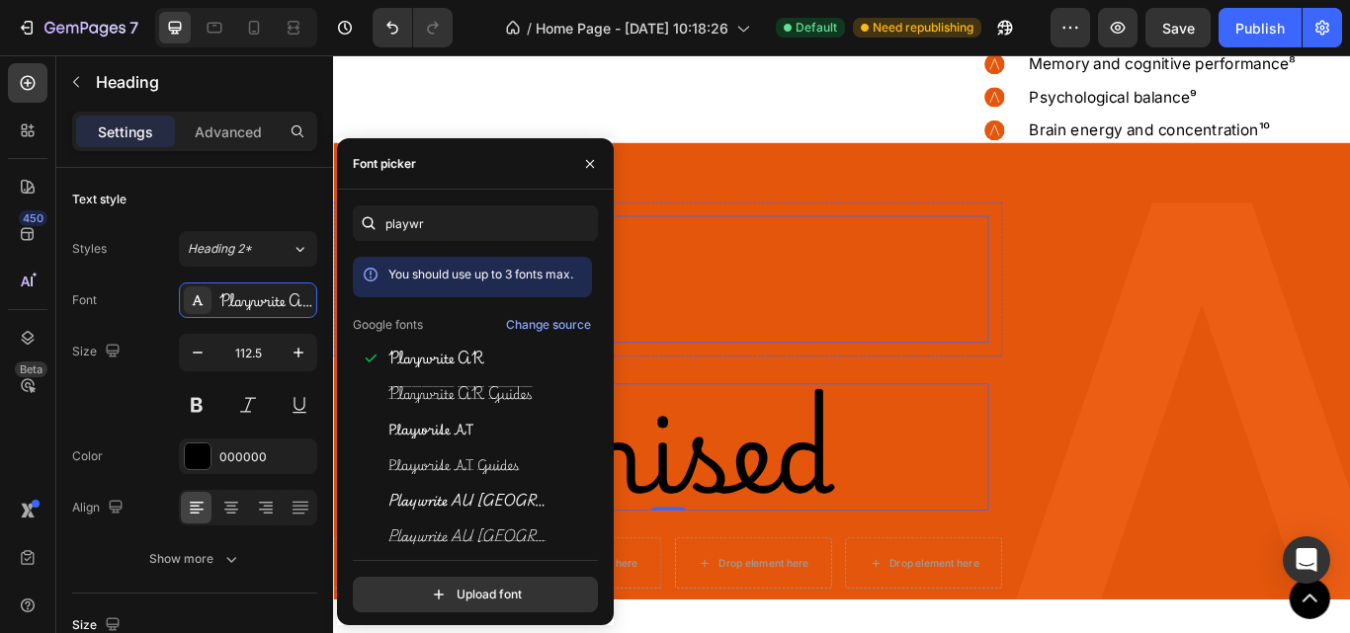
click at [803, 323] on p "Life" at bounding box center [723, 317] width 744 height 144
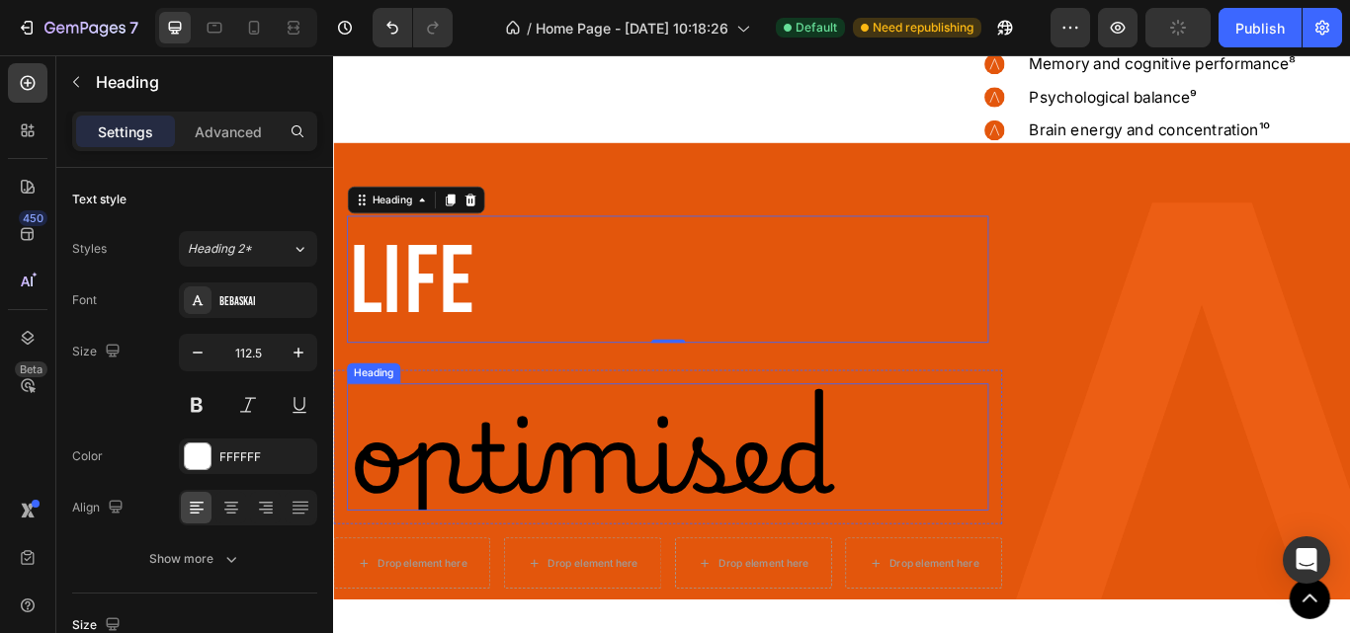
click at [550, 500] on p "optimised" at bounding box center [723, 513] width 744 height 144
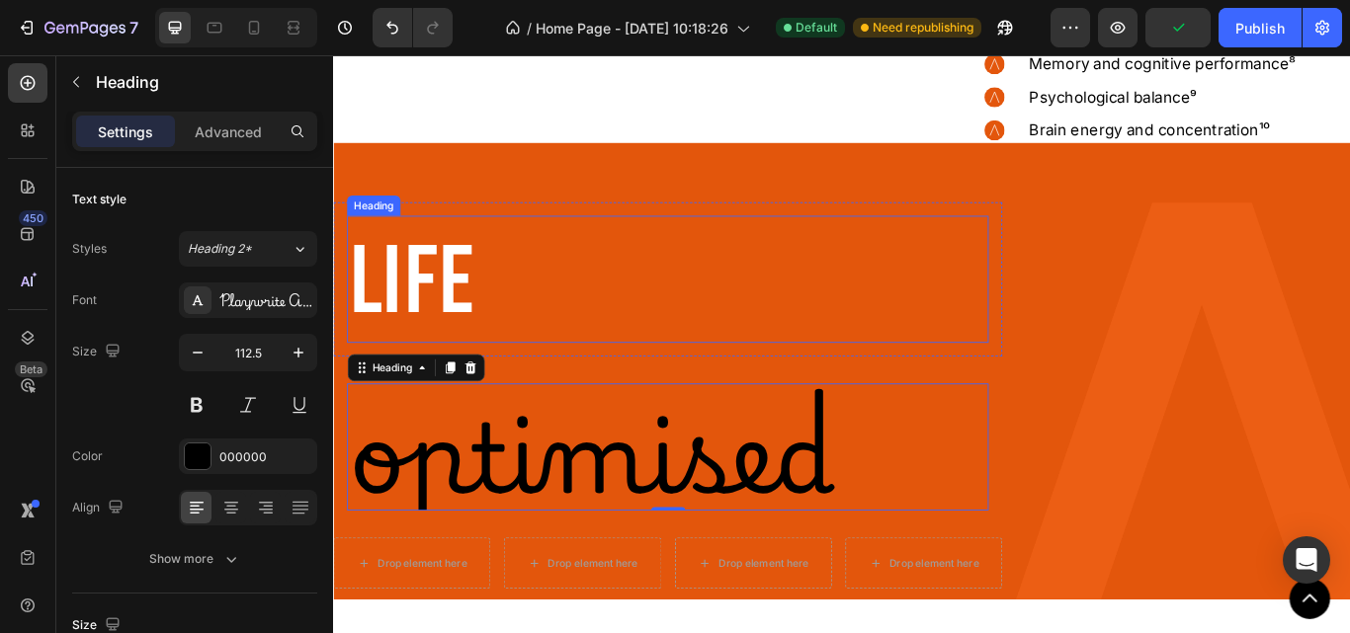
click at [474, 351] on p "Life" at bounding box center [723, 317] width 744 height 144
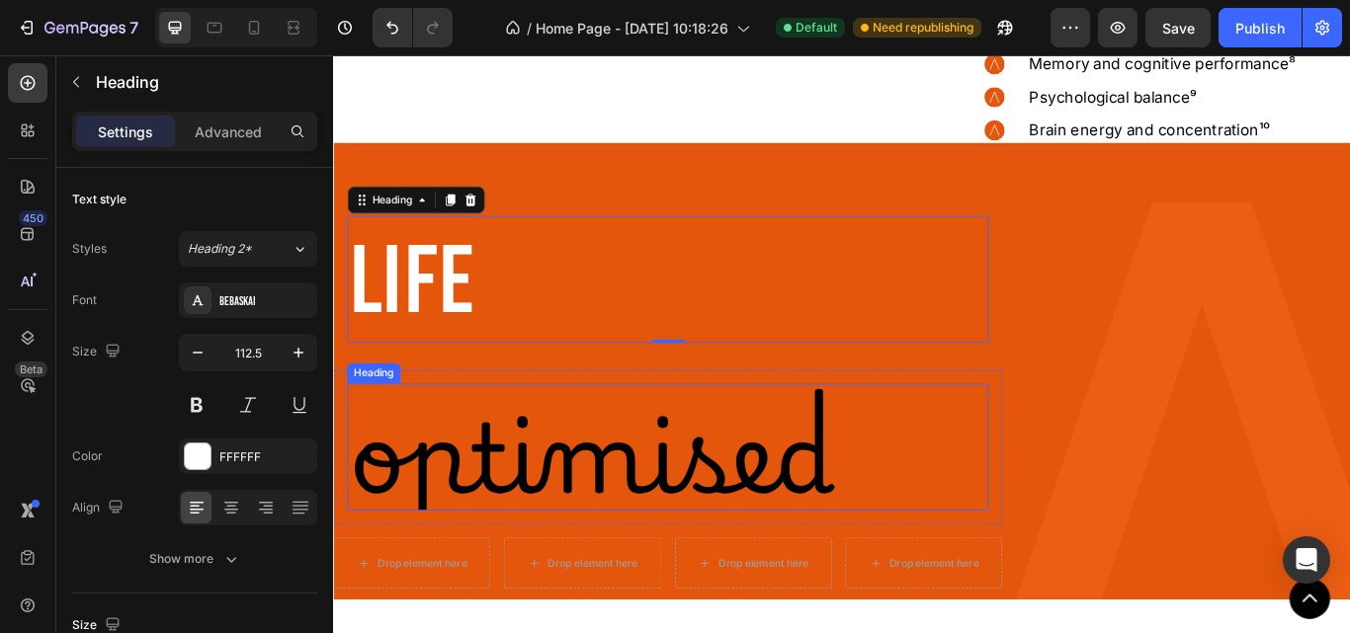
click at [632, 481] on p "optimised" at bounding box center [723, 513] width 744 height 144
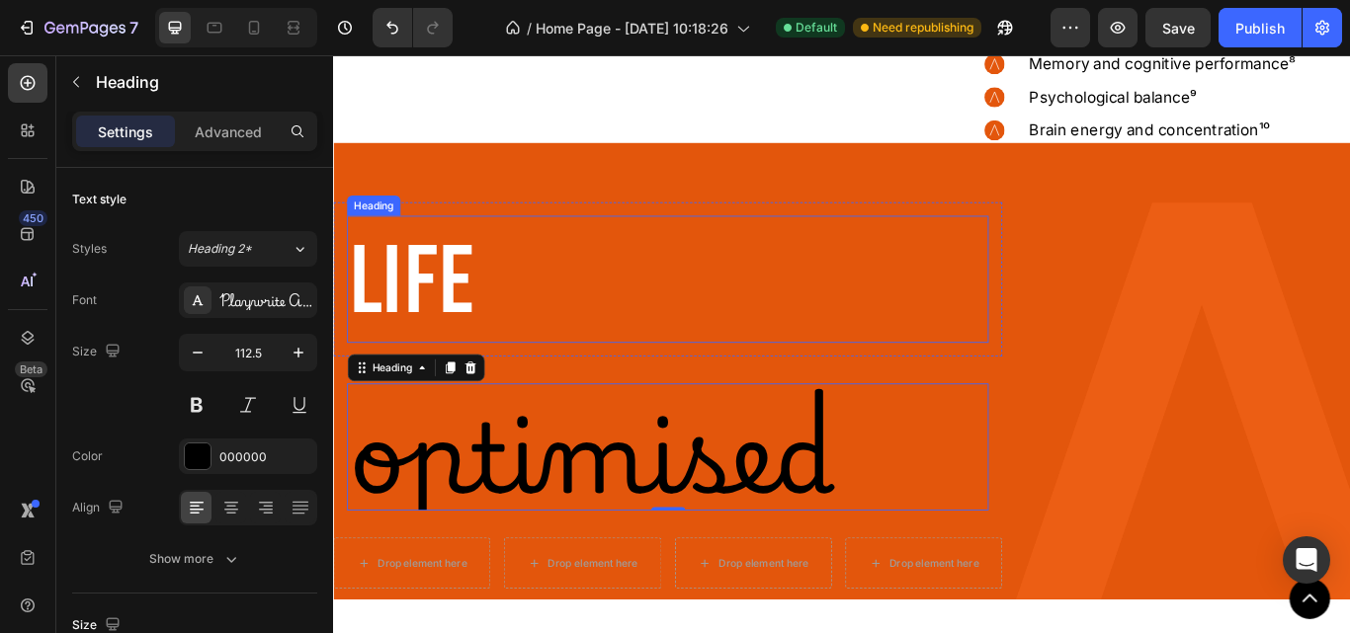
scroll to position [8637, 0]
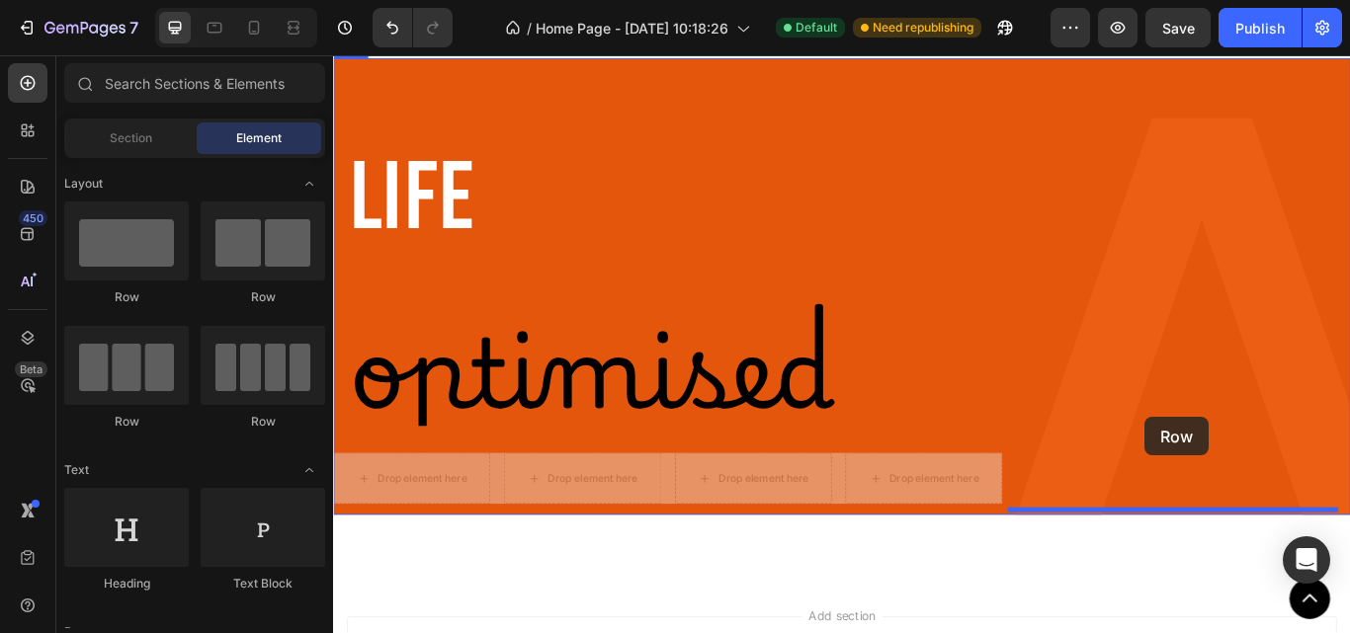
drag, startPoint x: 1032, startPoint y: 549, endPoint x: 1279, endPoint y: 477, distance: 257.1
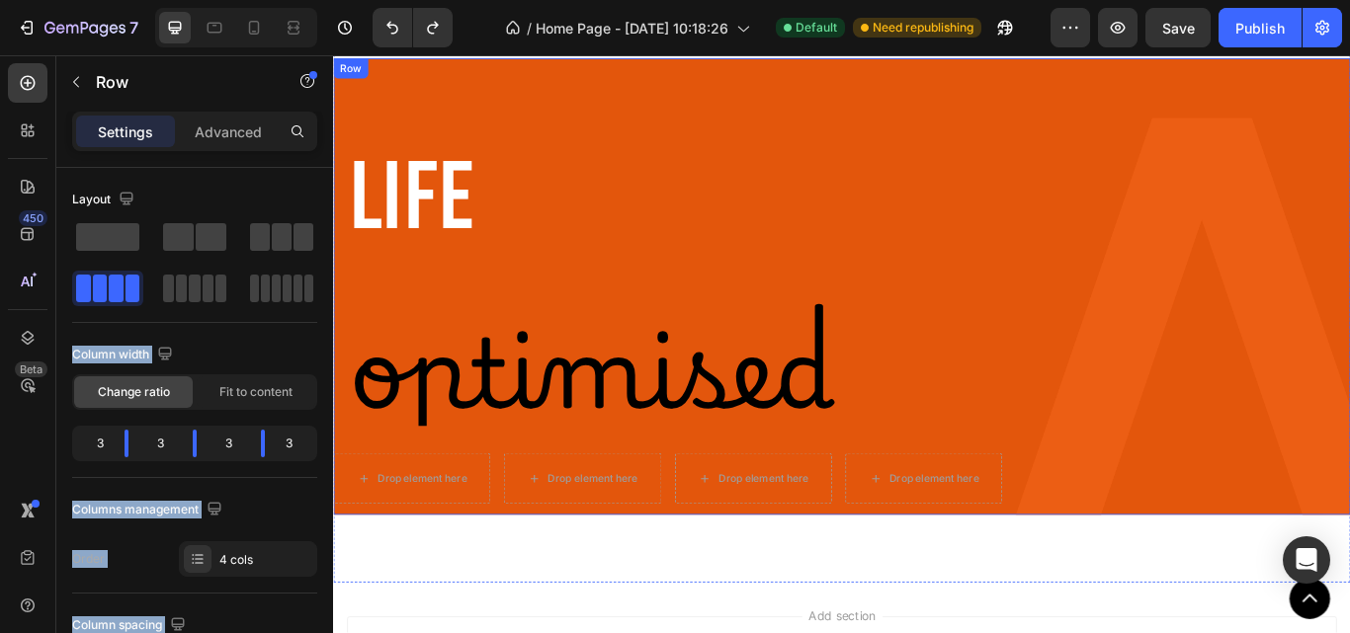
drag, startPoint x: 592, startPoint y: 295, endPoint x: 464, endPoint y: 509, distance: 250.0
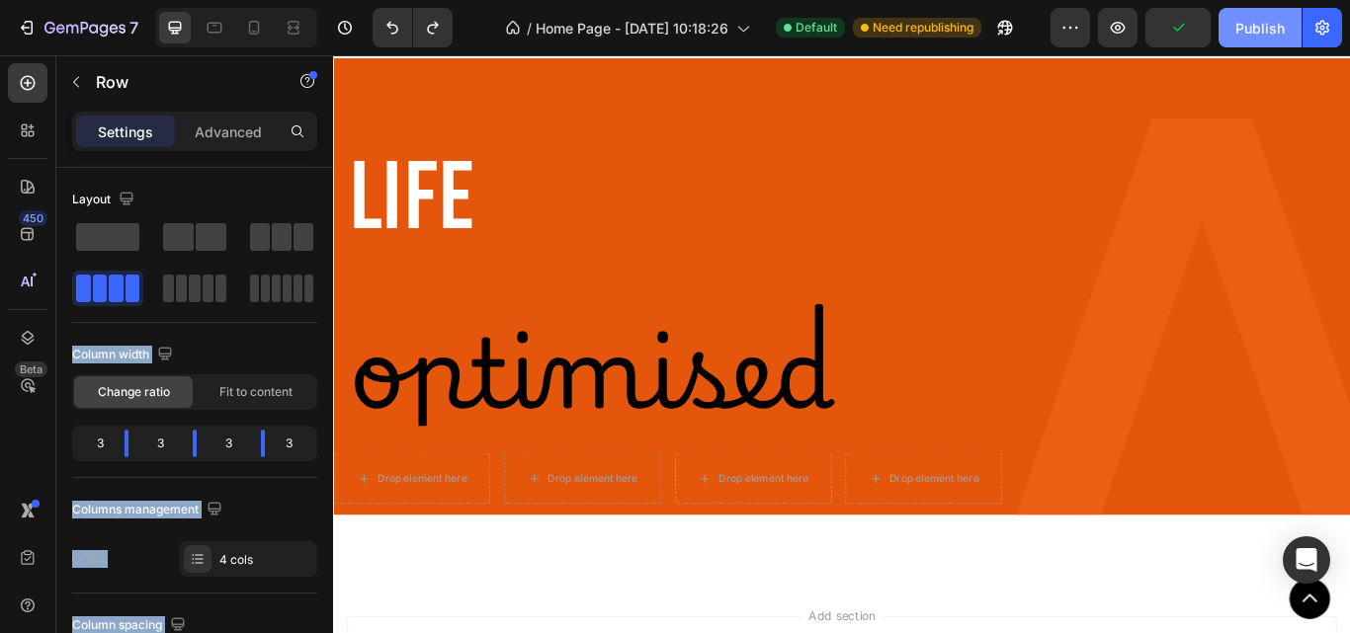
click at [1245, 24] on div "Publish" at bounding box center [1259, 28] width 49 height 21
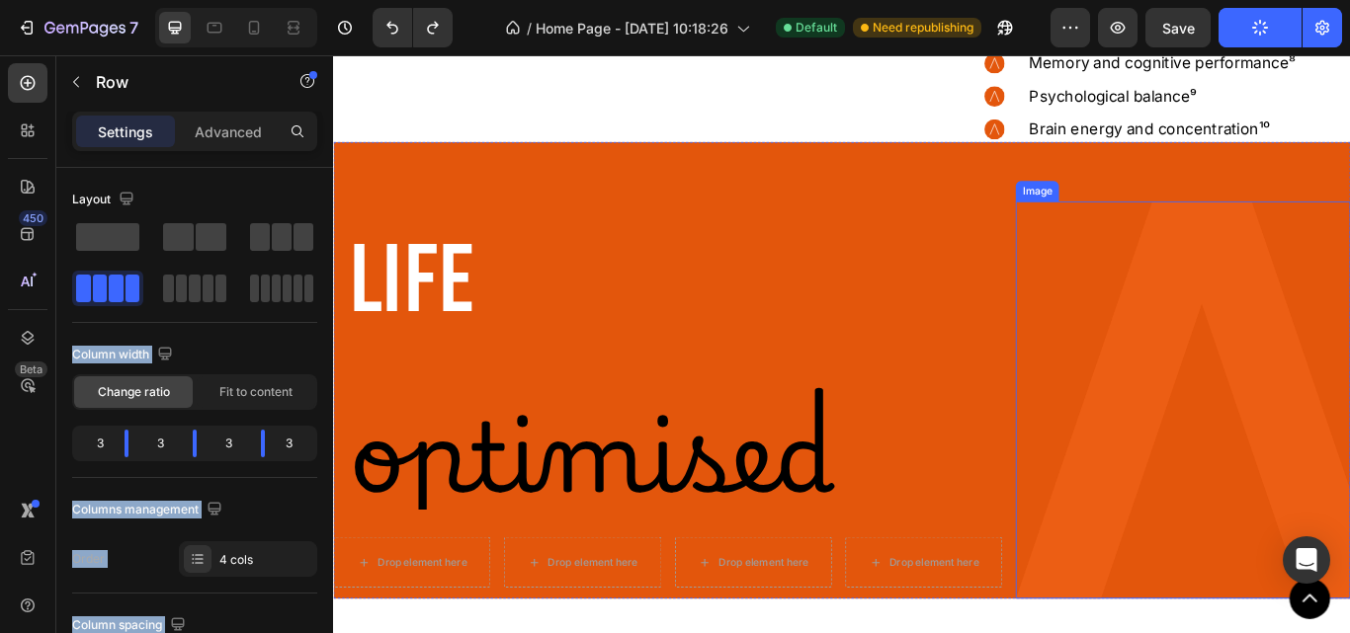
scroll to position [8538, 0]
